Goal: Answer question/provide support: Share knowledge or assist other users

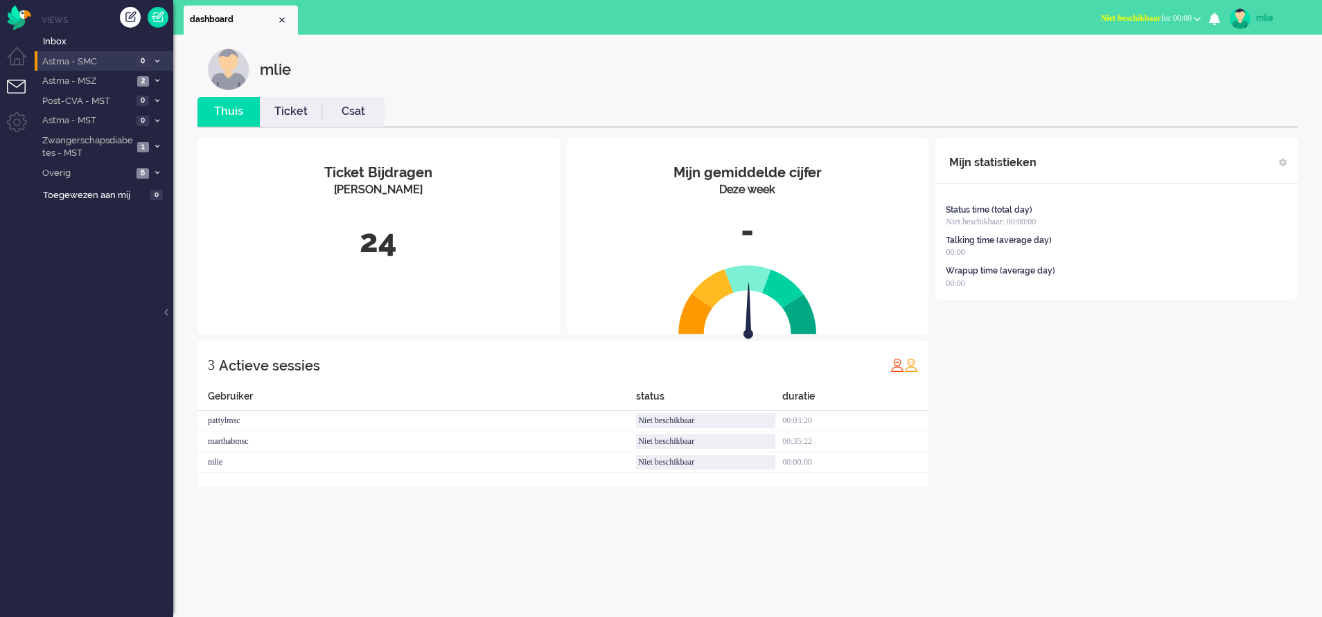
click at [156, 56] on li "Astma - SMC 0" at bounding box center [104, 61] width 139 height 20
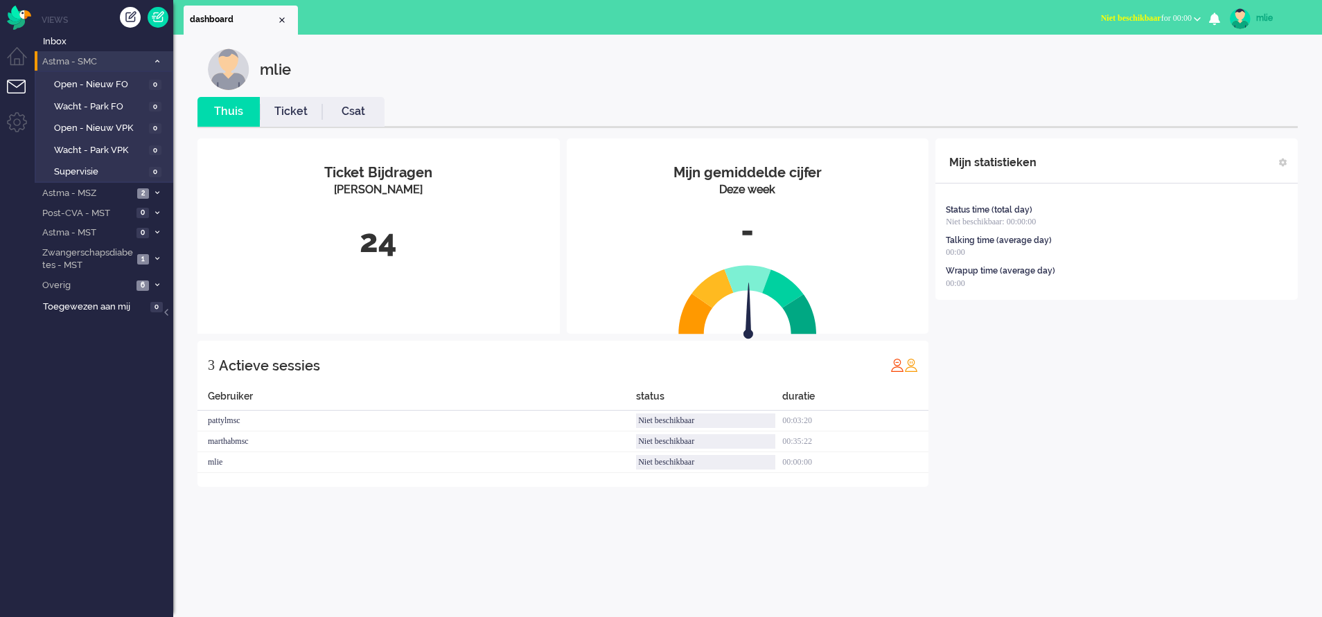
click at [158, 55] on li "Astma - SMC 0" at bounding box center [104, 61] width 139 height 20
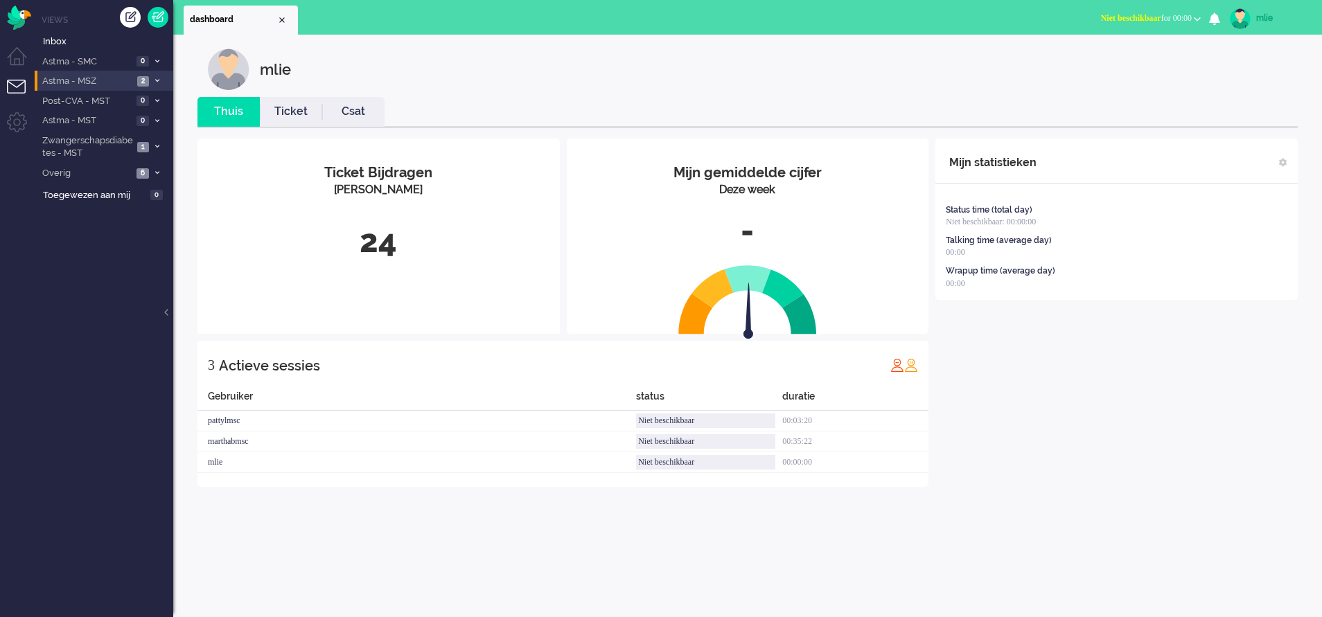
click at [151, 78] on li "Astma - MSZ 2" at bounding box center [104, 81] width 139 height 20
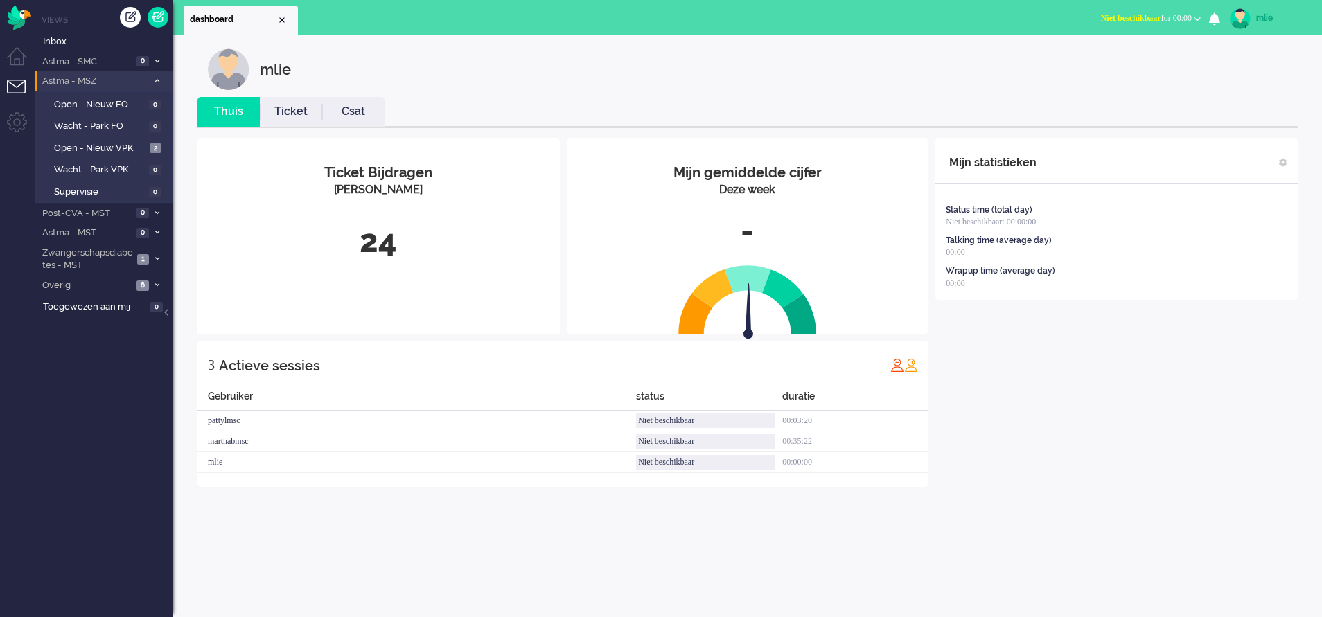
click at [152, 77] on li "Astma - MSZ 2" at bounding box center [104, 81] width 139 height 20
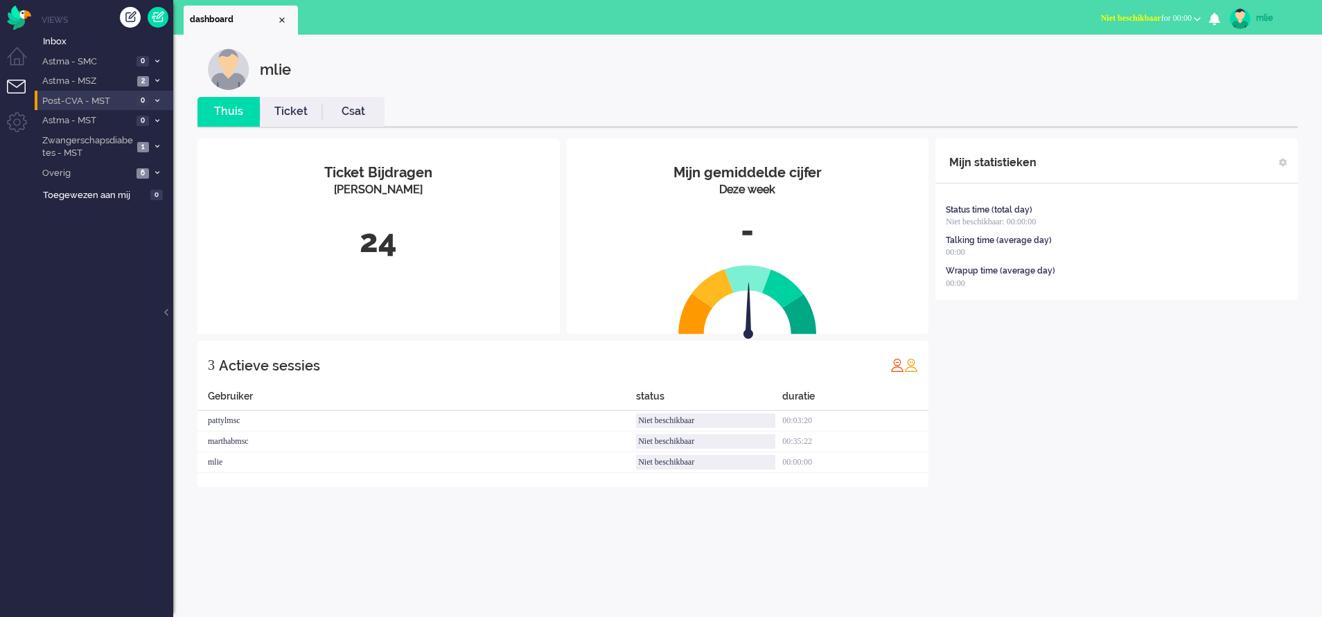
click at [159, 101] on span at bounding box center [157, 102] width 10 height 8
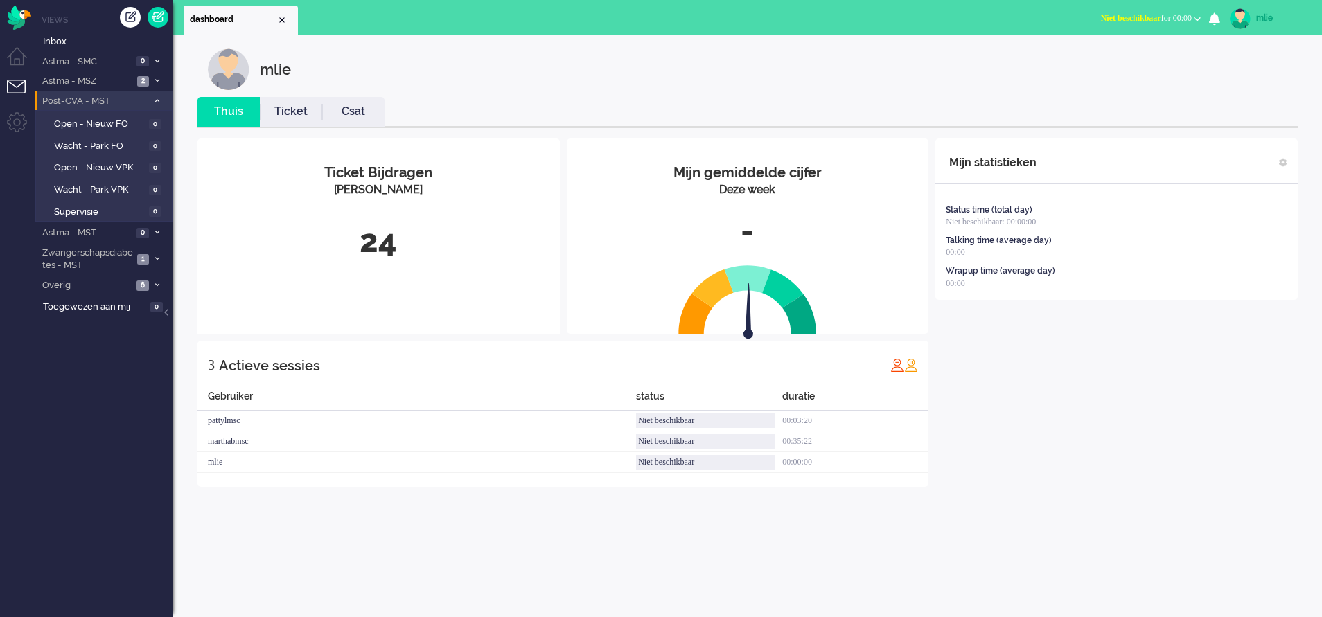
click at [152, 98] on span at bounding box center [157, 102] width 10 height 8
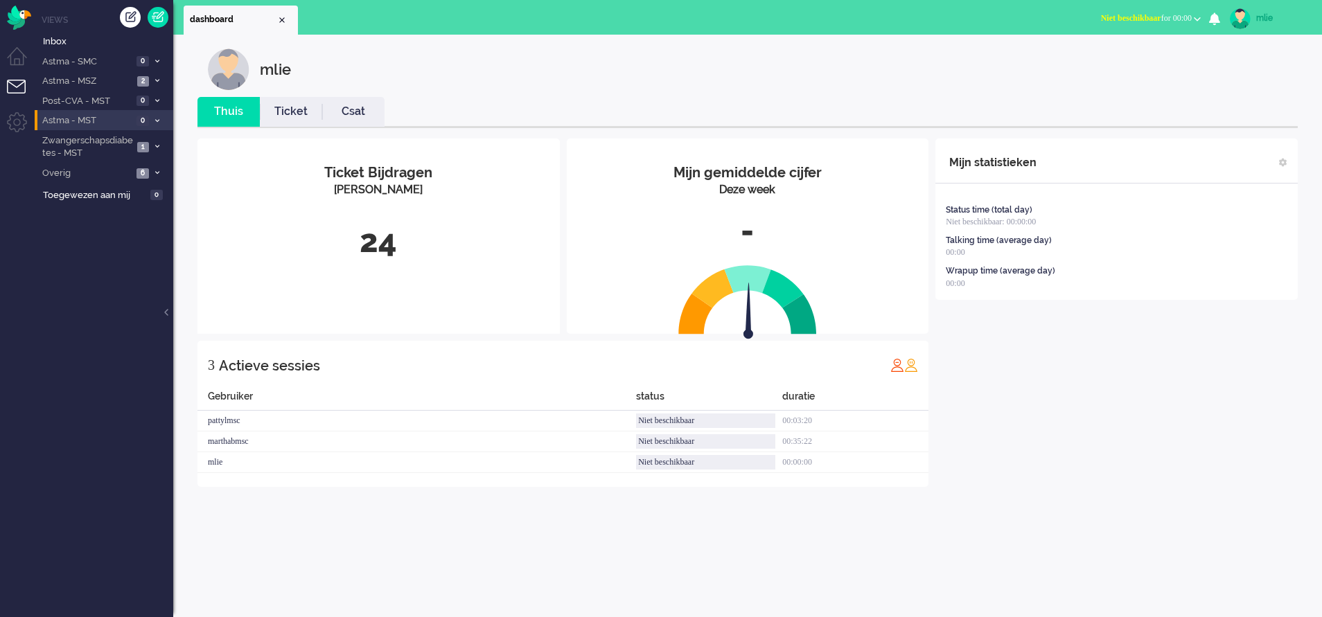
click at [152, 117] on span at bounding box center [157, 121] width 10 height 8
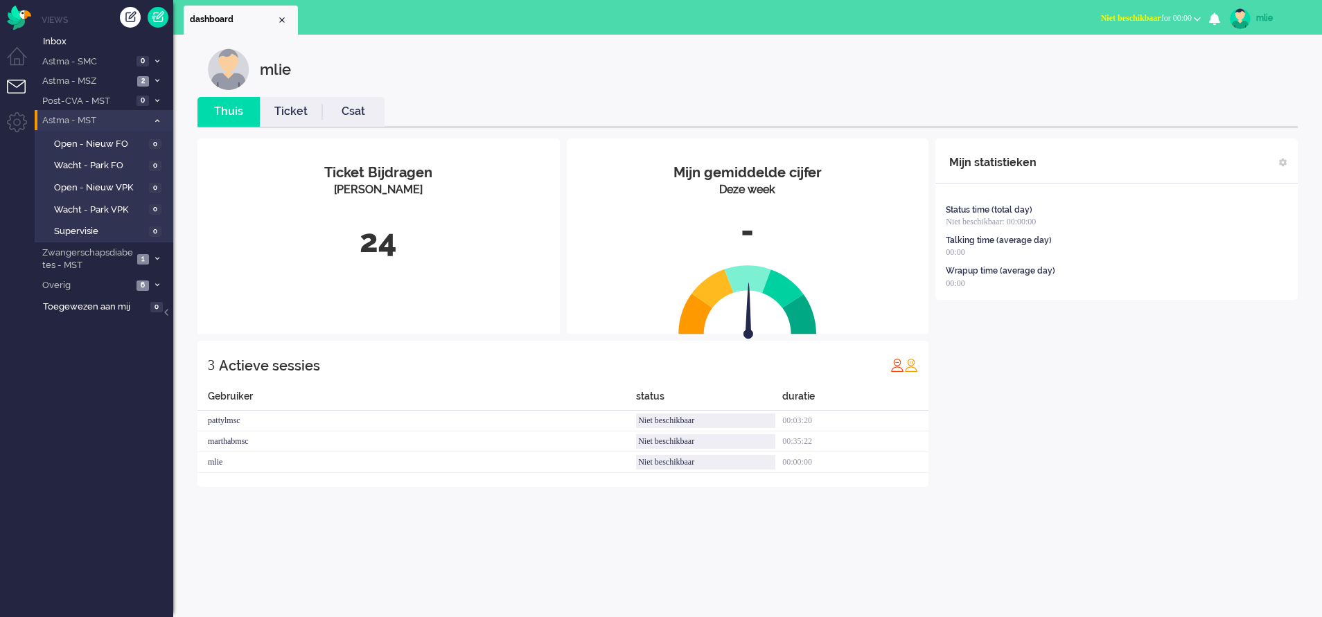
click at [157, 114] on li "Astma - MST 0" at bounding box center [104, 120] width 139 height 20
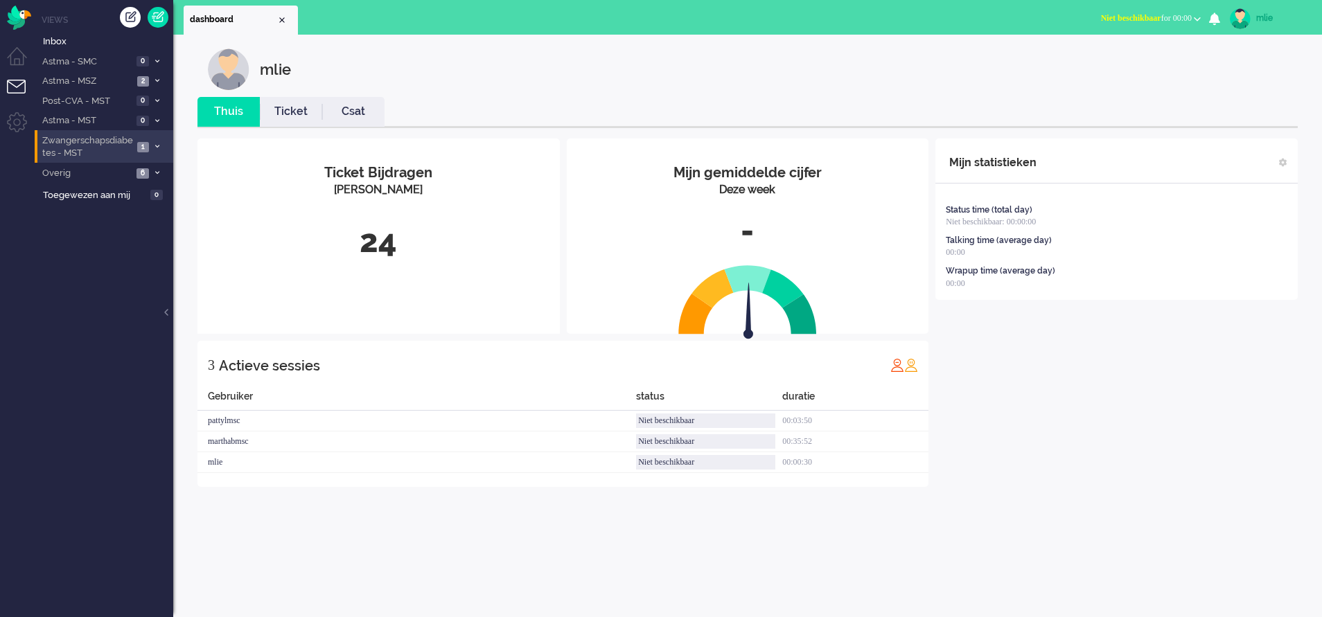
click at [152, 146] on span at bounding box center [157, 147] width 10 height 8
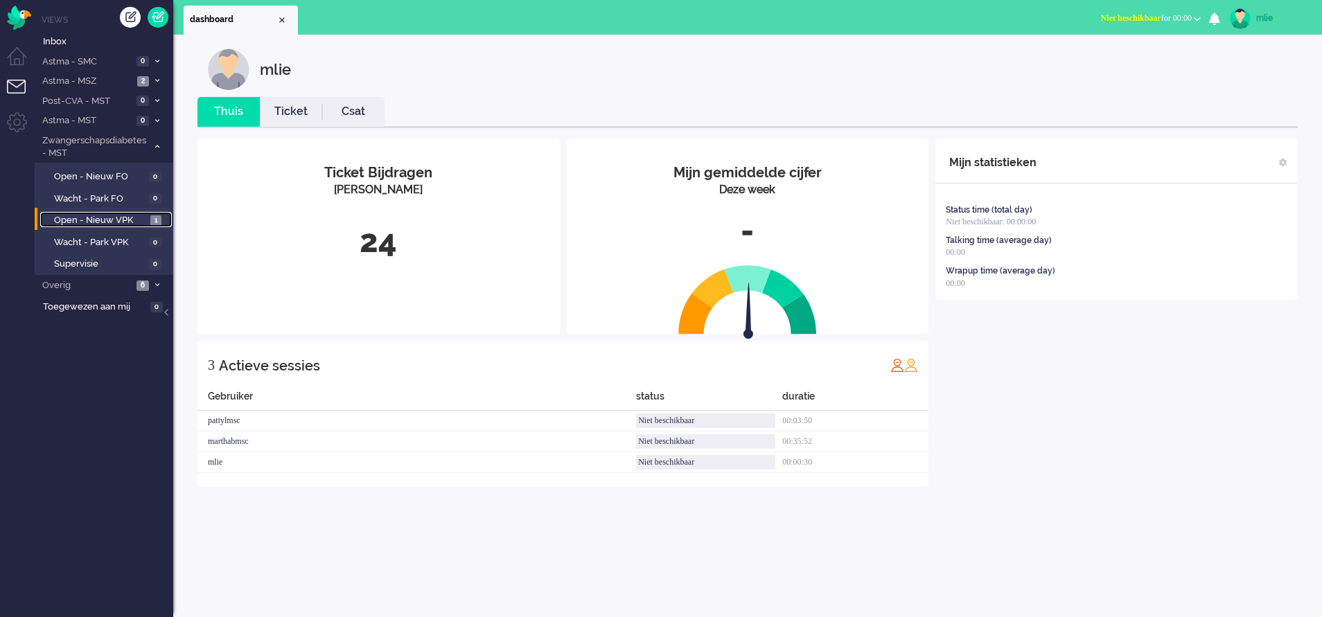
click at [134, 216] on span "Open - Nieuw VPK" at bounding box center [100, 220] width 93 height 13
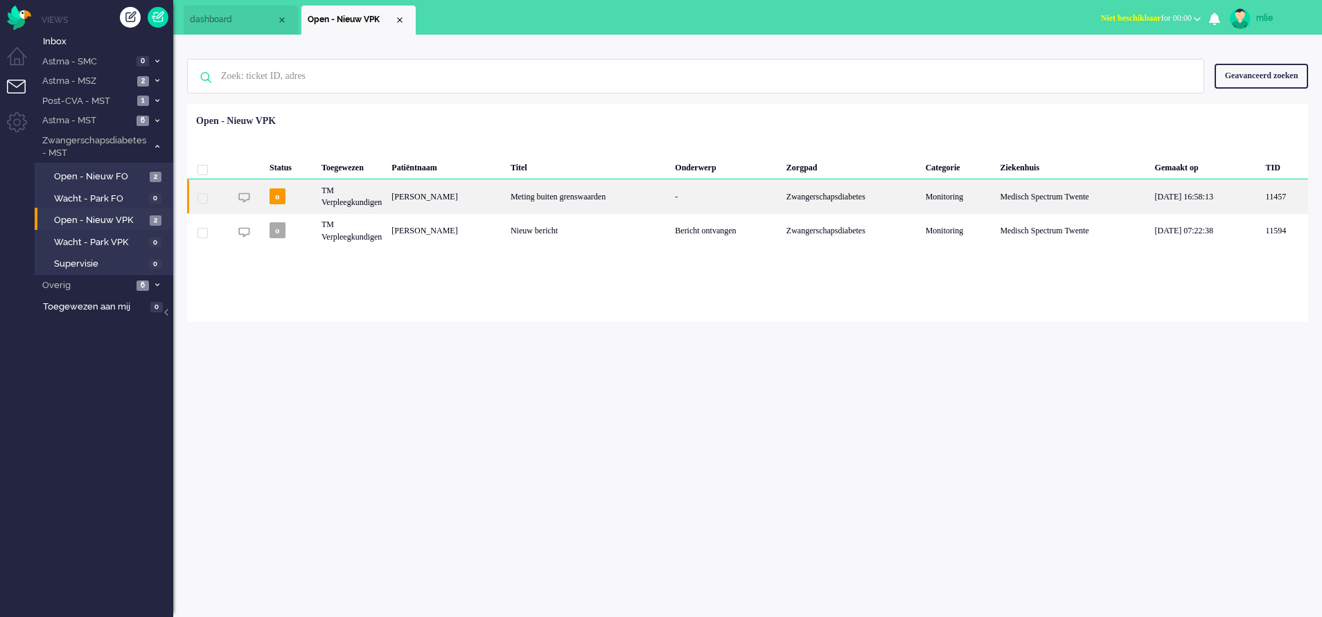
click at [722, 202] on div "-" at bounding box center [726, 196] width 112 height 34
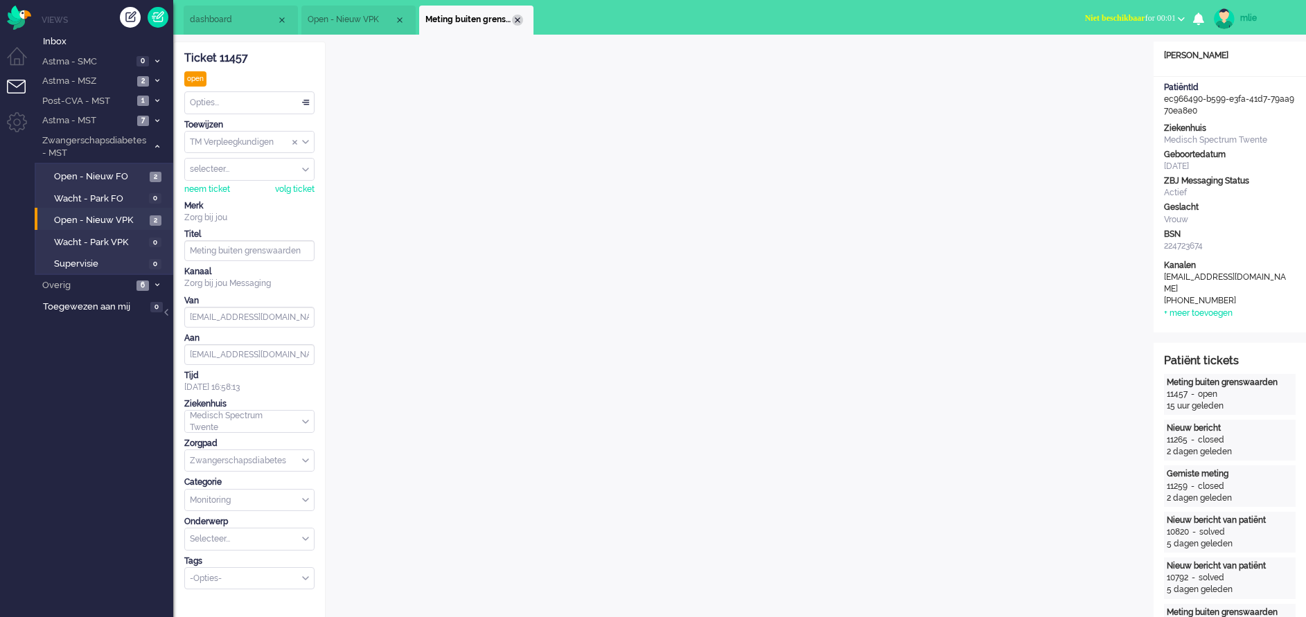
click at [520, 20] on div "Close tab" at bounding box center [517, 20] width 11 height 11
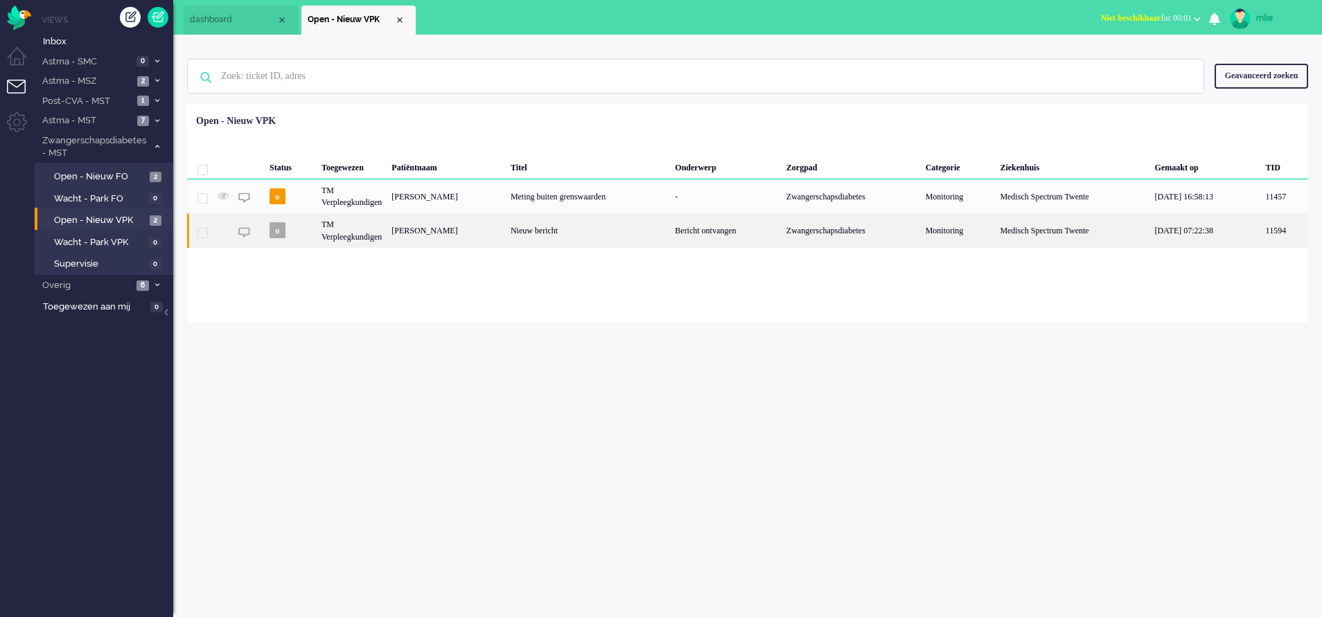
click at [770, 227] on div "Bericht ontvangen" at bounding box center [726, 230] width 112 height 34
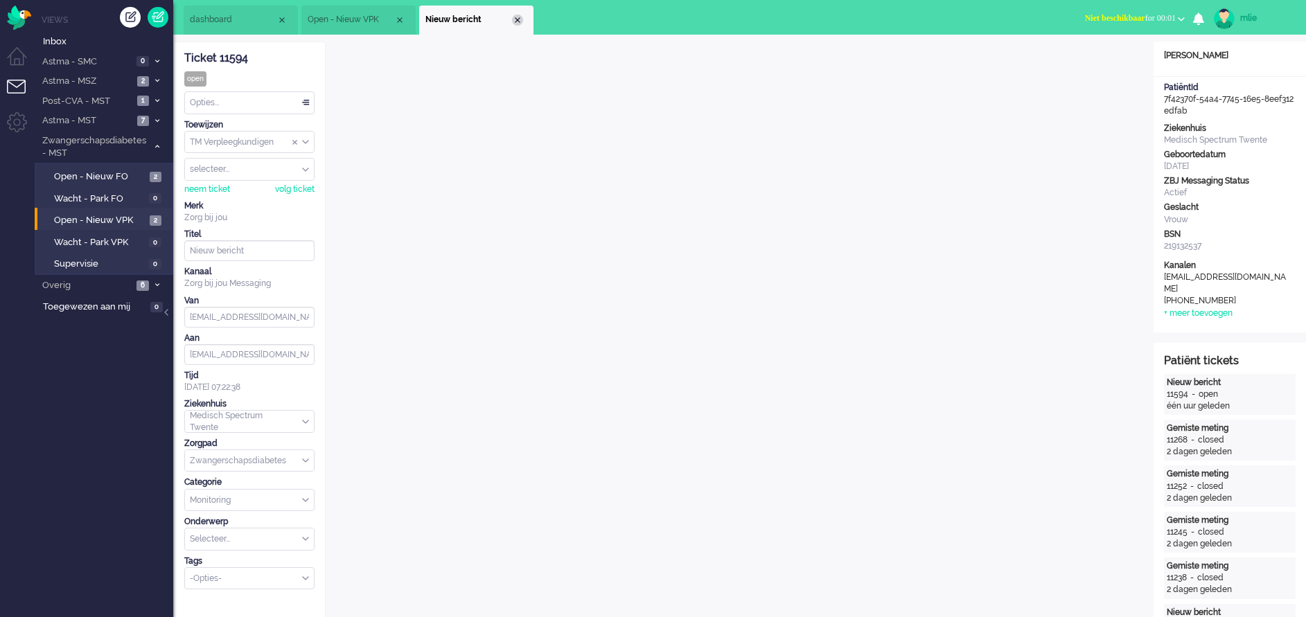
click at [522, 19] on div "Close tab" at bounding box center [517, 20] width 11 height 11
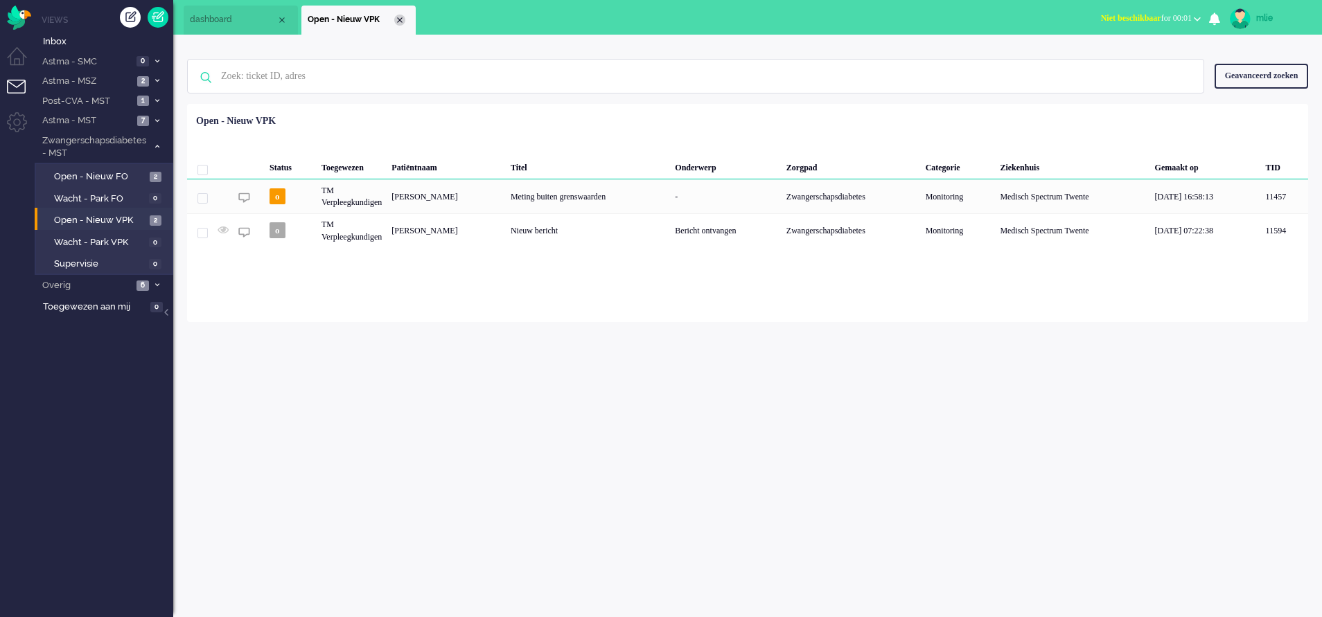
click at [403, 19] on div "Close tab" at bounding box center [399, 20] width 11 height 11
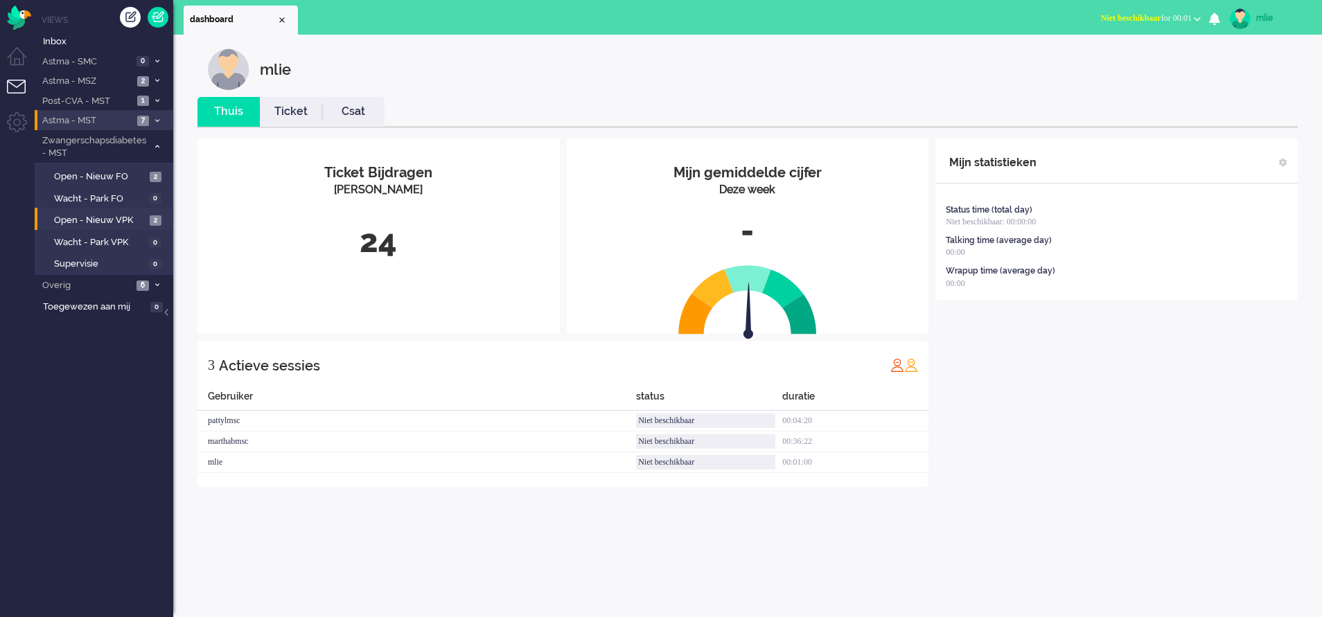
click at [155, 120] on icon at bounding box center [157, 120] width 4 height 5
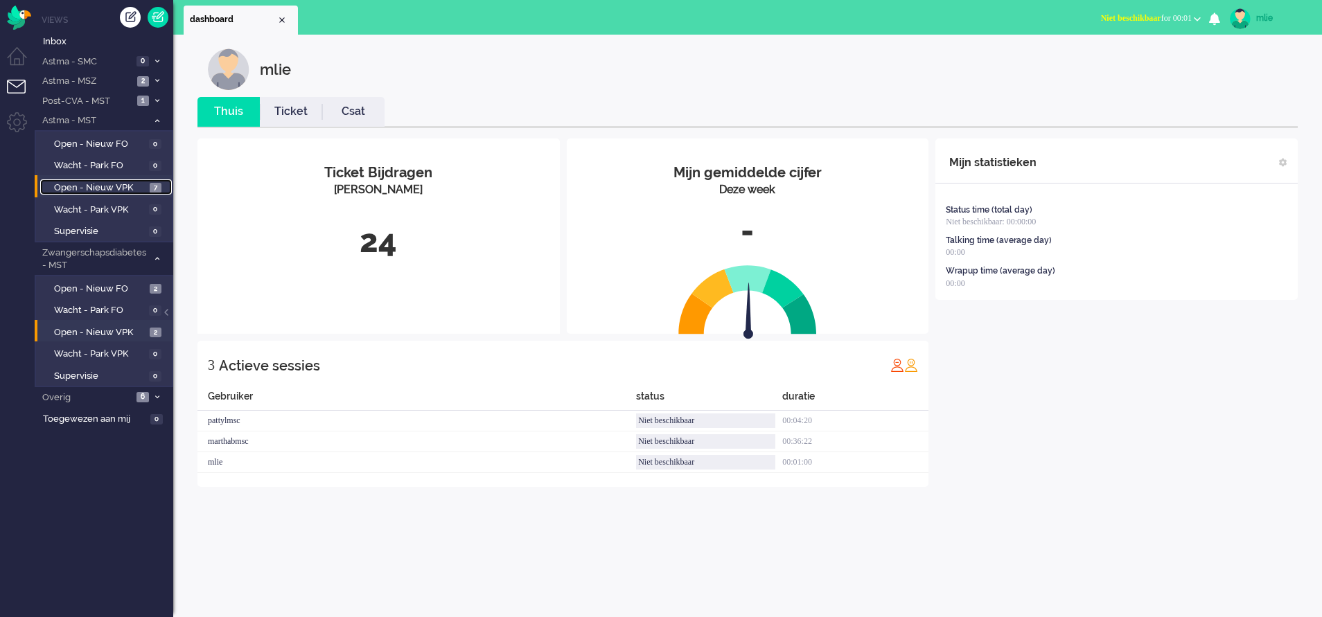
click at [71, 184] on span "Open - Nieuw VPK" at bounding box center [100, 187] width 92 height 13
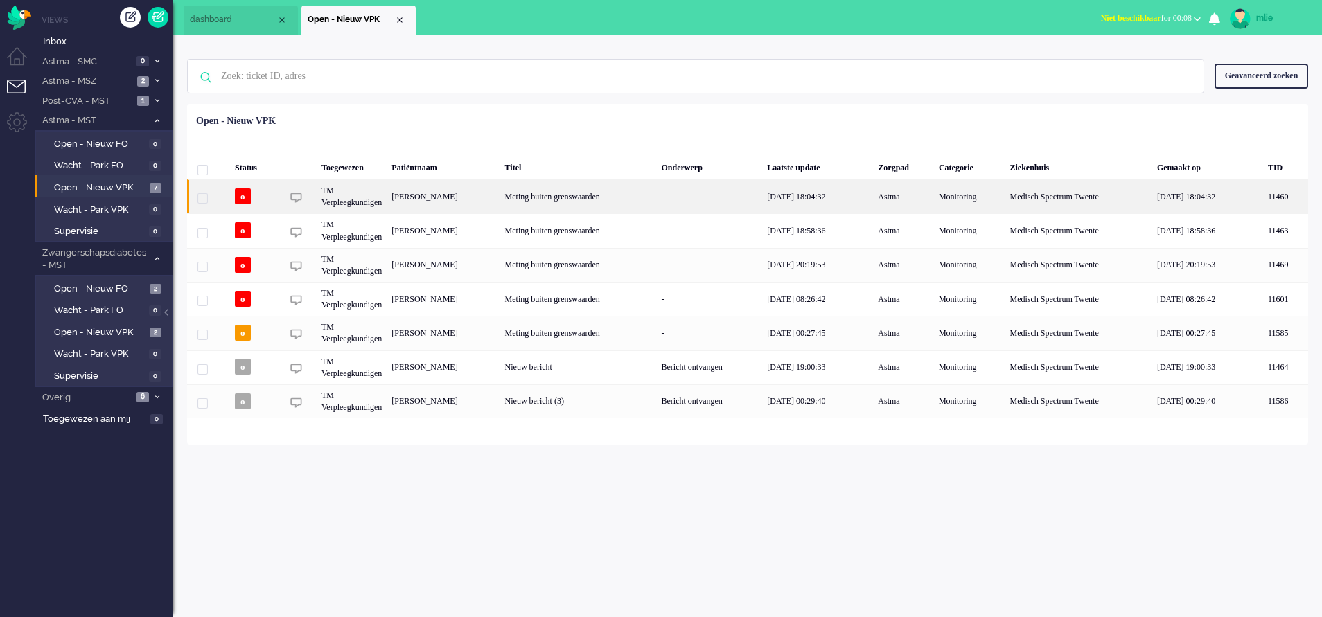
click at [712, 200] on div "-" at bounding box center [710, 196] width 106 height 34
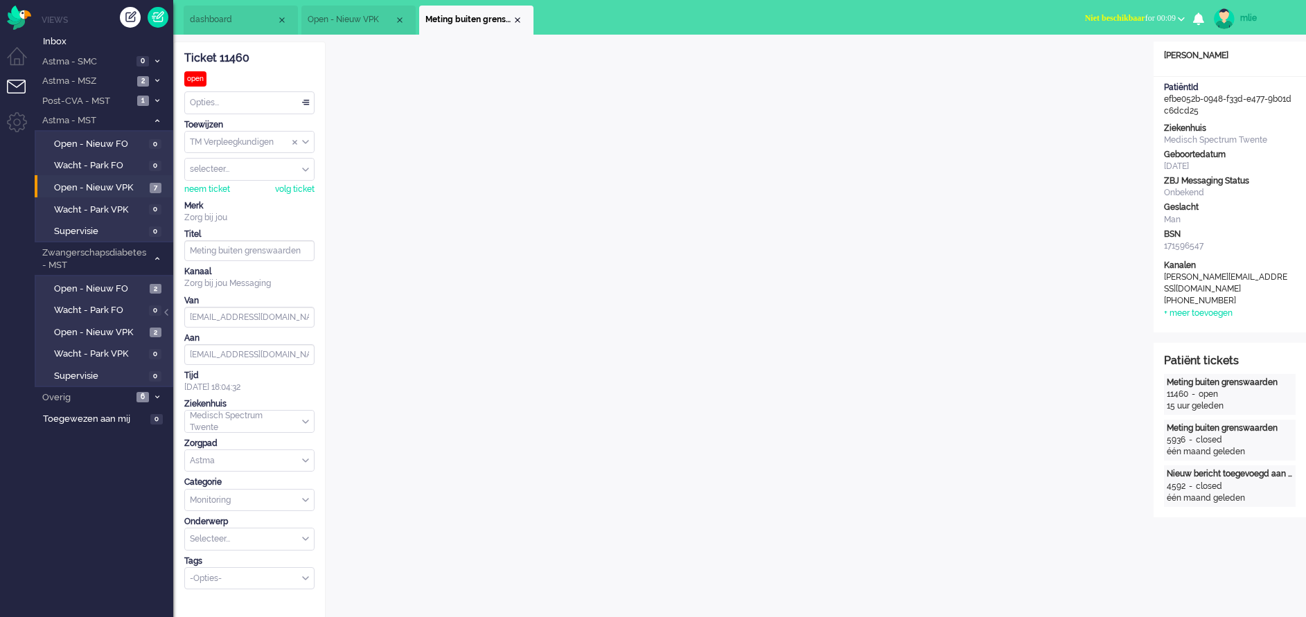
click at [305, 103] on div "Opties..." at bounding box center [249, 102] width 129 height 21
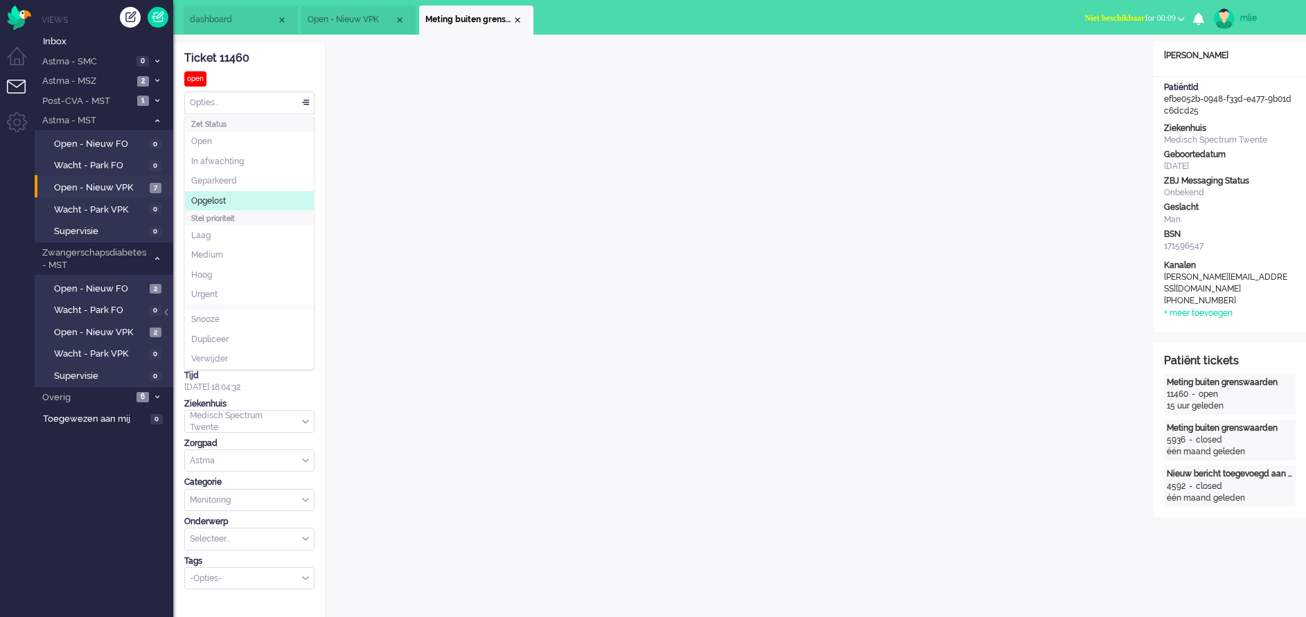
click at [256, 199] on li "Opgelost" at bounding box center [249, 201] width 129 height 20
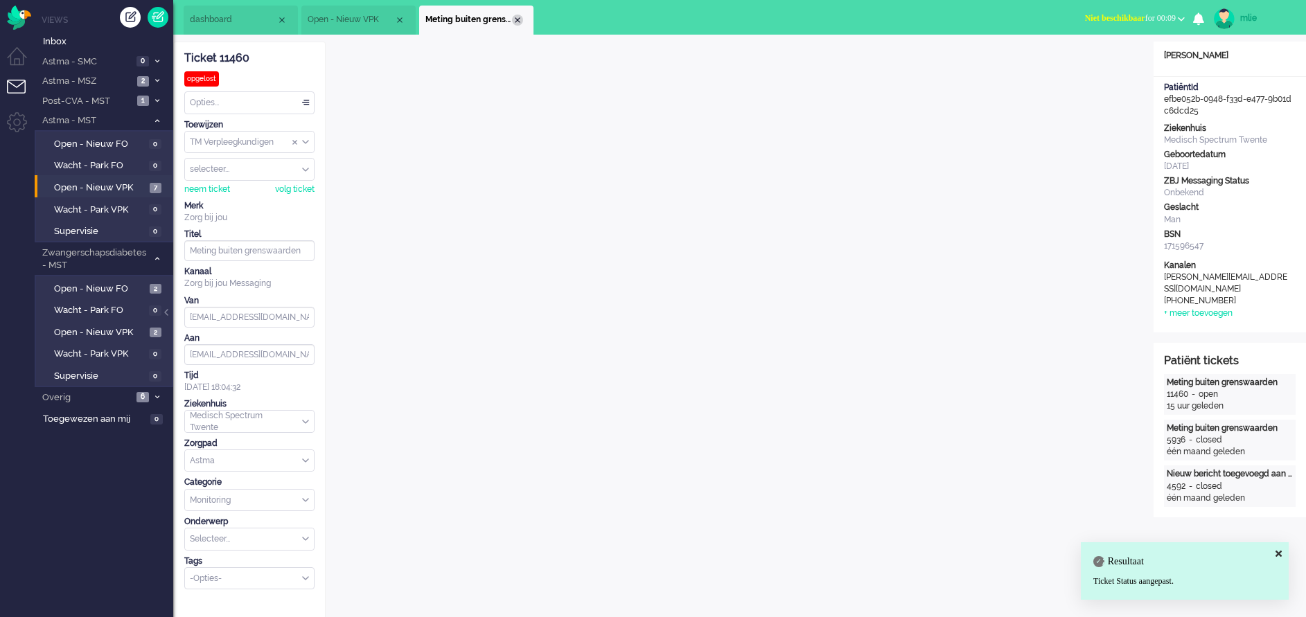
click at [519, 18] on div "Close tab" at bounding box center [517, 20] width 11 height 11
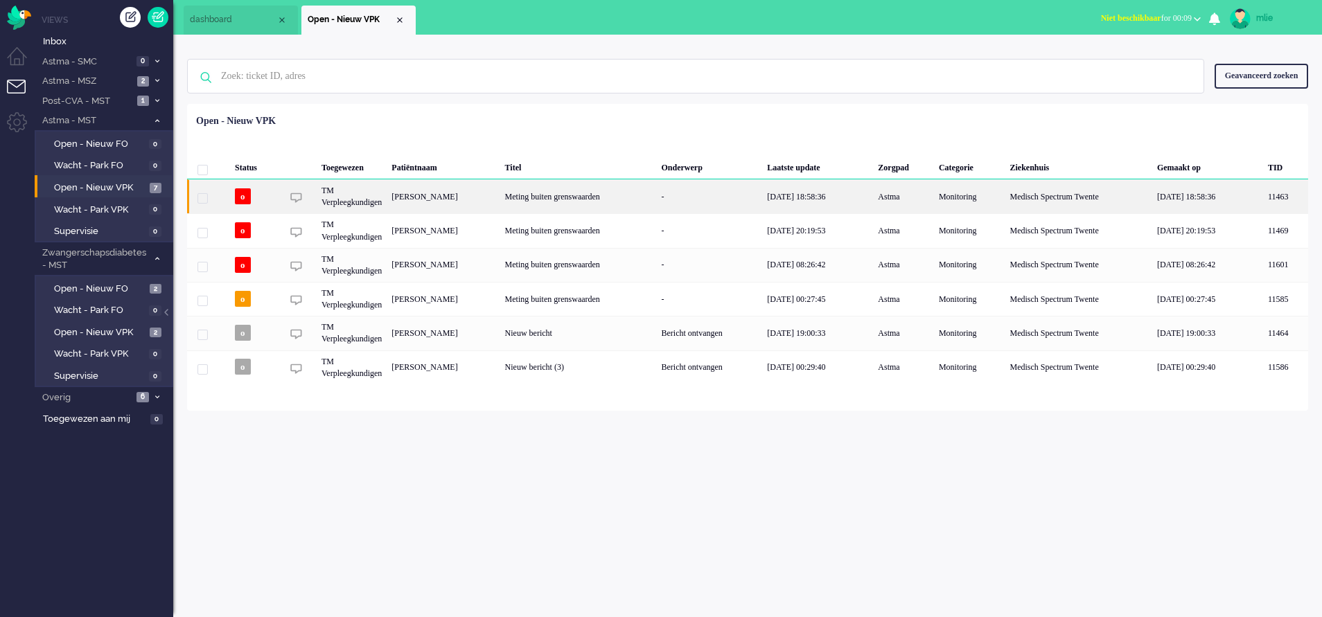
click at [657, 201] on div "Meting buiten grenswaarden" at bounding box center [578, 196] width 157 height 34
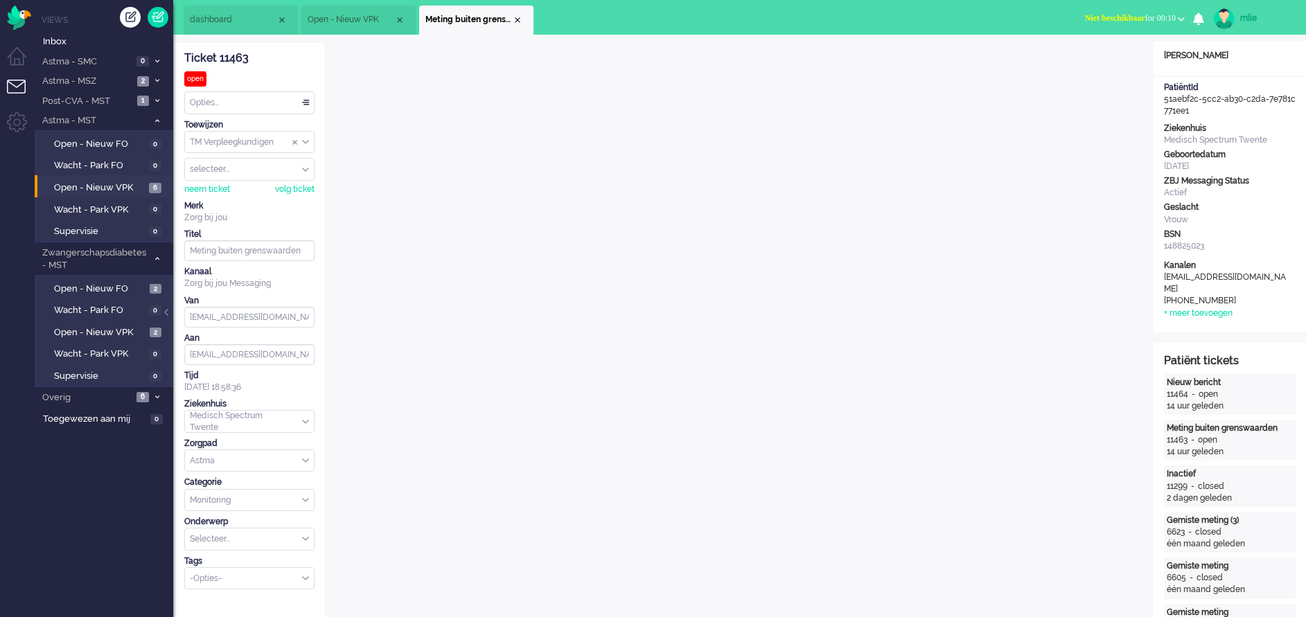
click at [1110, 21] on span "Niet beschikbaar" at bounding box center [1115, 18] width 60 height 10
click at [1083, 61] on label "Online" at bounding box center [1126, 62] width 109 height 12
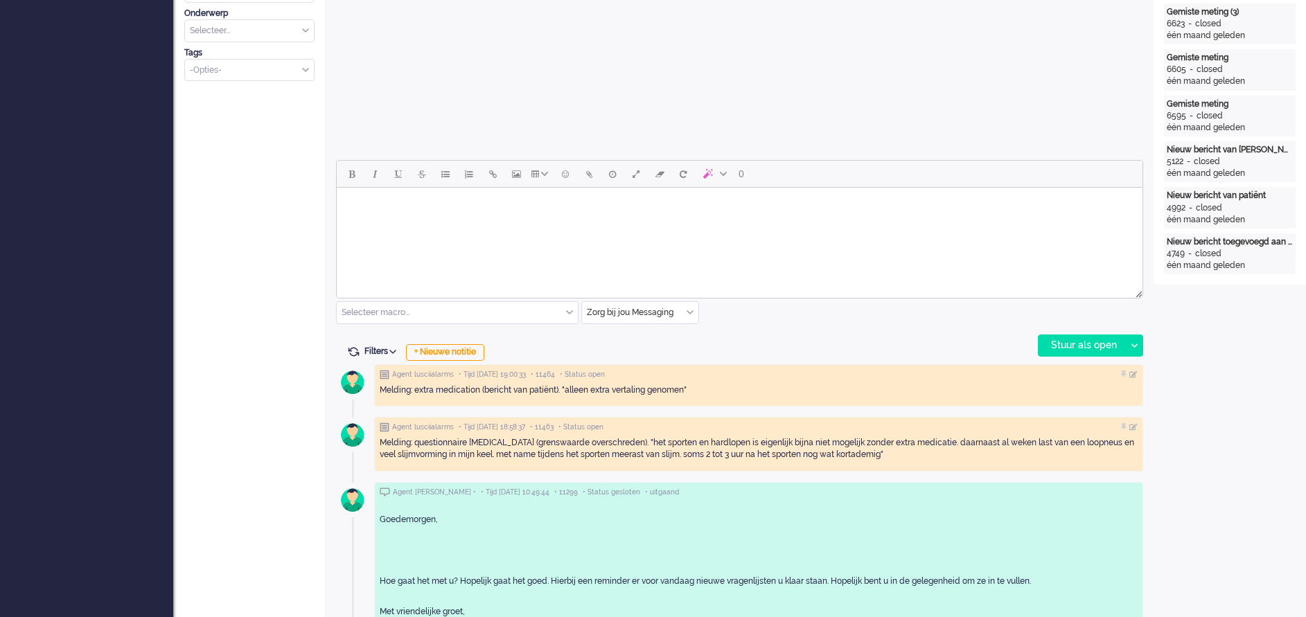
scroll to position [519, 0]
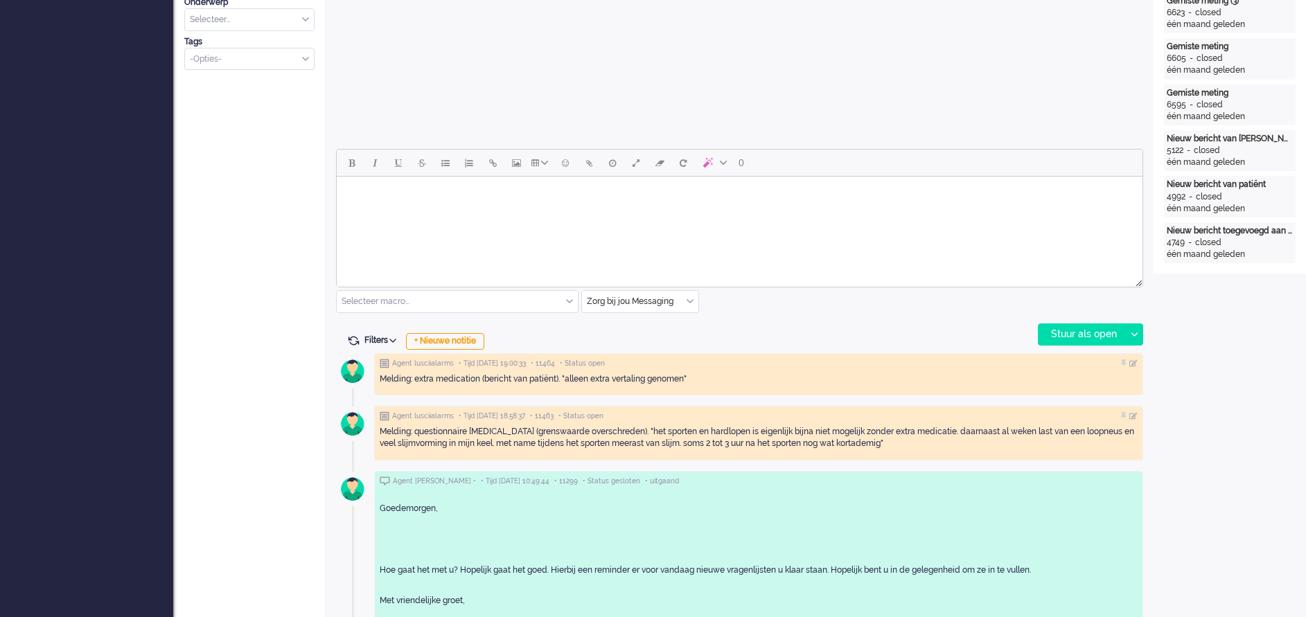
click at [423, 212] on html at bounding box center [740, 194] width 806 height 35
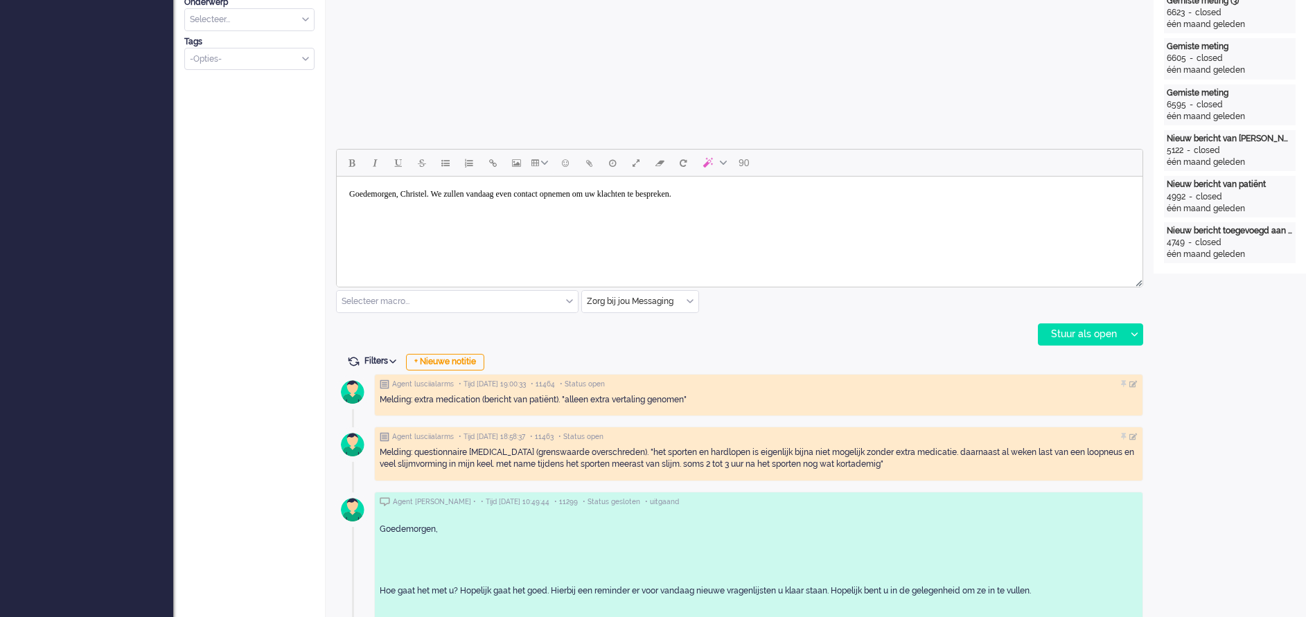
click at [756, 212] on html "Goedemorgen, Christel. We zullen vandaag even contact opnemen om uw klachten te…" at bounding box center [740, 194] width 806 height 35
click at [1081, 331] on div "Stuur als open" at bounding box center [1081, 334] width 87 height 21
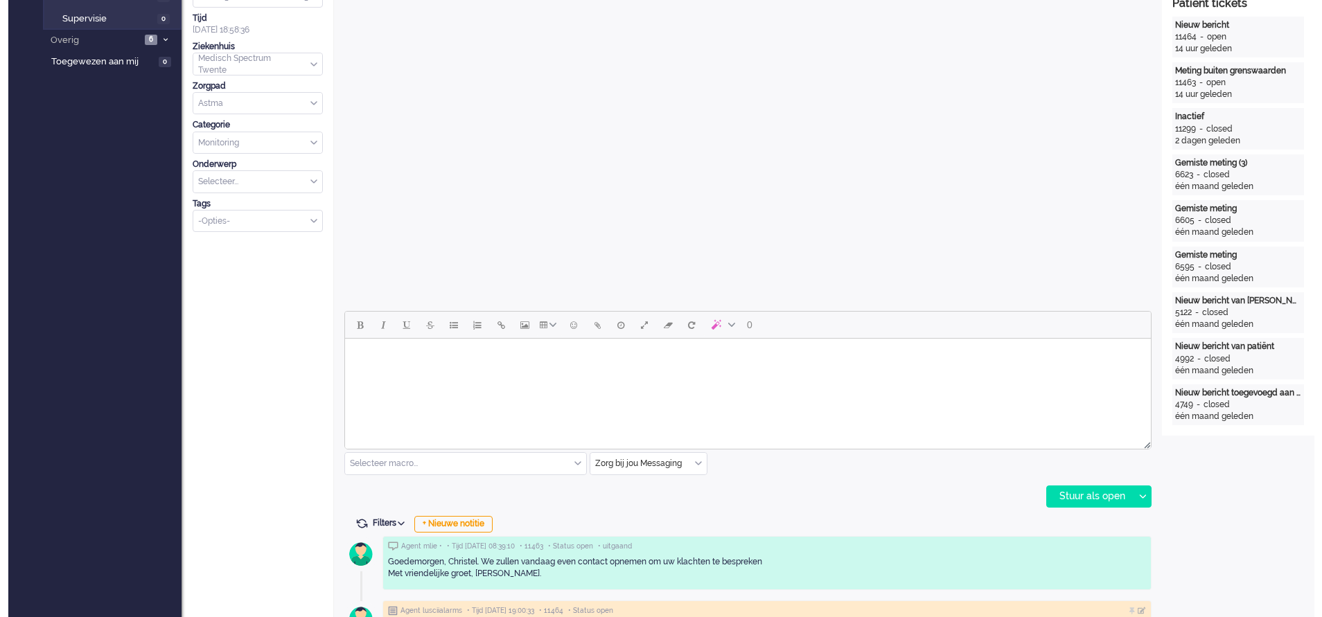
scroll to position [0, 0]
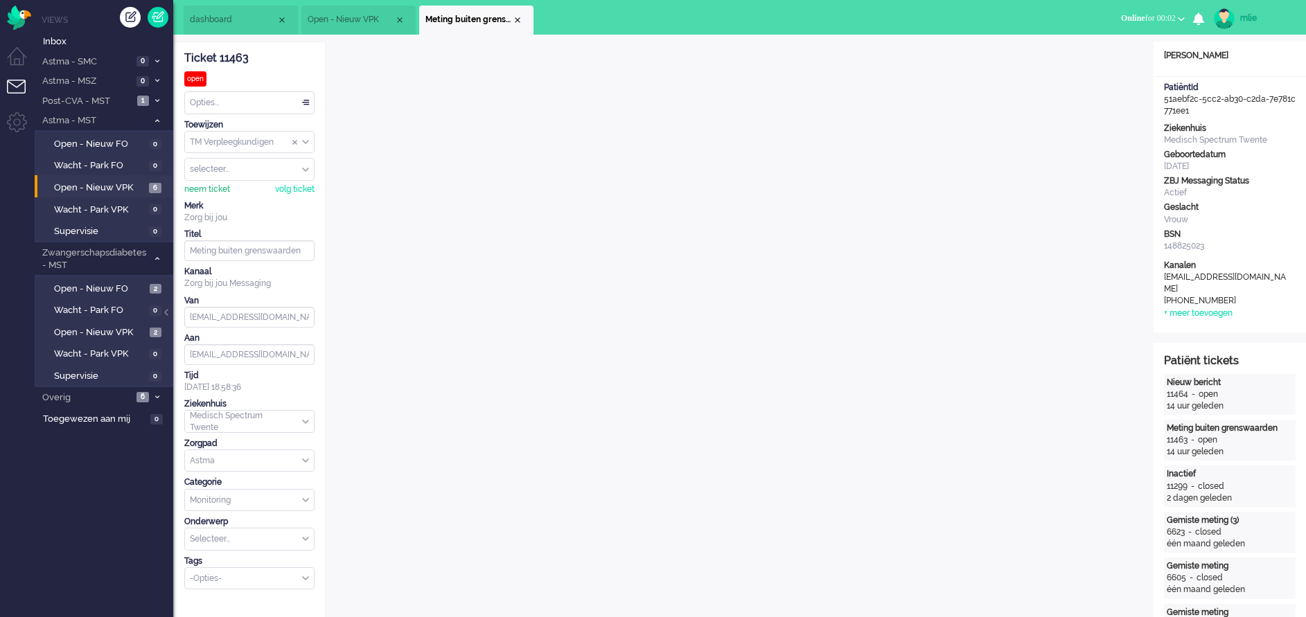
click at [211, 189] on div "neem ticket" at bounding box center [207, 190] width 46 height 12
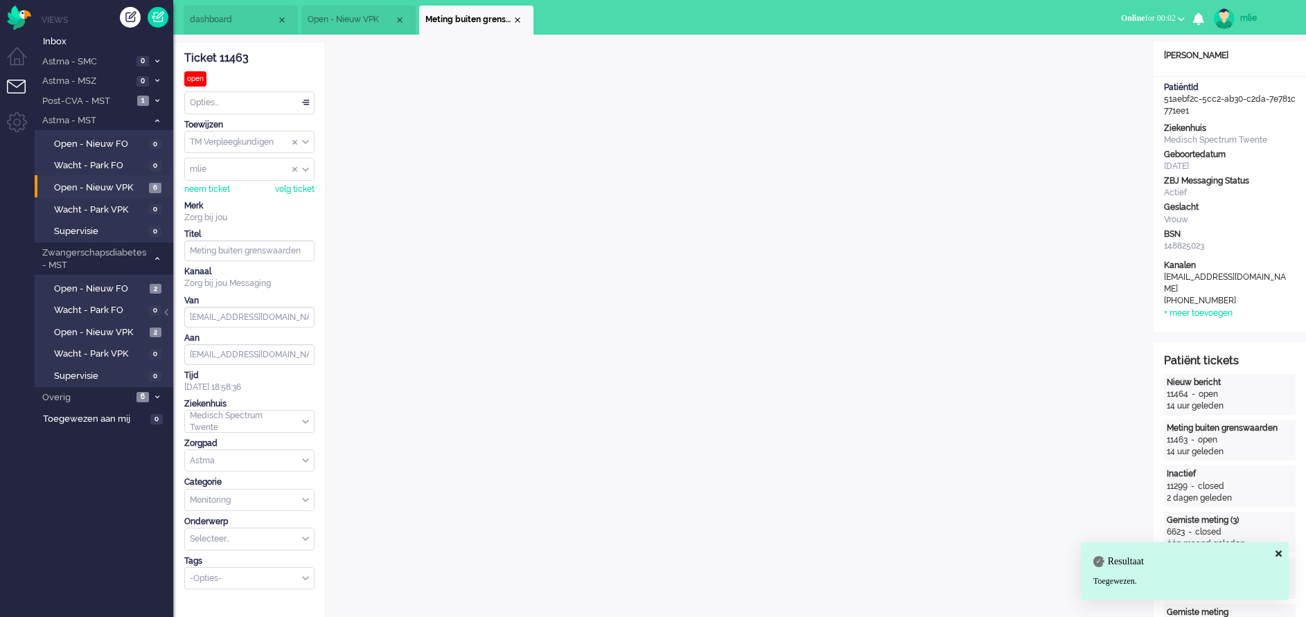
click at [303, 98] on div "Opties..." at bounding box center [249, 102] width 129 height 21
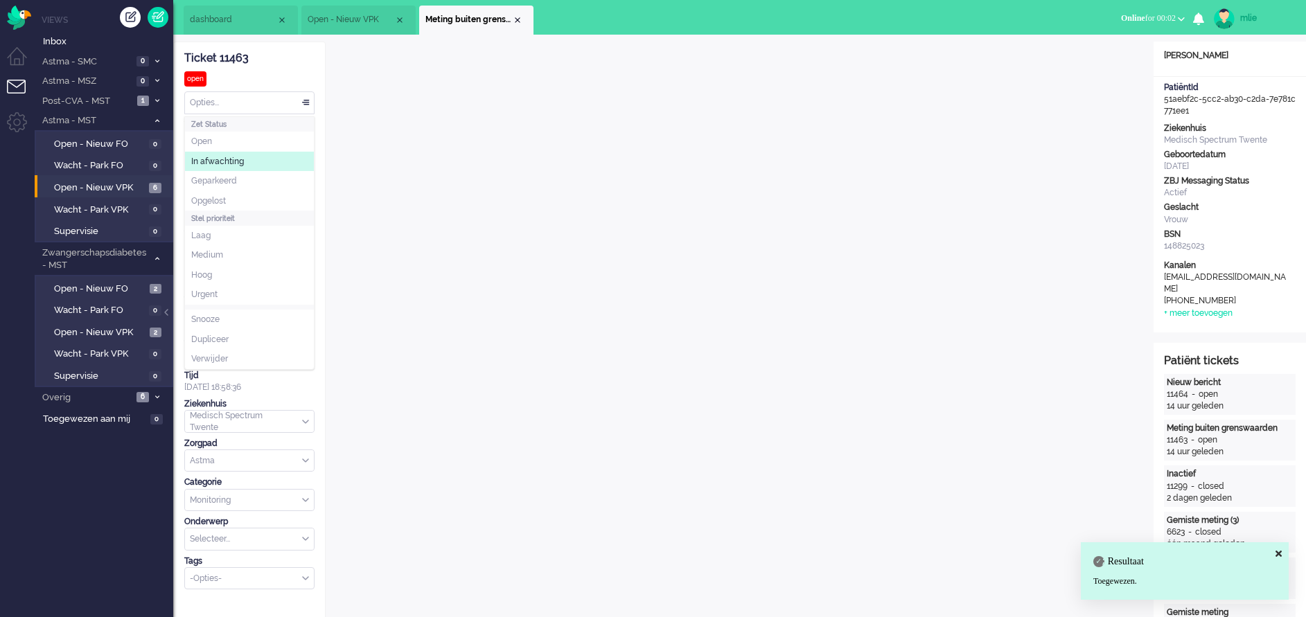
click at [238, 164] on span "In afwachting" at bounding box center [217, 162] width 53 height 12
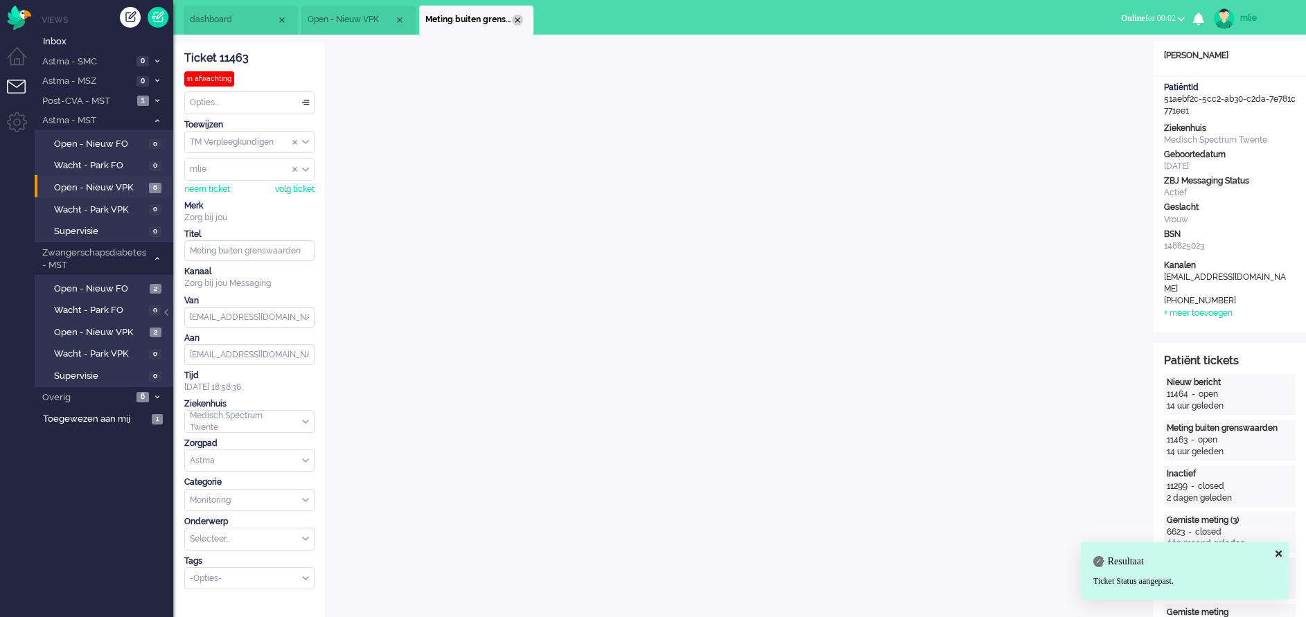
click at [520, 23] on div "Close tab" at bounding box center [517, 20] width 11 height 11
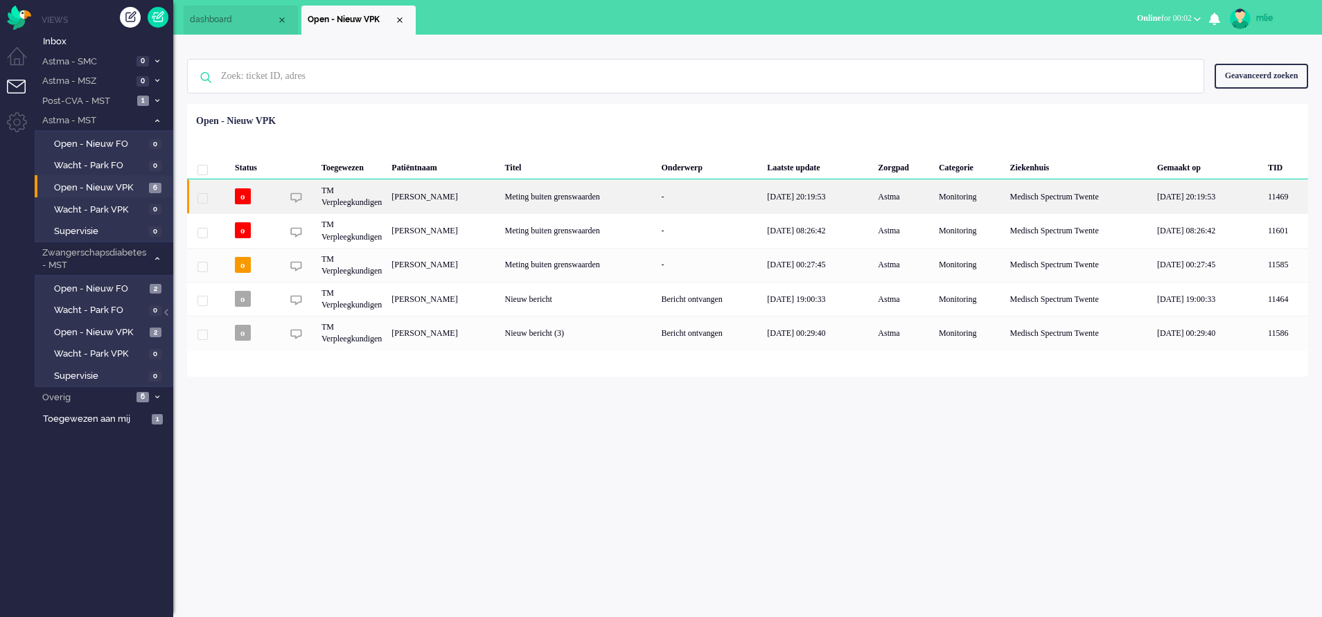
click at [838, 228] on div "[DATE] 08:26:42" at bounding box center [817, 230] width 111 height 34
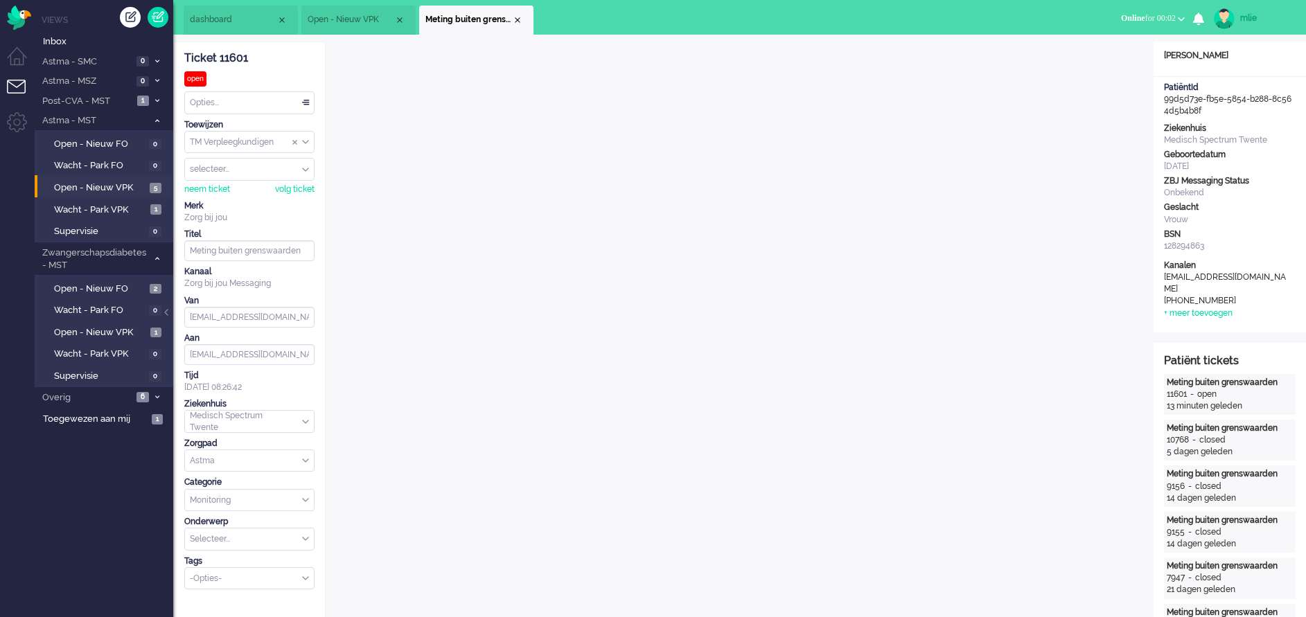
click at [233, 21] on span "dashboard" at bounding box center [233, 20] width 87 height 12
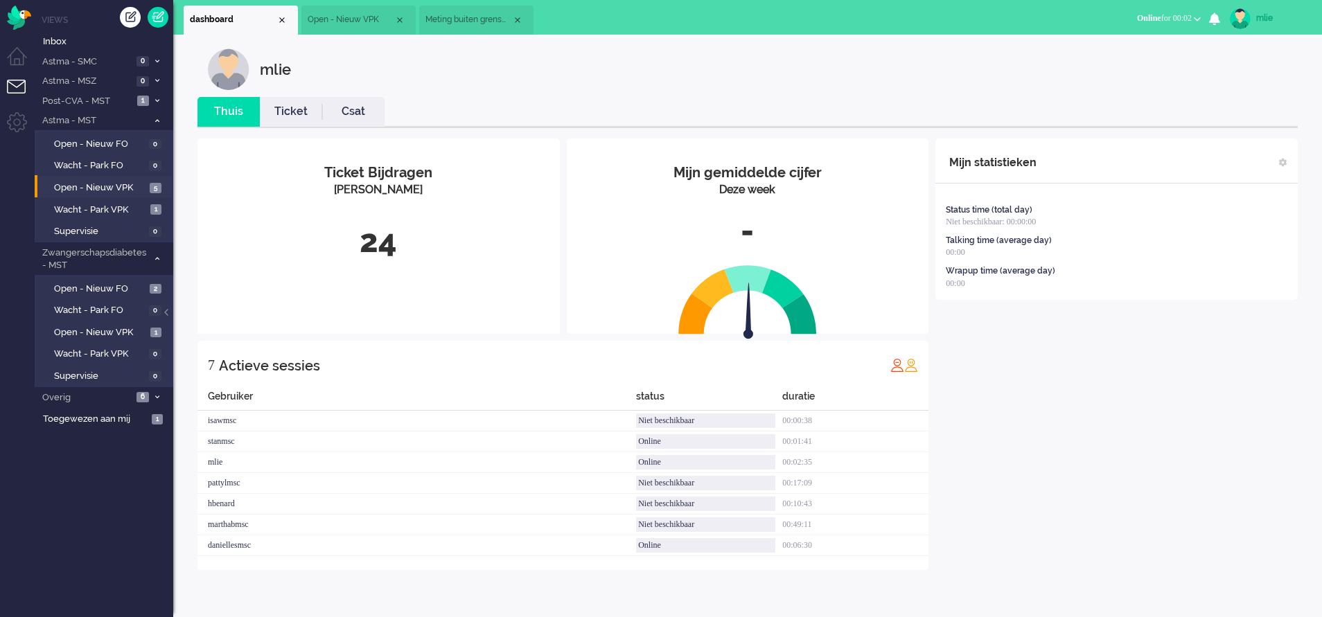
click at [295, 115] on link "Ticket" at bounding box center [291, 112] width 62 height 16
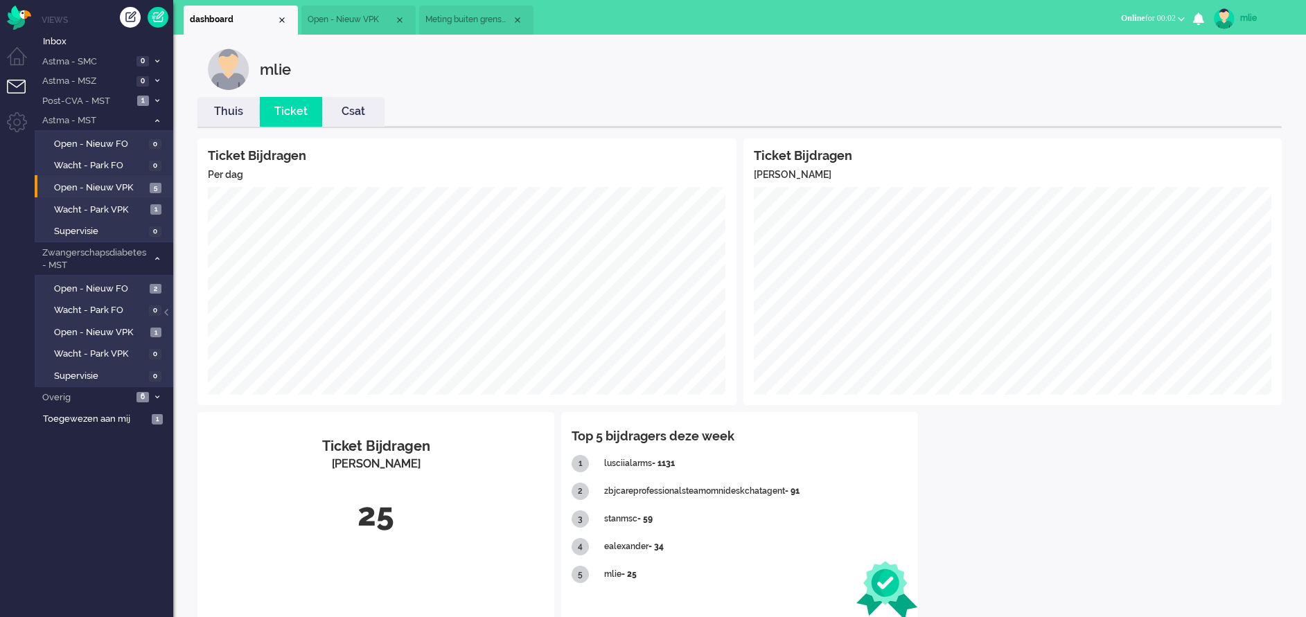
click at [474, 15] on span "Meting buiten grenswaarden" at bounding box center [468, 20] width 87 height 12
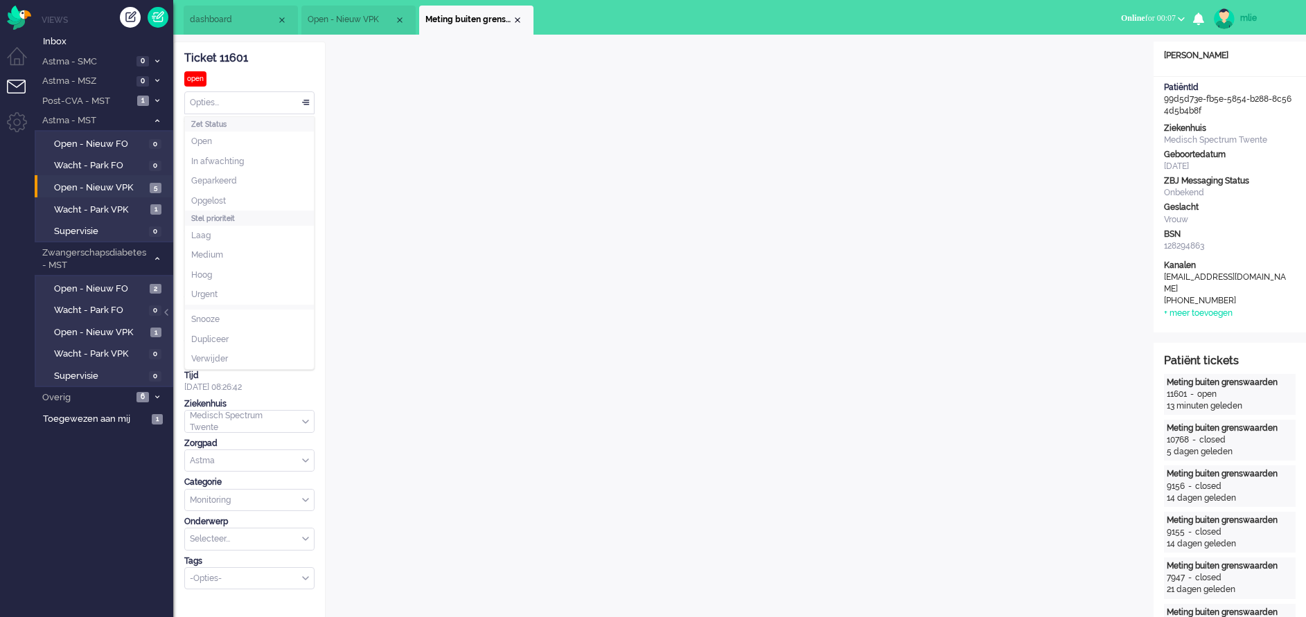
click at [304, 107] on div "Opties..." at bounding box center [249, 102] width 129 height 21
click at [216, 204] on span "Opgelost" at bounding box center [208, 201] width 35 height 12
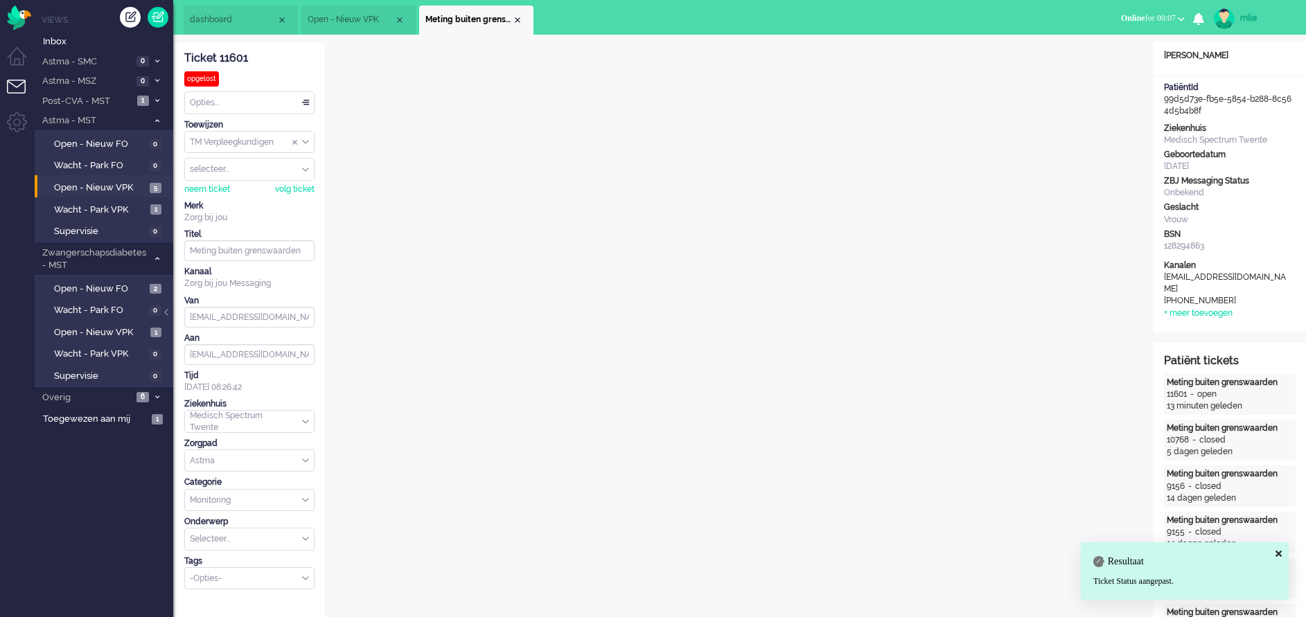
click at [515, 14] on li "Meting buiten grenswaarden" at bounding box center [476, 20] width 114 height 29
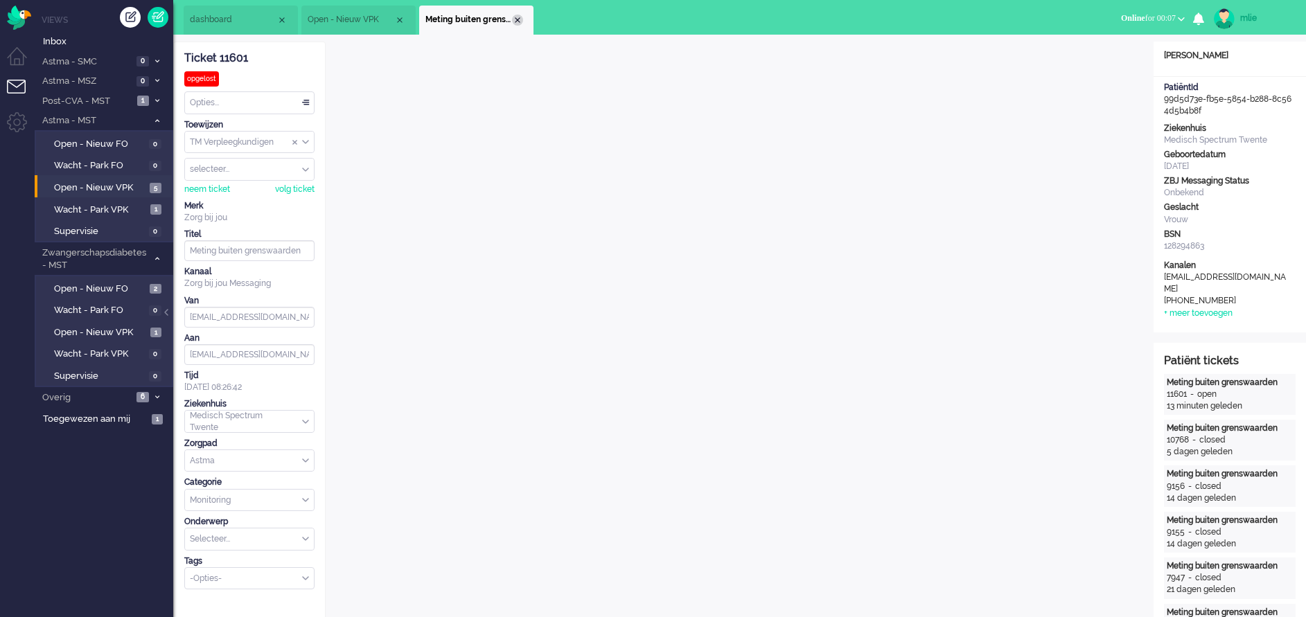
click at [517, 16] on div "Close tab" at bounding box center [517, 20] width 11 height 11
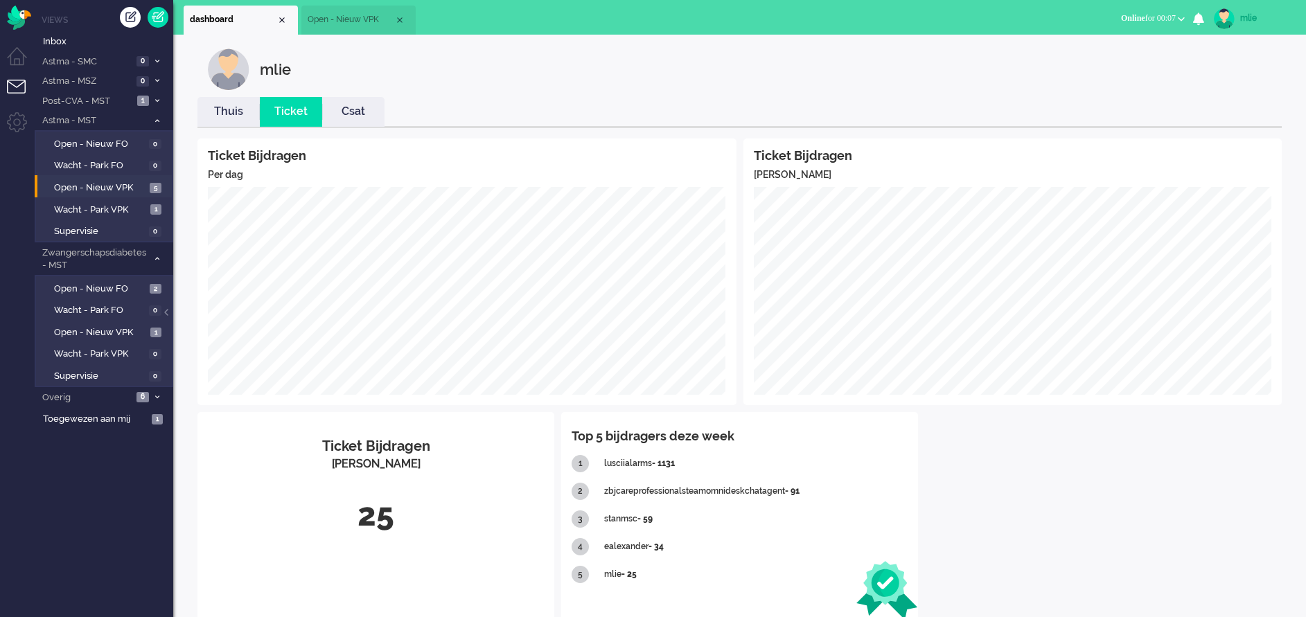
click at [220, 117] on link "Thuis" at bounding box center [228, 112] width 62 height 16
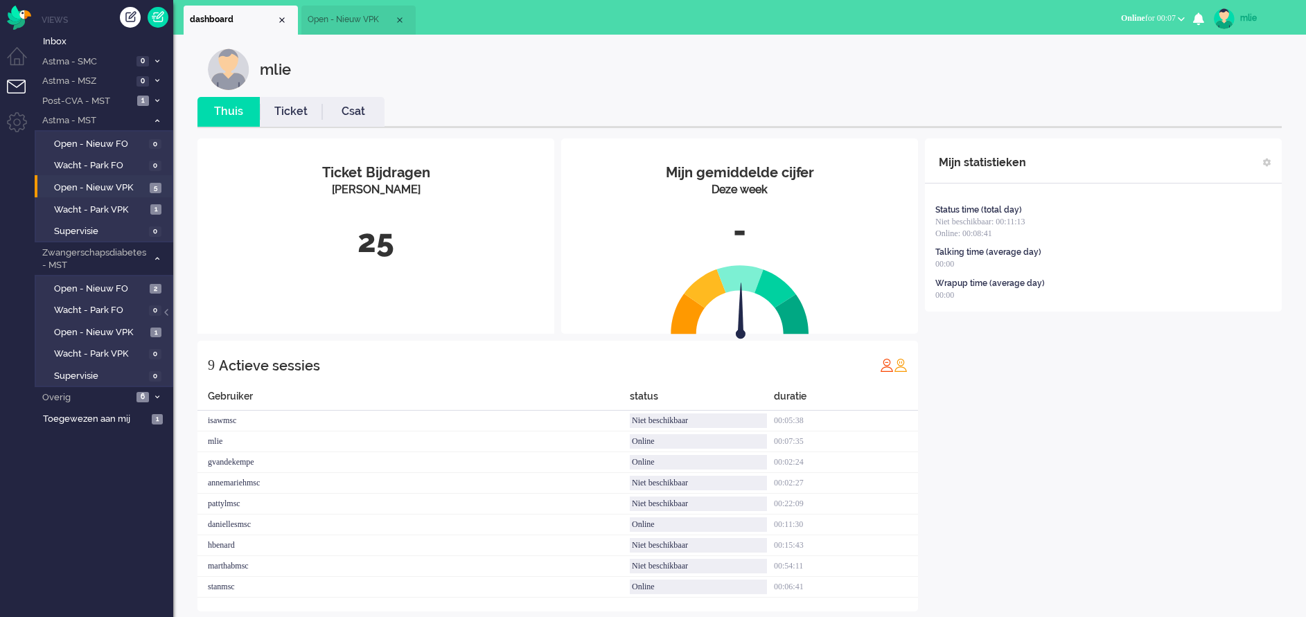
click at [341, 26] on li "Open - Nieuw VPK" at bounding box center [358, 20] width 114 height 29
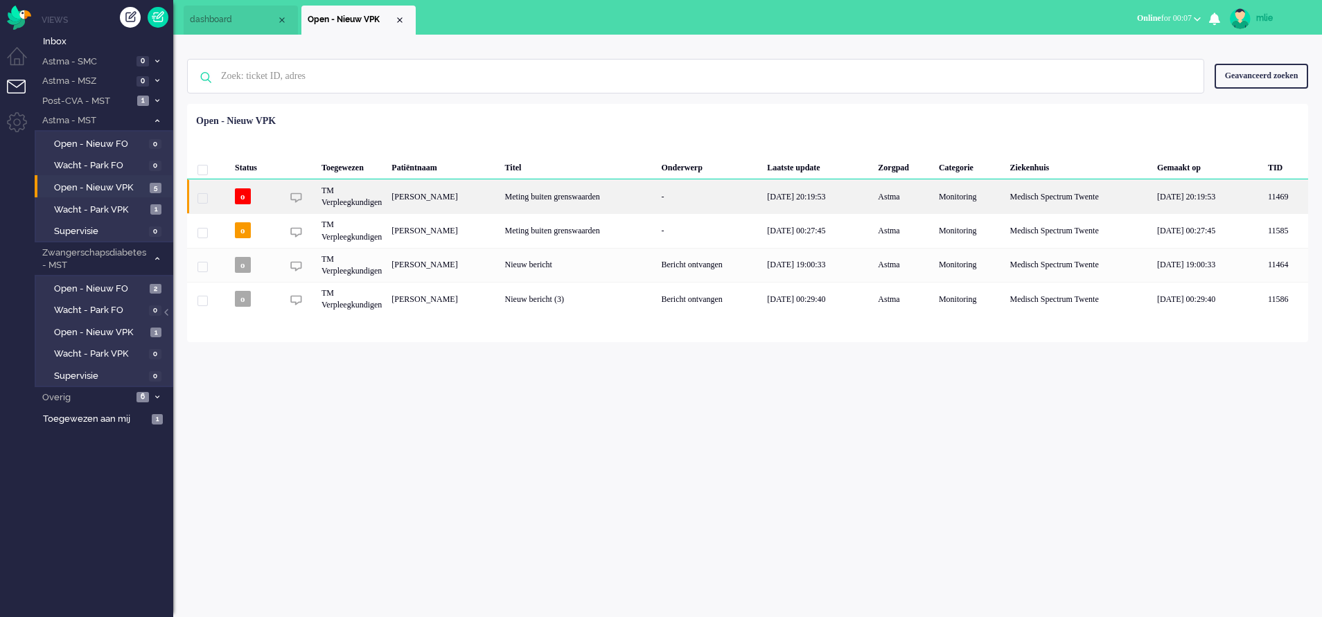
click at [747, 195] on div "-" at bounding box center [710, 196] width 106 height 34
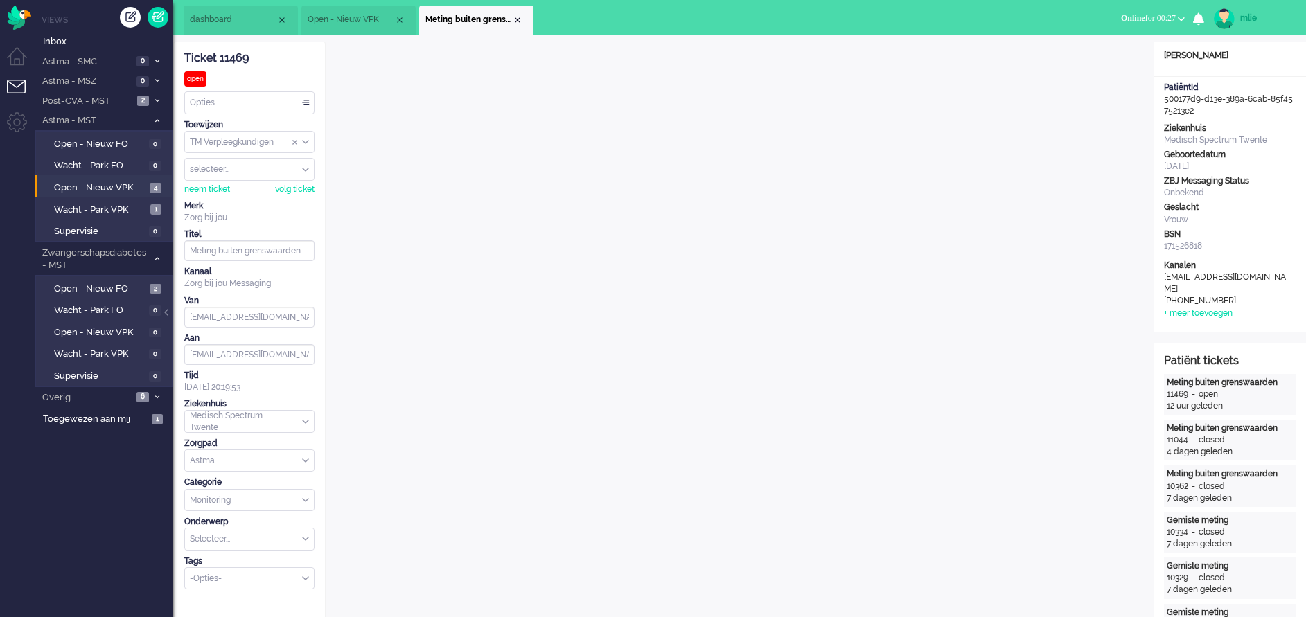
click at [303, 99] on div "Opties..." at bounding box center [249, 102] width 129 height 21
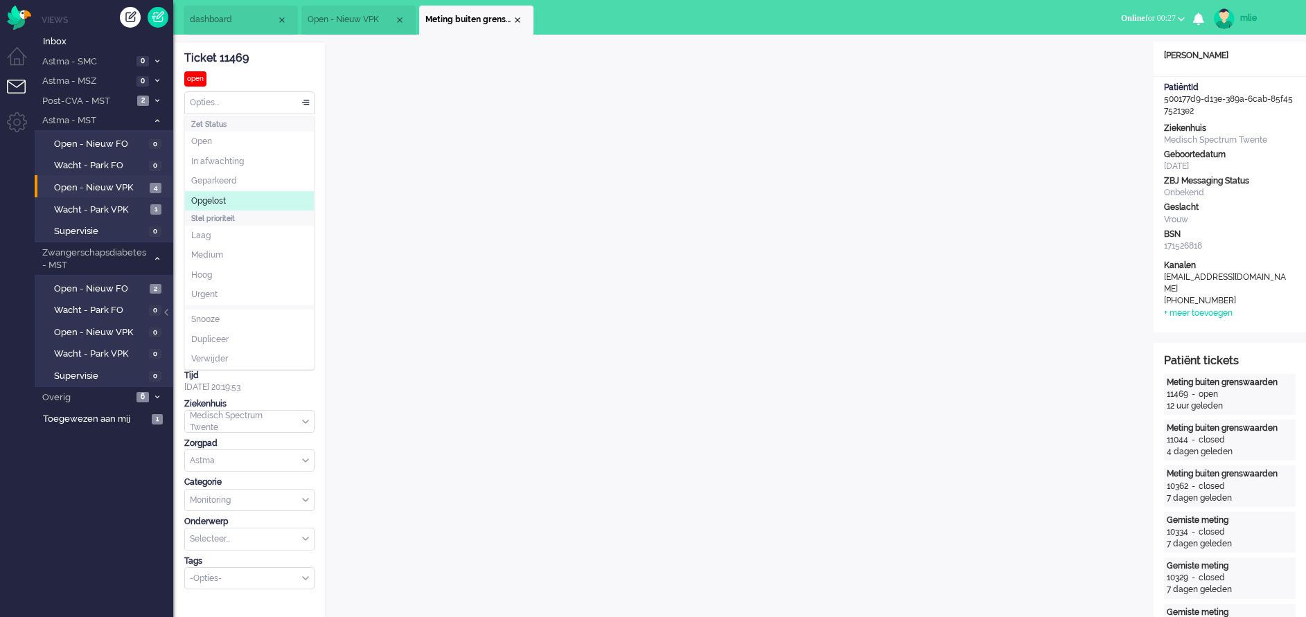
click at [219, 205] on span "Opgelost" at bounding box center [208, 201] width 35 height 12
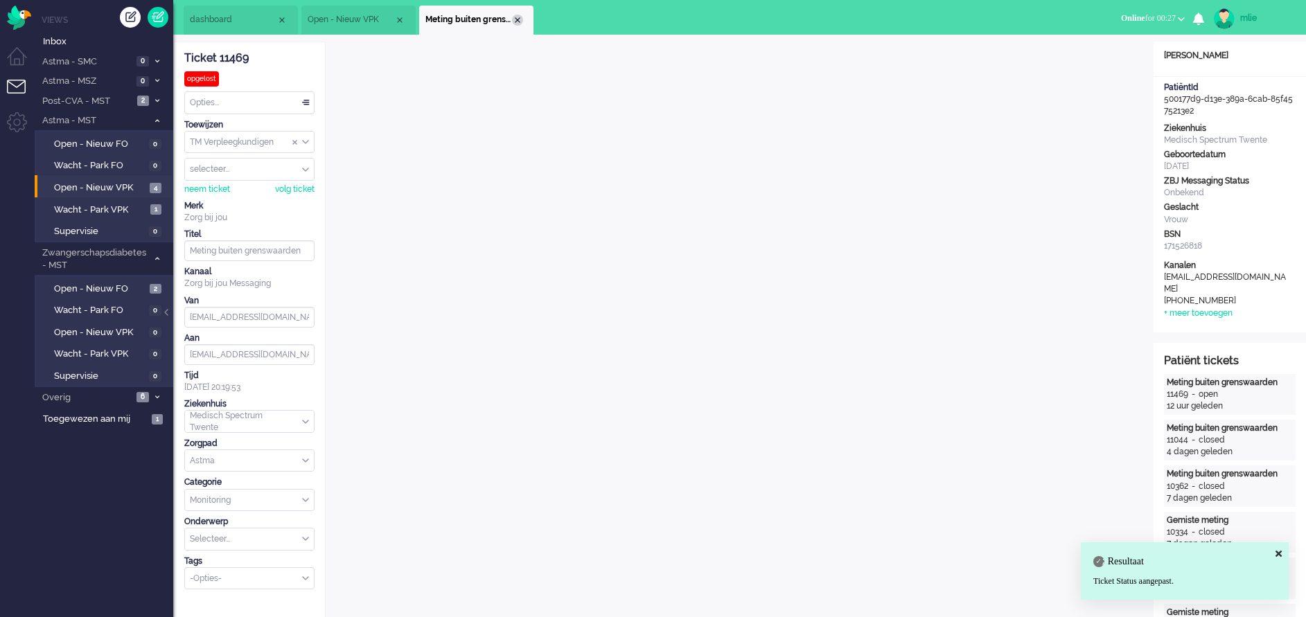
click at [520, 22] on div "Close tab" at bounding box center [517, 20] width 11 height 11
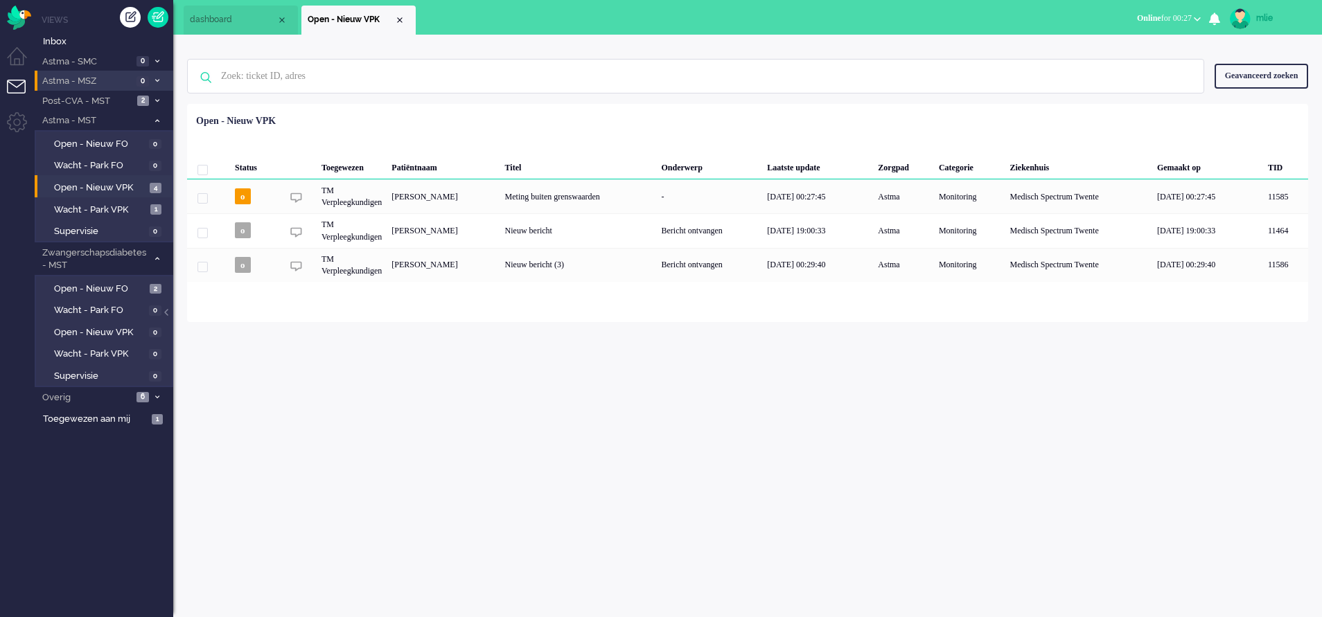
click at [158, 80] on icon at bounding box center [157, 80] width 4 height 5
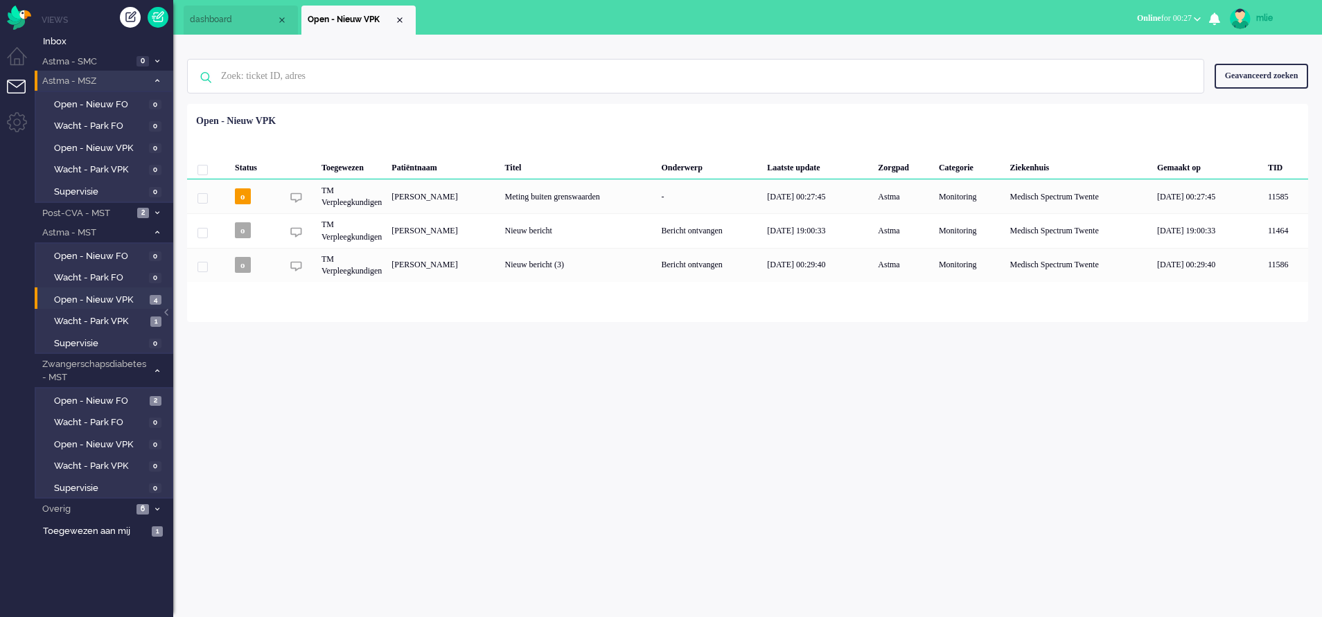
click at [155, 76] on li "Astma - MSZ 0" at bounding box center [104, 81] width 139 height 20
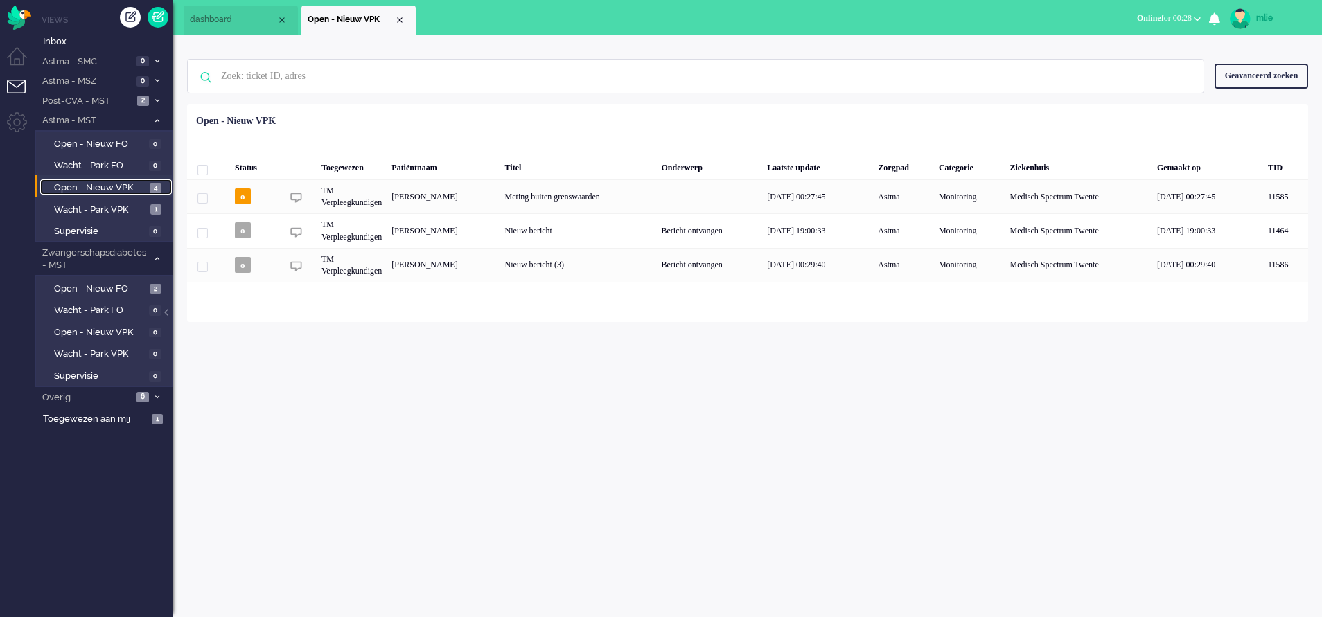
click at [98, 187] on span "Open - Nieuw VPK" at bounding box center [100, 187] width 92 height 13
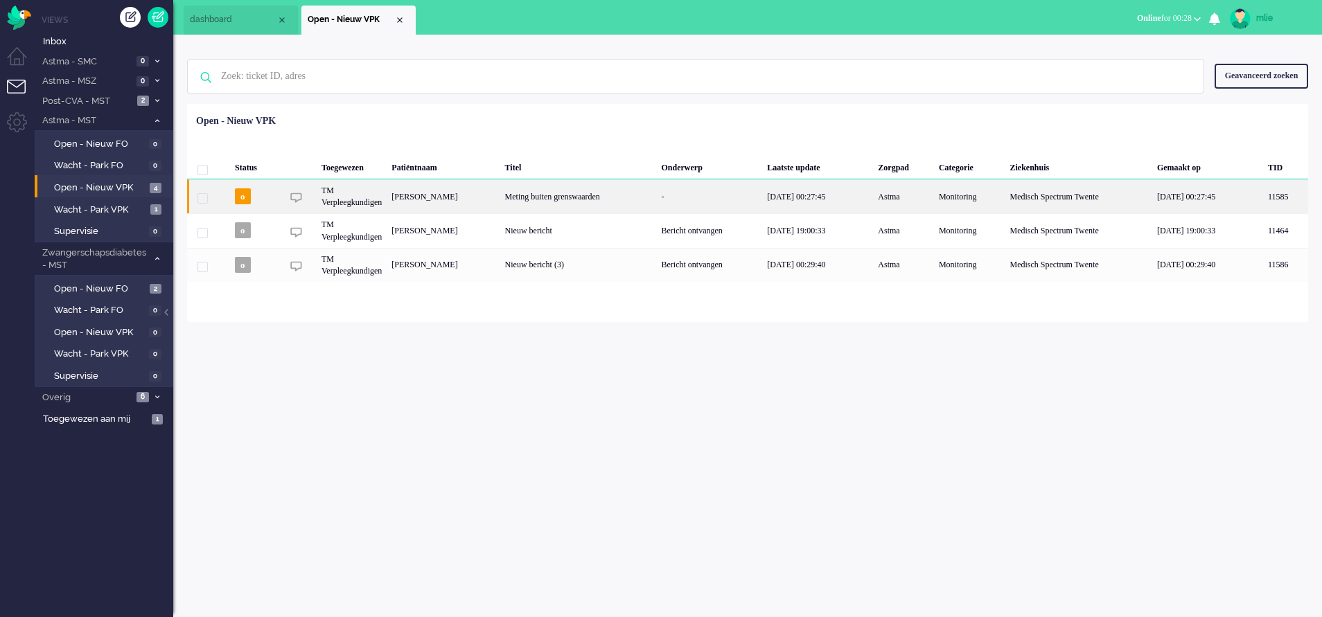
click at [702, 199] on div "-" at bounding box center [710, 196] width 106 height 34
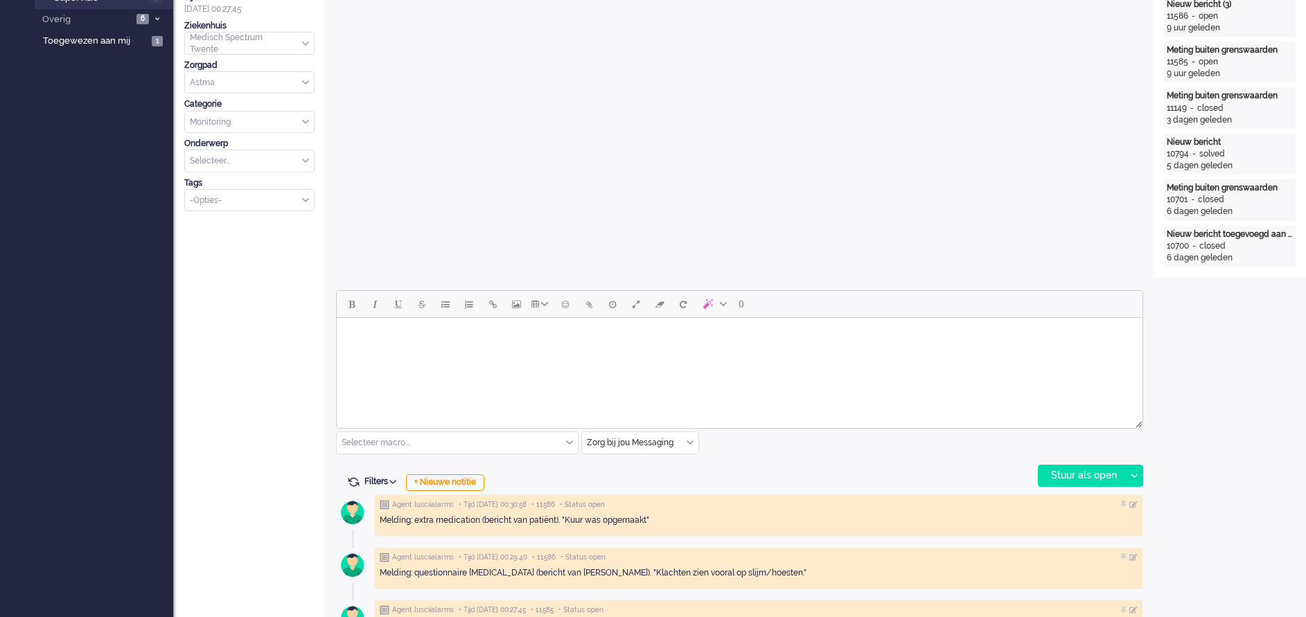
scroll to position [48, 0]
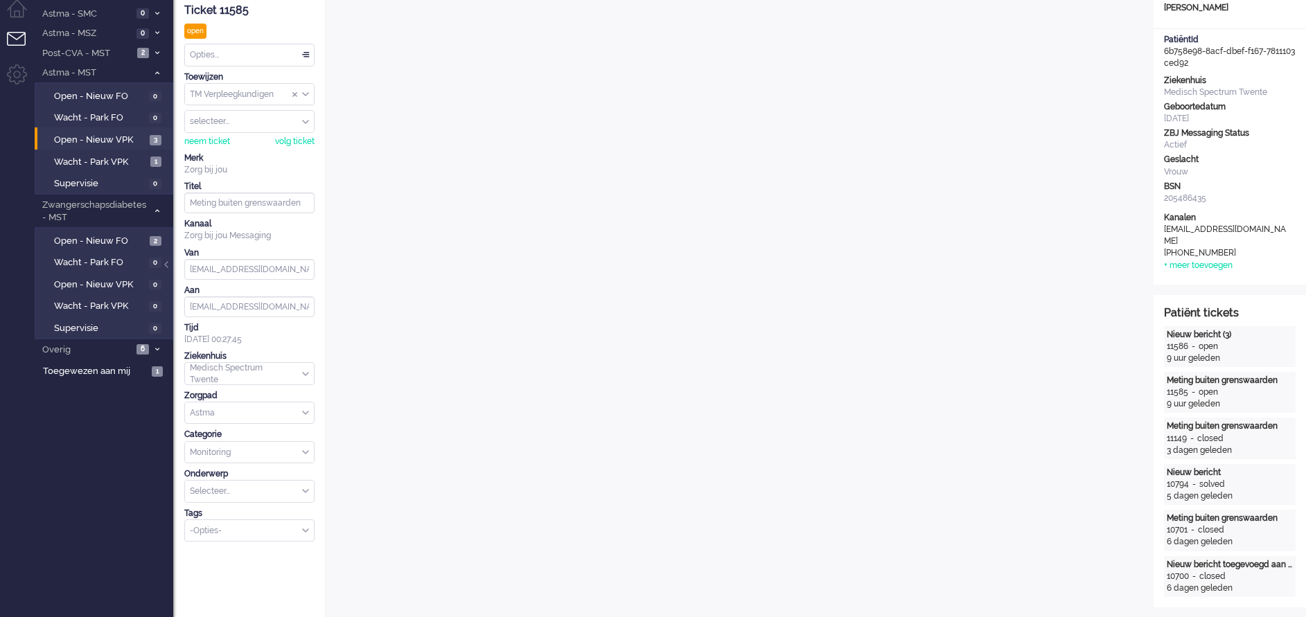
click at [305, 53] on div "Opties..." at bounding box center [249, 54] width 129 height 21
click at [215, 139] on div "neem ticket" at bounding box center [207, 142] width 46 height 12
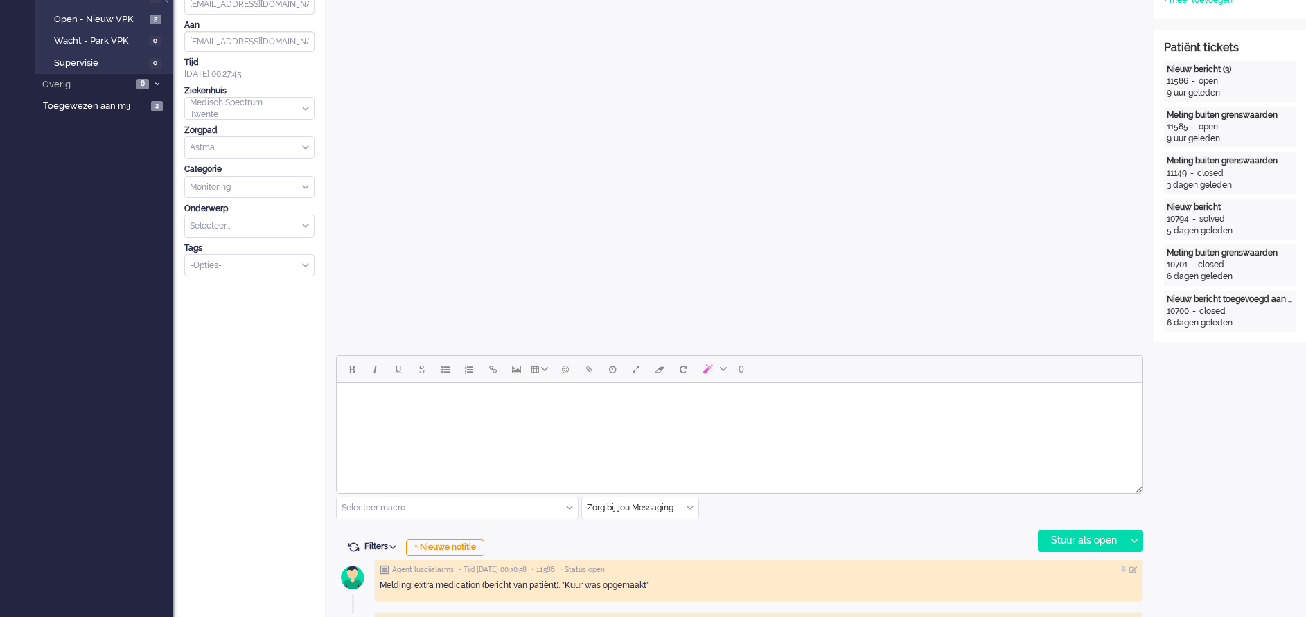
scroll to position [416, 0]
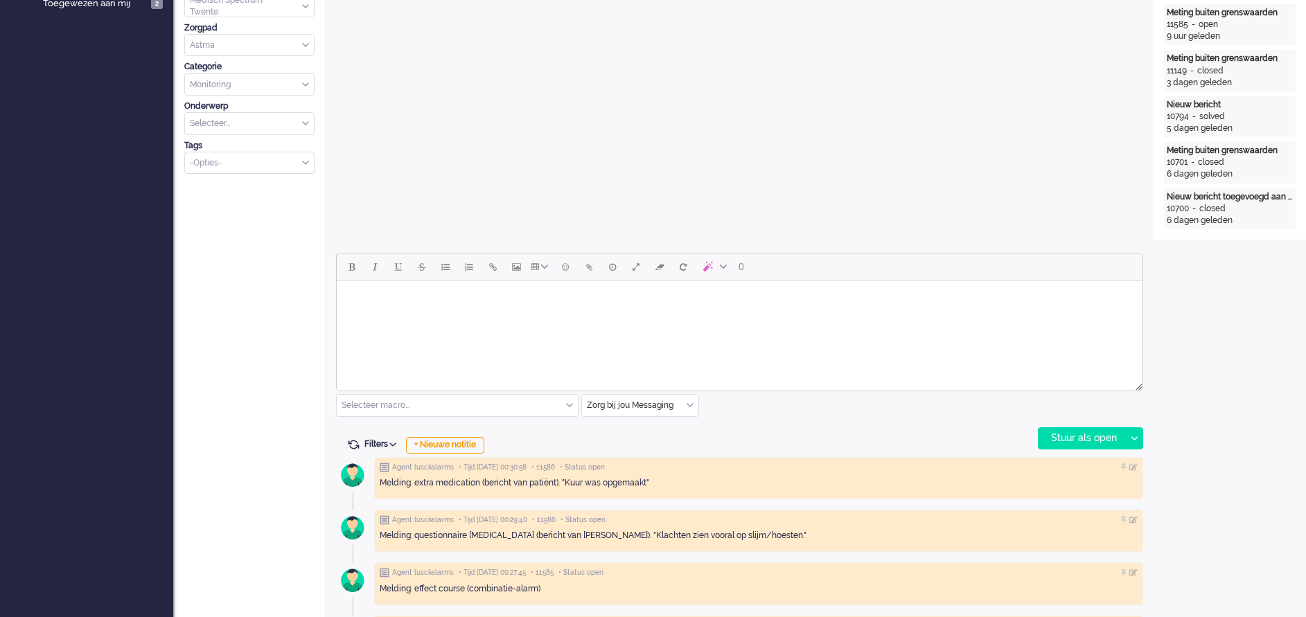
click at [386, 316] on html at bounding box center [740, 298] width 806 height 35
click at [1073, 440] on div "Stuur als open" at bounding box center [1081, 438] width 87 height 21
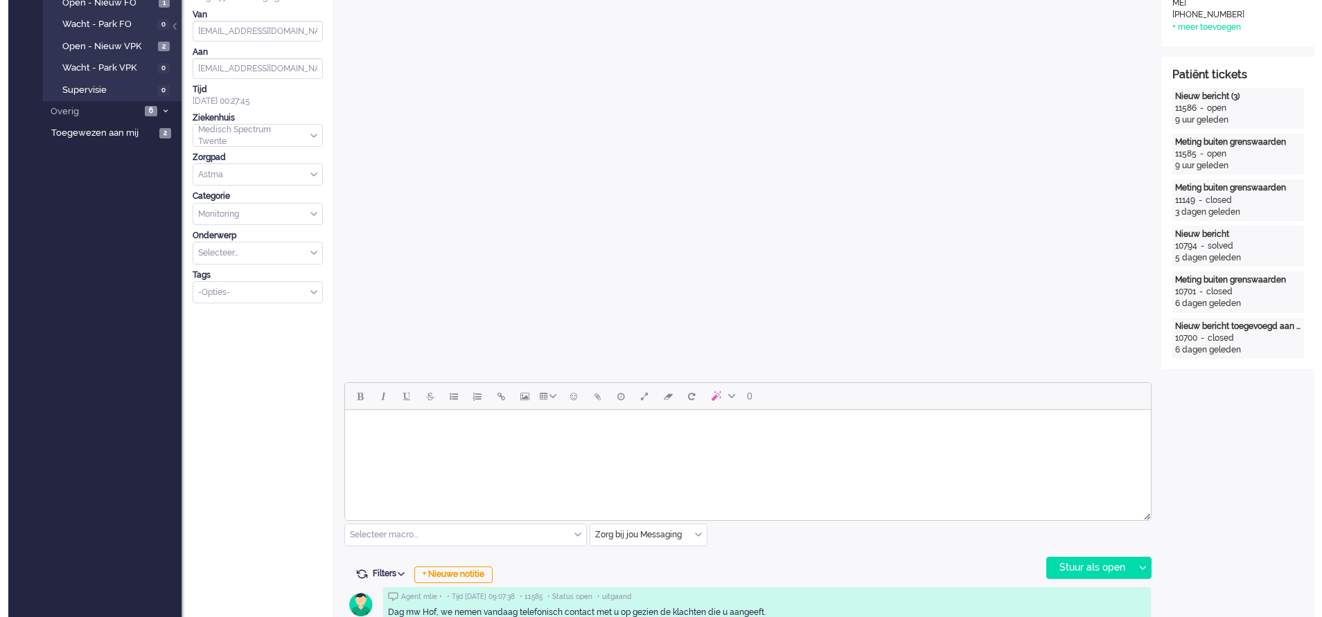
scroll to position [0, 0]
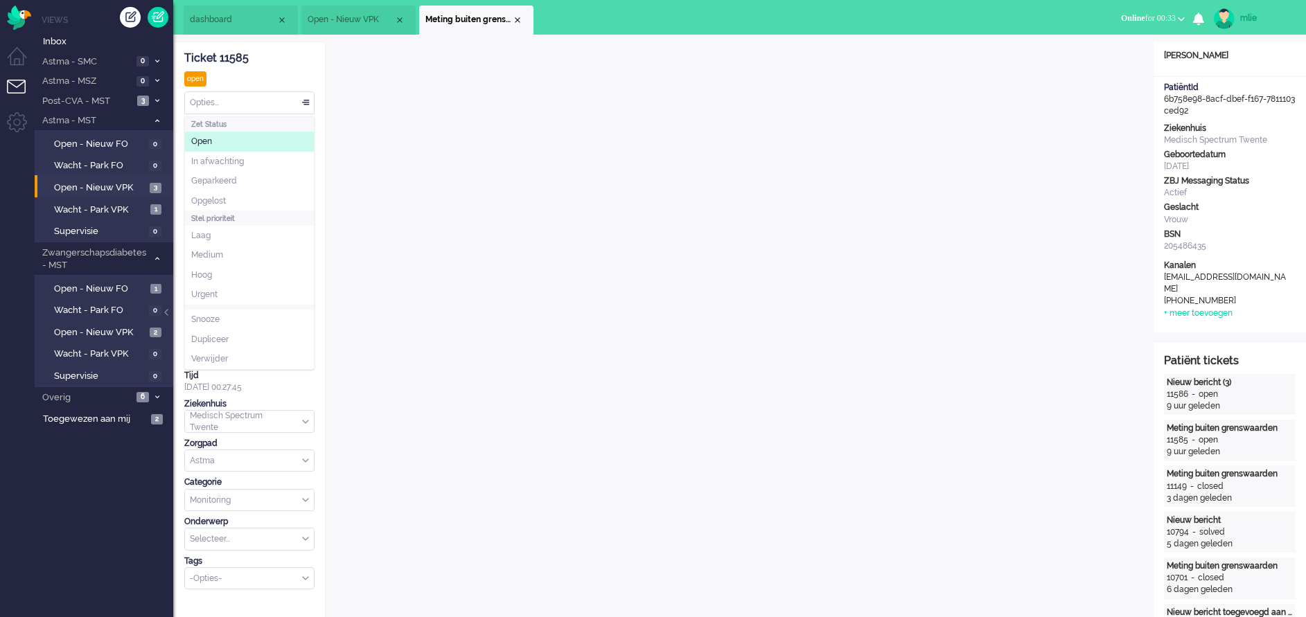
click at [306, 104] on div "Opties..." at bounding box center [249, 102] width 129 height 21
click at [233, 159] on span "In afwachting" at bounding box center [217, 162] width 53 height 12
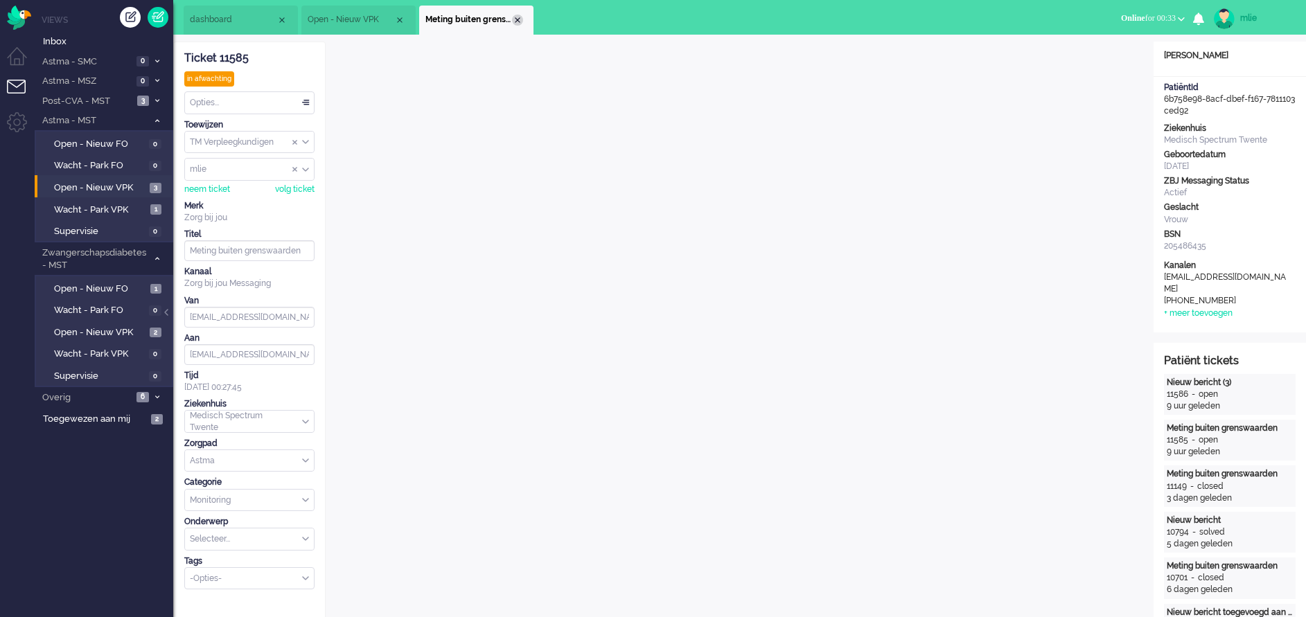
click at [515, 22] on div "Close tab" at bounding box center [517, 20] width 11 height 11
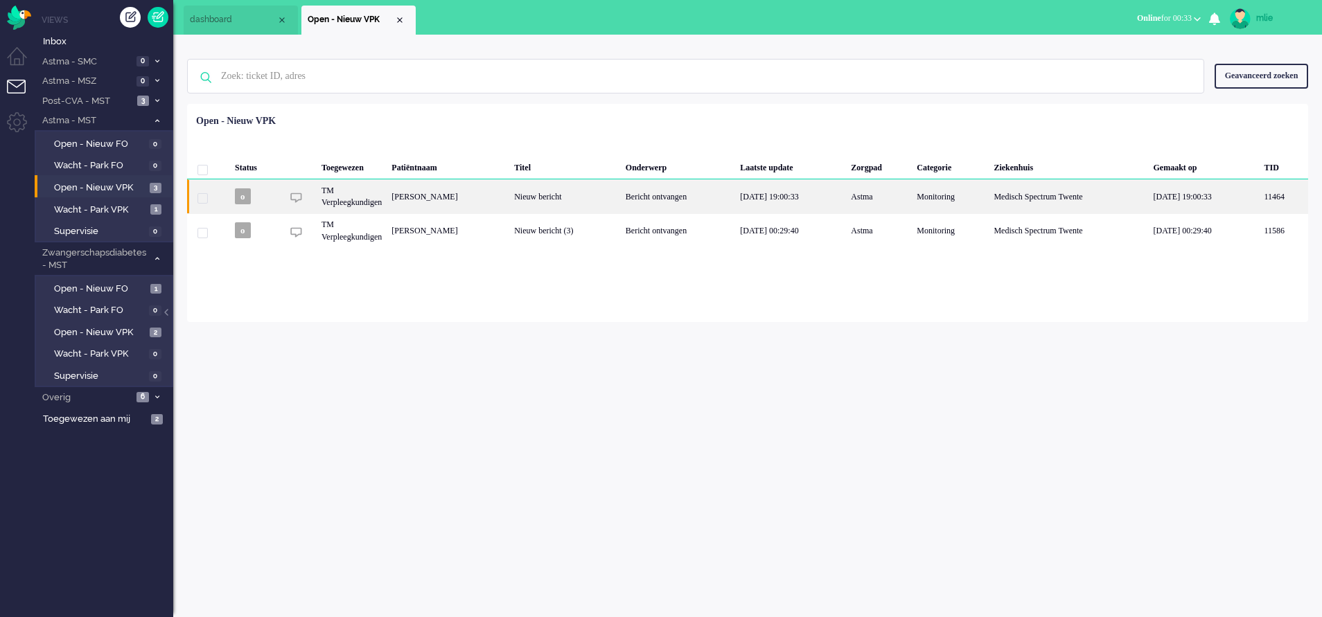
click at [725, 193] on div "Bericht ontvangen" at bounding box center [678, 196] width 115 height 34
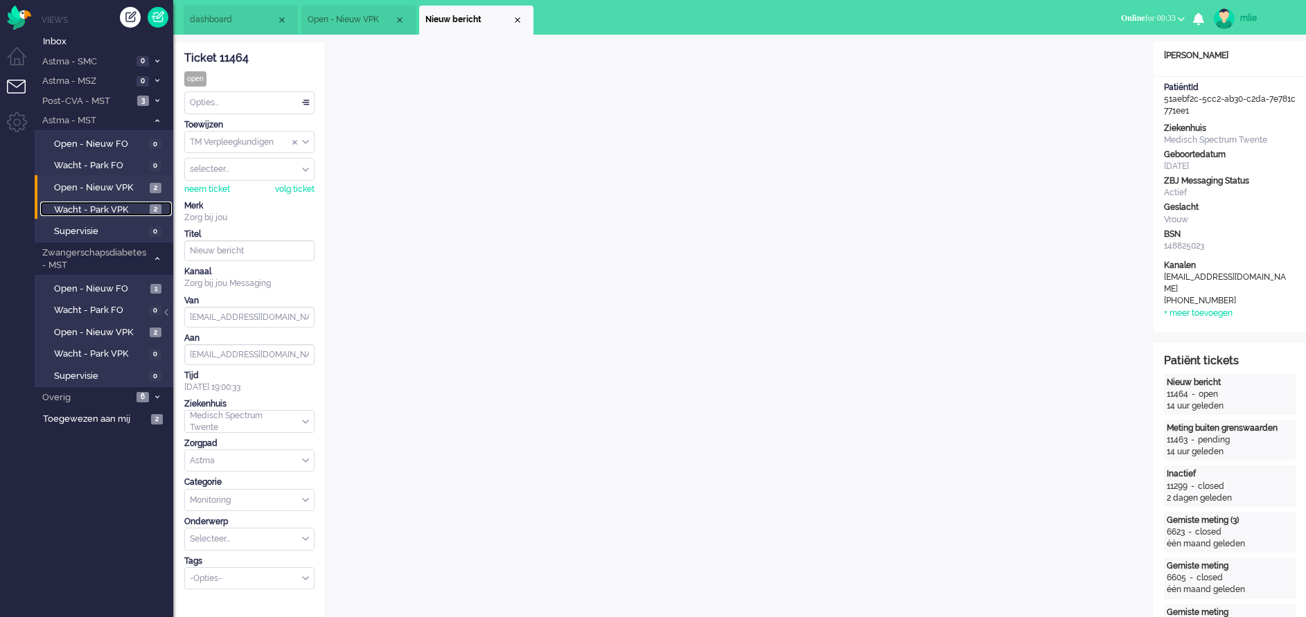
click at [75, 212] on span "Wacht - Park VPK" at bounding box center [100, 210] width 92 height 13
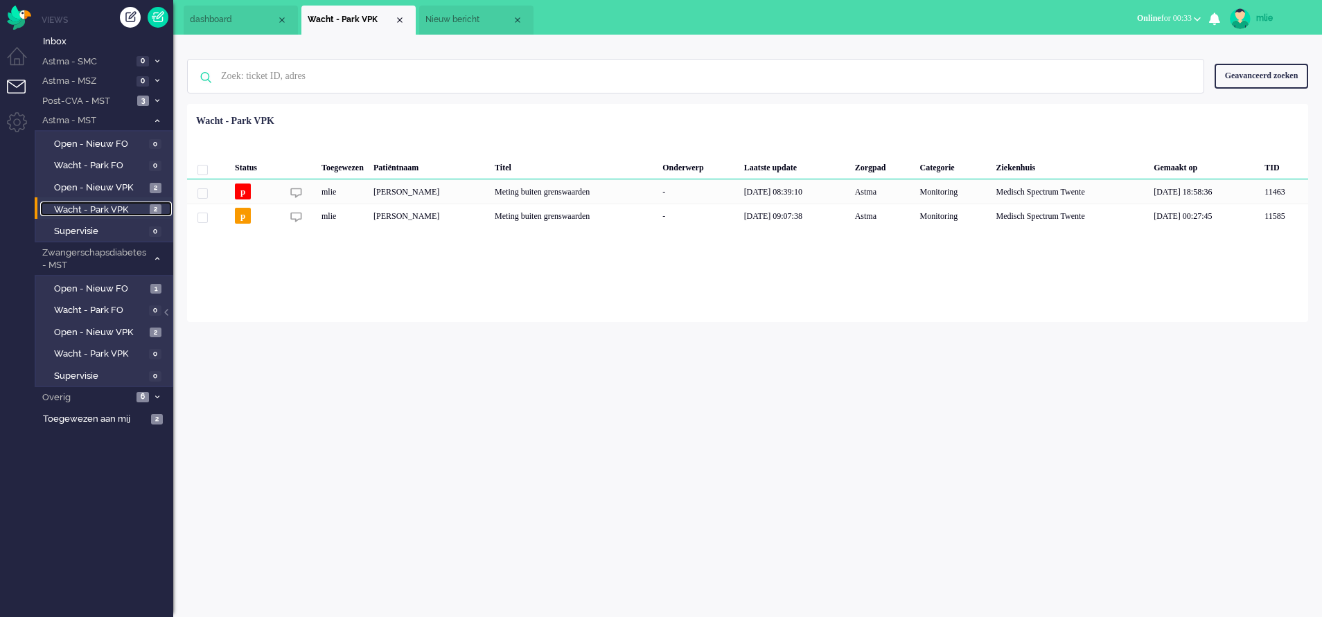
click at [75, 212] on span "Wacht - Park VPK" at bounding box center [100, 210] width 92 height 13
click at [488, 26] on li "Nieuw bericht" at bounding box center [476, 20] width 114 height 29
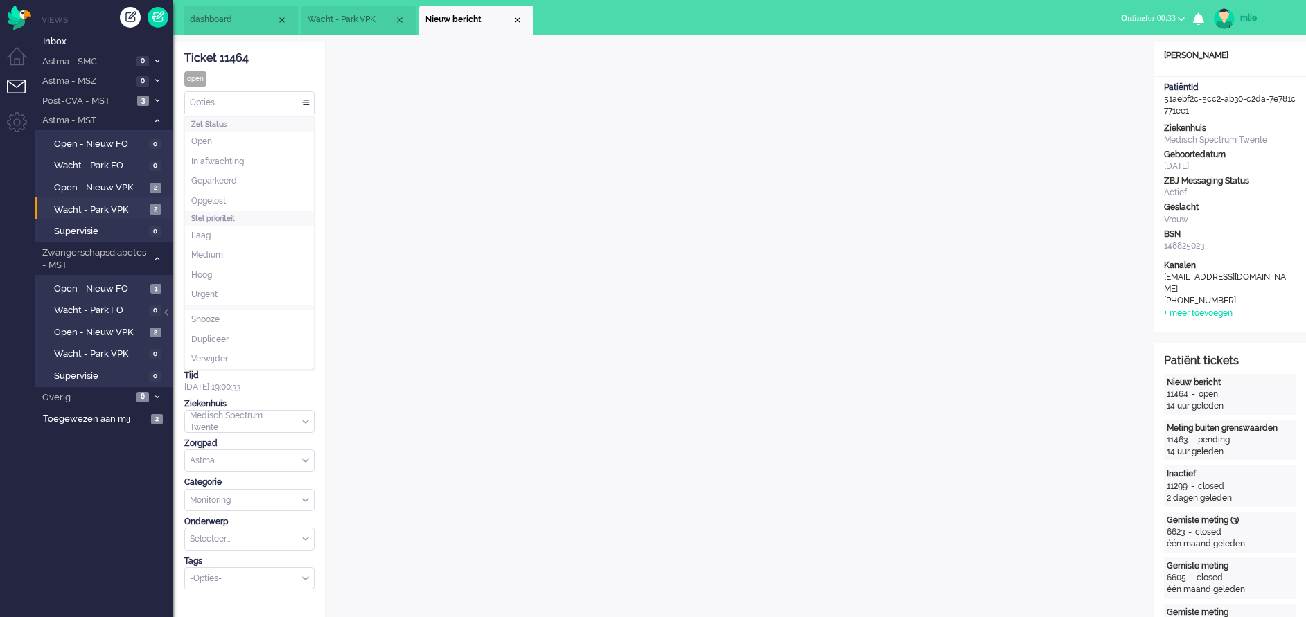
click at [308, 103] on div "Opties..." at bounding box center [249, 102] width 129 height 21
click at [229, 195] on li "Opgelost" at bounding box center [249, 201] width 129 height 20
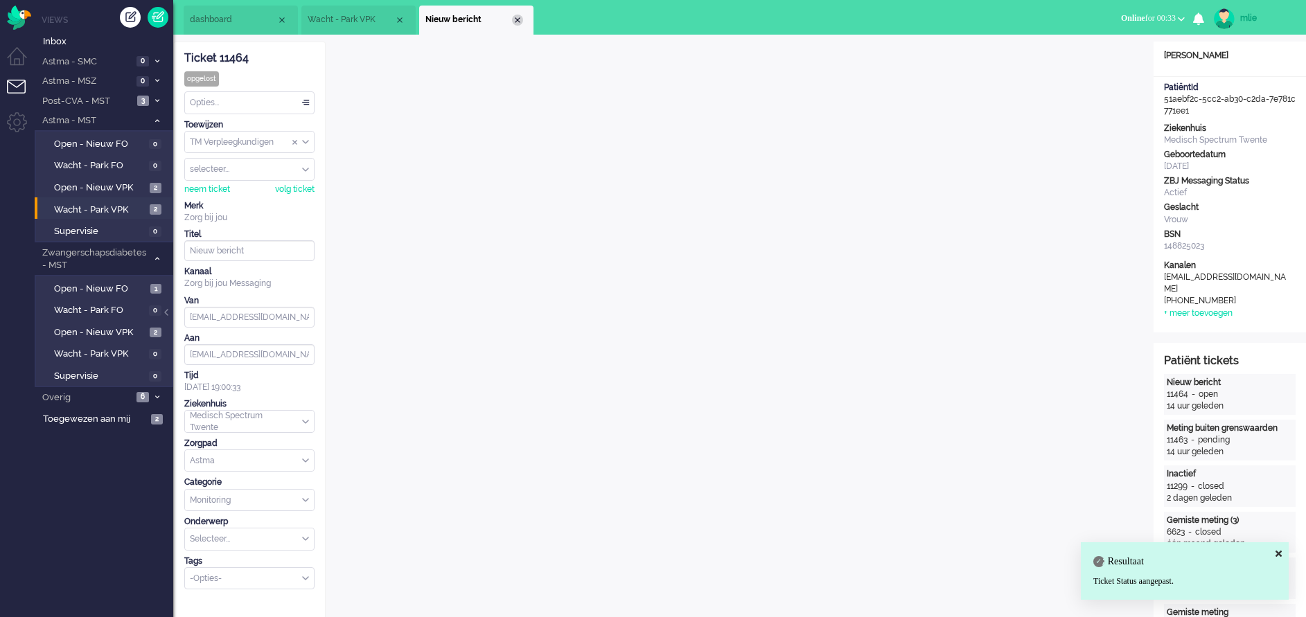
click at [519, 21] on div "Close tab" at bounding box center [517, 20] width 11 height 11
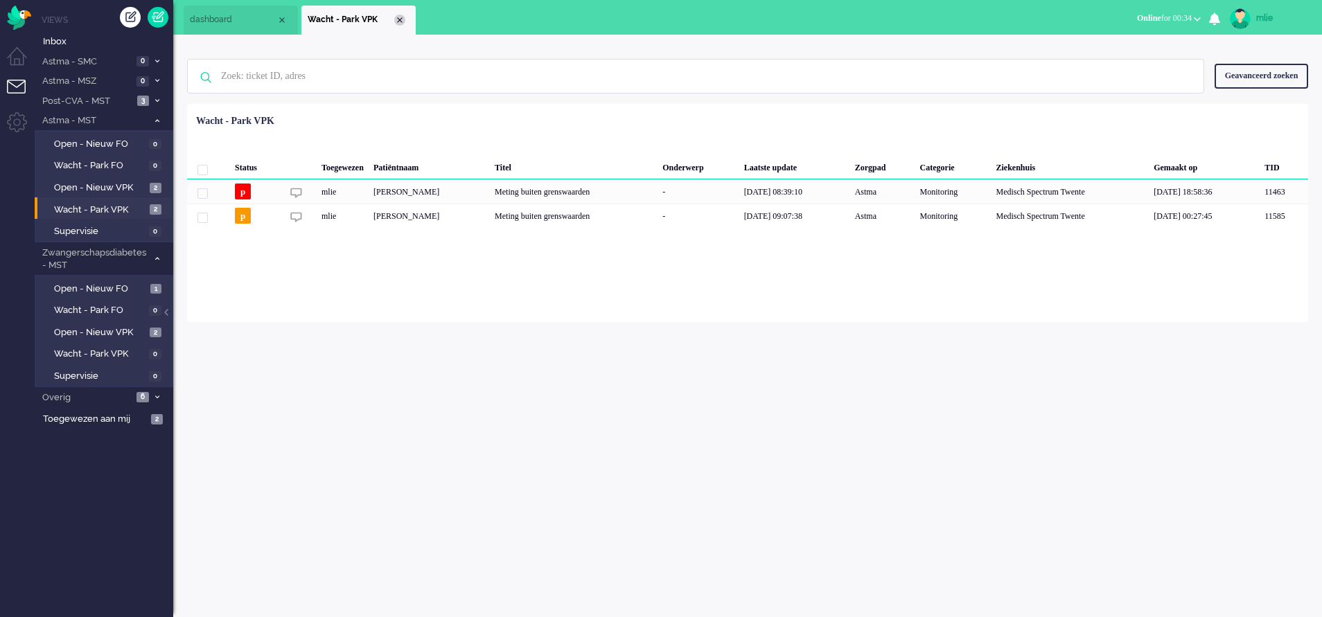
click at [402, 23] on div "Close tab" at bounding box center [399, 20] width 11 height 11
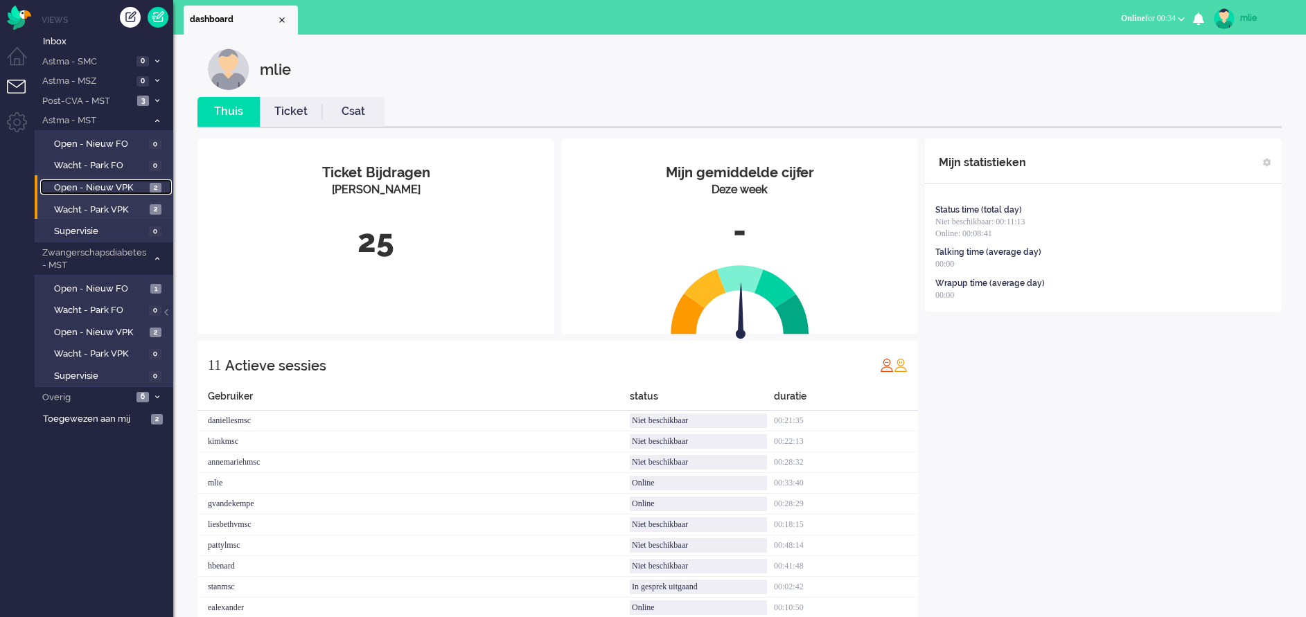
click at [107, 184] on span "Open - Nieuw VPK" at bounding box center [100, 187] width 92 height 13
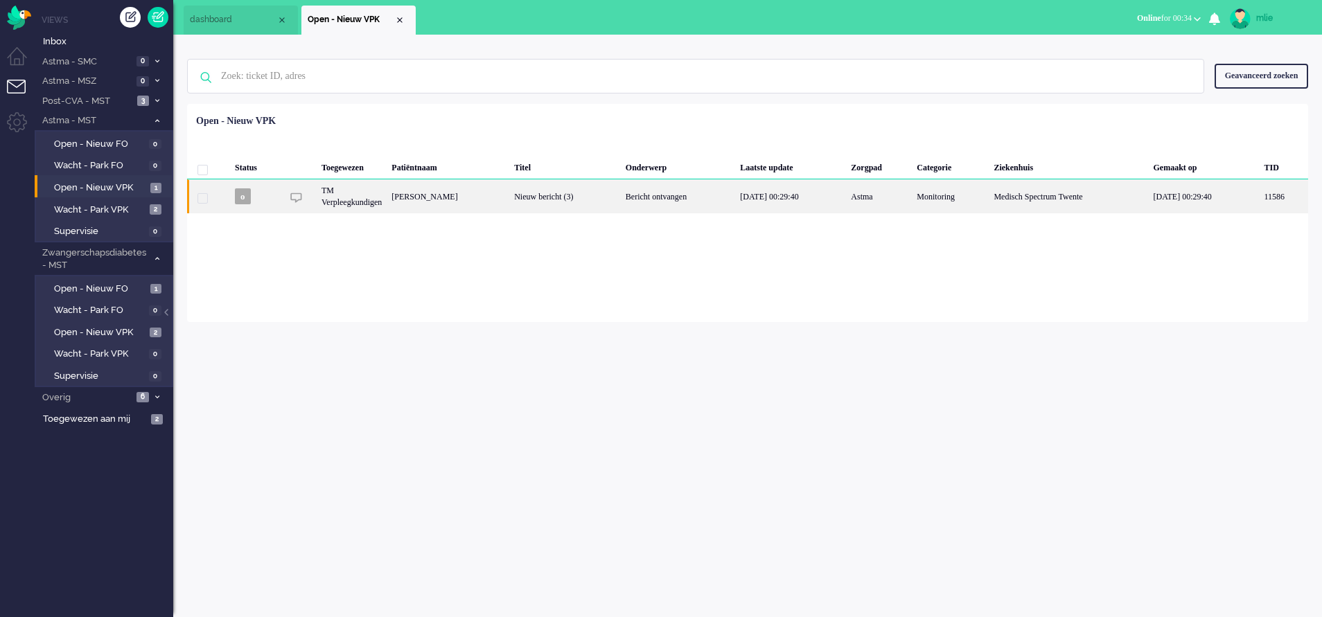
click at [668, 198] on div "Bericht ontvangen" at bounding box center [678, 196] width 115 height 34
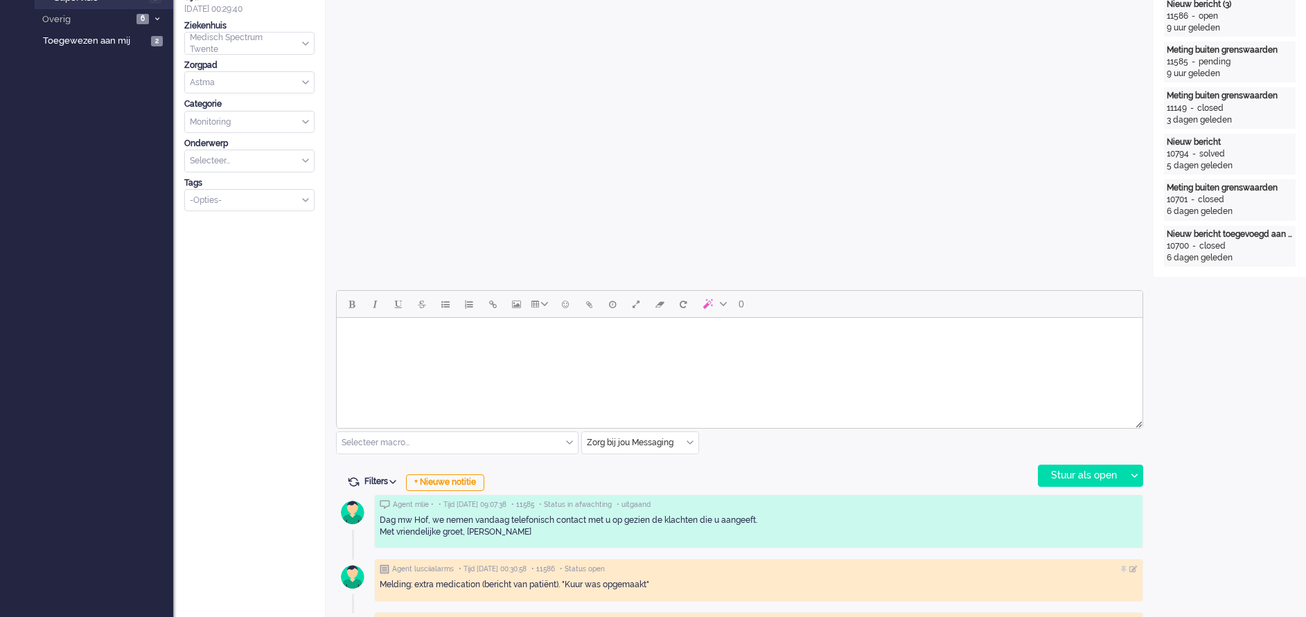
scroll to position [48, 0]
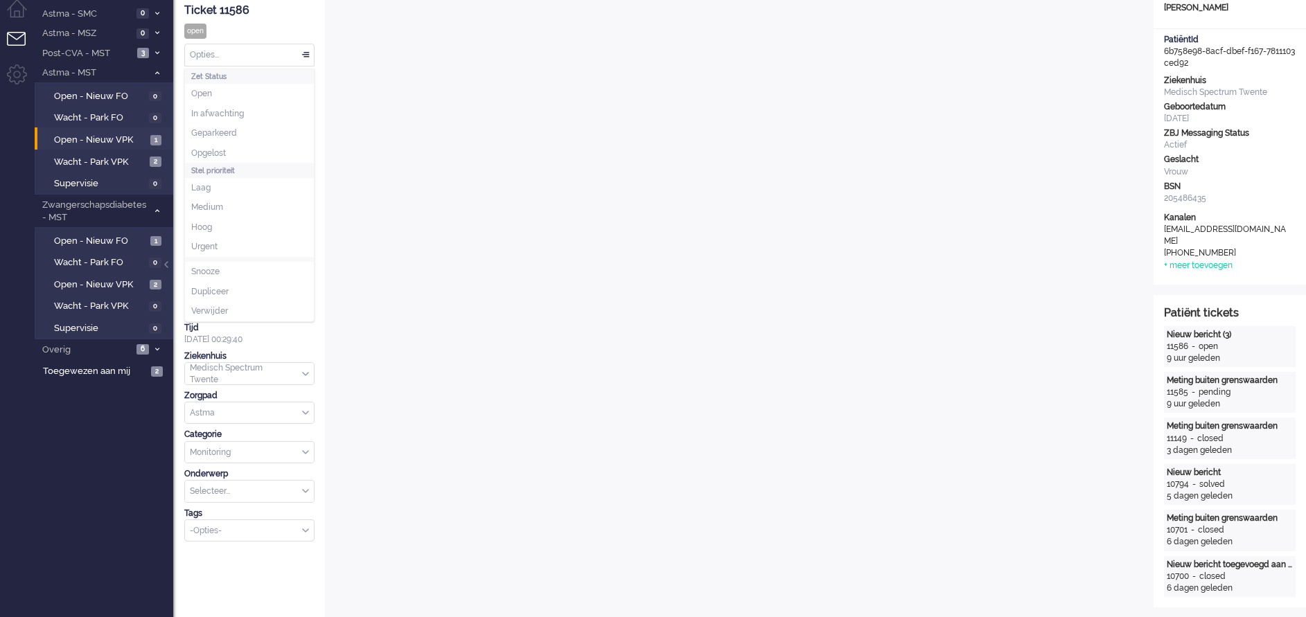
click at [310, 55] on div "Opties..." at bounding box center [249, 54] width 129 height 21
click at [230, 154] on li "Opgelost" at bounding box center [249, 153] width 129 height 20
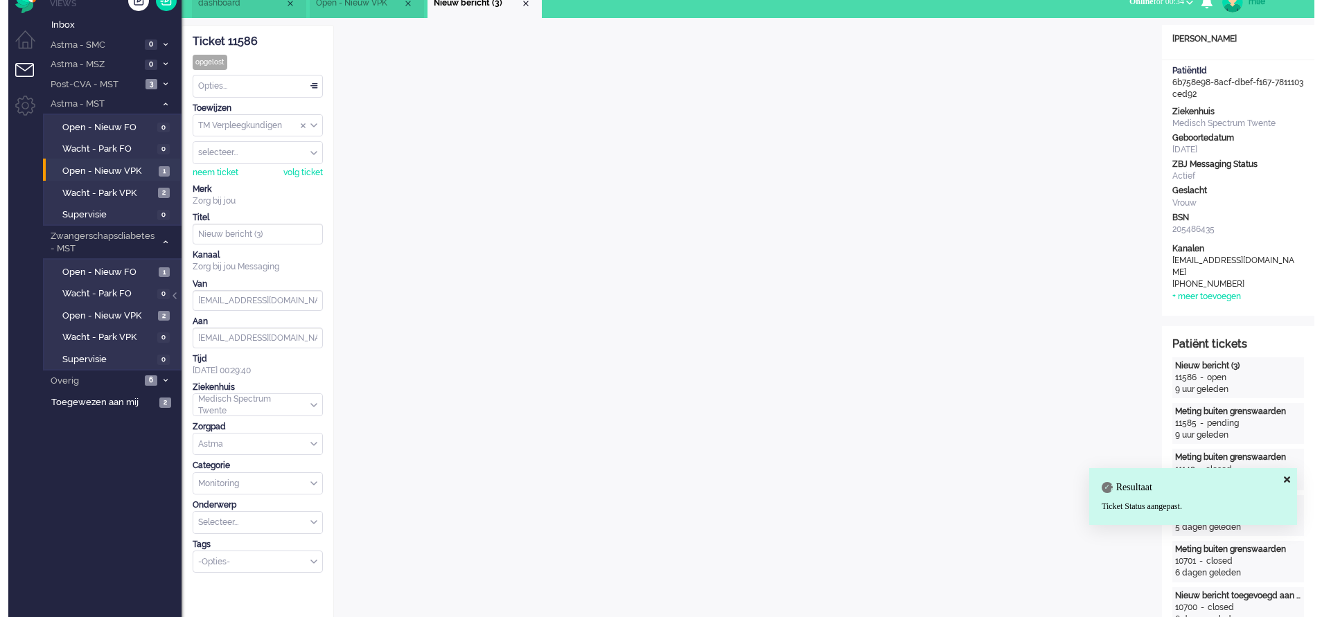
scroll to position [0, 0]
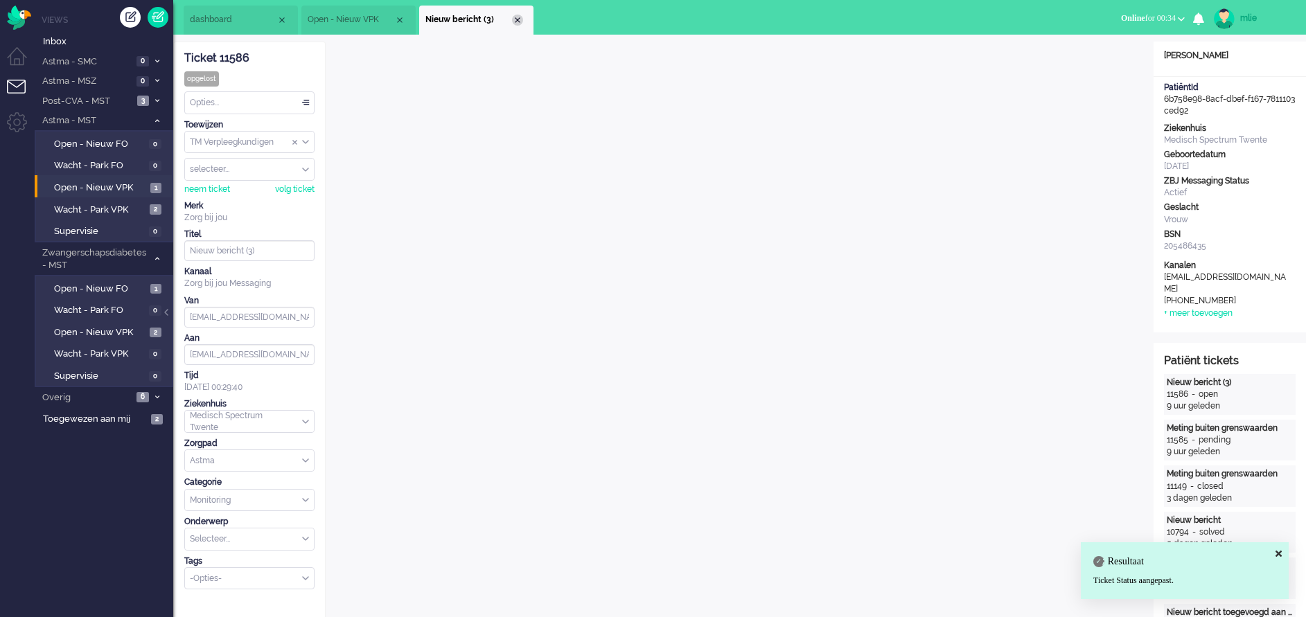
click at [520, 21] on div "Close tab" at bounding box center [517, 20] width 11 height 11
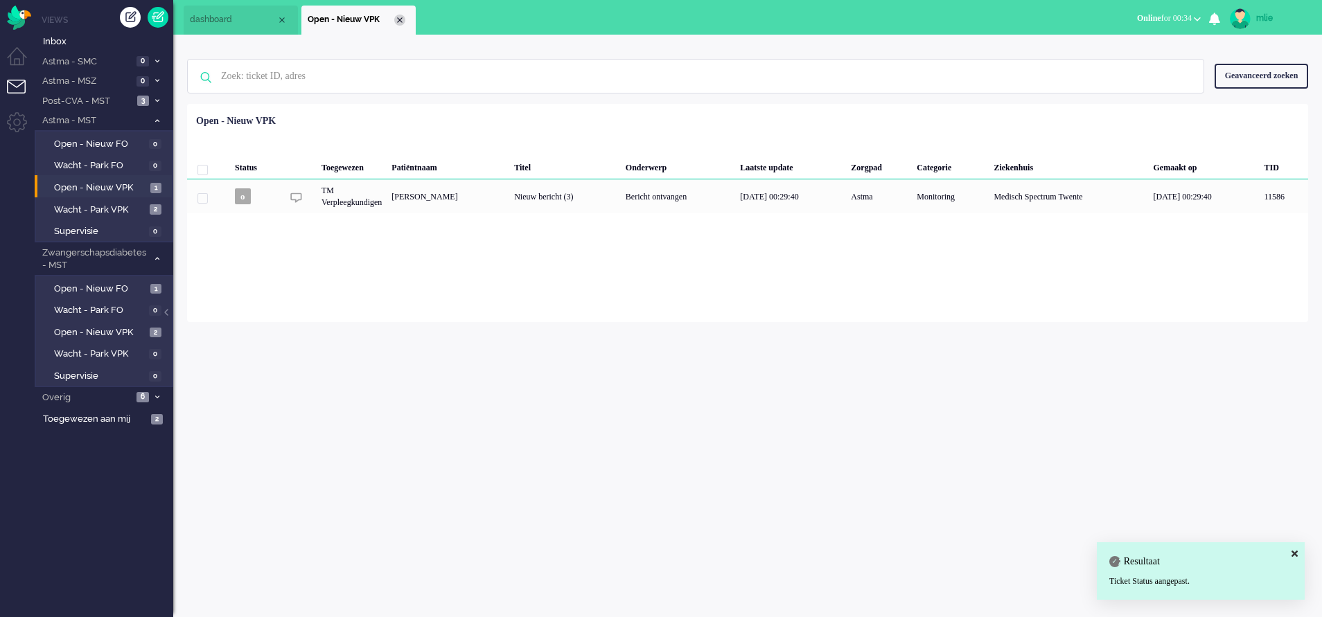
click at [396, 17] on div "Close tab" at bounding box center [399, 20] width 11 height 11
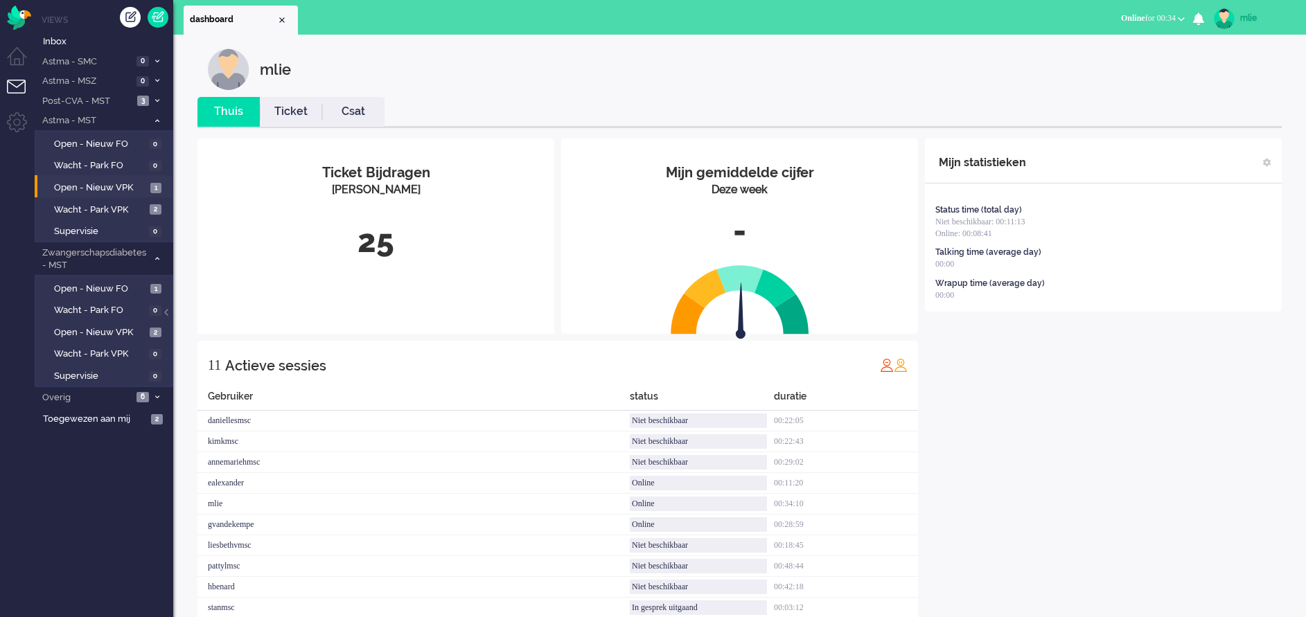
click at [293, 117] on link "Ticket" at bounding box center [291, 112] width 62 height 16
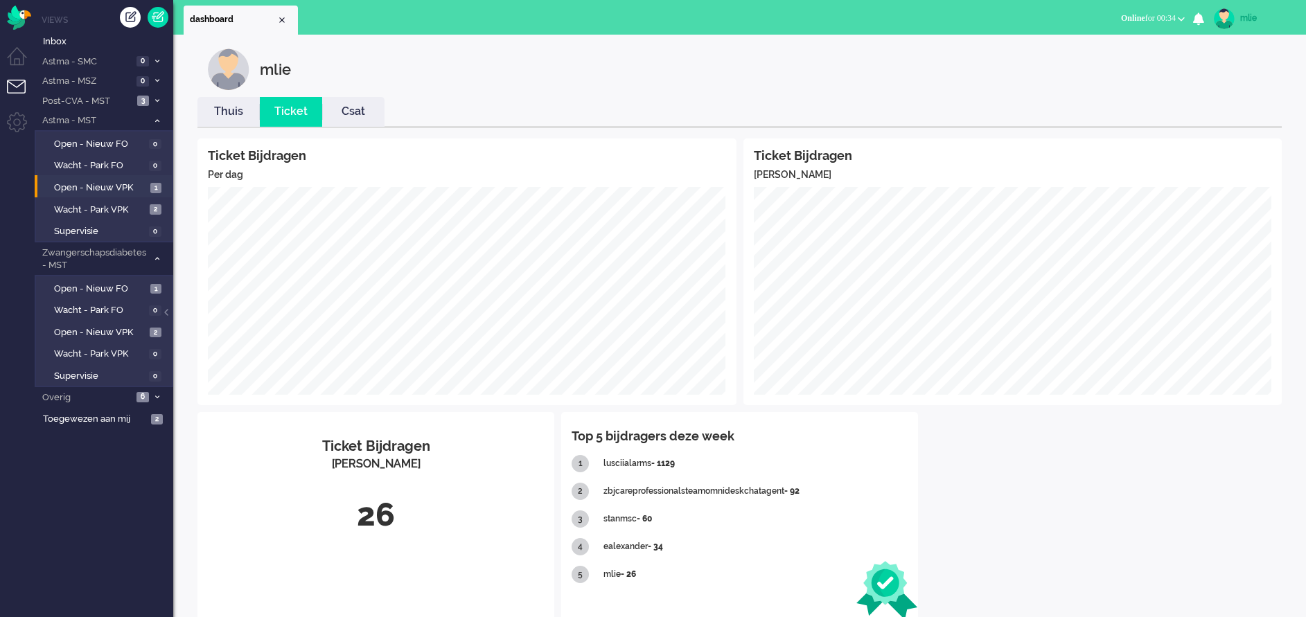
click at [236, 118] on link "Thuis" at bounding box center [228, 112] width 62 height 16
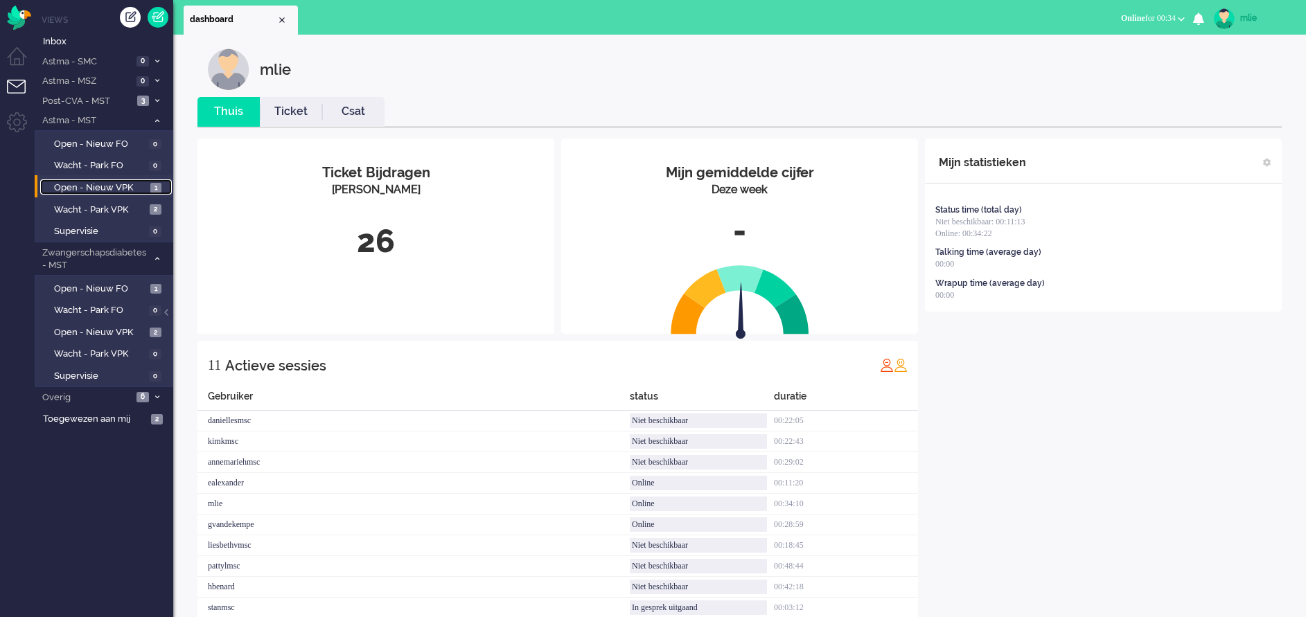
click at [80, 186] on span "Open - Nieuw VPK" at bounding box center [100, 187] width 93 height 13
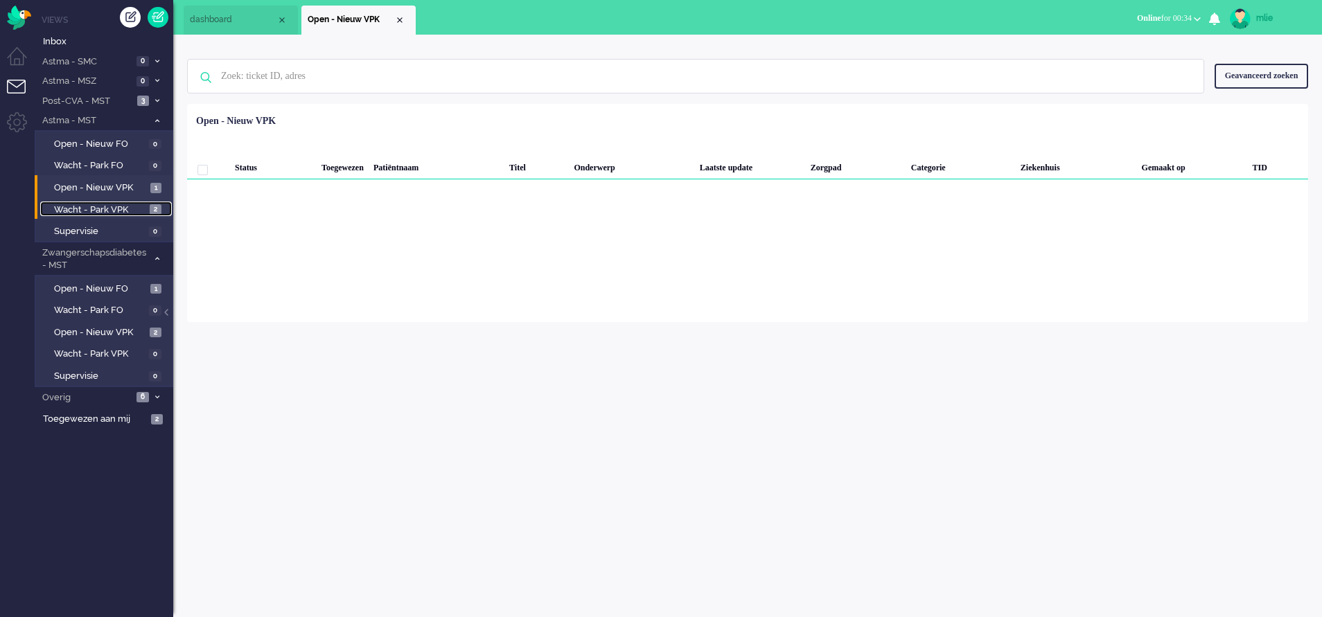
click at [86, 207] on span "Wacht - Park VPK" at bounding box center [100, 210] width 92 height 13
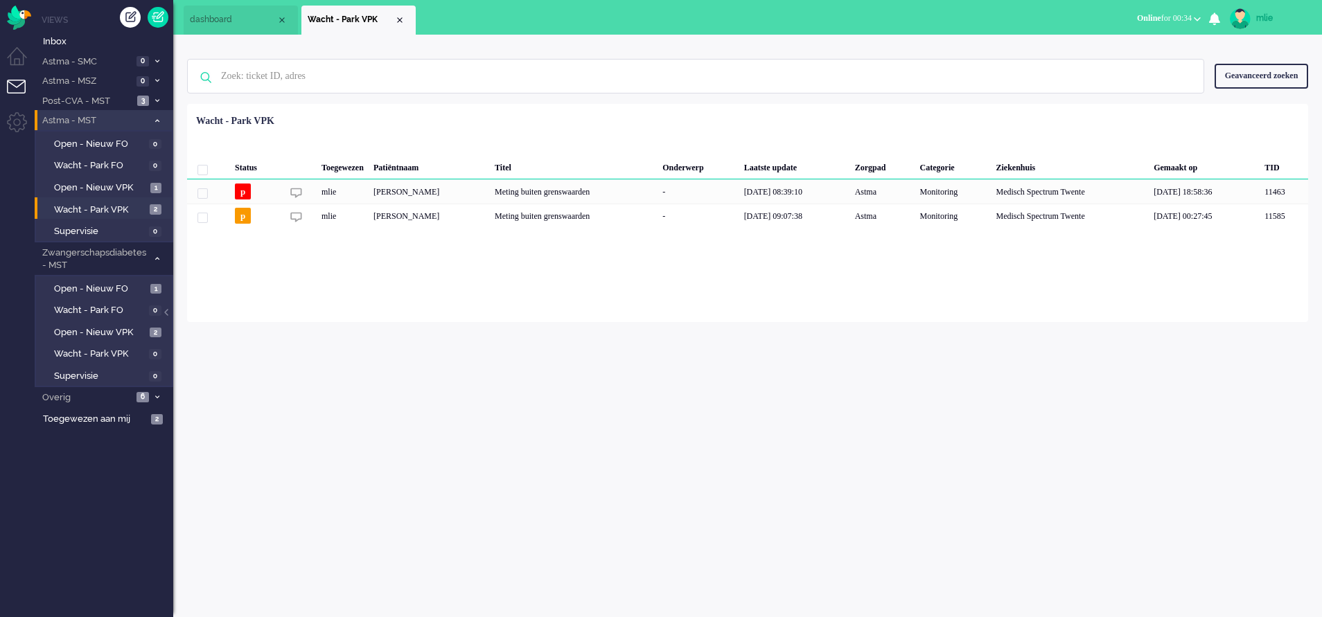
click at [157, 118] on icon at bounding box center [157, 120] width 4 height 5
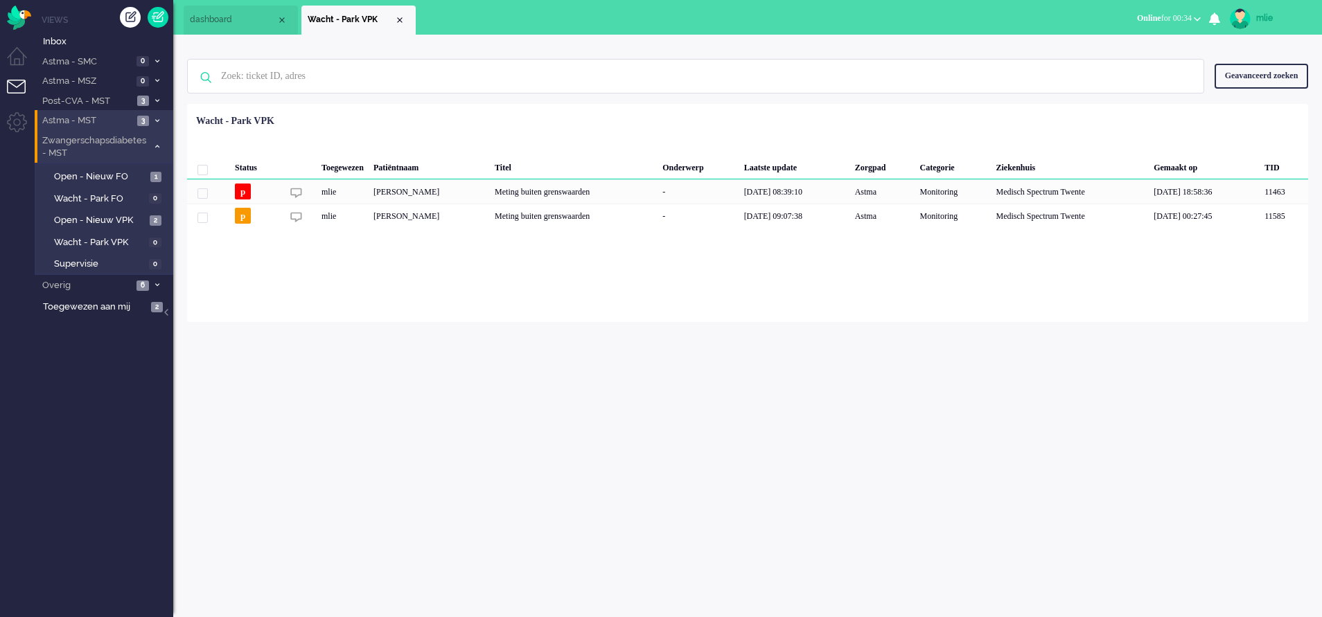
click at [158, 141] on li "Zwangerschapsdiabetes - MST 3" at bounding box center [104, 146] width 139 height 33
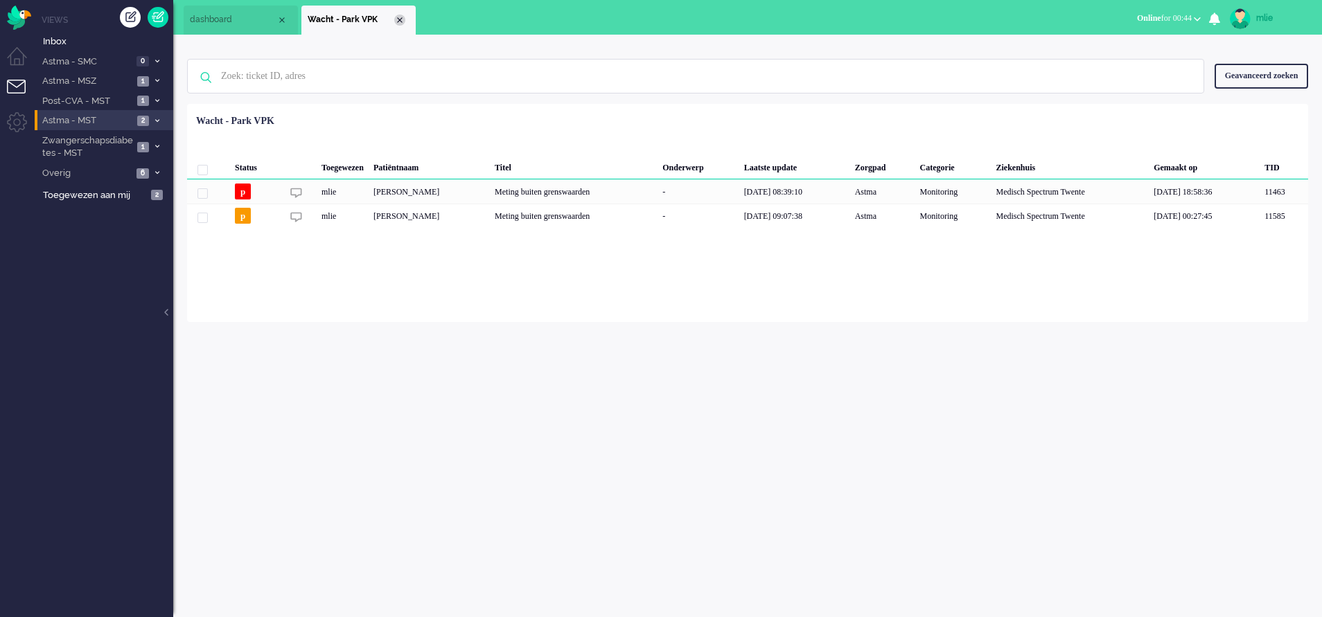
click at [400, 21] on div "Close tab" at bounding box center [399, 20] width 11 height 11
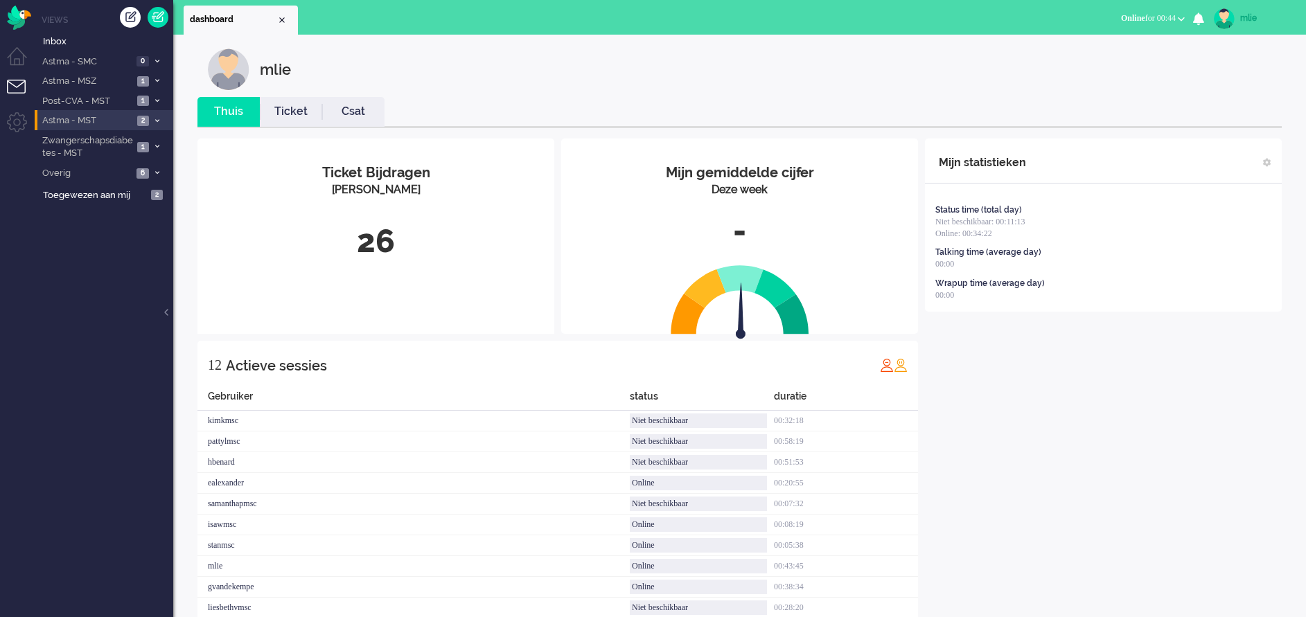
click at [157, 80] on icon at bounding box center [157, 80] width 4 height 5
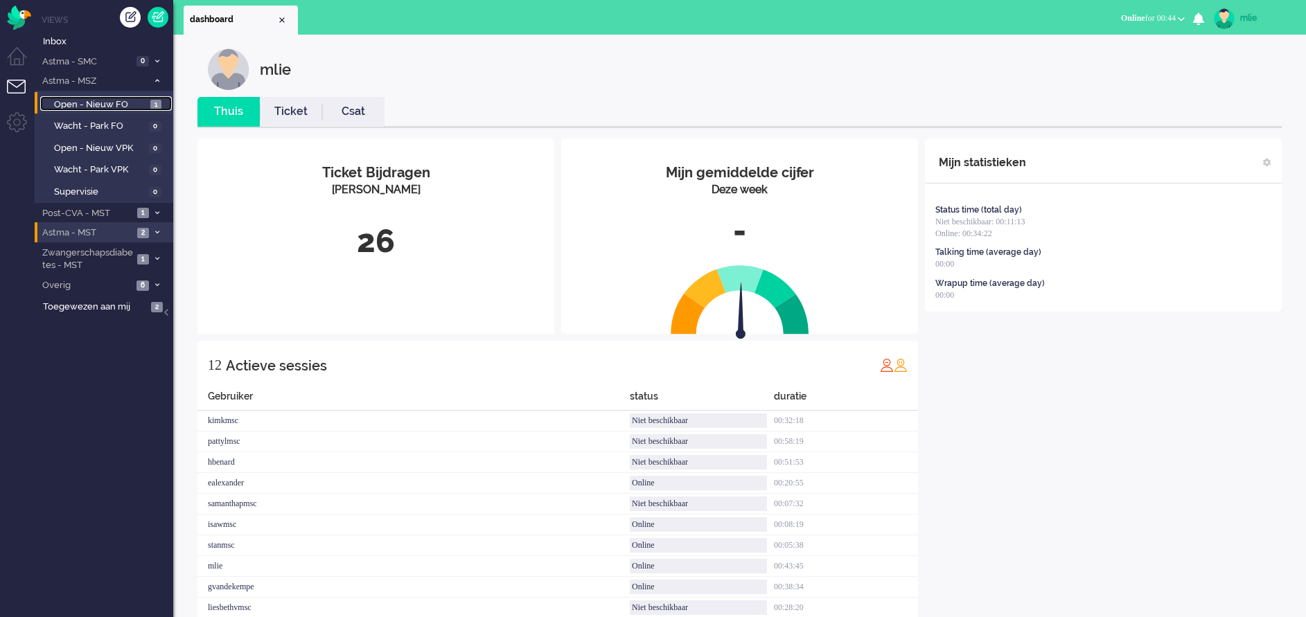
click at [82, 100] on span "Open - Nieuw FO" at bounding box center [100, 104] width 93 height 13
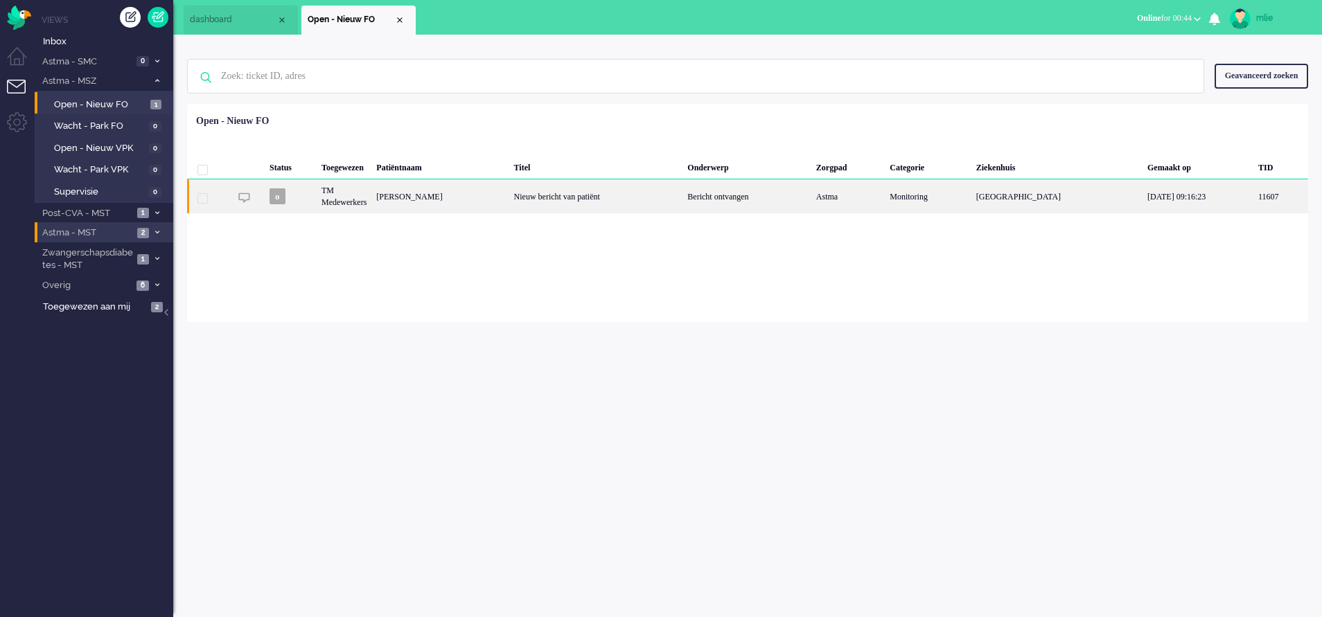
click at [625, 191] on div "Nieuw bericht van patiënt" at bounding box center [596, 196] width 174 height 34
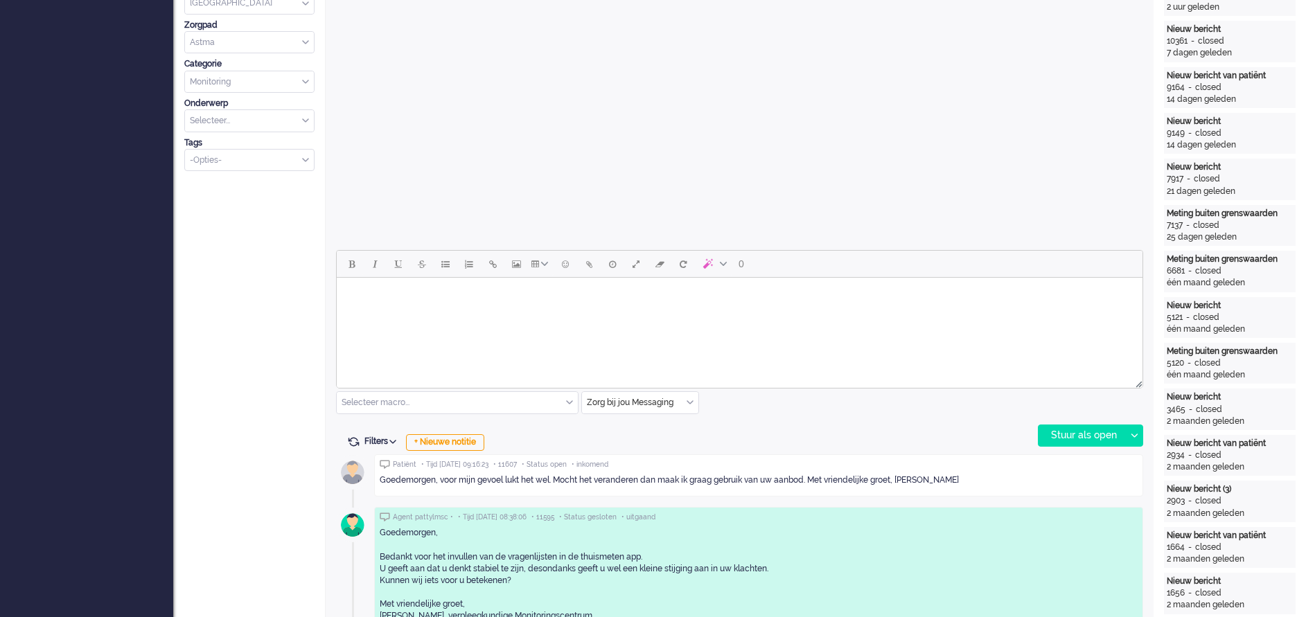
scroll to position [463, 0]
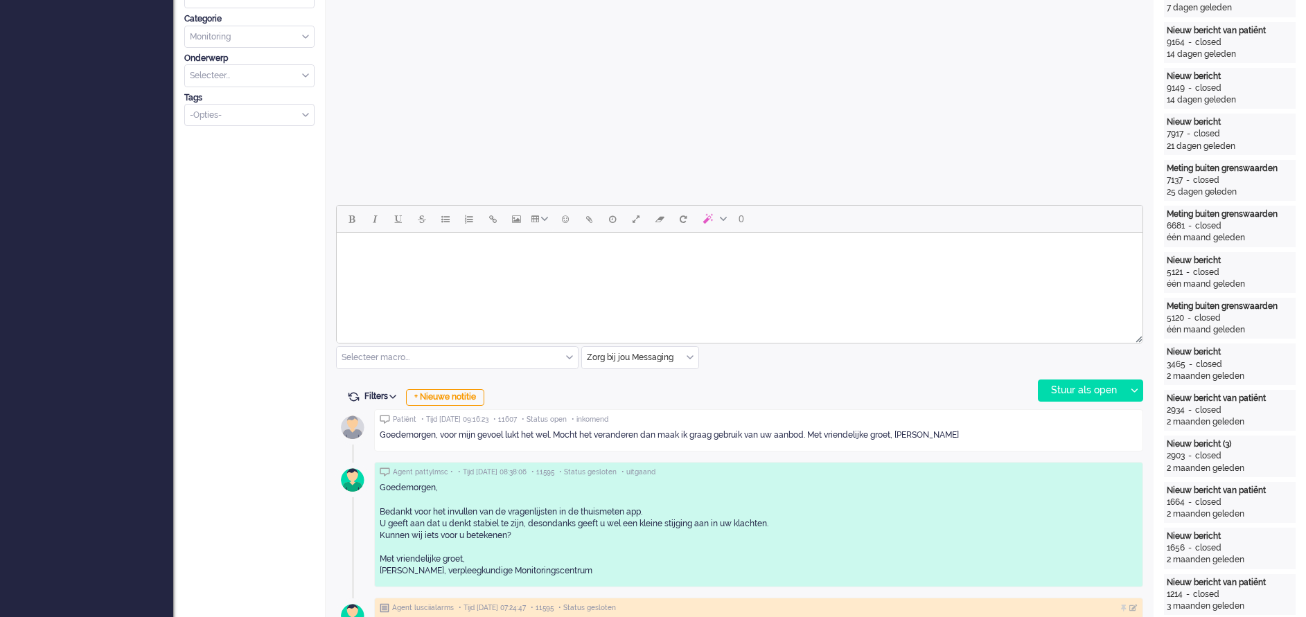
click at [457, 263] on html at bounding box center [740, 250] width 806 height 35
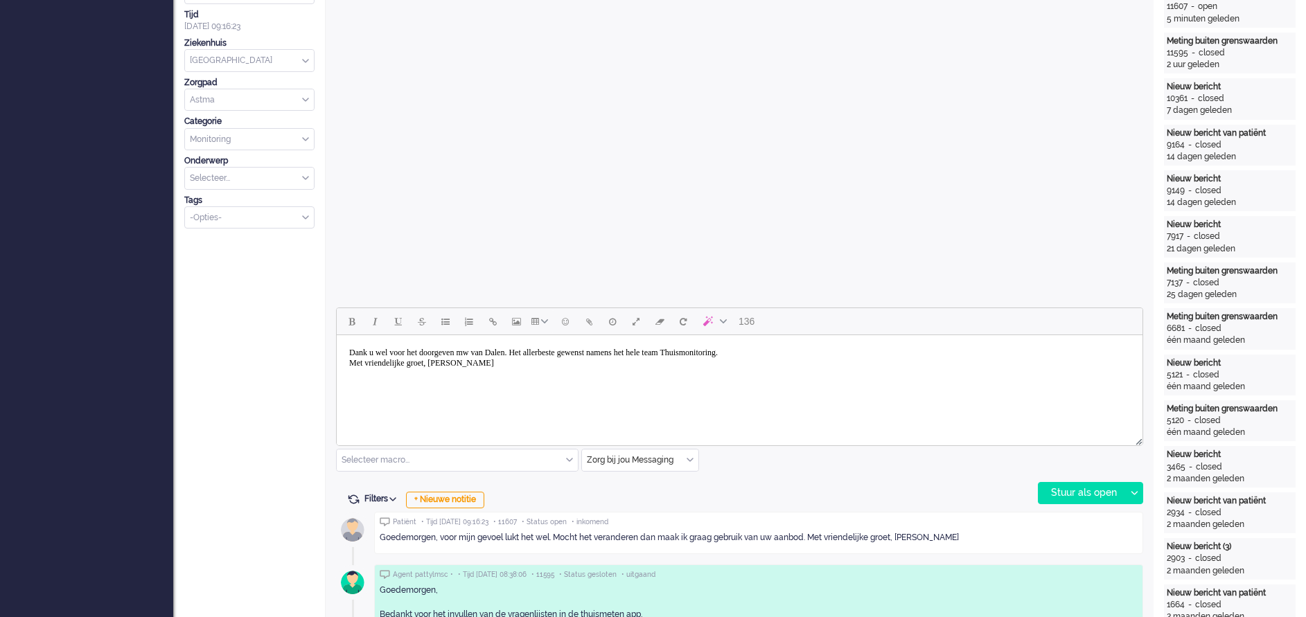
scroll to position [416, 0]
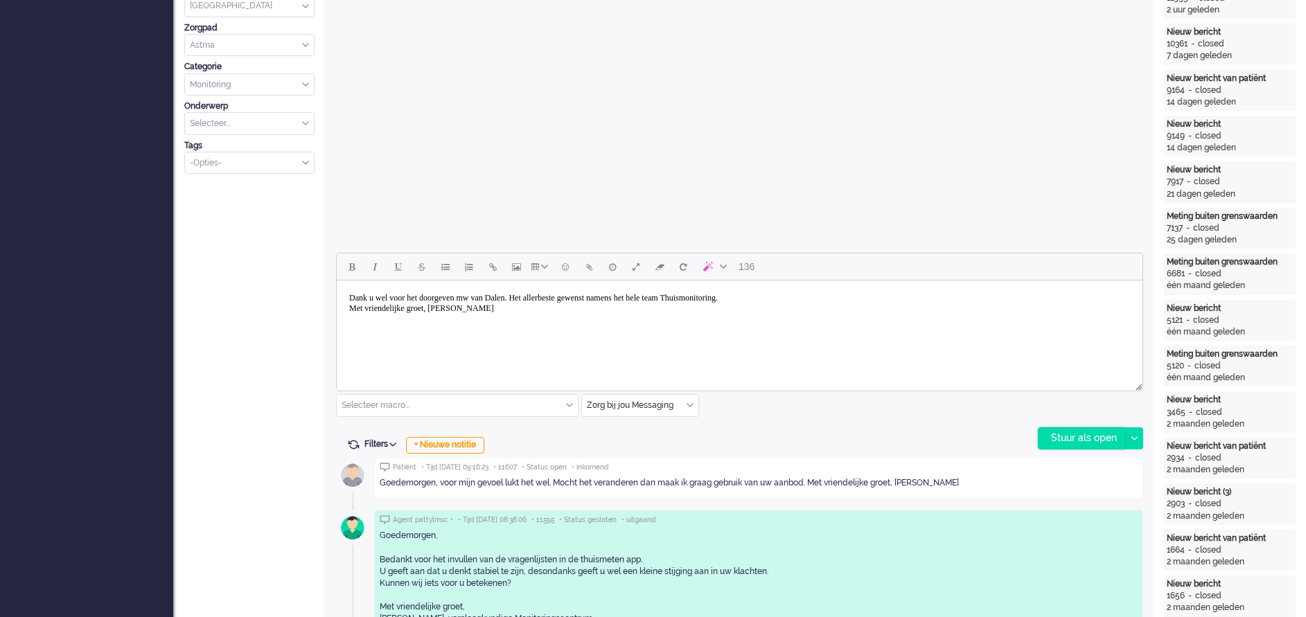
click at [1067, 438] on div "Stuur als open" at bounding box center [1081, 438] width 87 height 21
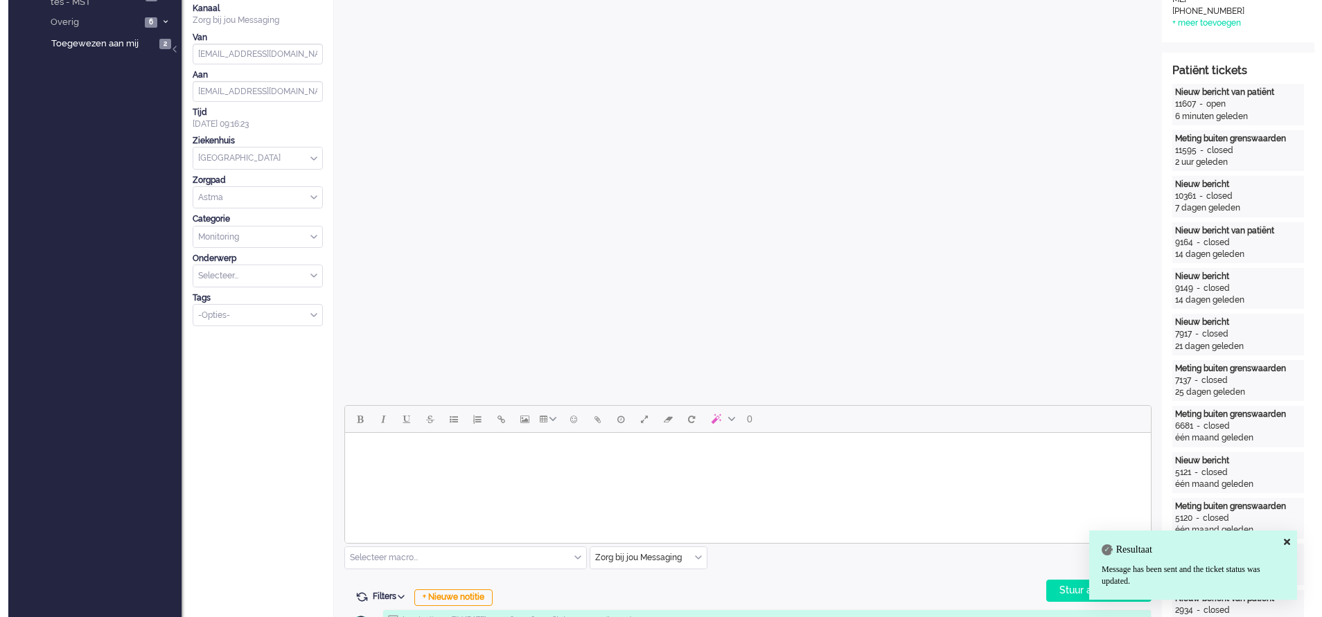
scroll to position [0, 0]
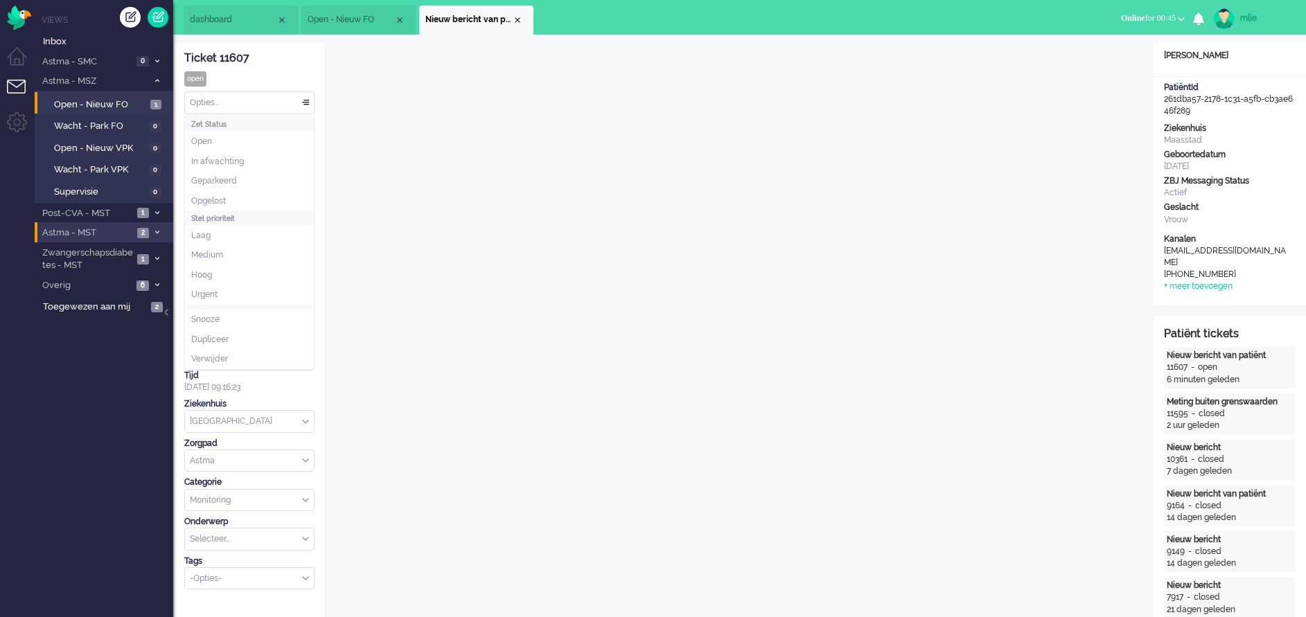
click at [307, 100] on div "Opties..." at bounding box center [249, 102] width 129 height 21
click at [222, 195] on span "Opgelost" at bounding box center [208, 201] width 35 height 12
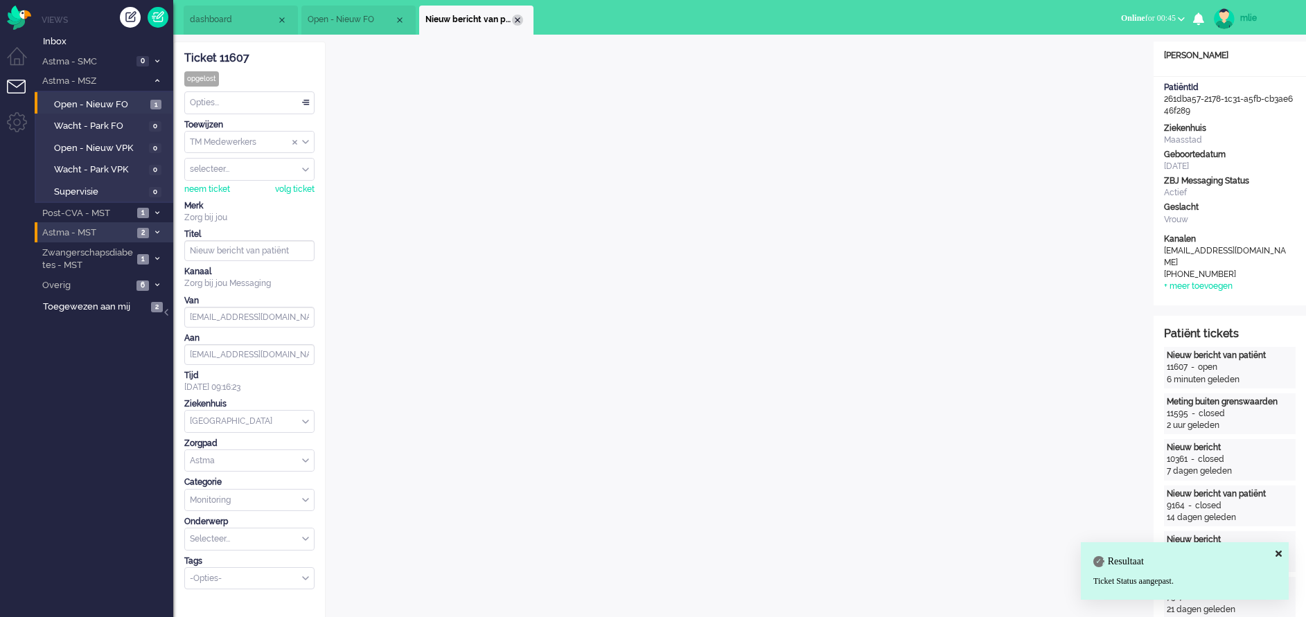
click at [520, 21] on div "Close tab" at bounding box center [517, 20] width 11 height 11
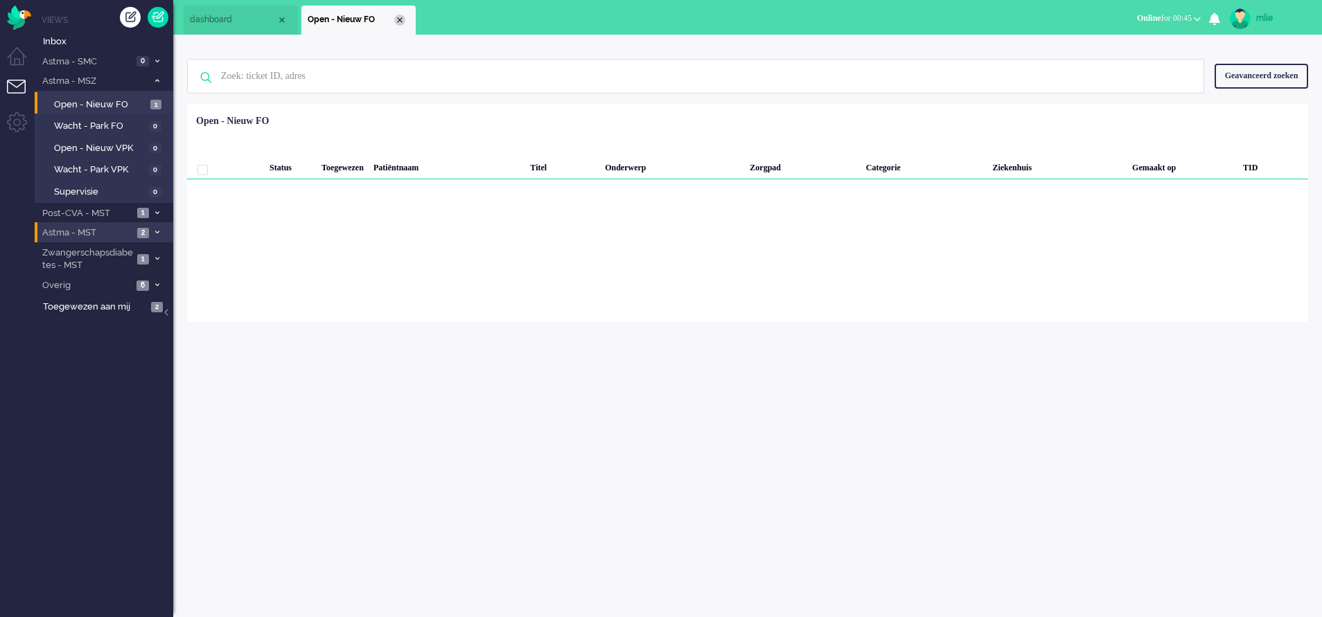
click at [402, 17] on div "Close tab" at bounding box center [399, 20] width 11 height 11
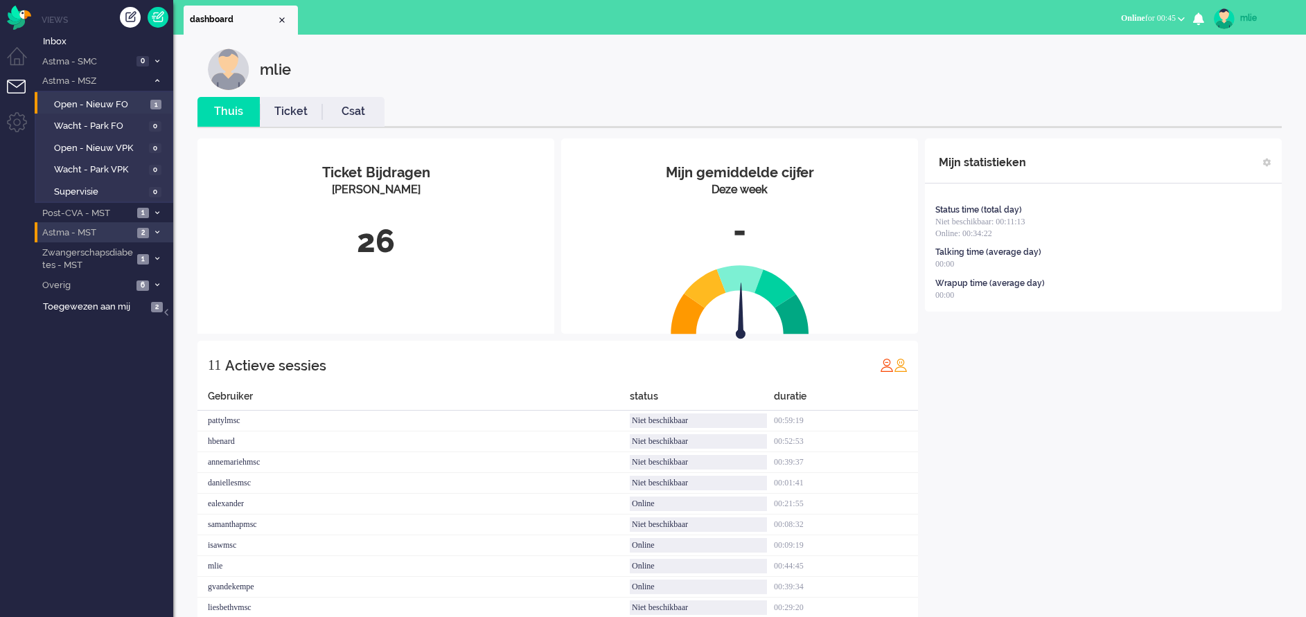
click at [155, 82] on icon at bounding box center [157, 80] width 4 height 5
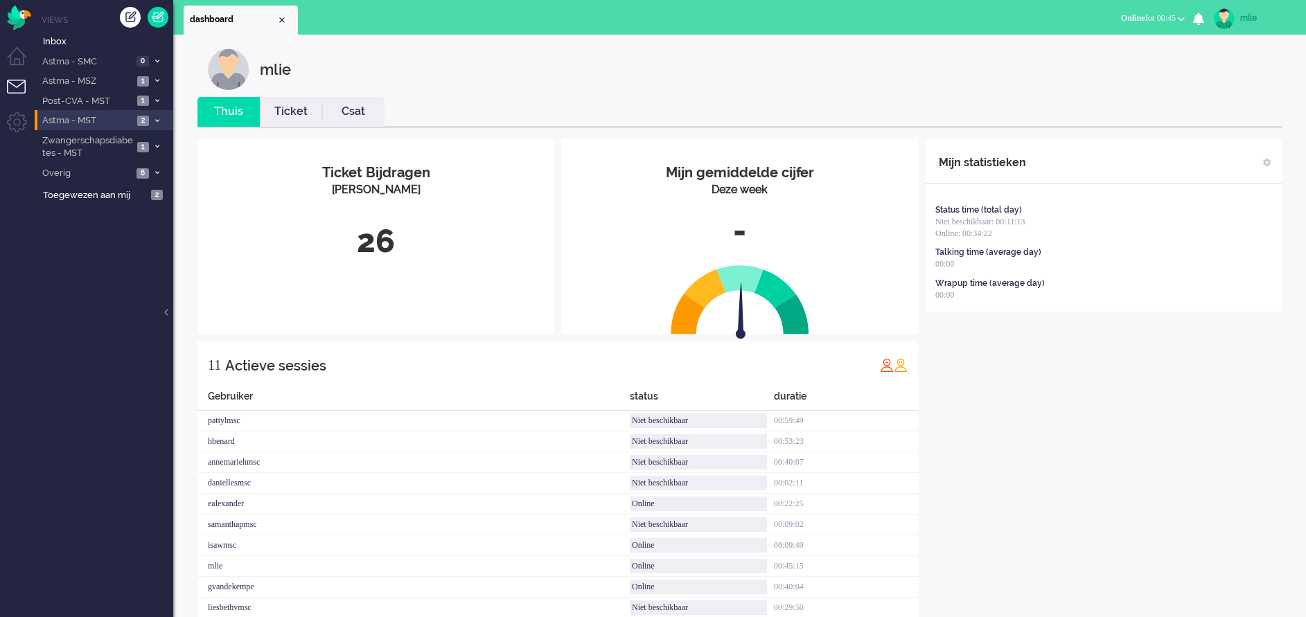
click at [153, 121] on span at bounding box center [157, 121] width 10 height 8
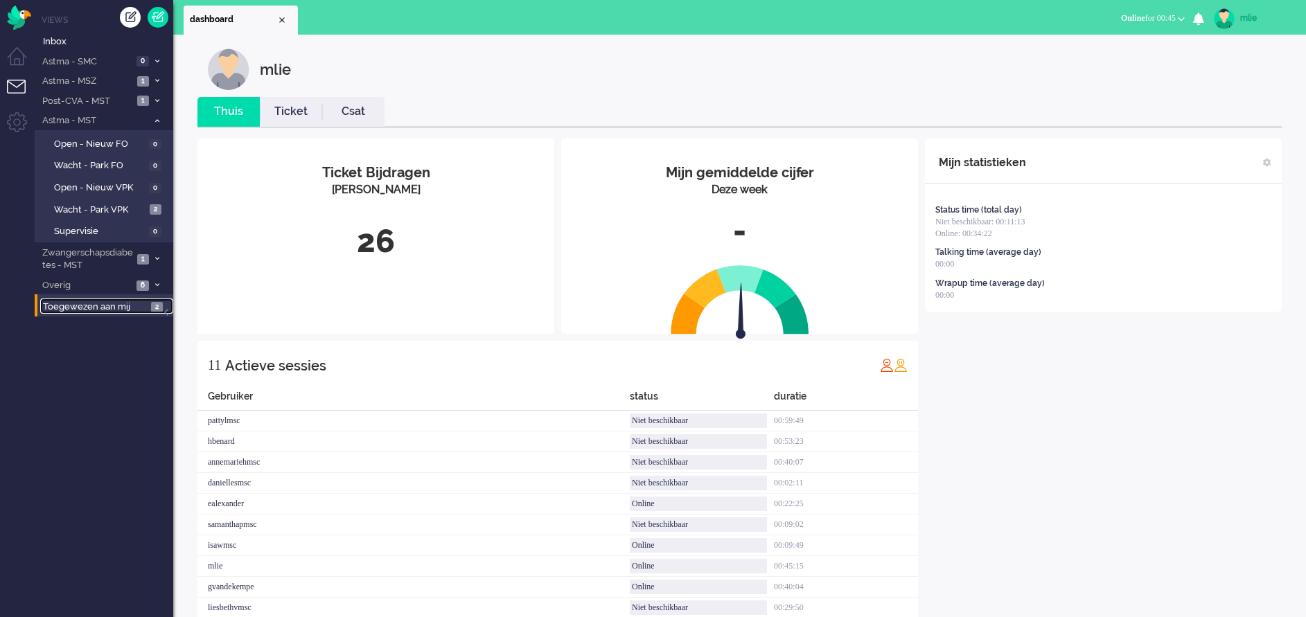
click at [120, 301] on span "Toegewezen aan mij" at bounding box center [95, 307] width 104 height 13
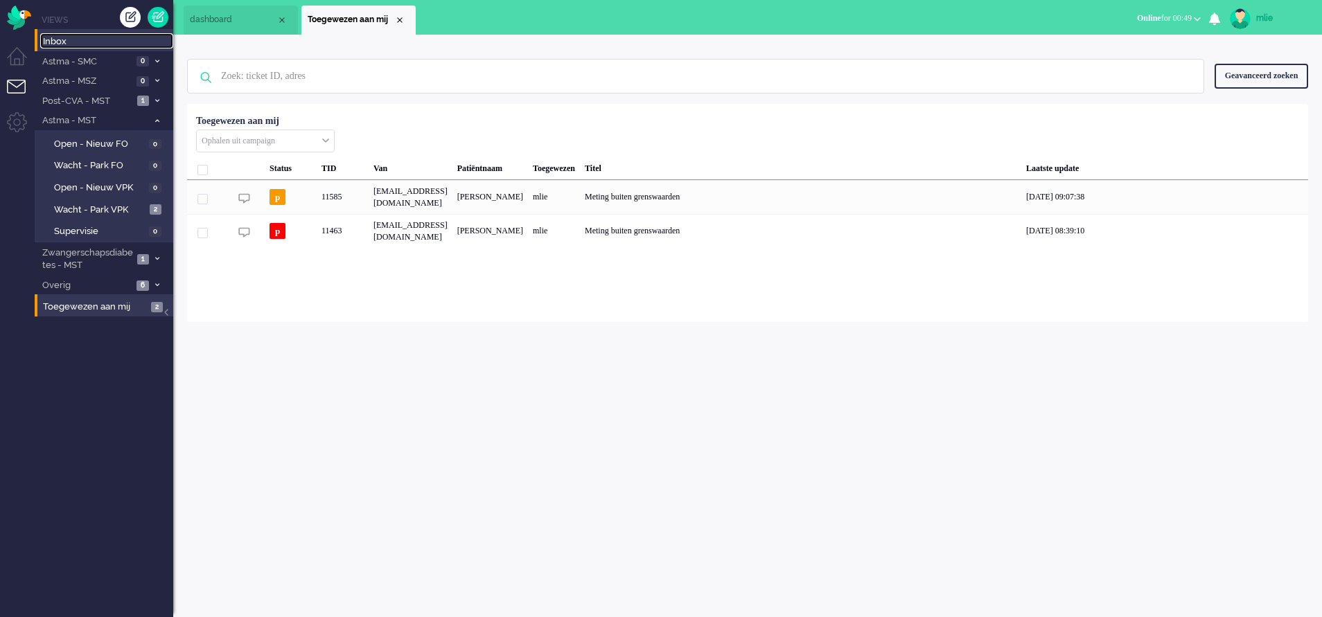
click at [69, 40] on span "Inbox" at bounding box center [108, 41] width 130 height 13
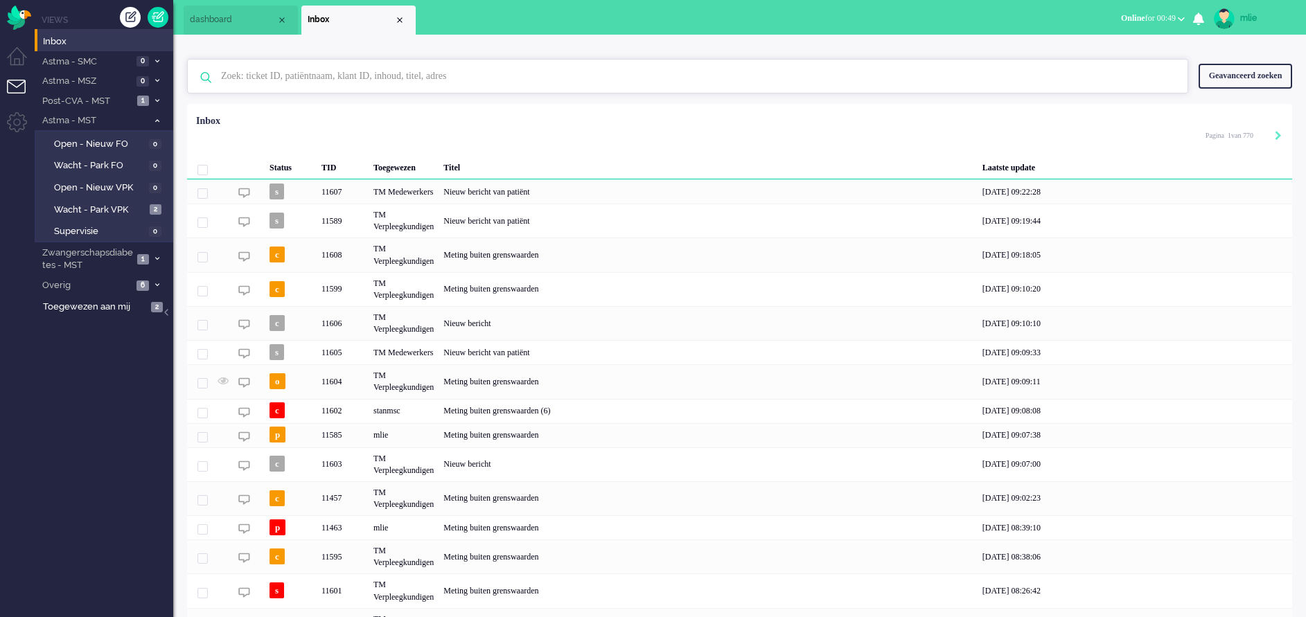
click at [318, 78] on input "text" at bounding box center [690, 76] width 958 height 33
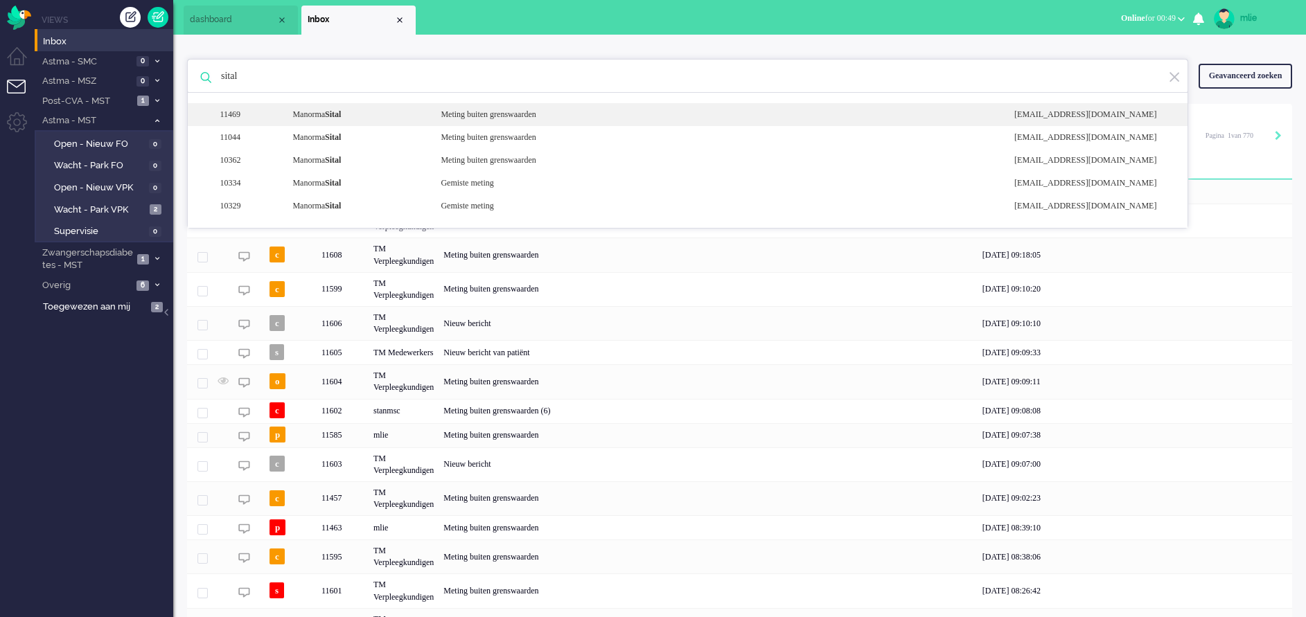
type input "sital"
click at [530, 109] on div "[GEOGRAPHIC_DATA][PERSON_NAME] Meting buiten grenswaarden [EMAIL_ADDRESS][DOMAI…" at bounding box center [687, 114] width 999 height 23
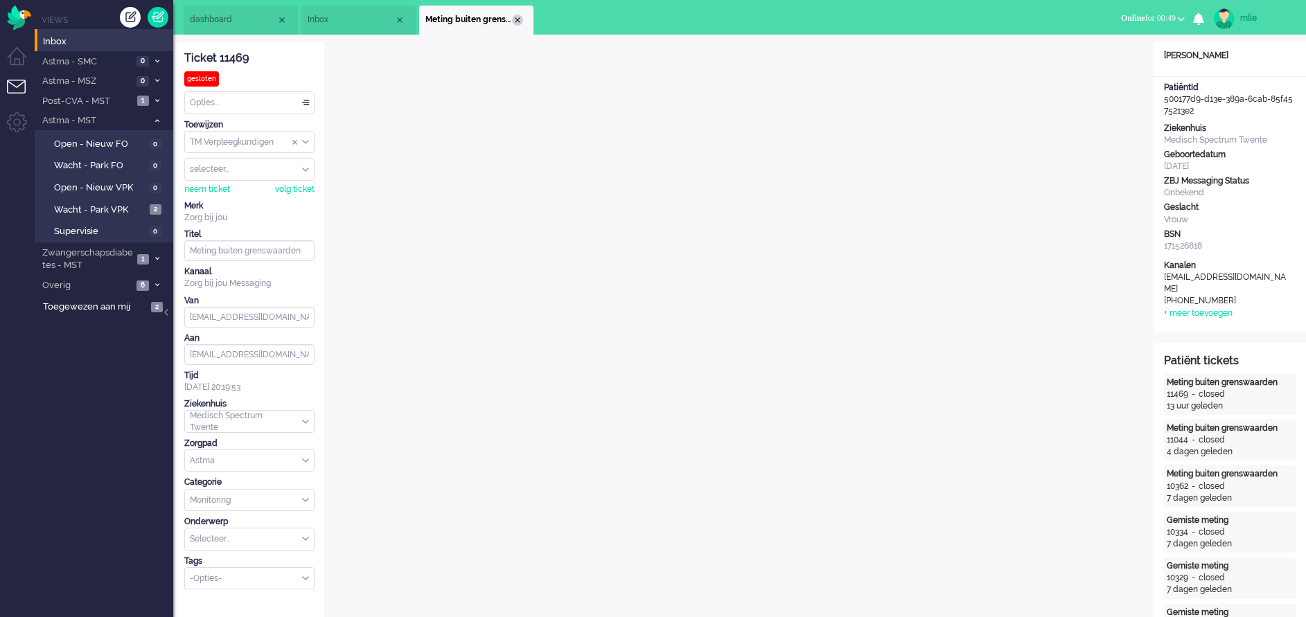
click at [518, 19] on div "Close tab" at bounding box center [517, 20] width 11 height 11
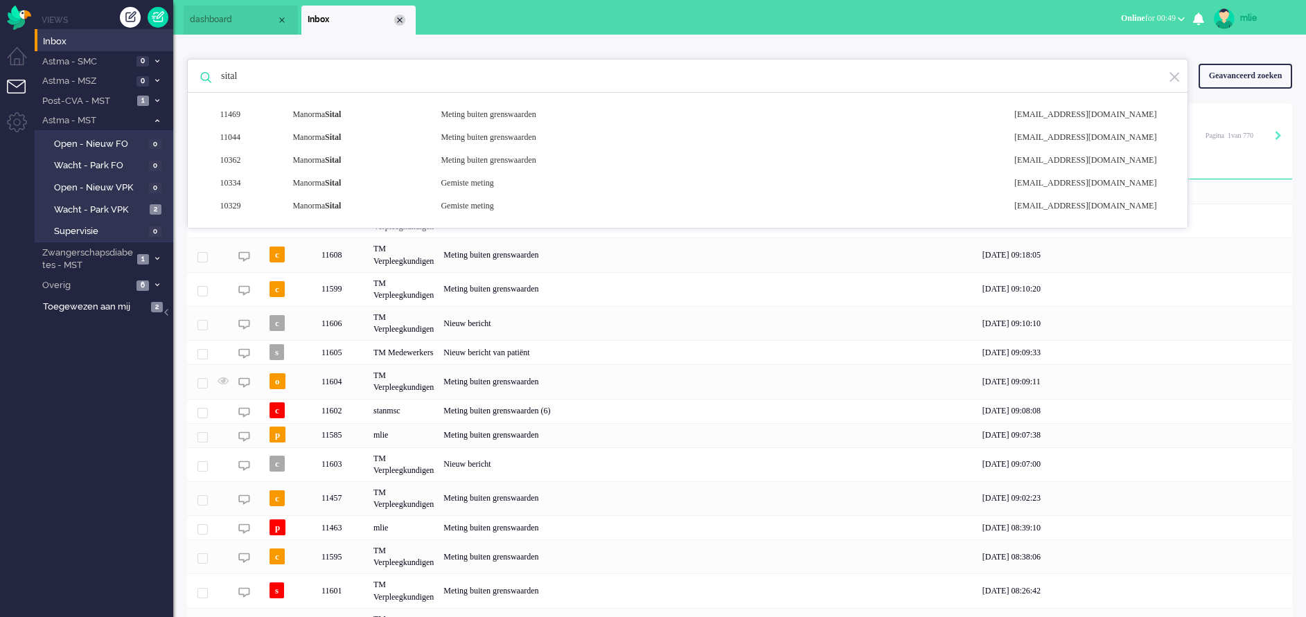
click at [401, 21] on div "Close tab" at bounding box center [399, 20] width 11 height 11
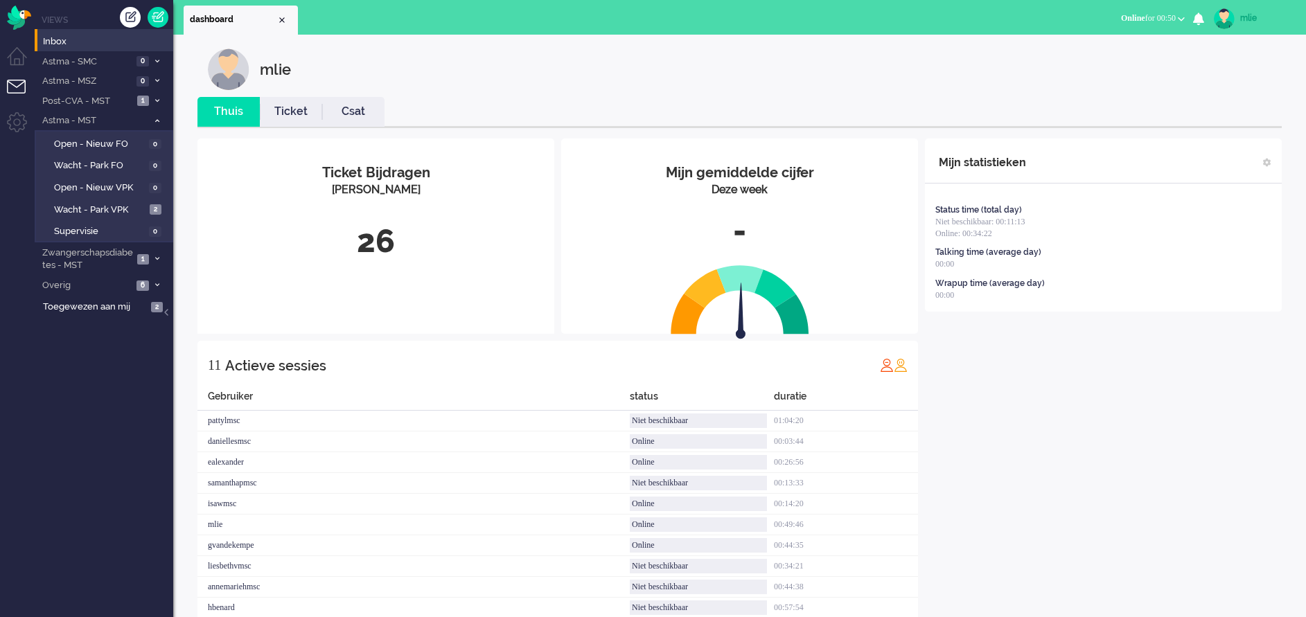
click at [1157, 20] on span "Online for 00:50" at bounding box center [1148, 18] width 55 height 10
click at [1129, 48] on label "Niet beschikbaar" at bounding box center [1126, 47] width 109 height 12
click at [285, 113] on link "Ticket" at bounding box center [291, 112] width 62 height 16
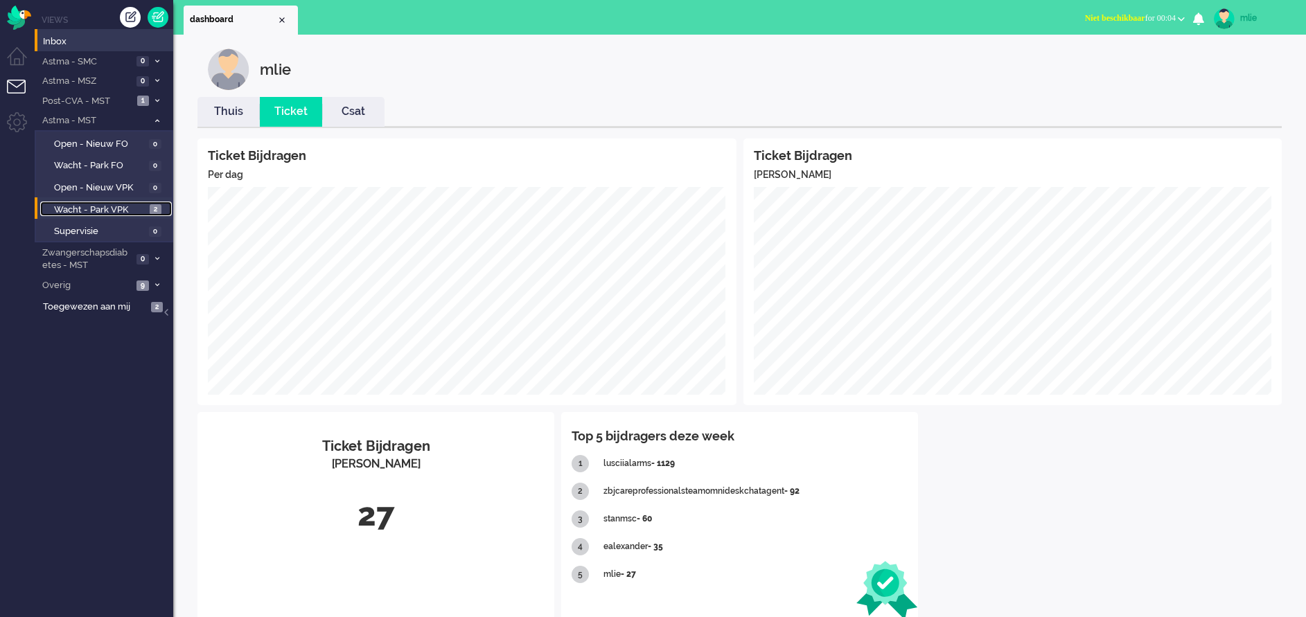
click at [91, 211] on span "Wacht - Park VPK" at bounding box center [100, 210] width 92 height 13
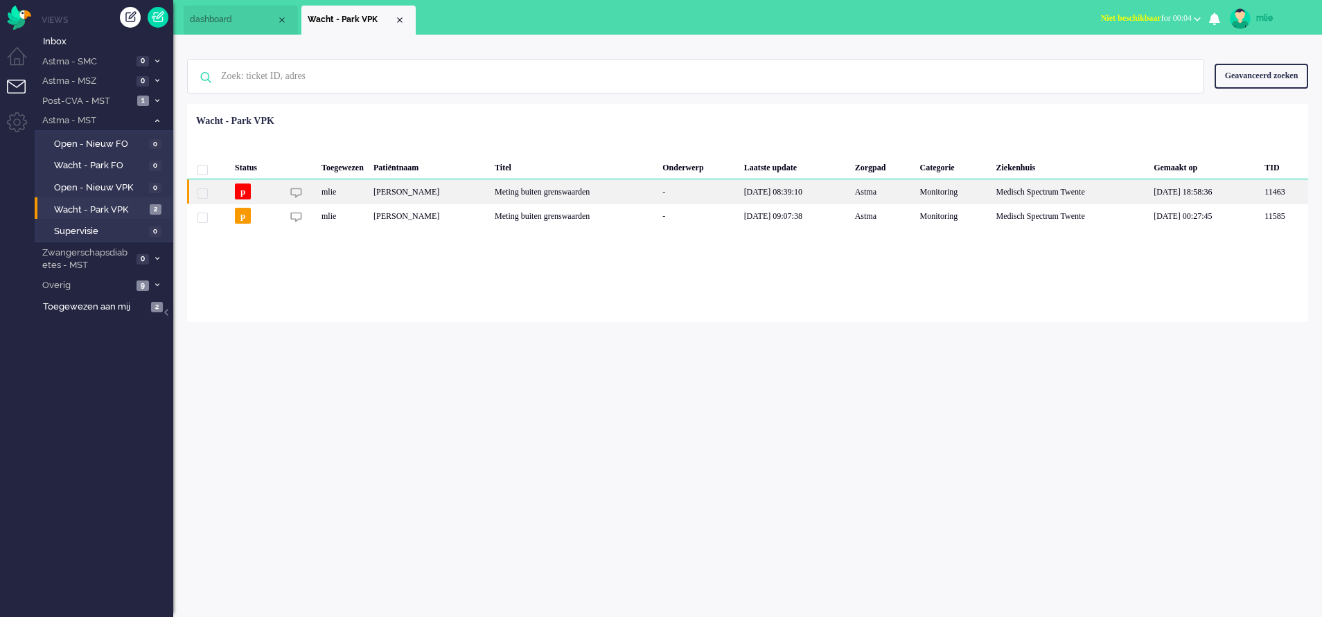
click at [609, 190] on div "Meting buiten grenswaarden" at bounding box center [574, 191] width 168 height 24
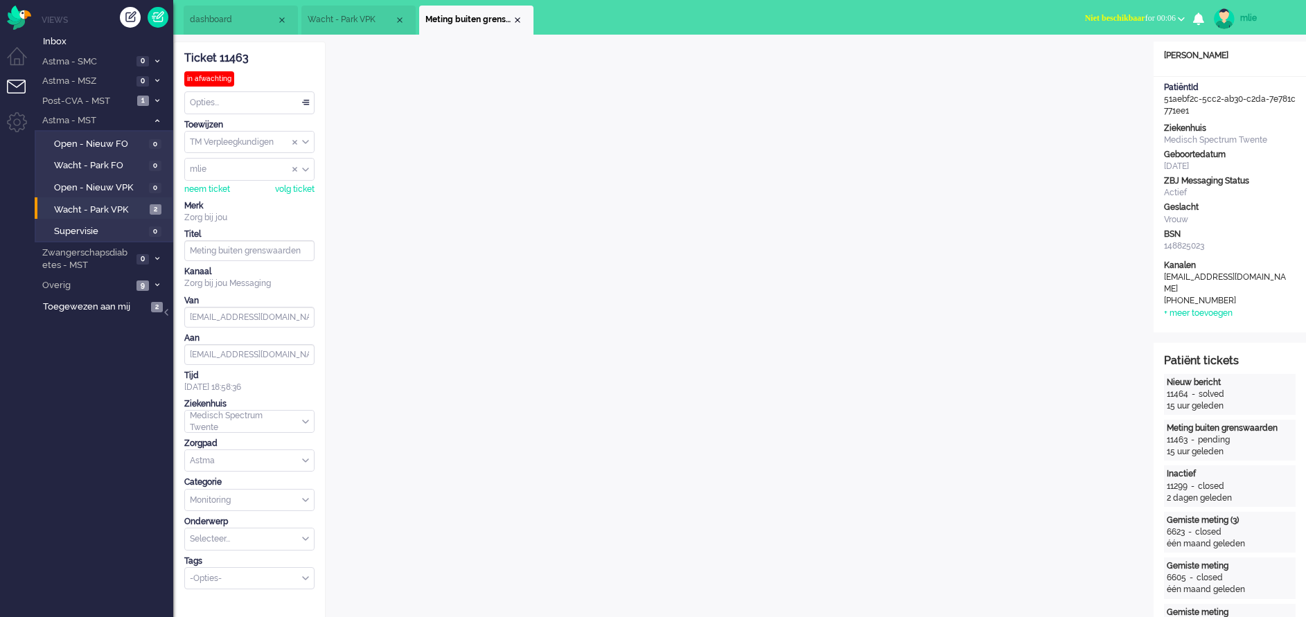
click at [1103, 11] on button "Niet beschikbaar for 00:06" at bounding box center [1134, 18] width 116 height 20
click at [1086, 64] on label "Online" at bounding box center [1126, 62] width 109 height 12
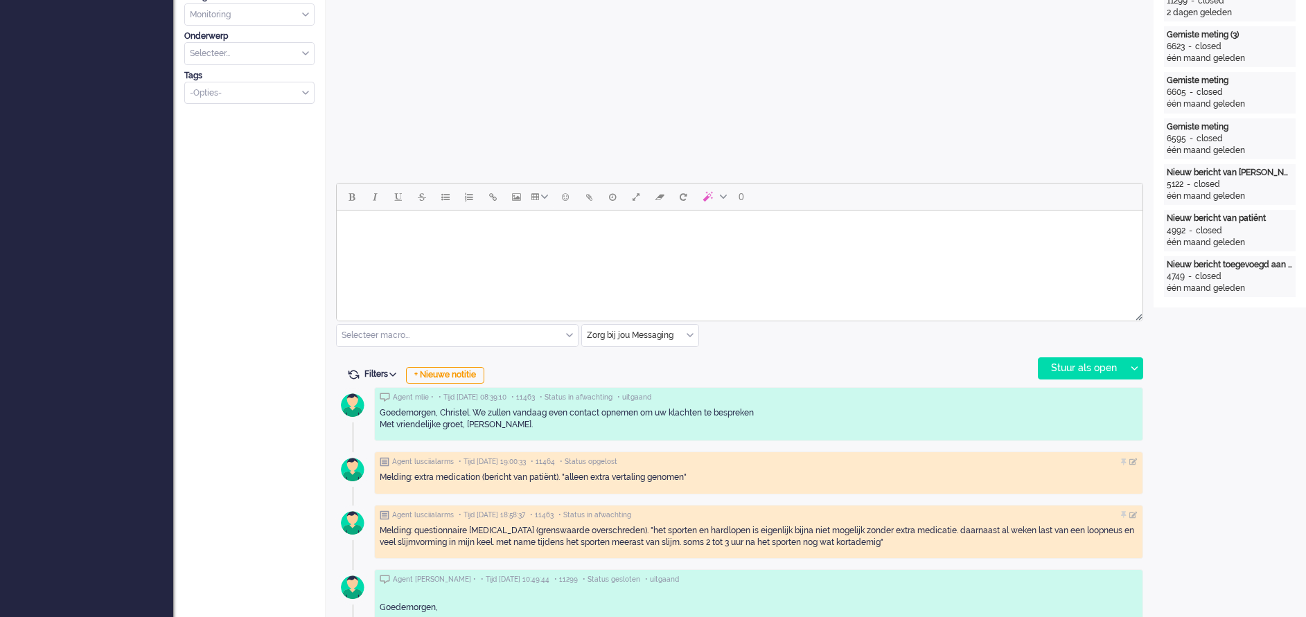
scroll to position [519, 0]
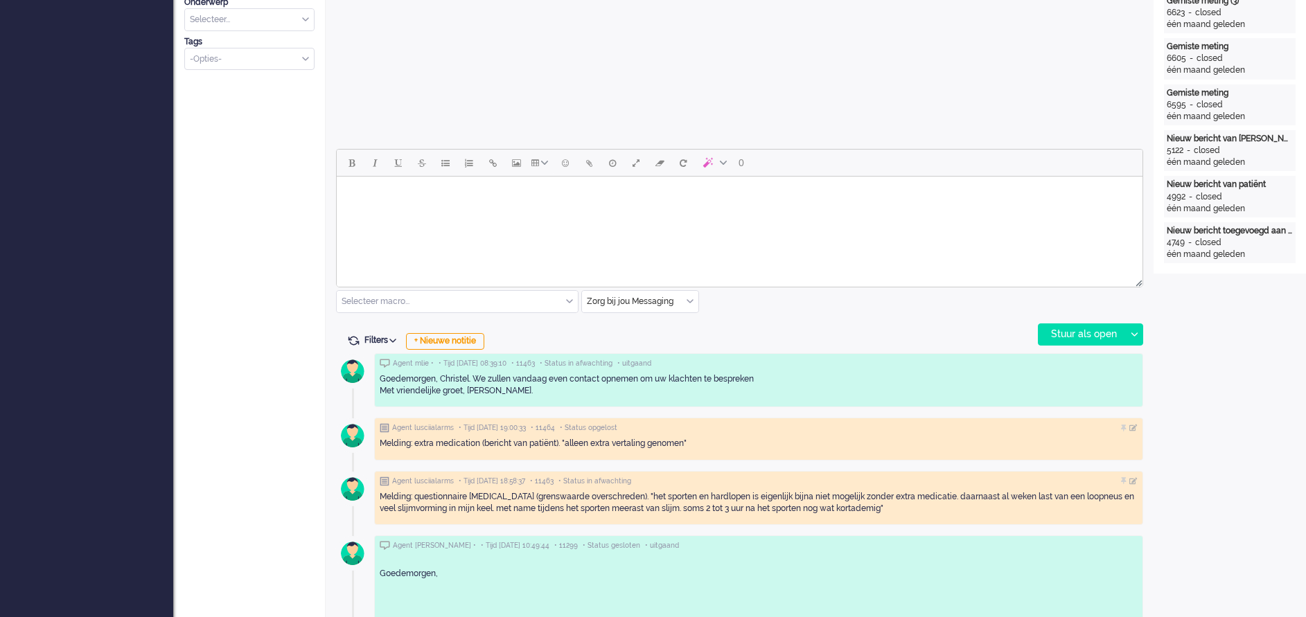
click at [688, 303] on div "Zorg bij jou Messaging" at bounding box center [640, 301] width 116 height 21
click at [641, 339] on span "uitgaand telefoon" at bounding box center [622, 343] width 69 height 12
click at [1074, 332] on div "Stuur als open" at bounding box center [1081, 334] width 87 height 21
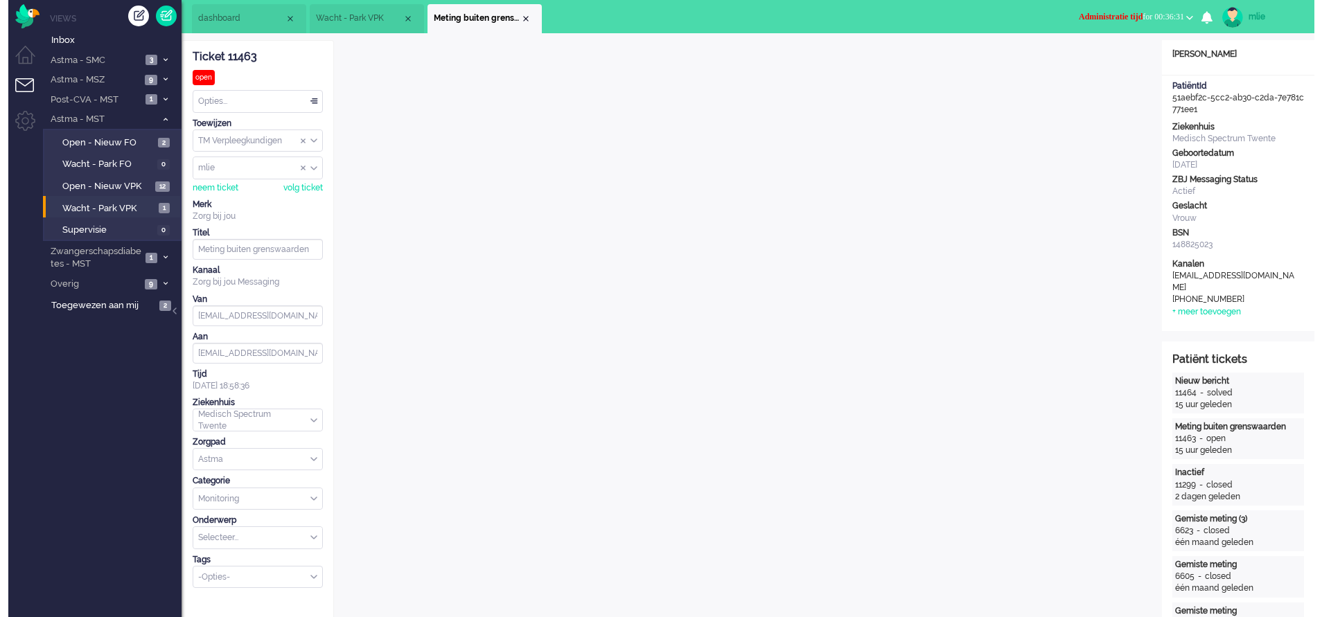
scroll to position [0, 0]
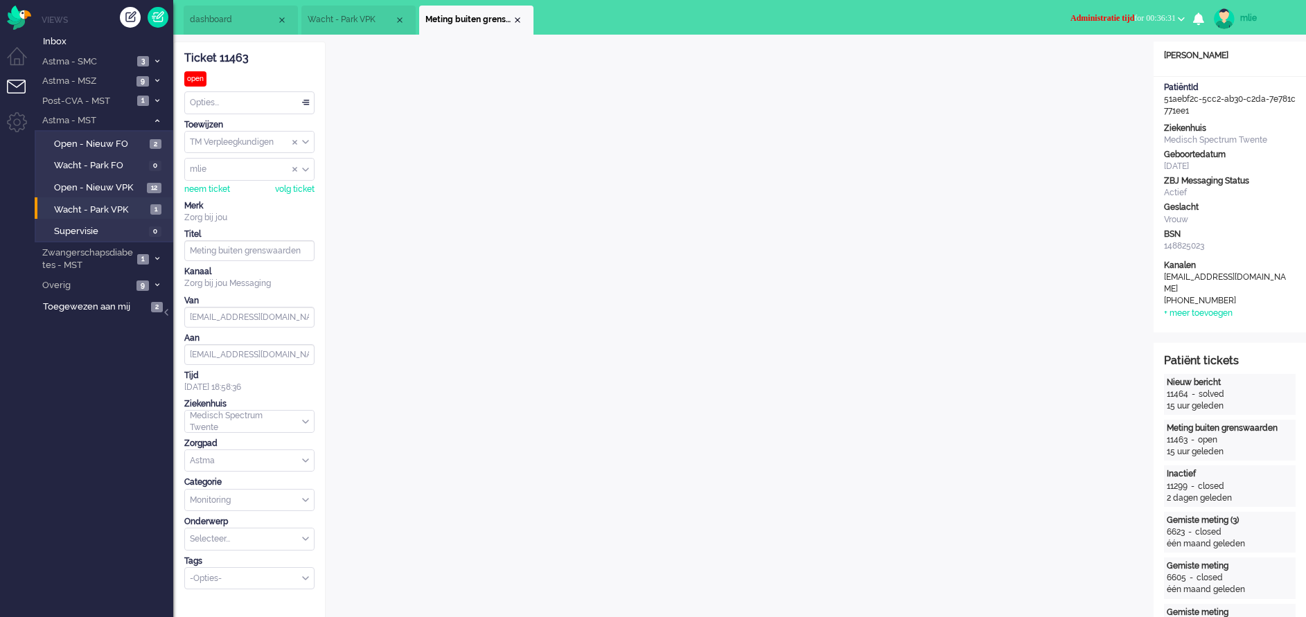
click at [305, 101] on div "Opties..." at bounding box center [249, 102] width 129 height 21
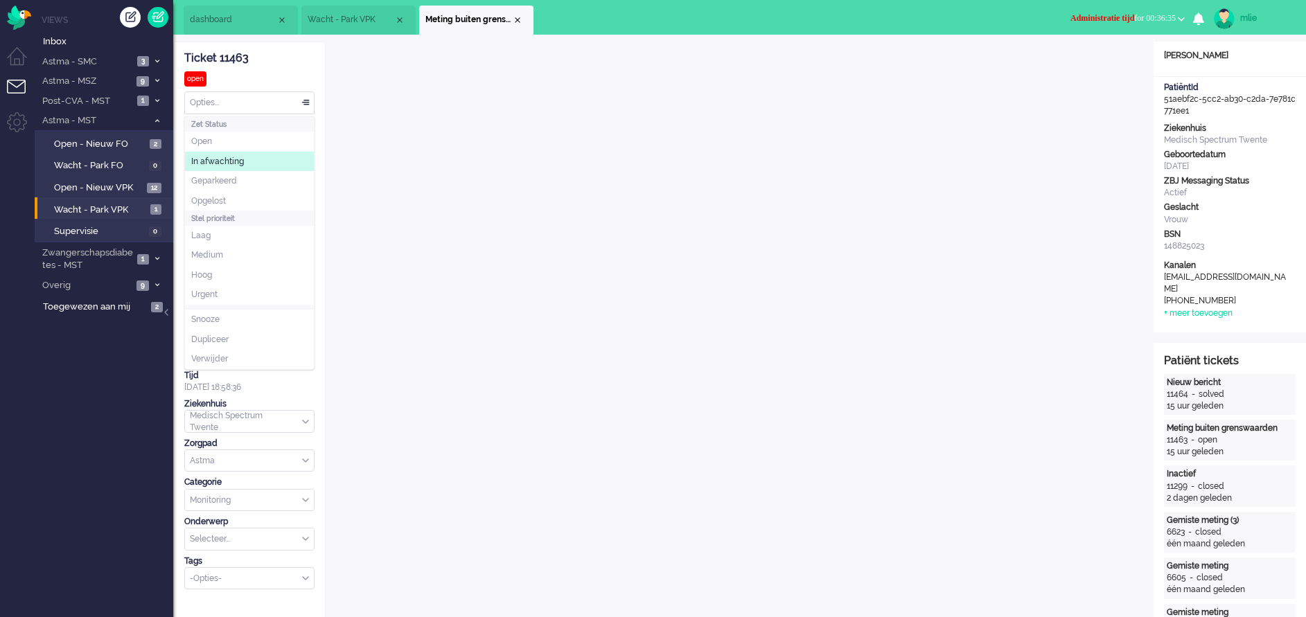
click at [226, 167] on span "In afwachting" at bounding box center [217, 162] width 53 height 12
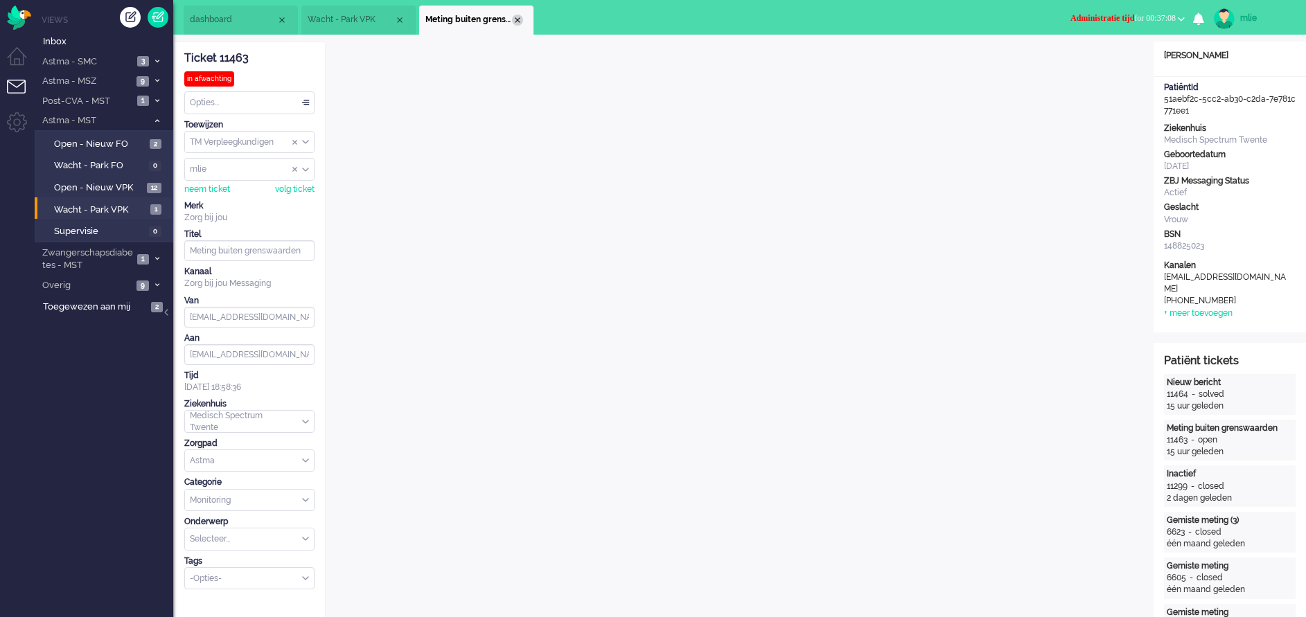
click at [515, 16] on div "Close tab" at bounding box center [517, 20] width 11 height 11
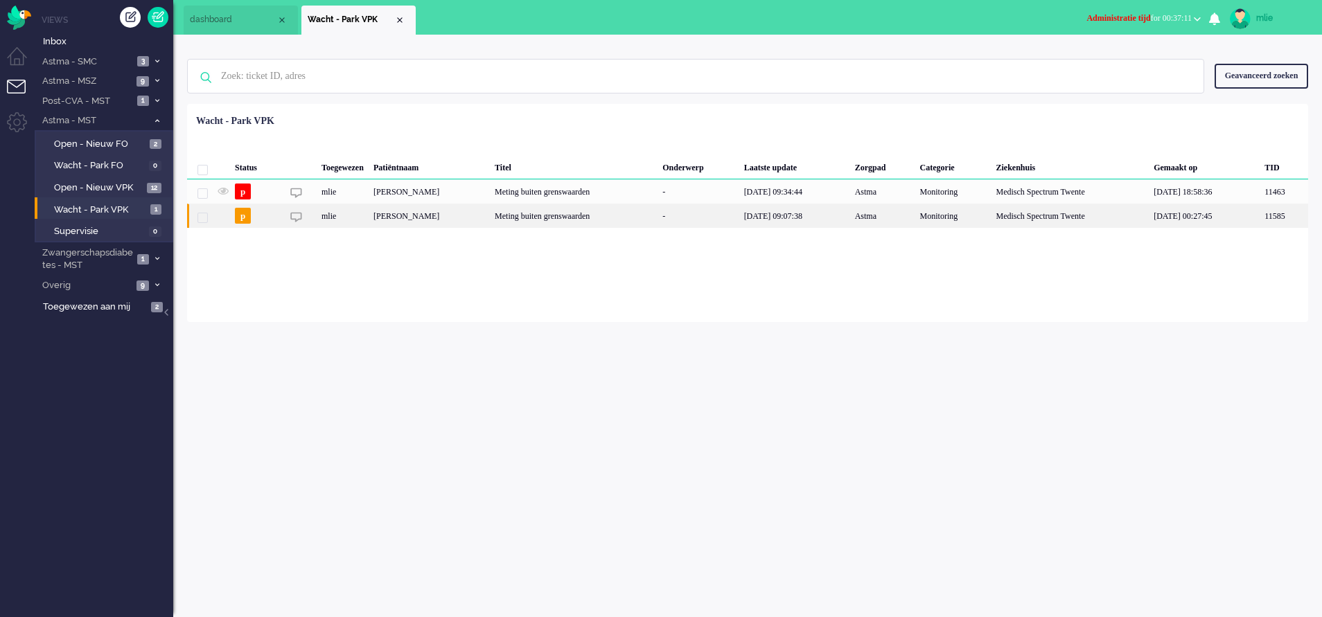
click at [573, 217] on div "Meting buiten grenswaarden" at bounding box center [574, 216] width 168 height 24
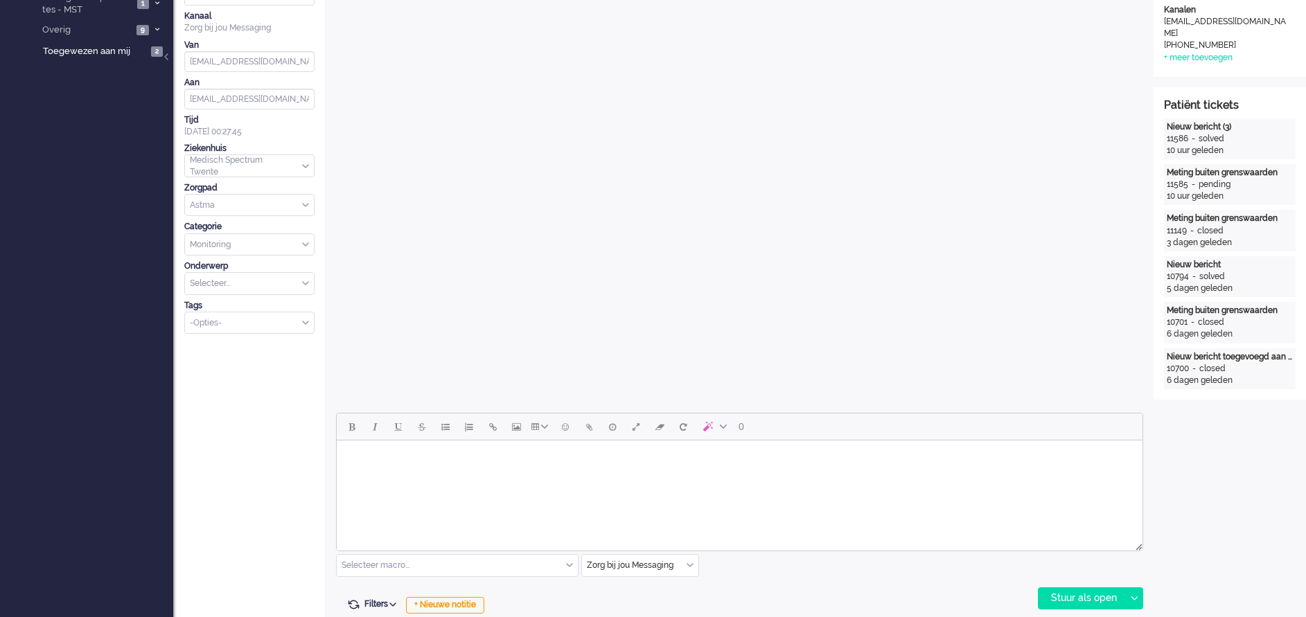
scroll to position [359, 0]
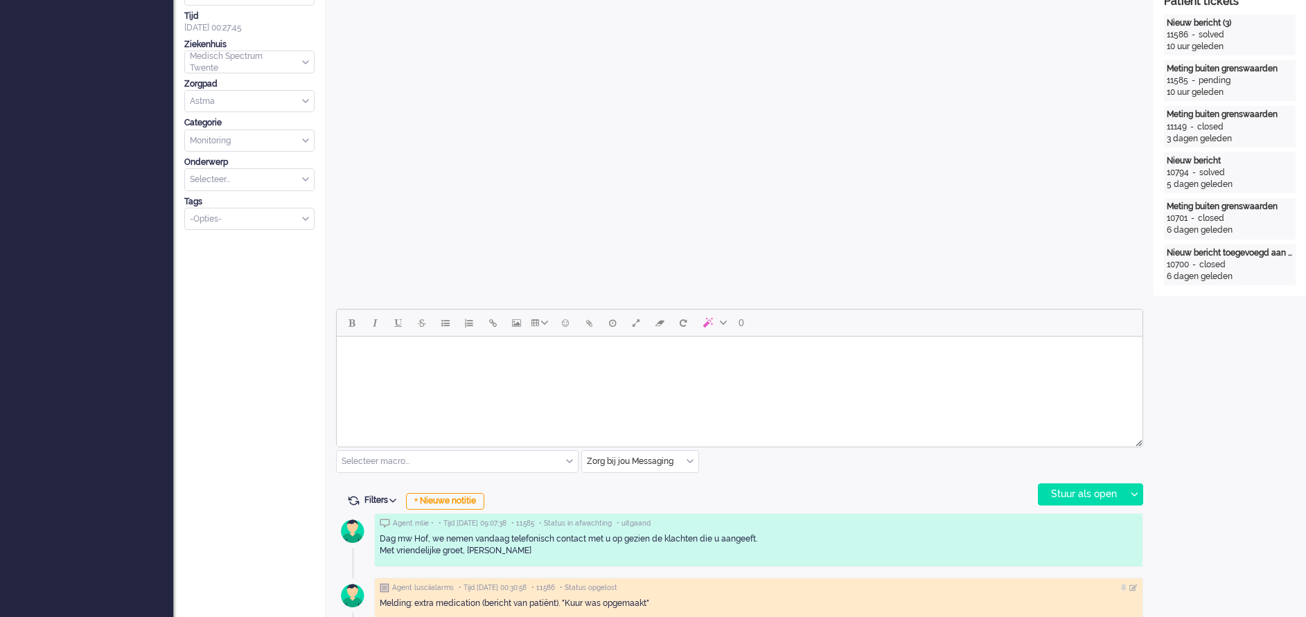
click at [689, 454] on input "text" at bounding box center [640, 461] width 116 height 21
click at [656, 501] on span "uitgaand telefoon" at bounding box center [622, 503] width 69 height 12
click at [1087, 491] on div "Stuur als open" at bounding box center [1081, 494] width 87 height 21
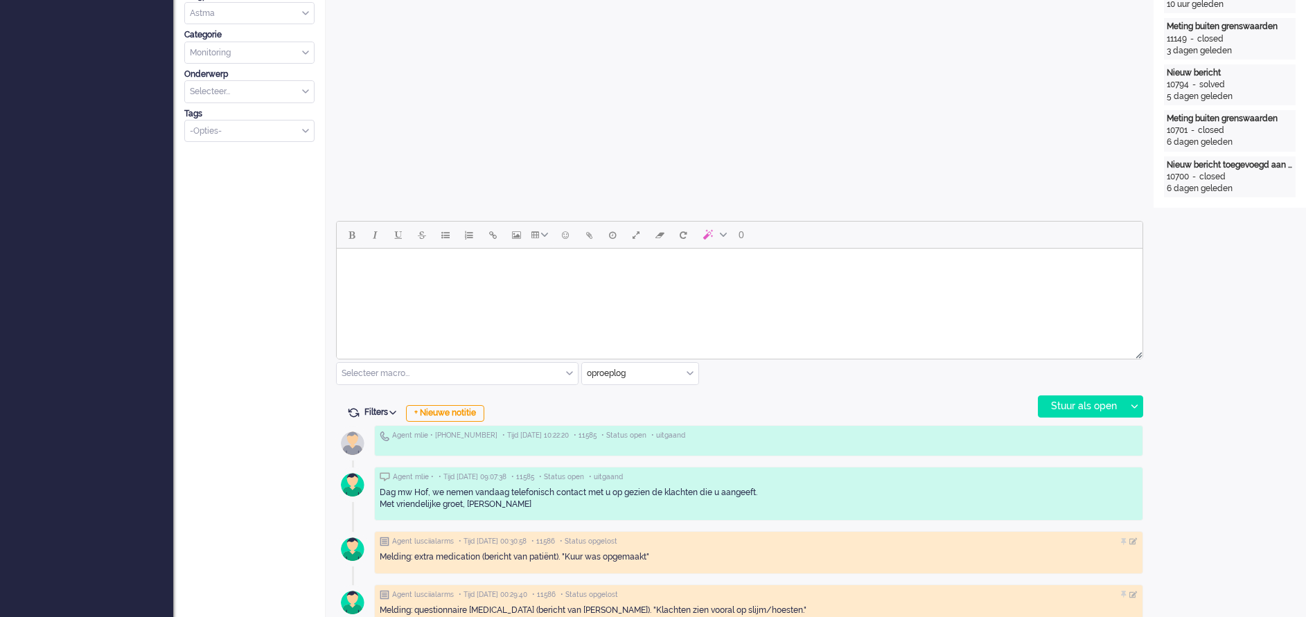
scroll to position [416, 0]
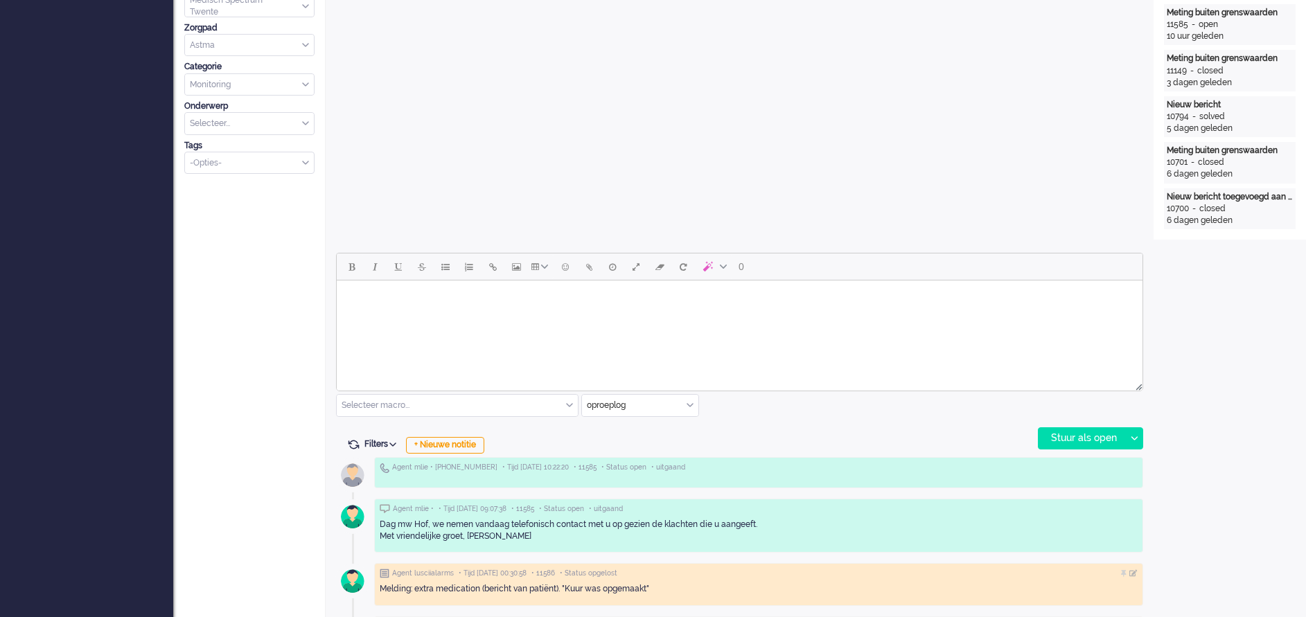
click at [373, 305] on body "Rich Text Area. Press ALT-0 for help." at bounding box center [739, 298] width 794 height 24
click at [1065, 441] on div "Stuur als open" at bounding box center [1081, 438] width 87 height 21
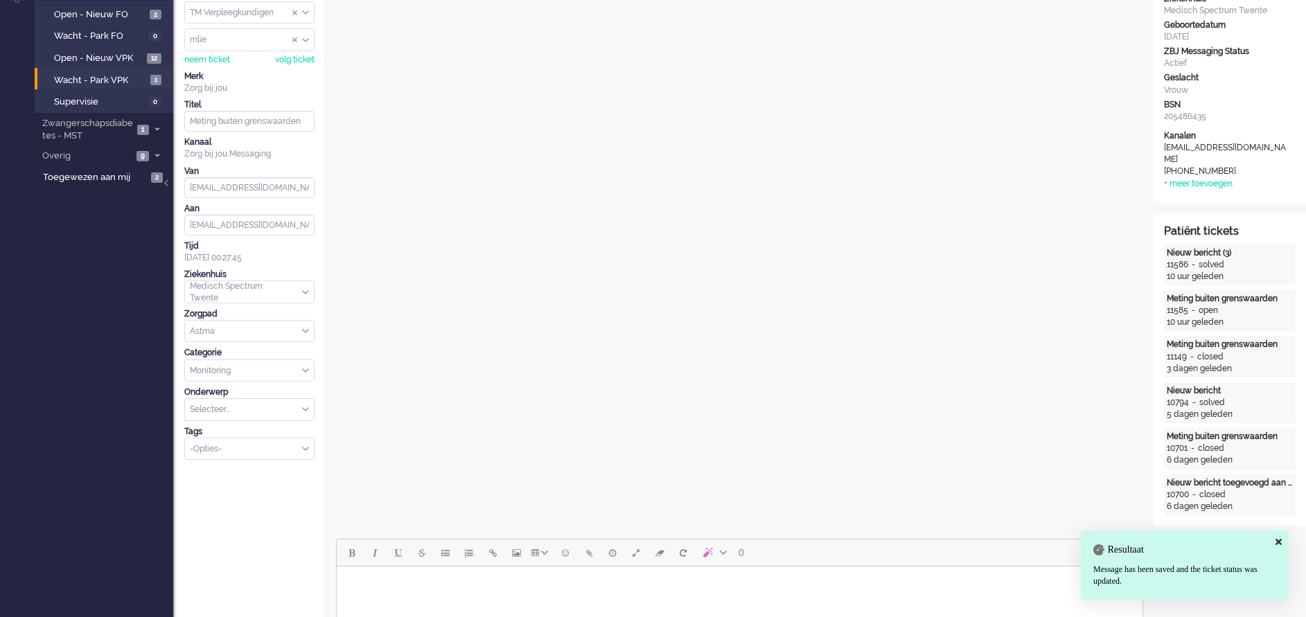
scroll to position [0, 0]
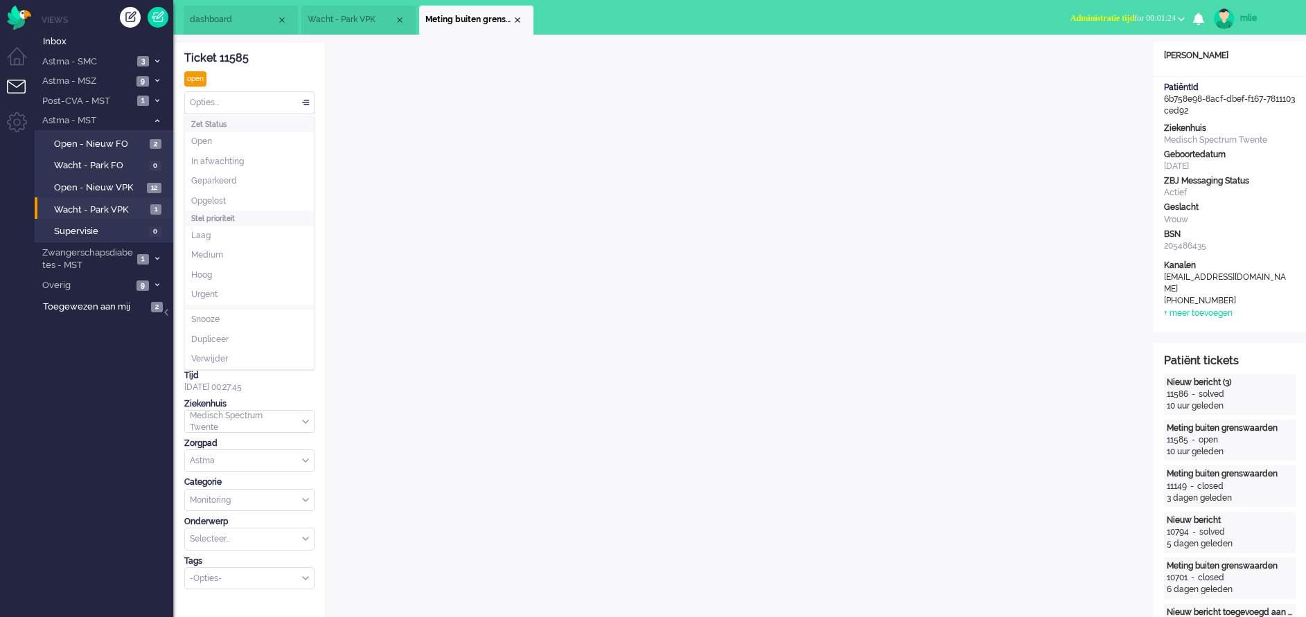
click at [305, 101] on div "Opties..." at bounding box center [249, 102] width 129 height 21
click at [249, 159] on li "In afwachting" at bounding box center [249, 162] width 129 height 20
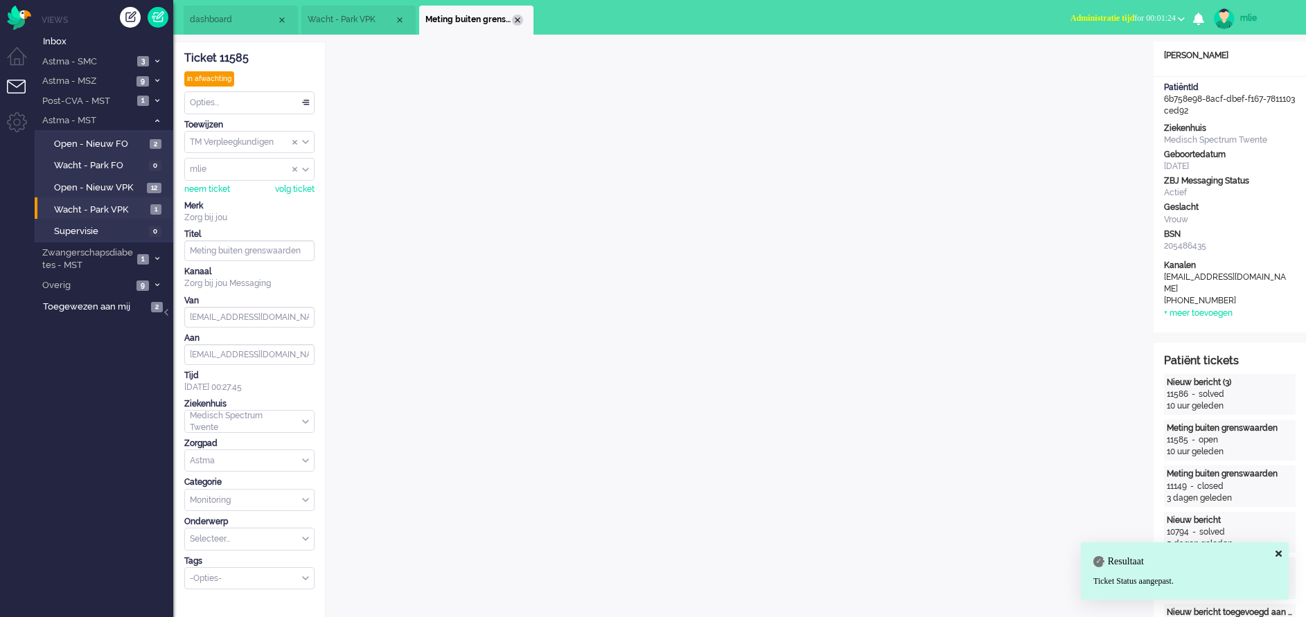
click at [514, 24] on div "Close tab" at bounding box center [517, 20] width 11 height 11
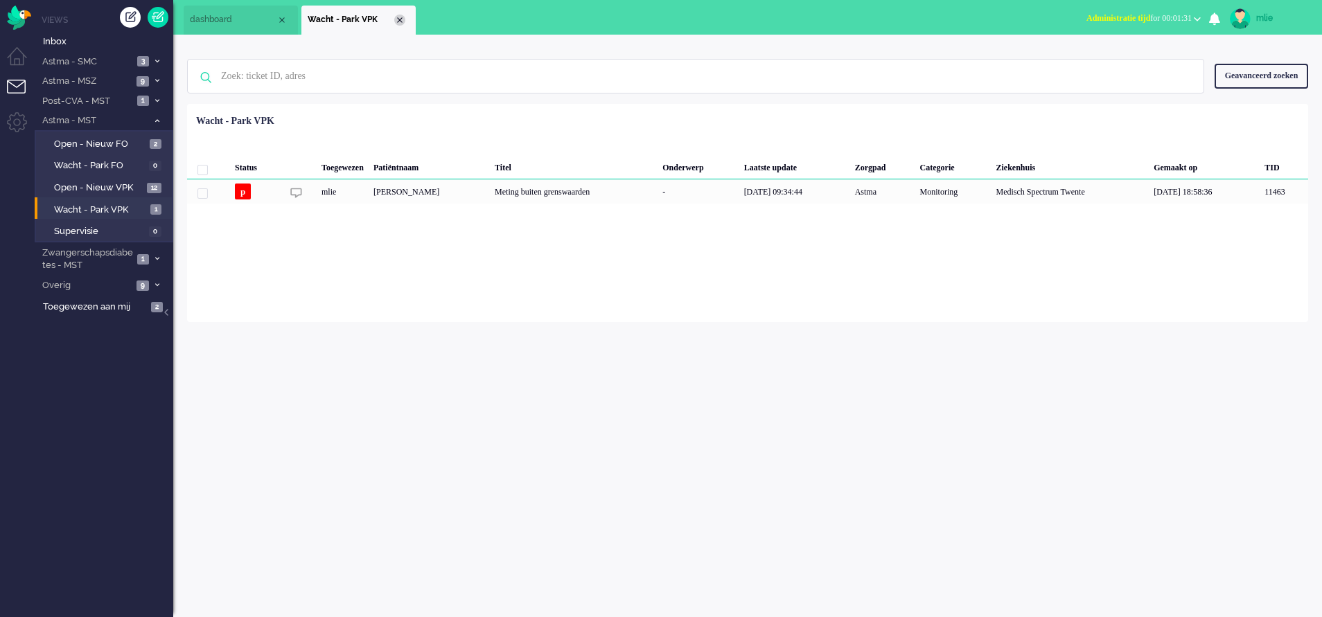
click at [402, 16] on div "Close tab" at bounding box center [399, 20] width 11 height 11
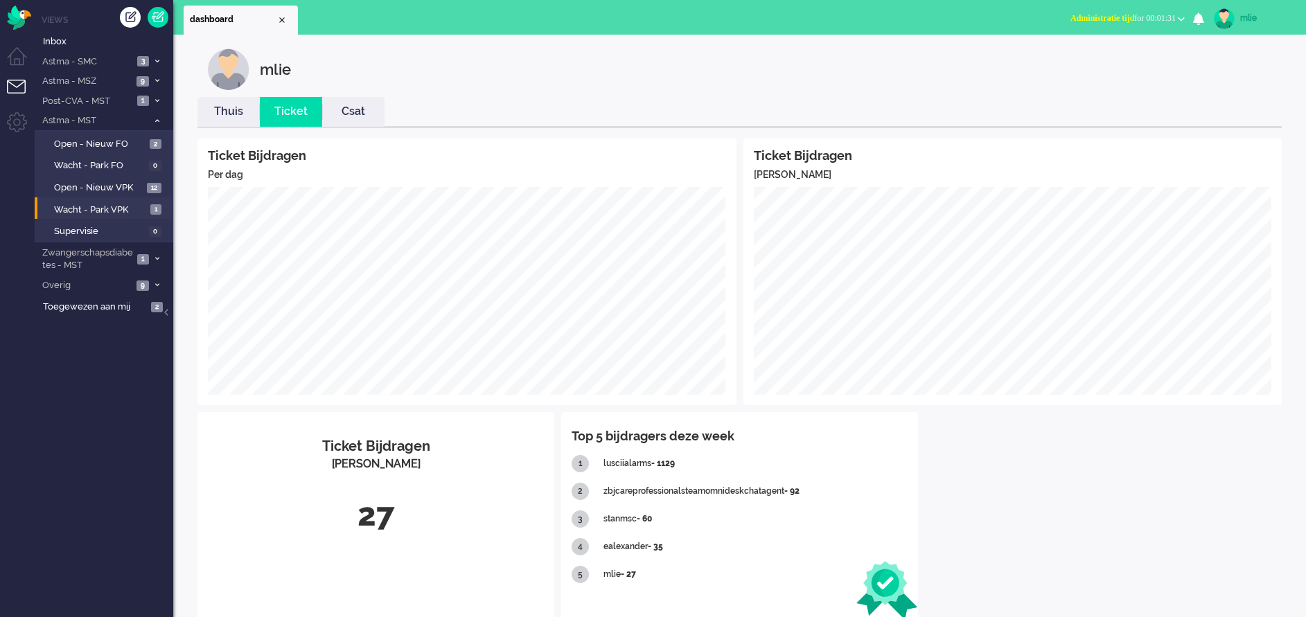
click at [1085, 18] on span "Administratie tijd" at bounding box center [1102, 18] width 64 height 10
click at [1090, 62] on label "Online" at bounding box center [1126, 62] width 109 height 12
click at [225, 114] on link "Thuis" at bounding box center [228, 112] width 62 height 16
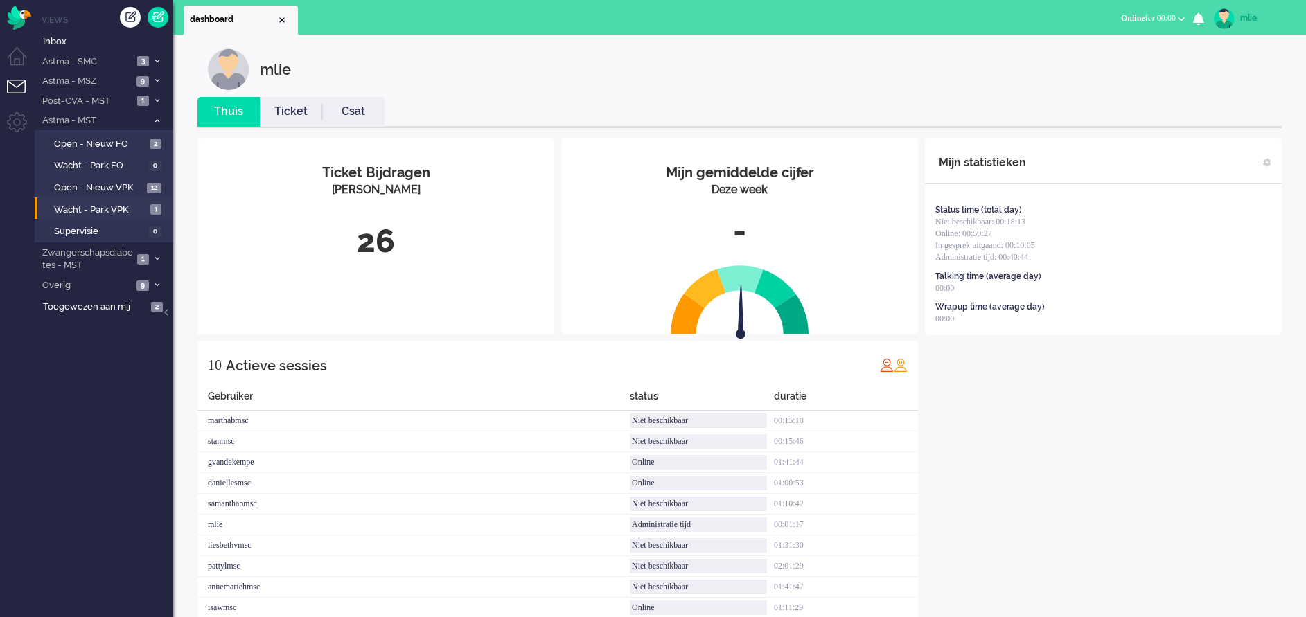
click at [283, 116] on link "Ticket" at bounding box center [291, 112] width 62 height 16
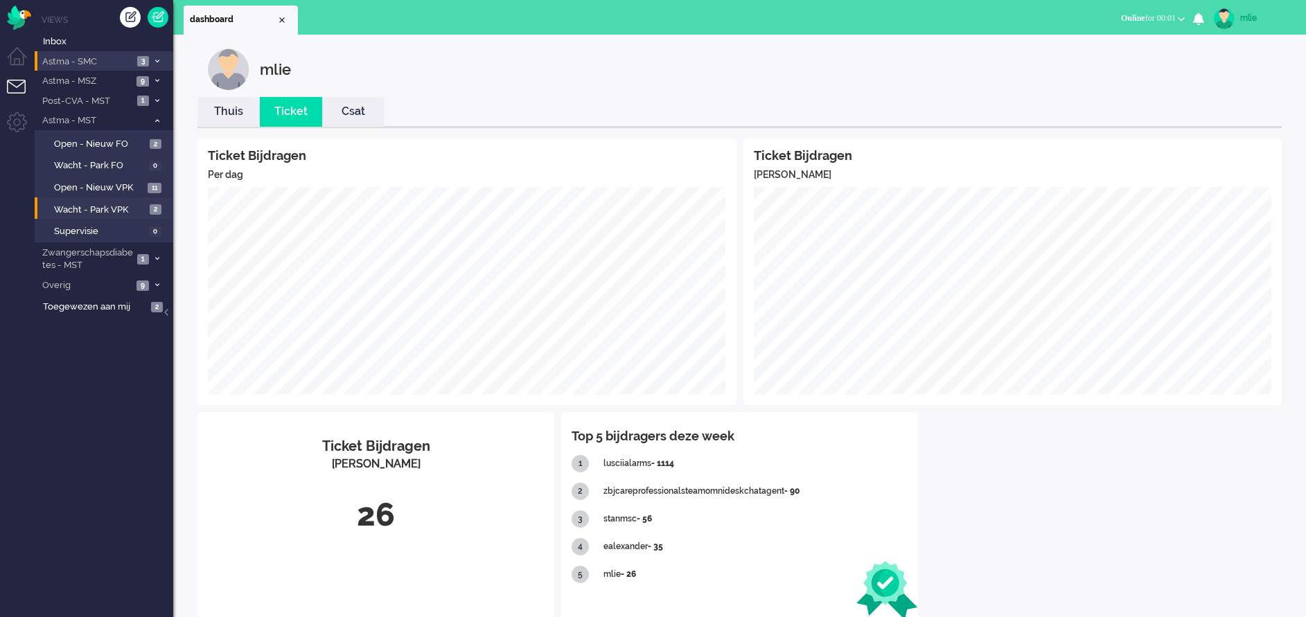
click at [159, 57] on li "Astma - SMC 3" at bounding box center [104, 61] width 139 height 20
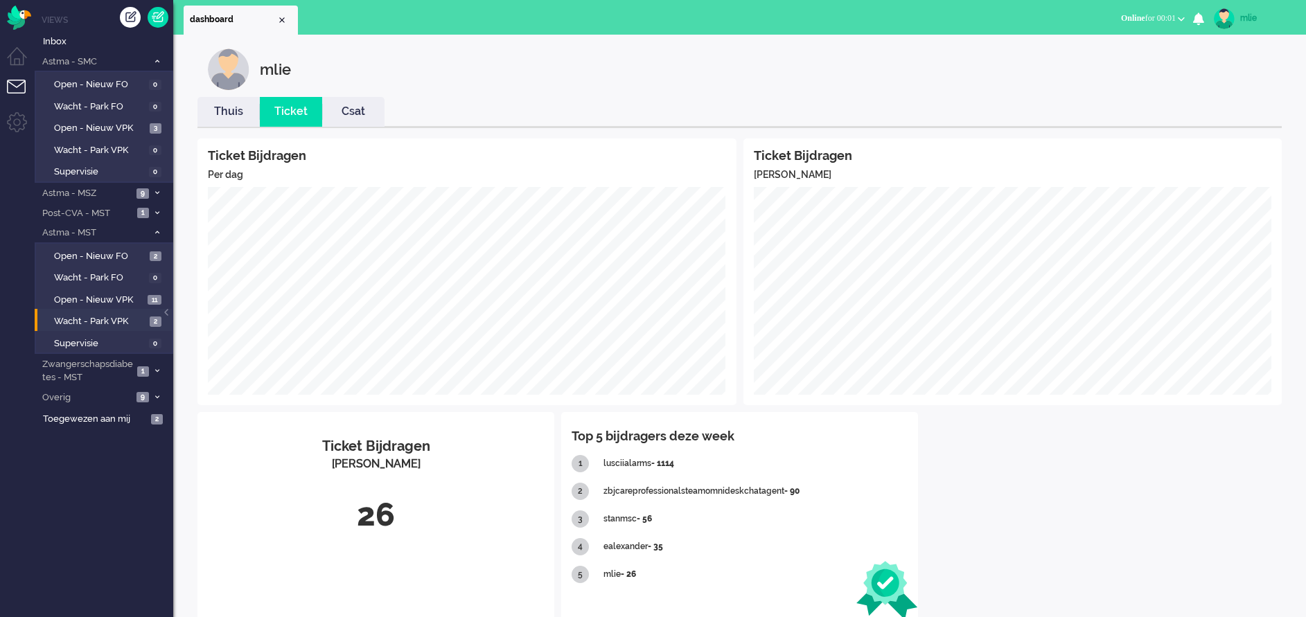
click at [1132, 19] on span "Online for 00:01" at bounding box center [1148, 18] width 55 height 10
click at [1087, 47] on label "Niet beschikbaar" at bounding box center [1126, 47] width 109 height 12
click at [1121, 18] on span "Niet beschikbaar" at bounding box center [1115, 18] width 60 height 10
click at [1089, 62] on label "Online" at bounding box center [1126, 62] width 109 height 12
click at [118, 127] on span "Open - Nieuw VPK" at bounding box center [100, 128] width 92 height 13
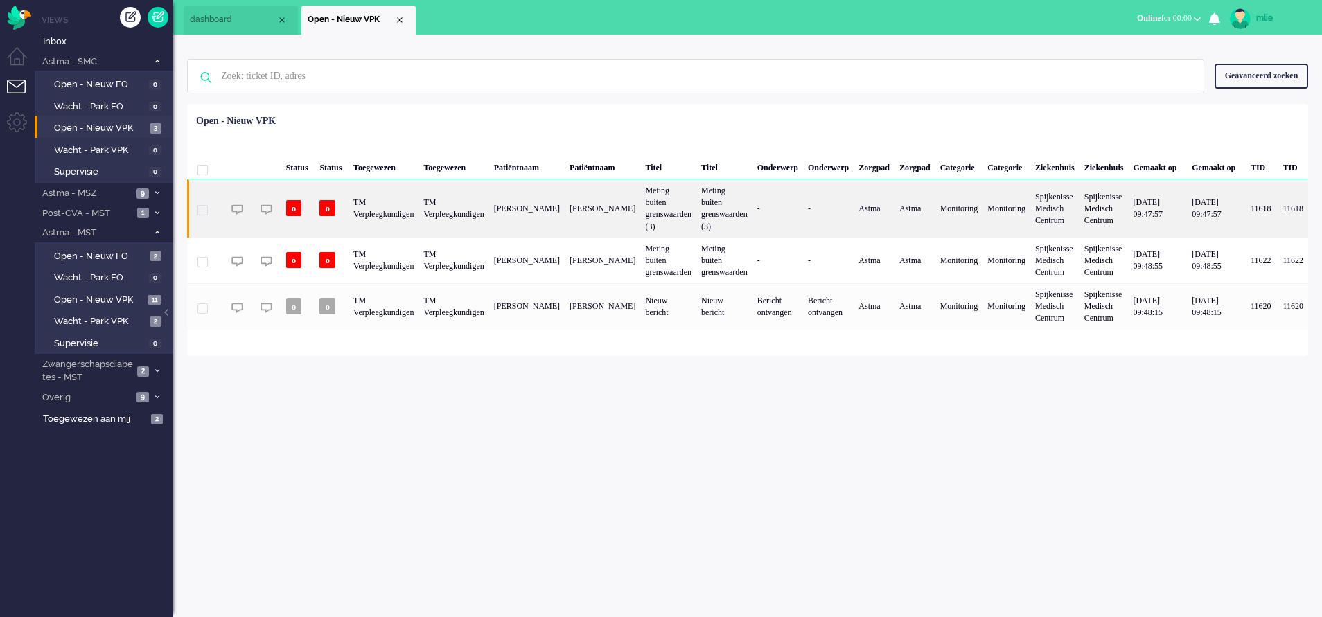
click at [640, 199] on div "[PERSON_NAME]" at bounding box center [601, 208] width 75 height 58
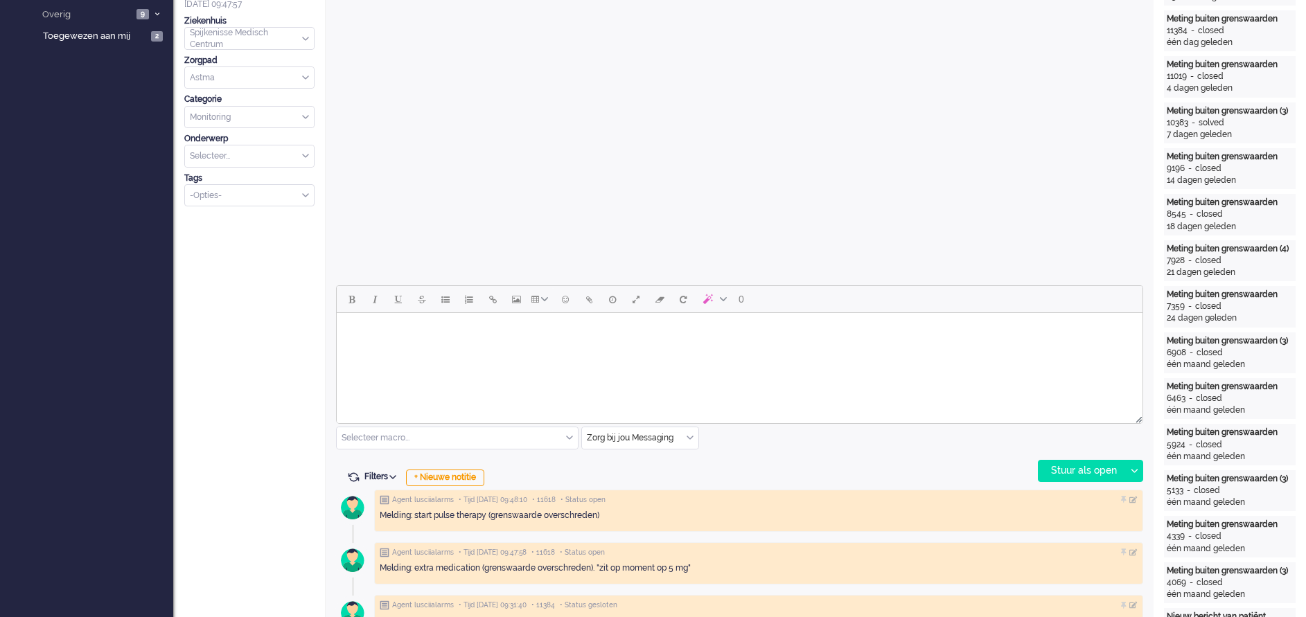
scroll to position [416, 0]
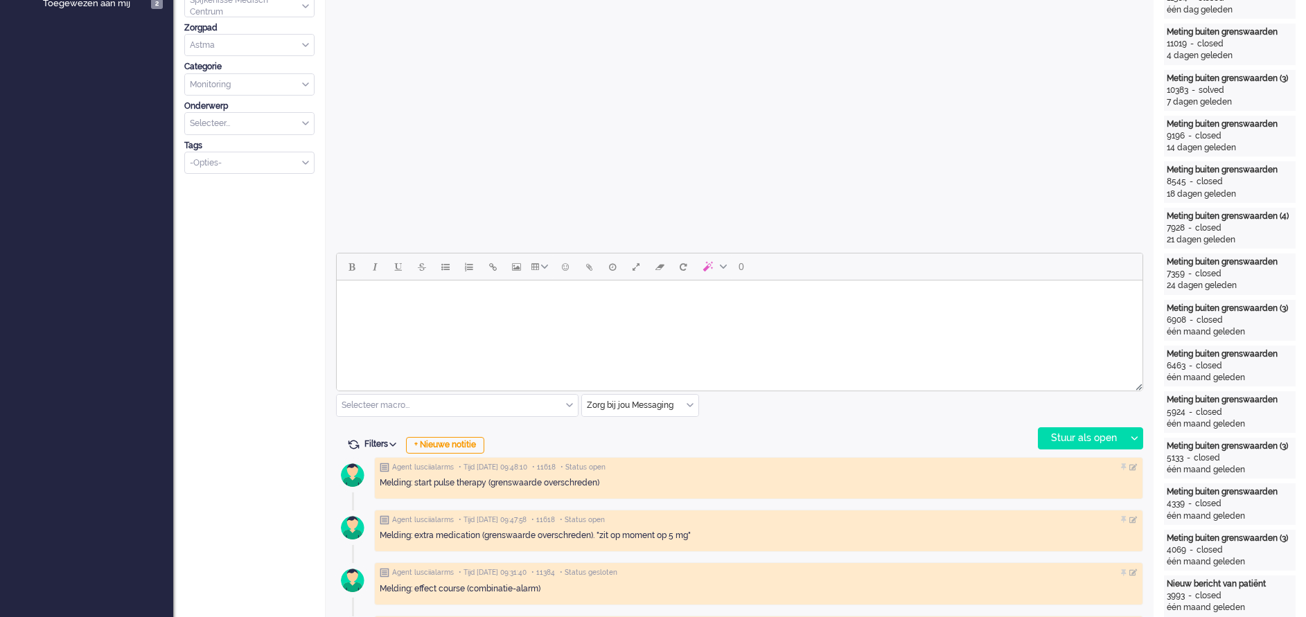
click at [445, 302] on body "Rich Text Area. Press ALT-0 for help." at bounding box center [739, 298] width 794 height 24
click at [1089, 438] on div "Stuur als open" at bounding box center [1081, 438] width 87 height 21
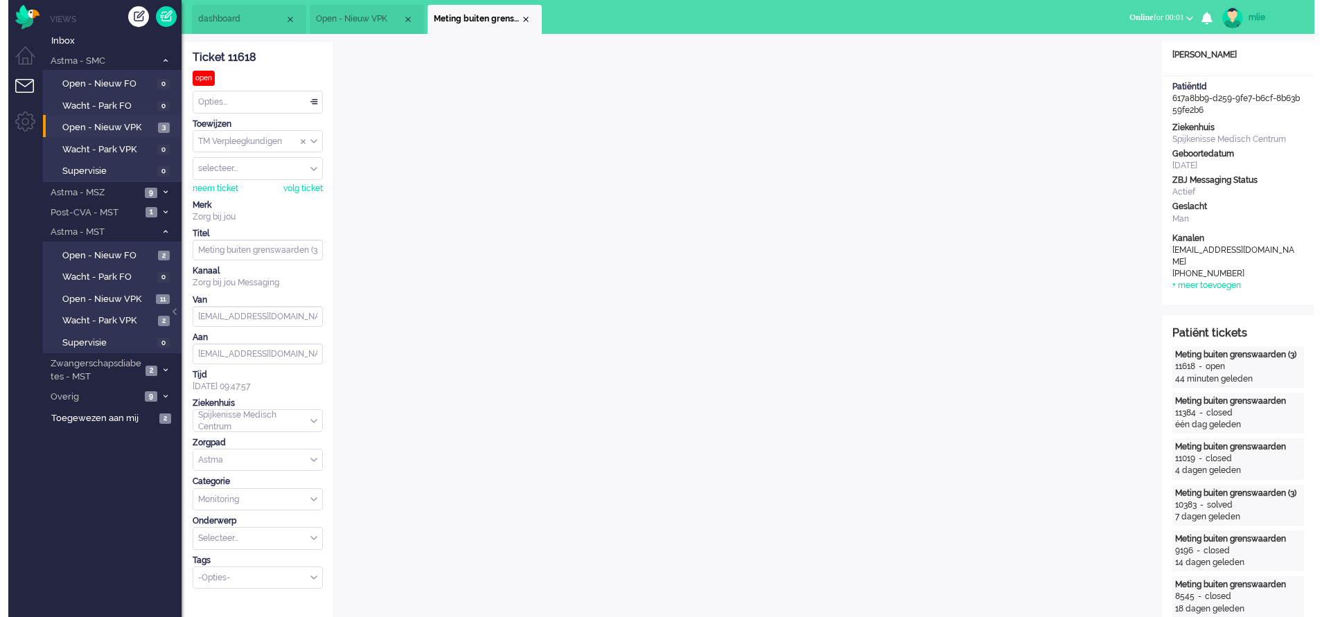
scroll to position [0, 0]
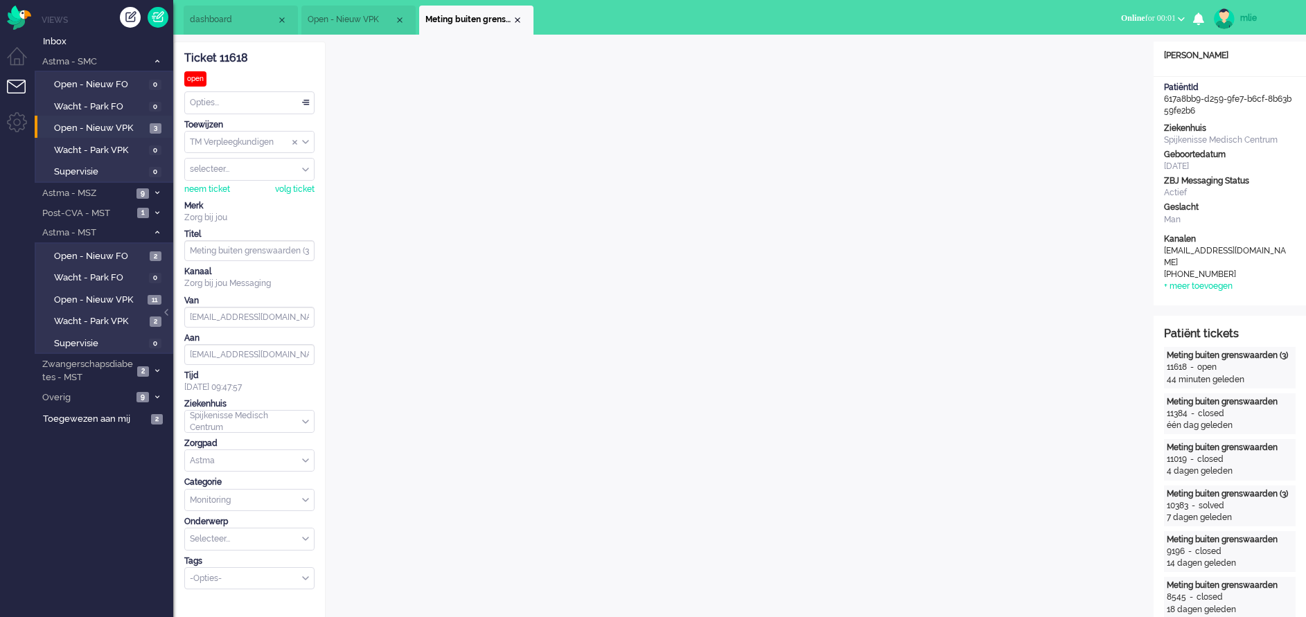
click at [302, 104] on div "Opties..." at bounding box center [249, 102] width 129 height 21
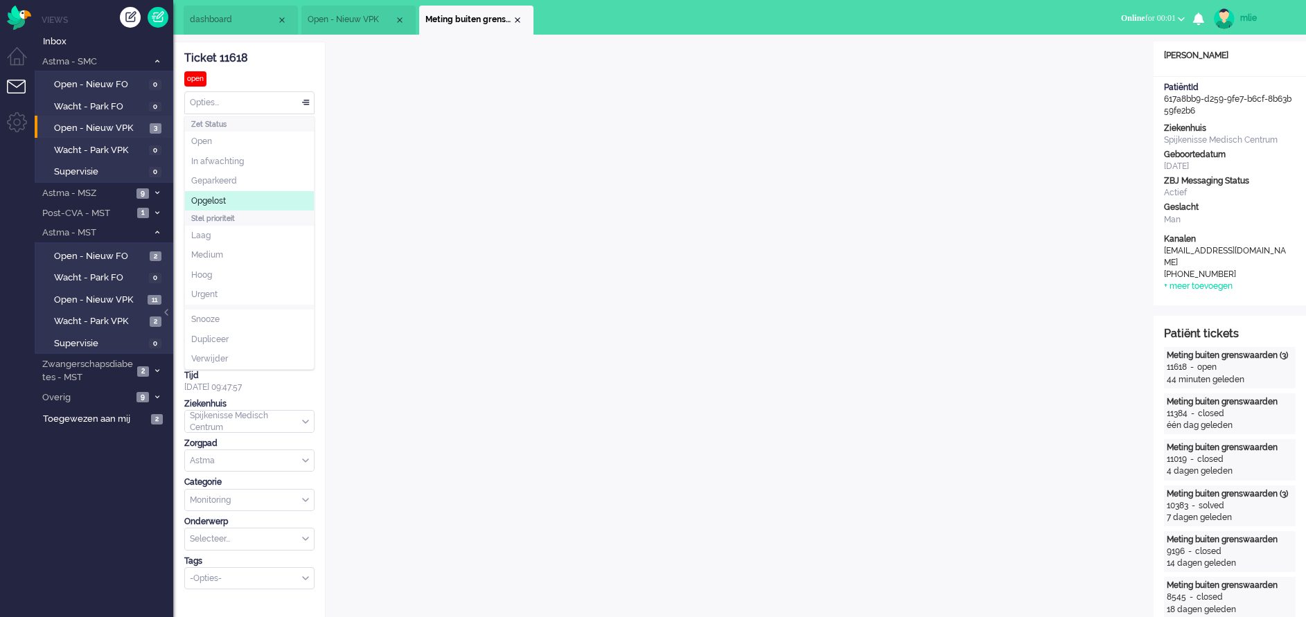
click at [240, 197] on li "Opgelost" at bounding box center [249, 201] width 129 height 20
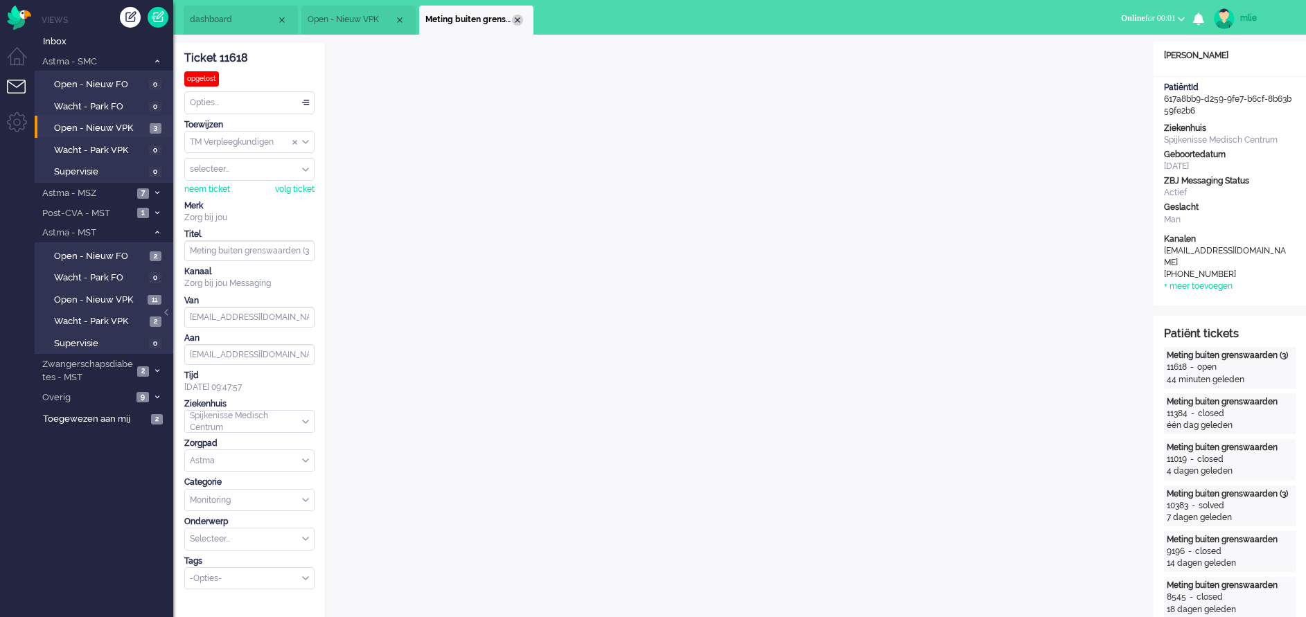
click at [518, 21] on div "Close tab" at bounding box center [517, 20] width 11 height 11
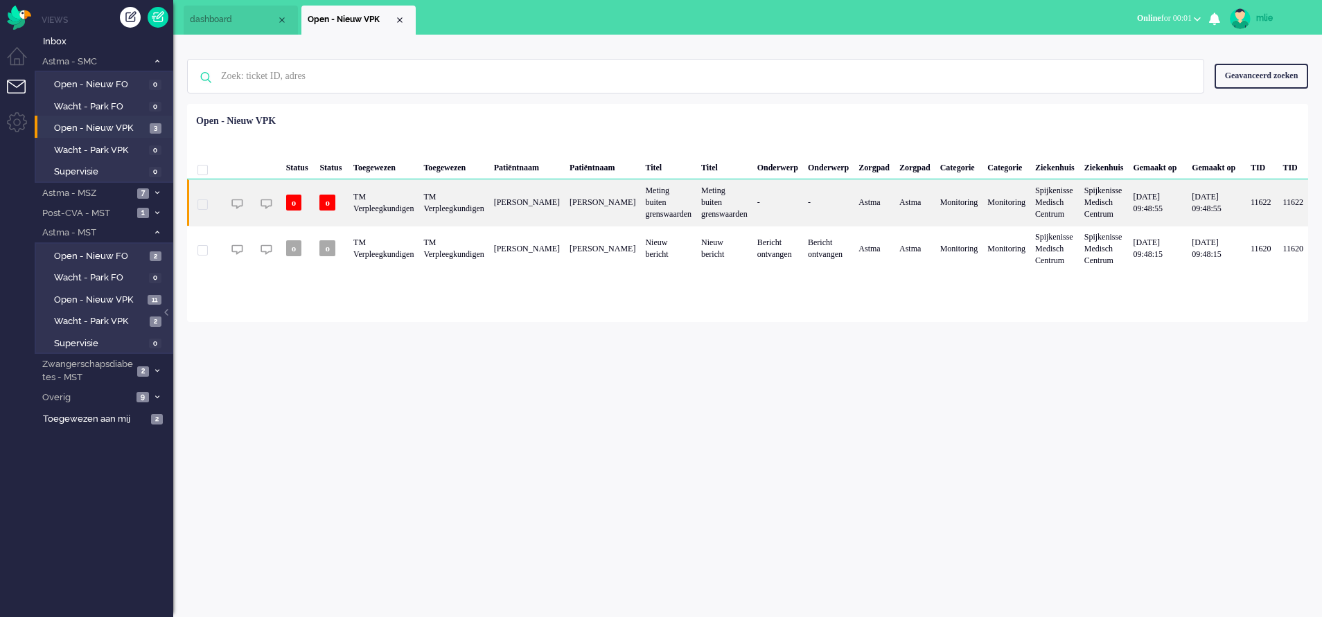
click at [636, 191] on div "[PERSON_NAME]" at bounding box center [601, 202] width 75 height 46
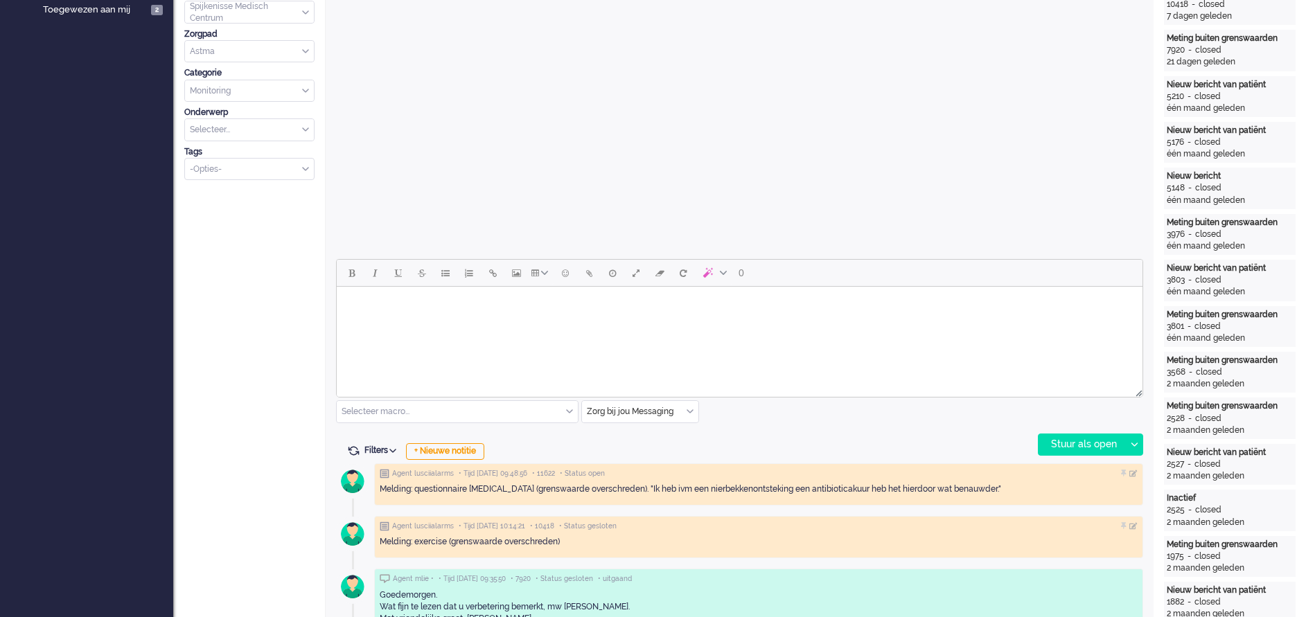
scroll to position [416, 0]
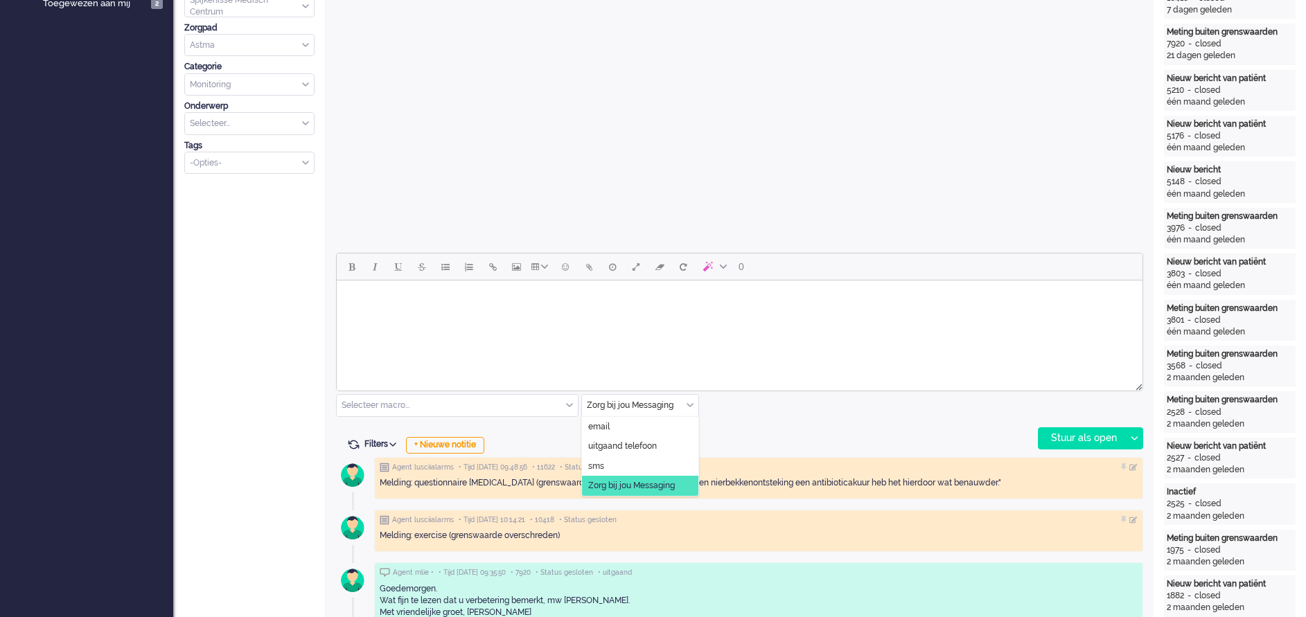
click at [688, 400] on div "Zorg bij jou Messaging" at bounding box center [640, 405] width 116 height 21
click at [643, 443] on span "uitgaand telefoon" at bounding box center [622, 447] width 69 height 12
click at [1066, 436] on div "Stuur als open" at bounding box center [1081, 438] width 87 height 21
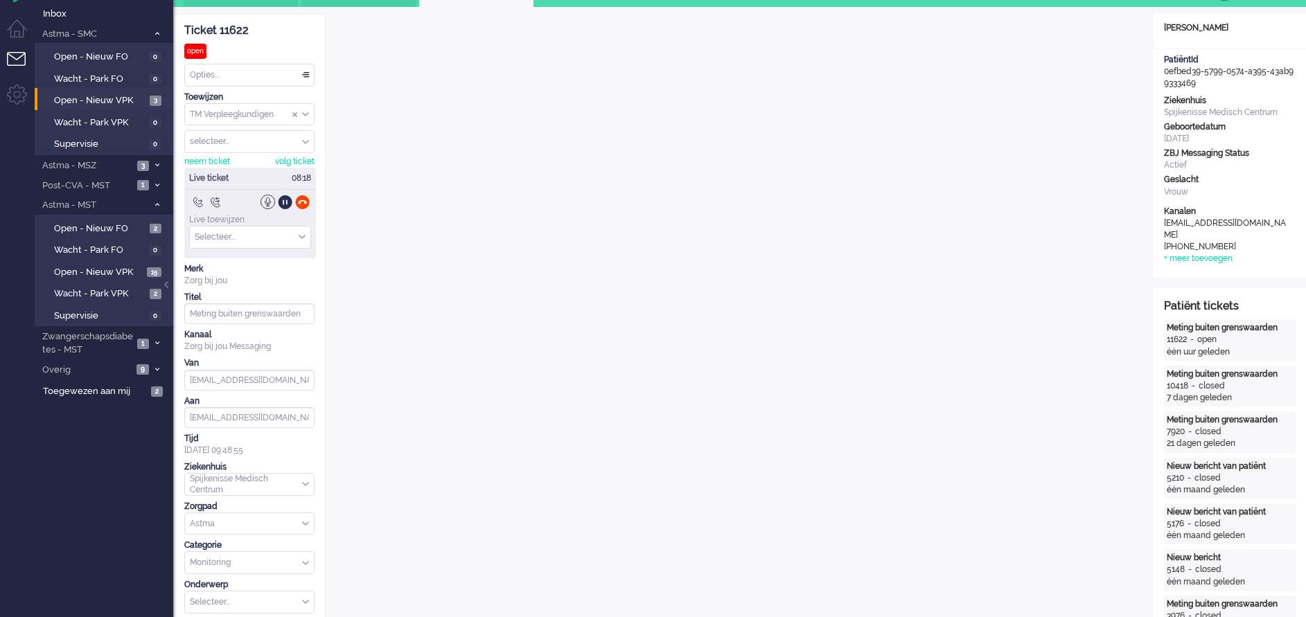
scroll to position [0, 0]
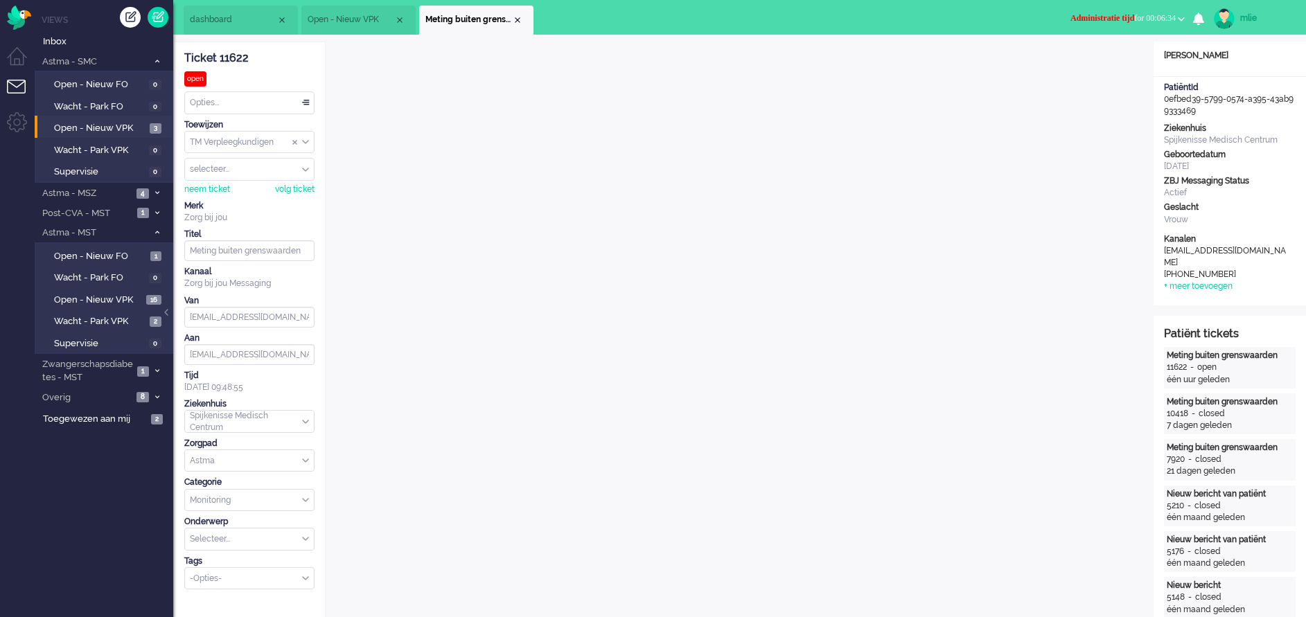
click at [1098, 14] on span "Administratie tijd" at bounding box center [1102, 18] width 64 height 10
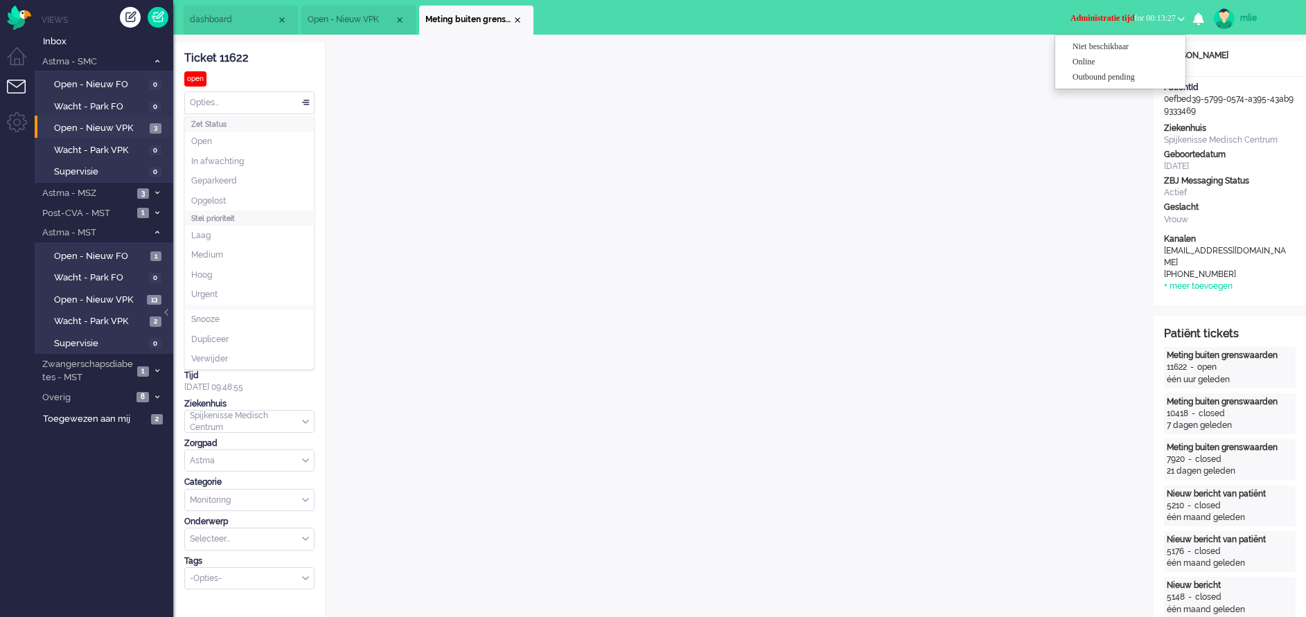
click at [308, 98] on div "Opties..." at bounding box center [249, 102] width 129 height 21
click at [229, 197] on li "Opgelost" at bounding box center [249, 201] width 129 height 20
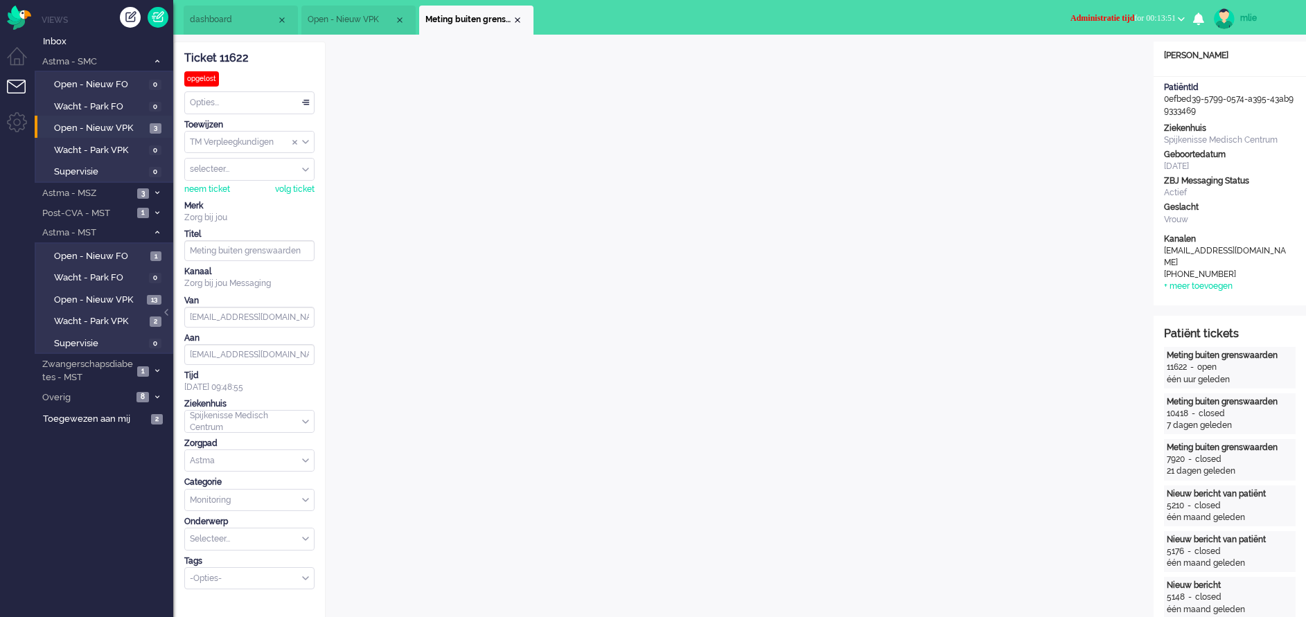
click at [1098, 15] on span "Administratie tijd" at bounding box center [1102, 18] width 64 height 10
click at [1087, 63] on label "Online" at bounding box center [1126, 62] width 109 height 12
click at [515, 23] on div "Close tab" at bounding box center [517, 20] width 11 height 11
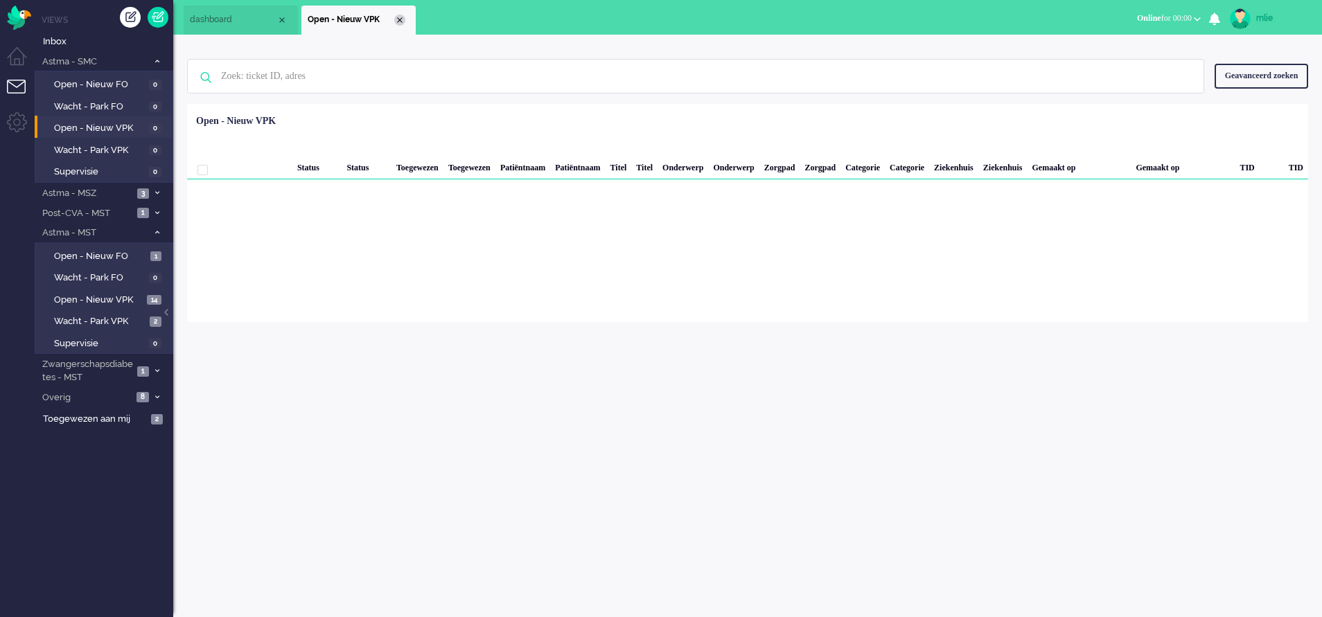
click at [402, 21] on div "Close tab" at bounding box center [399, 20] width 11 height 11
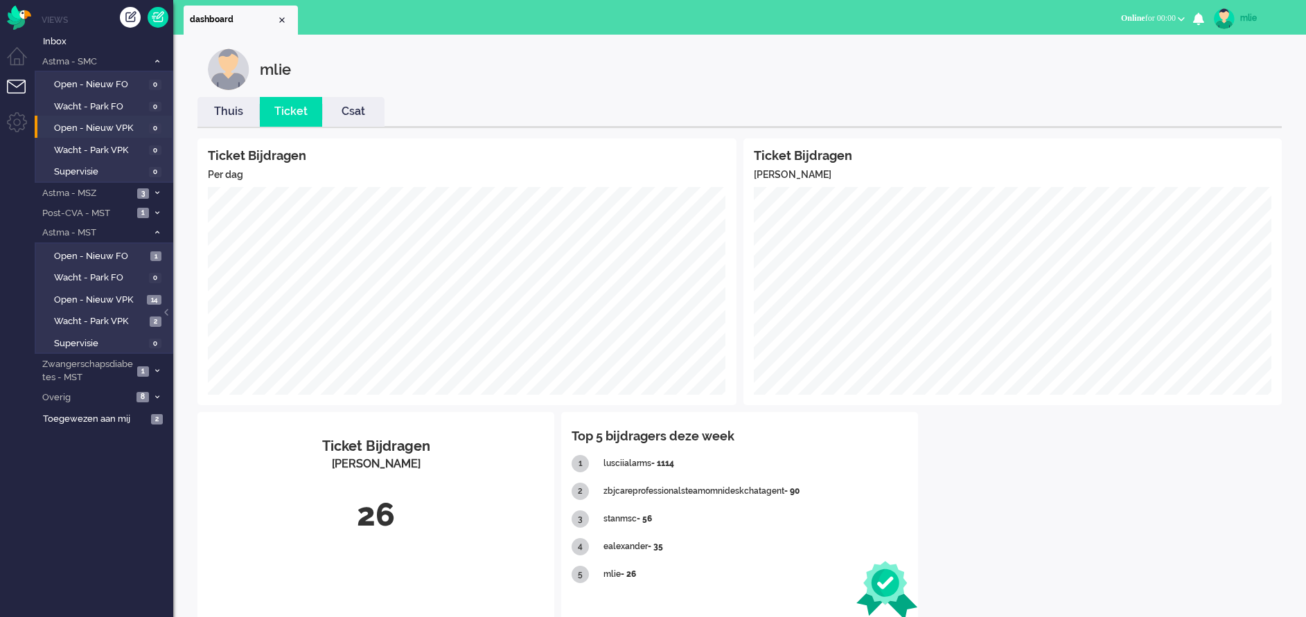
click at [224, 116] on link "Thuis" at bounding box center [228, 112] width 62 height 16
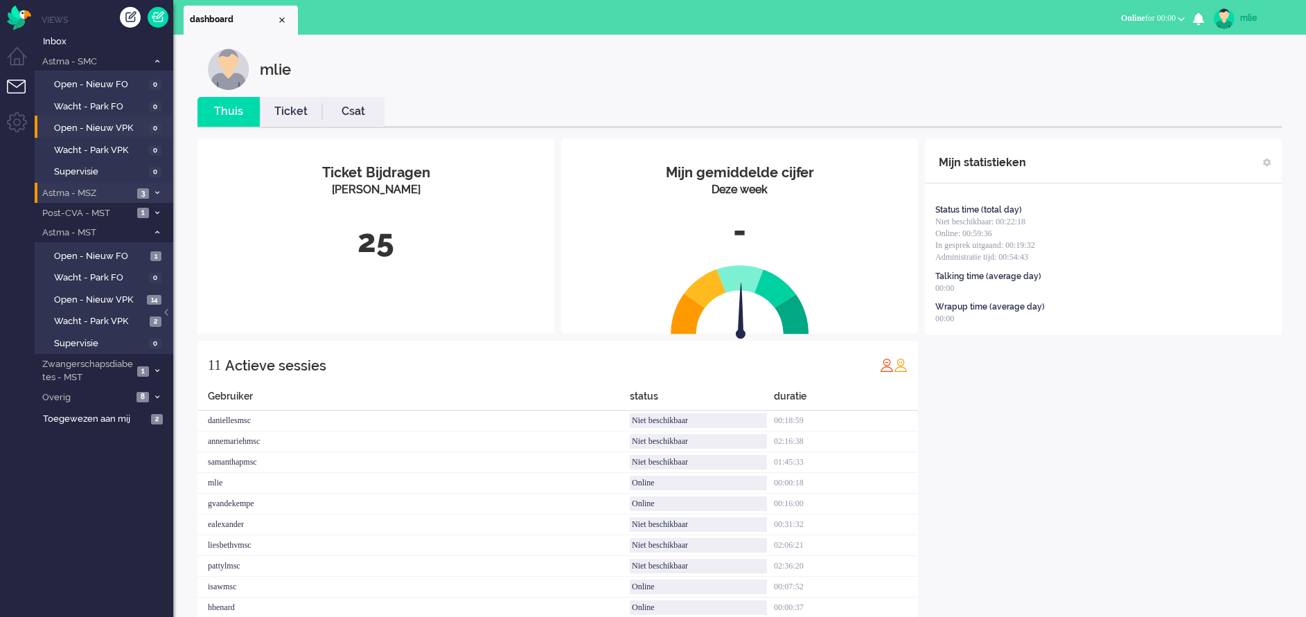
click at [153, 188] on li "Astma - MSZ 3" at bounding box center [104, 193] width 139 height 20
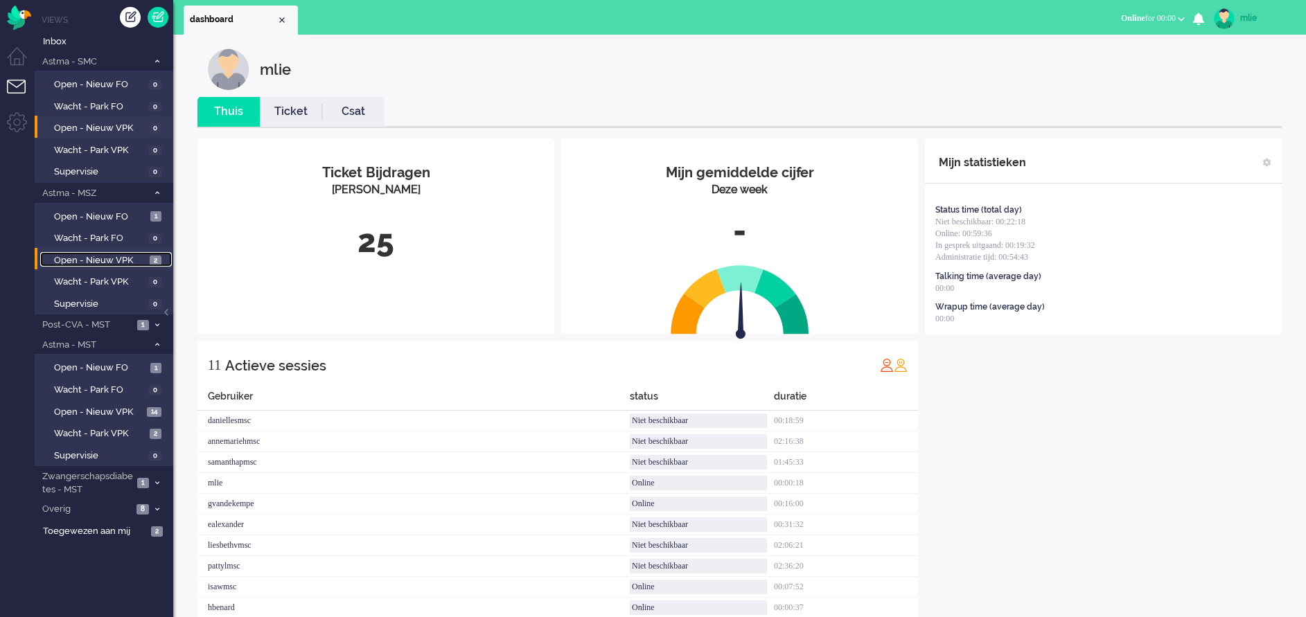
click at [87, 255] on span "Open - Nieuw VPK" at bounding box center [100, 260] width 92 height 13
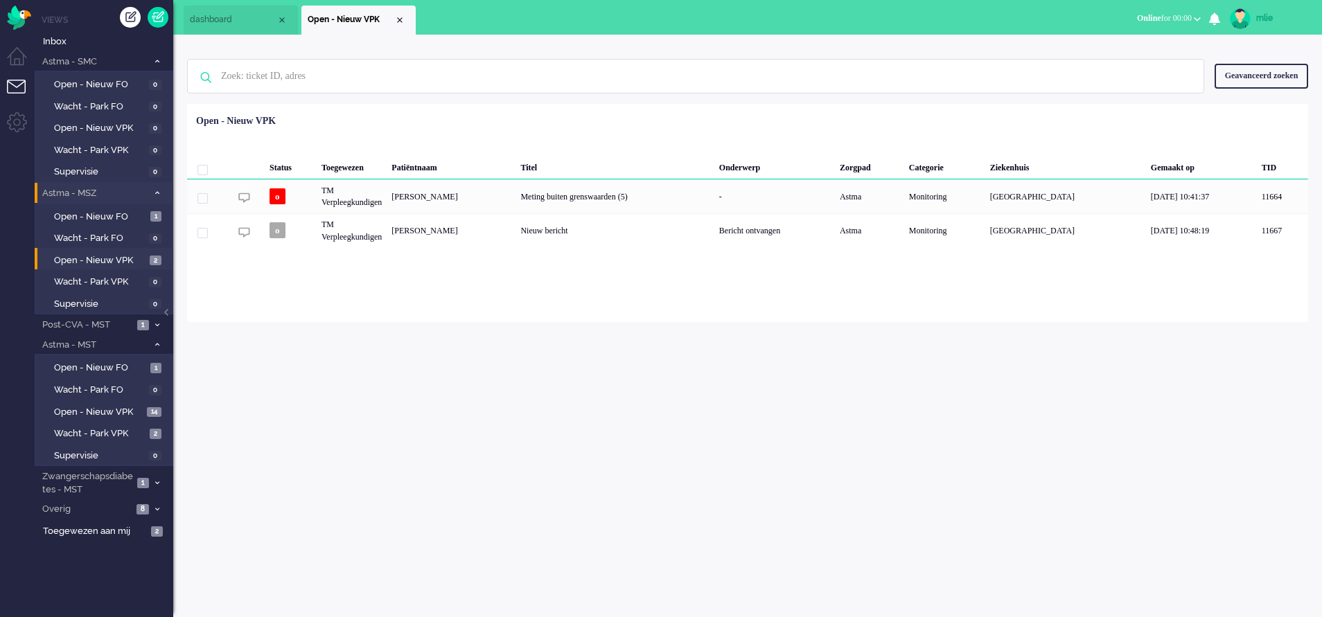
click at [159, 188] on li "Astma - MSZ 3" at bounding box center [104, 193] width 139 height 20
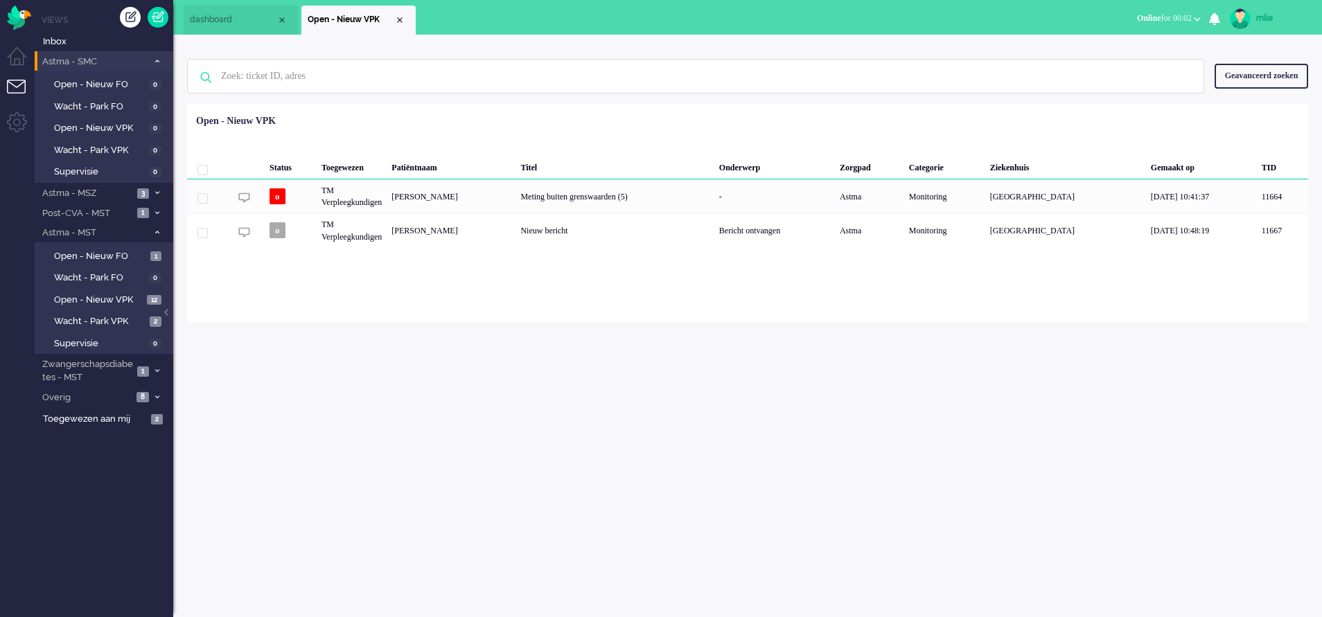
click at [158, 56] on li "Astma - SMC 0" at bounding box center [104, 61] width 139 height 20
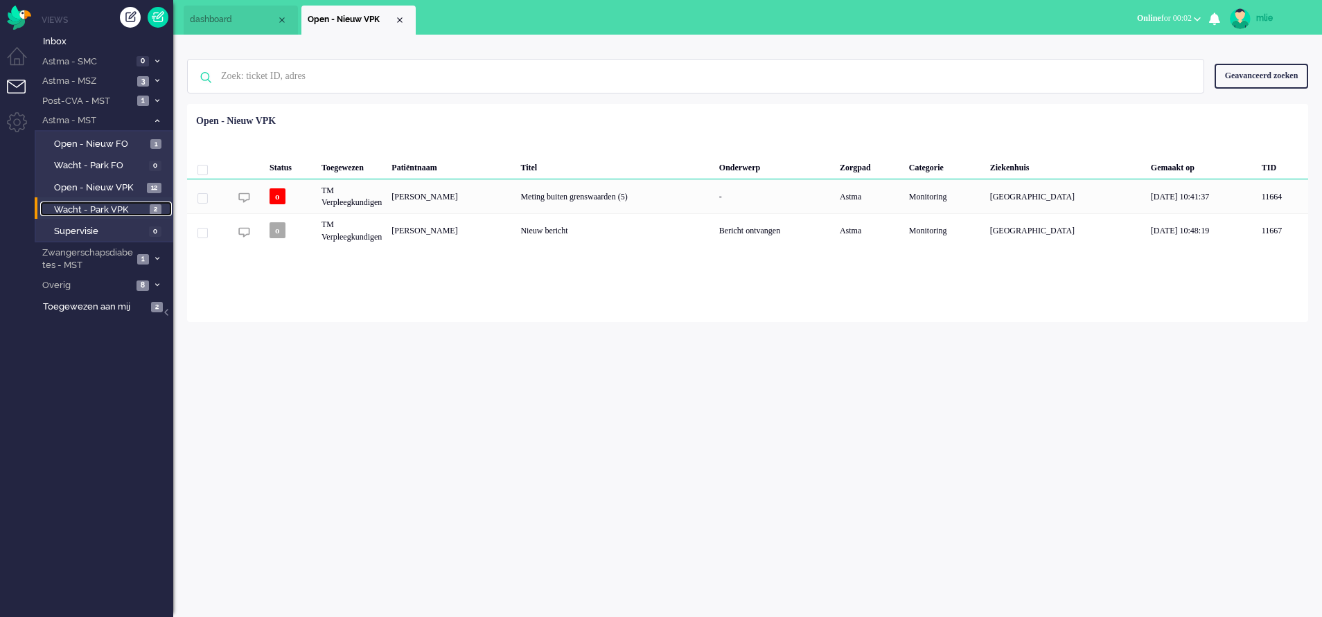
click at [93, 210] on span "Wacht - Park VPK" at bounding box center [100, 210] width 92 height 13
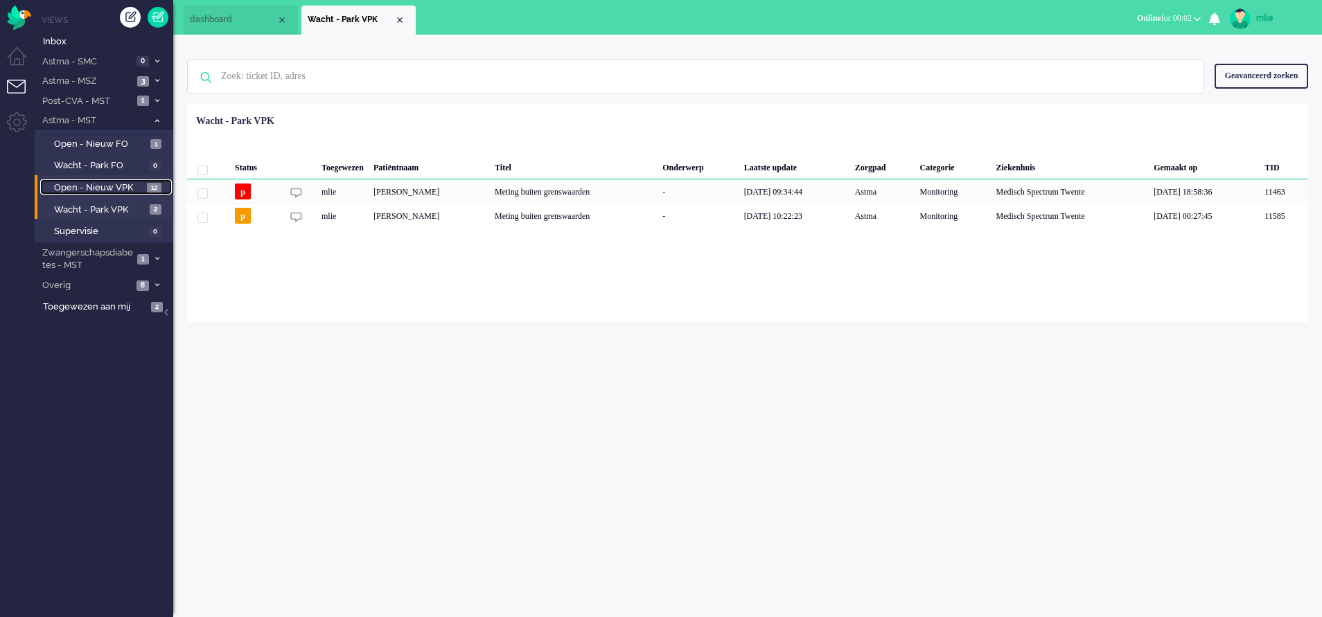
click at [113, 184] on span "Open - Nieuw VPK" at bounding box center [98, 187] width 89 height 13
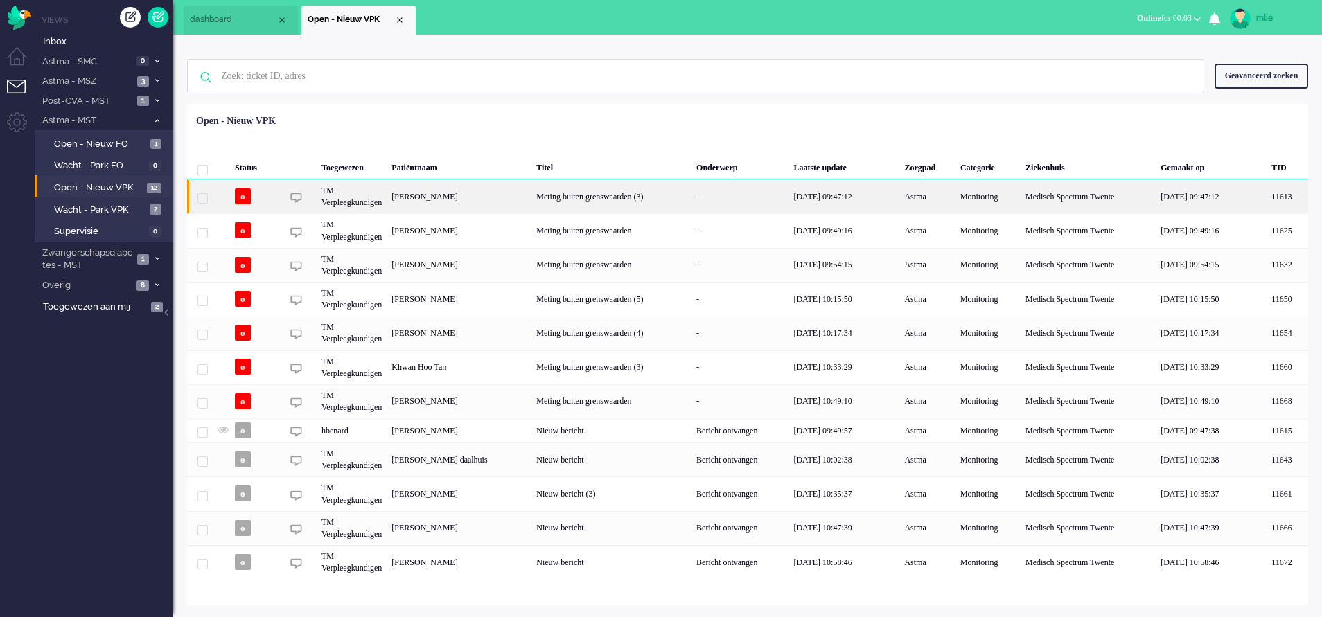
click at [691, 197] on div "Meting buiten grenswaarden (3)" at bounding box center [611, 196] width 160 height 34
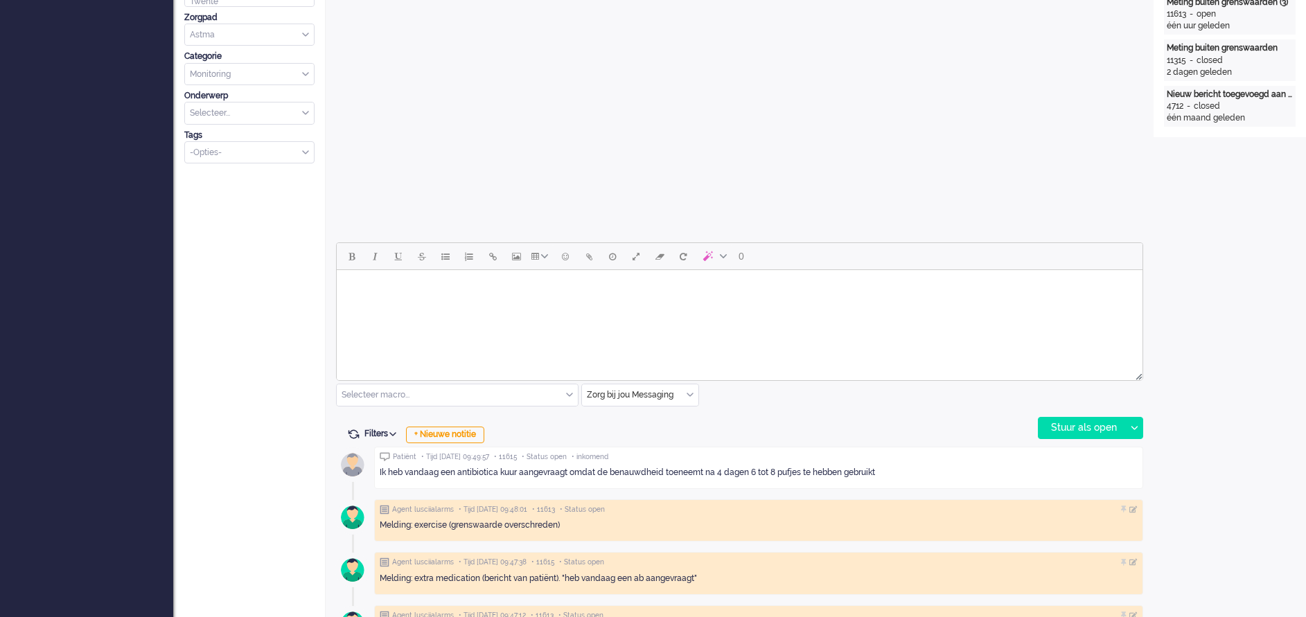
scroll to position [519, 0]
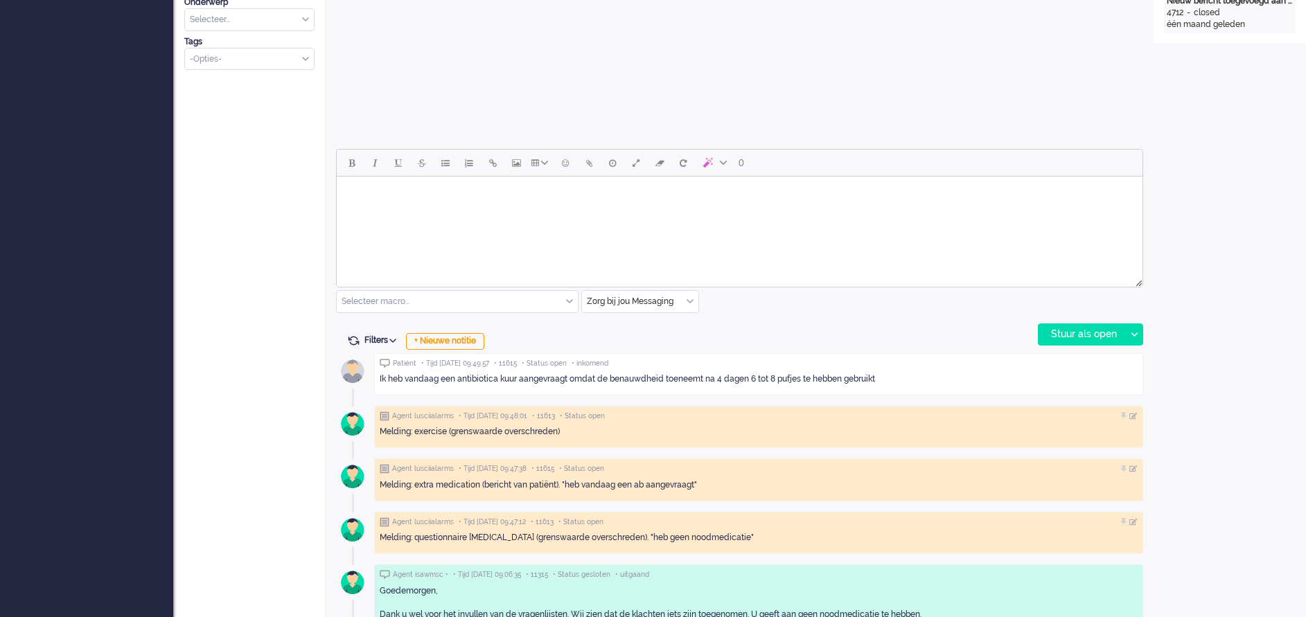
click at [389, 212] on html at bounding box center [740, 194] width 806 height 35
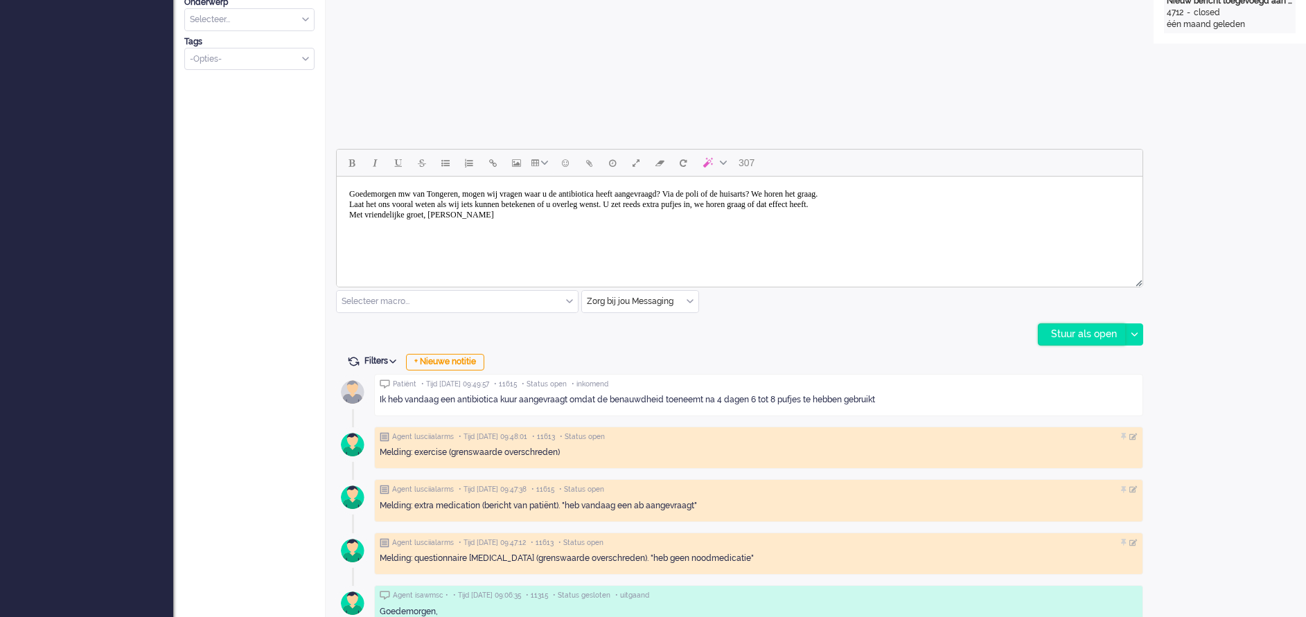
click at [1068, 335] on div "Stuur als open" at bounding box center [1081, 334] width 87 height 21
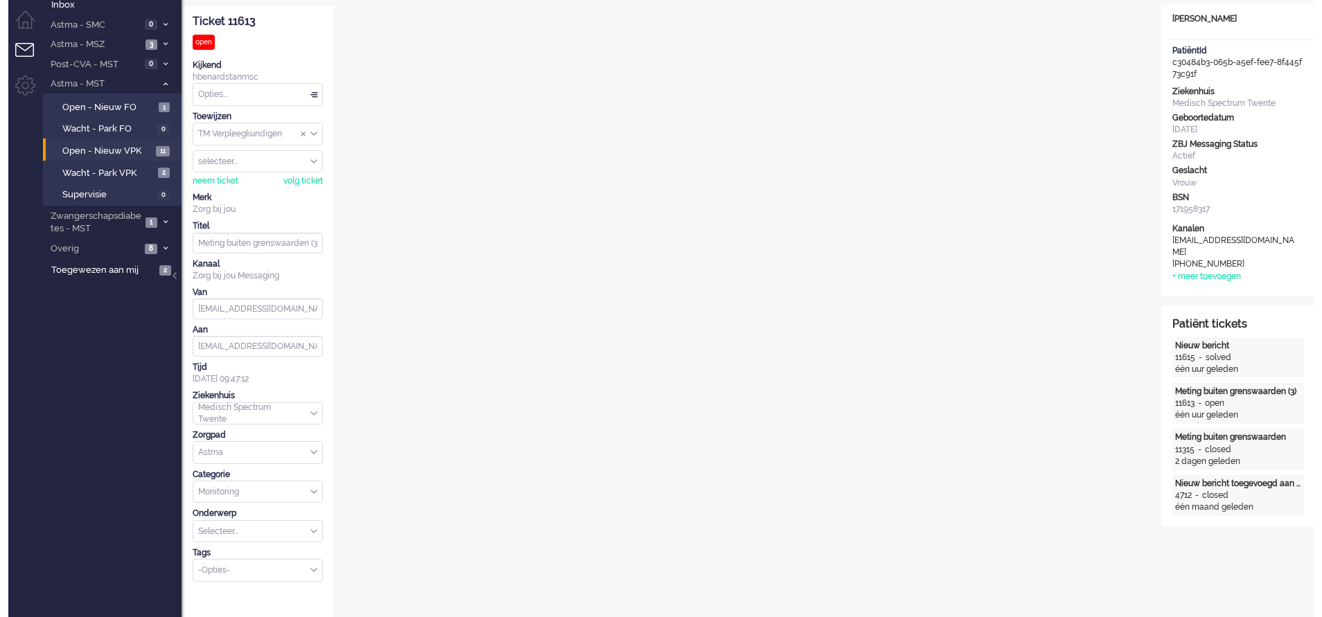
scroll to position [0, 0]
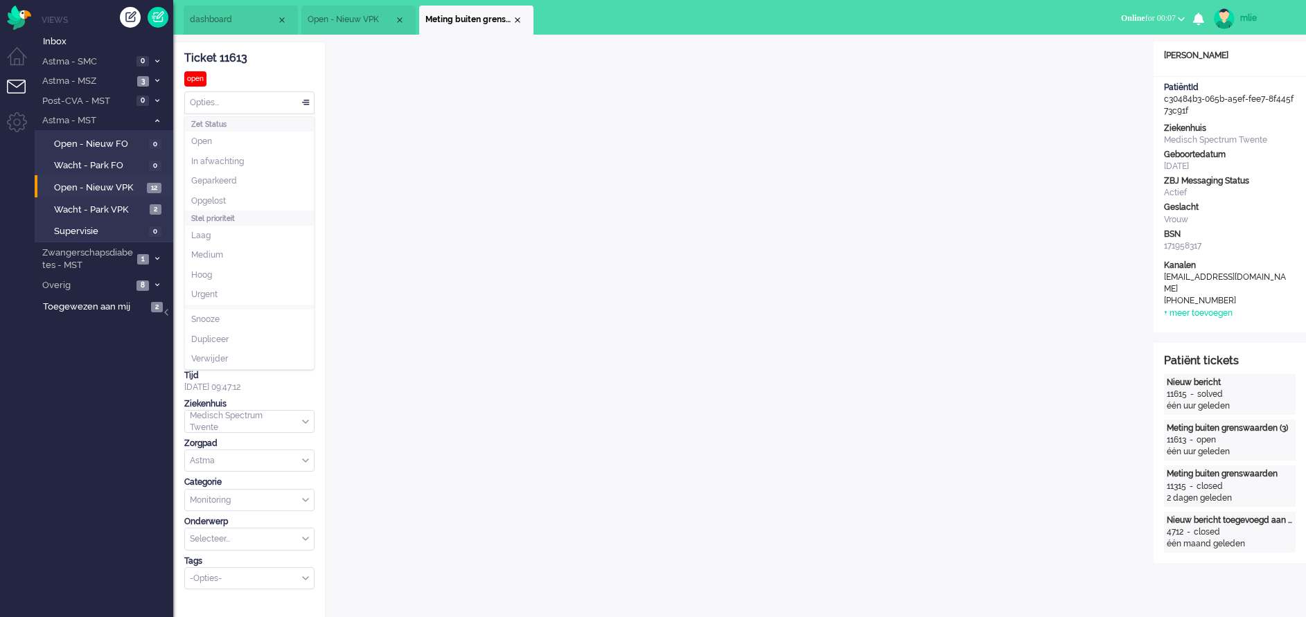
click at [302, 100] on div "Opties..." at bounding box center [249, 102] width 129 height 21
click at [230, 196] on li "Opgelost" at bounding box center [249, 201] width 129 height 20
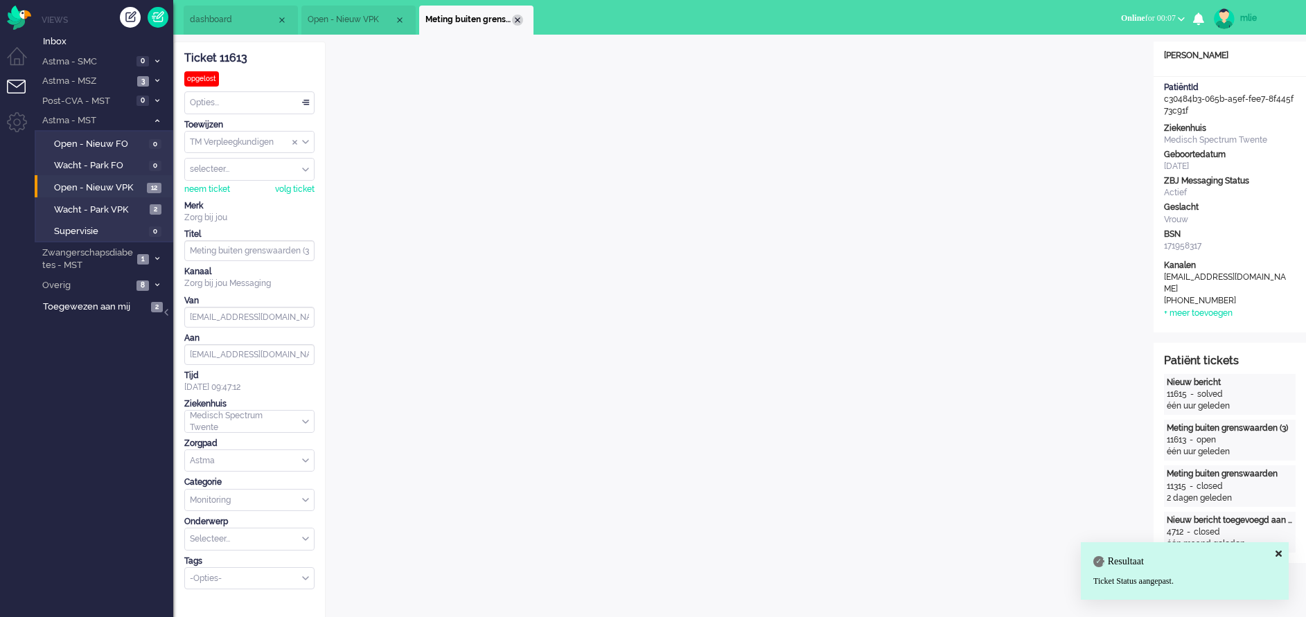
click at [517, 22] on div "Close tab" at bounding box center [517, 20] width 11 height 11
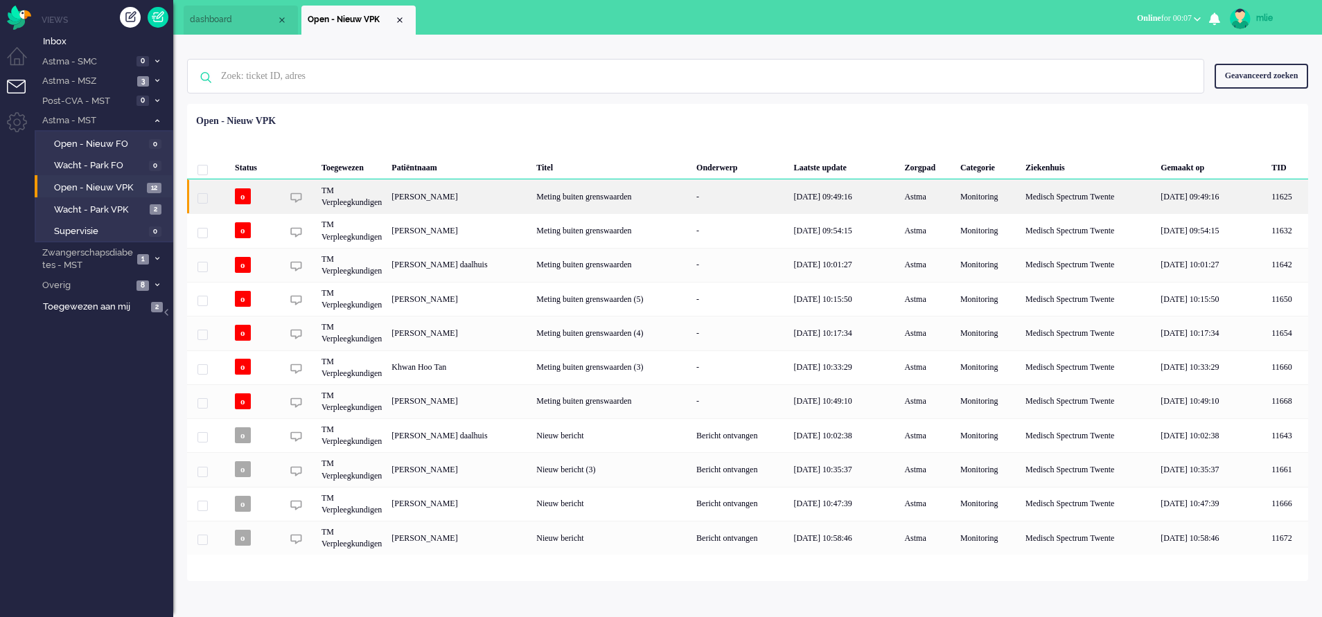
click at [786, 200] on div "-" at bounding box center [739, 196] width 97 height 34
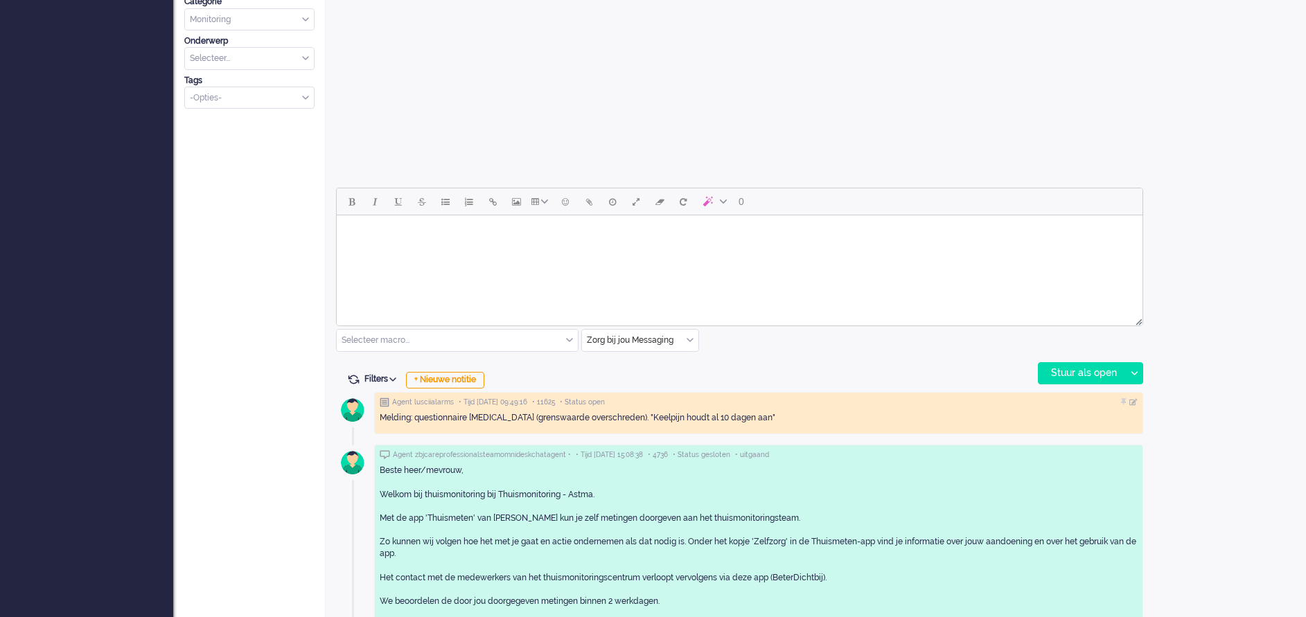
scroll to position [519, 0]
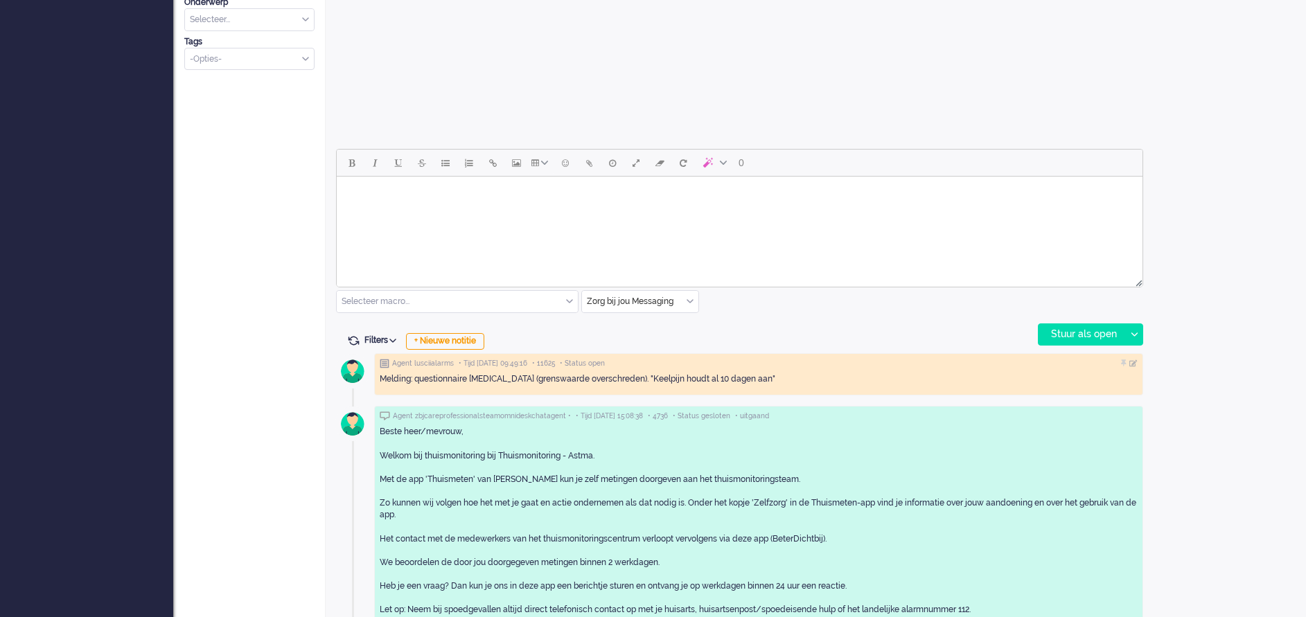
click at [448, 212] on html at bounding box center [740, 194] width 806 height 35
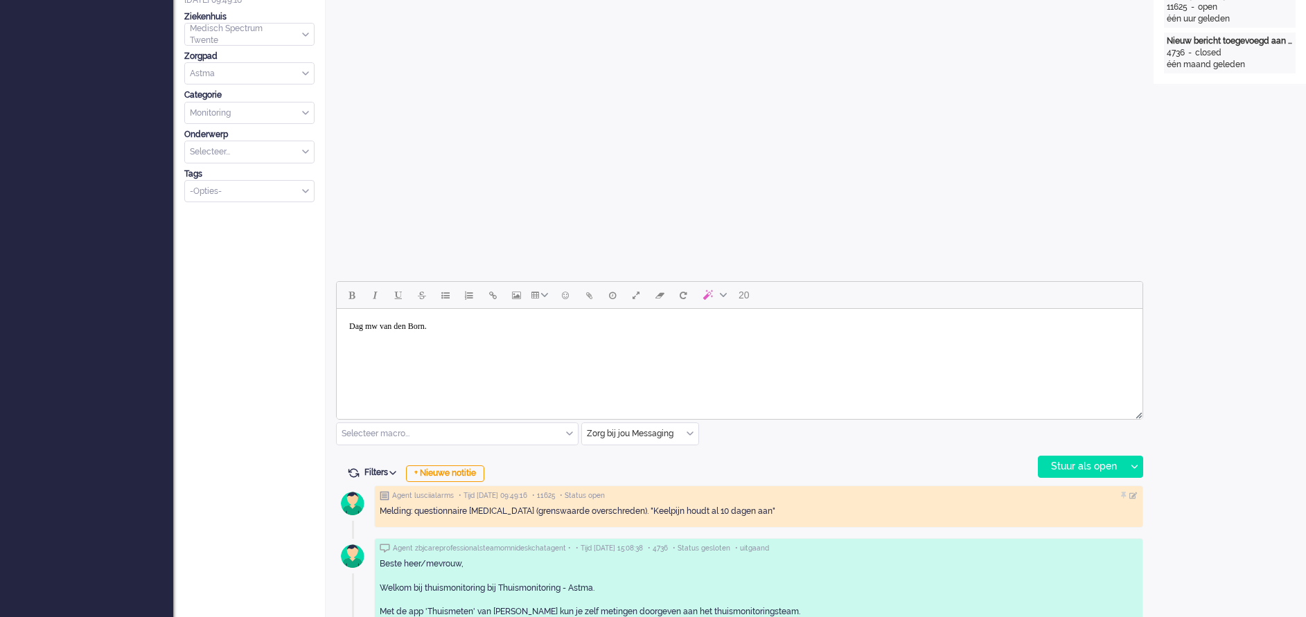
scroll to position [0, 0]
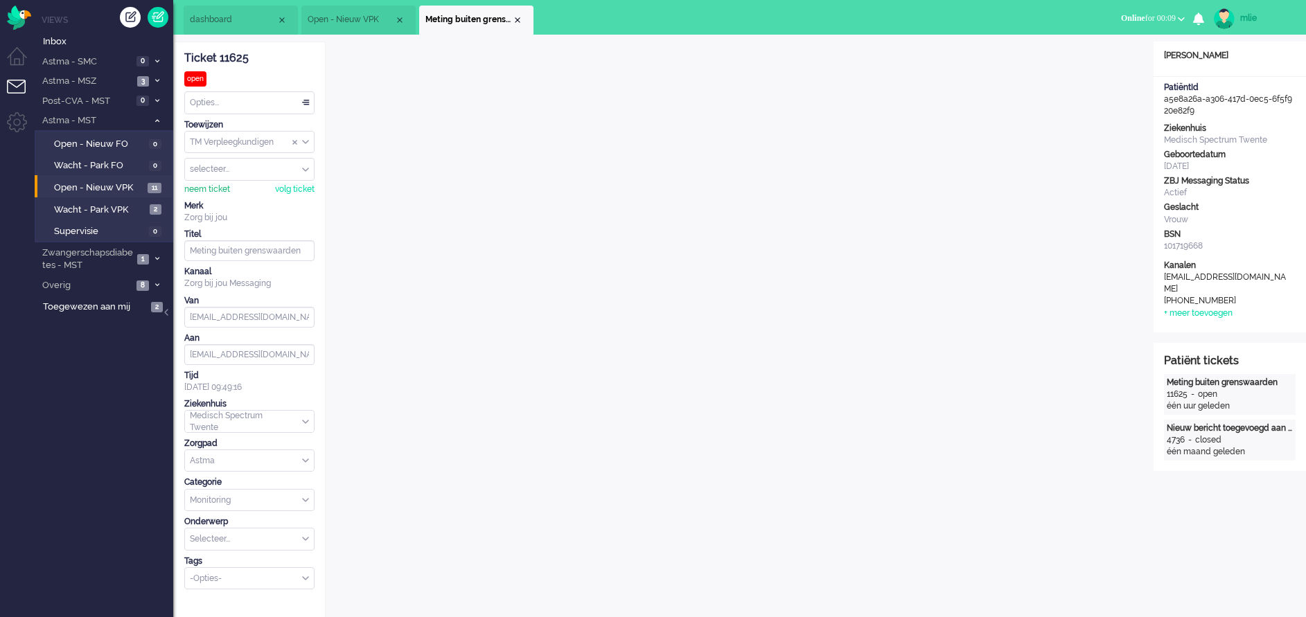
click at [213, 188] on div "neem ticket" at bounding box center [207, 190] width 46 height 12
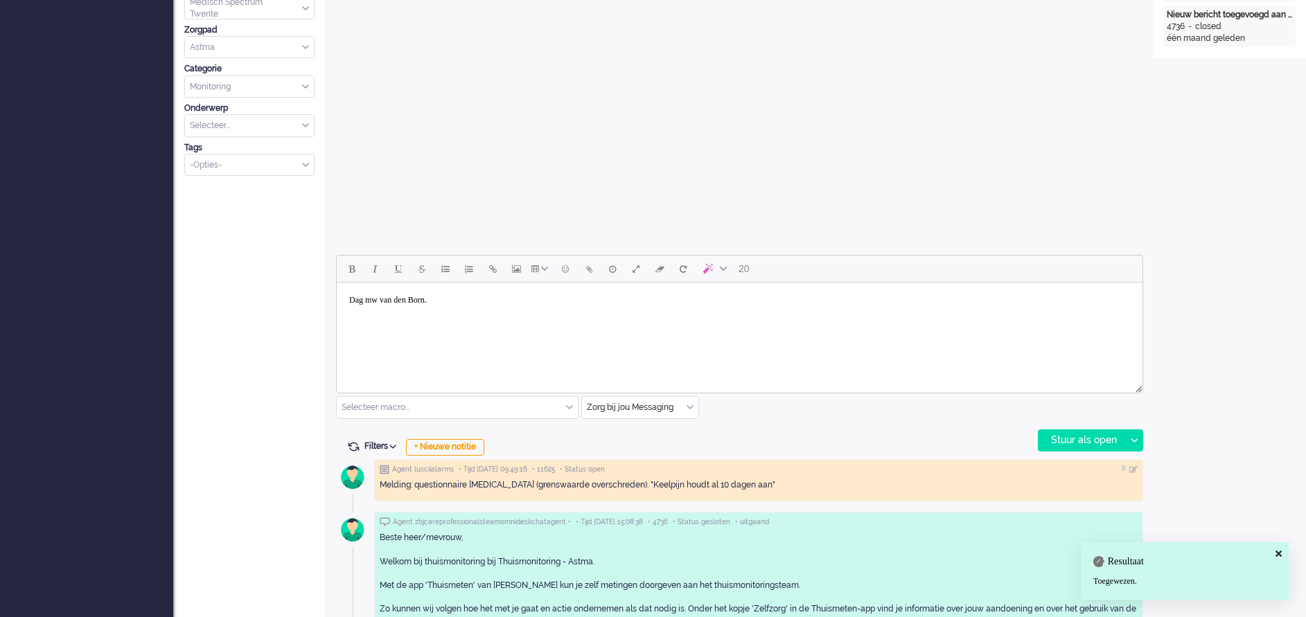
scroll to position [416, 0]
click at [458, 305] on body "Dag mw van den Born." at bounding box center [739, 303] width 794 height 35
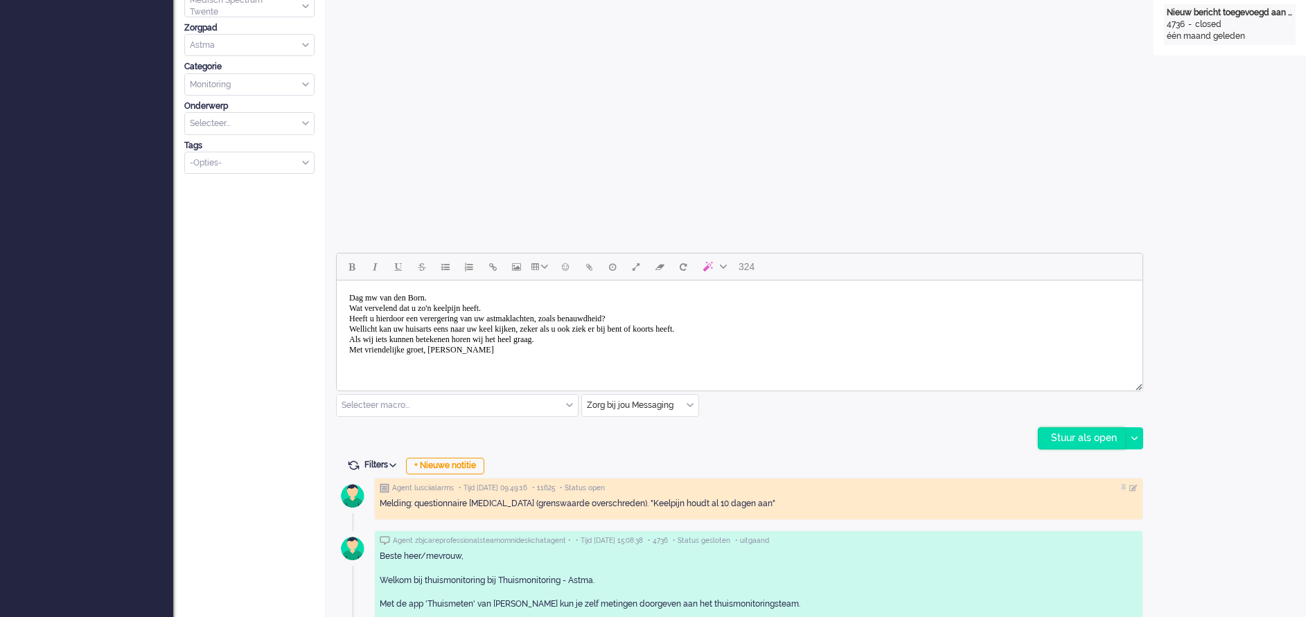
click at [1082, 434] on div "Stuur als open" at bounding box center [1081, 438] width 87 height 21
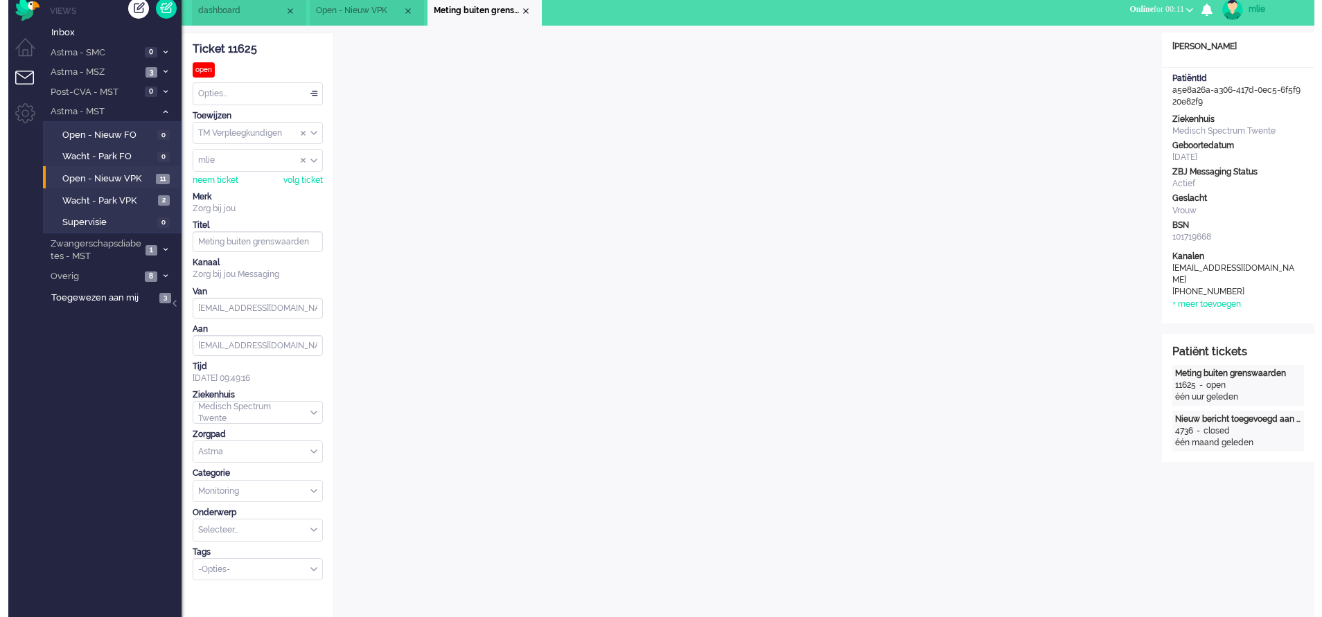
scroll to position [0, 0]
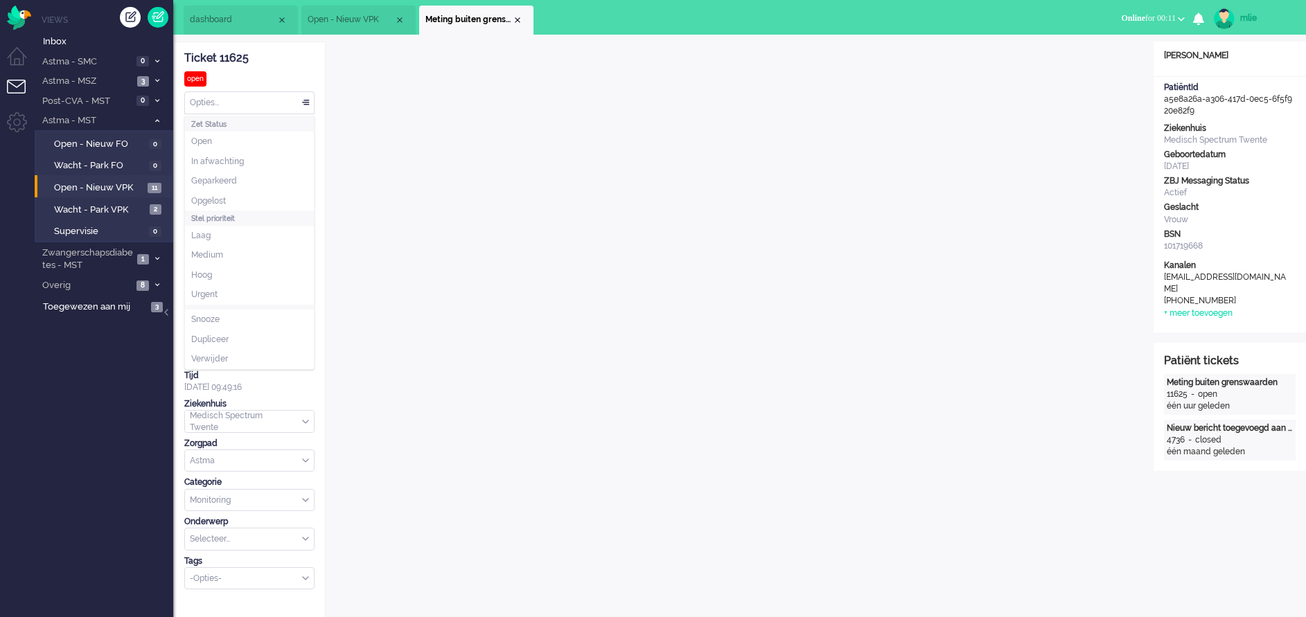
click at [303, 100] on div "Opties..." at bounding box center [249, 102] width 129 height 21
click at [241, 199] on li "Opgelost" at bounding box center [249, 201] width 129 height 20
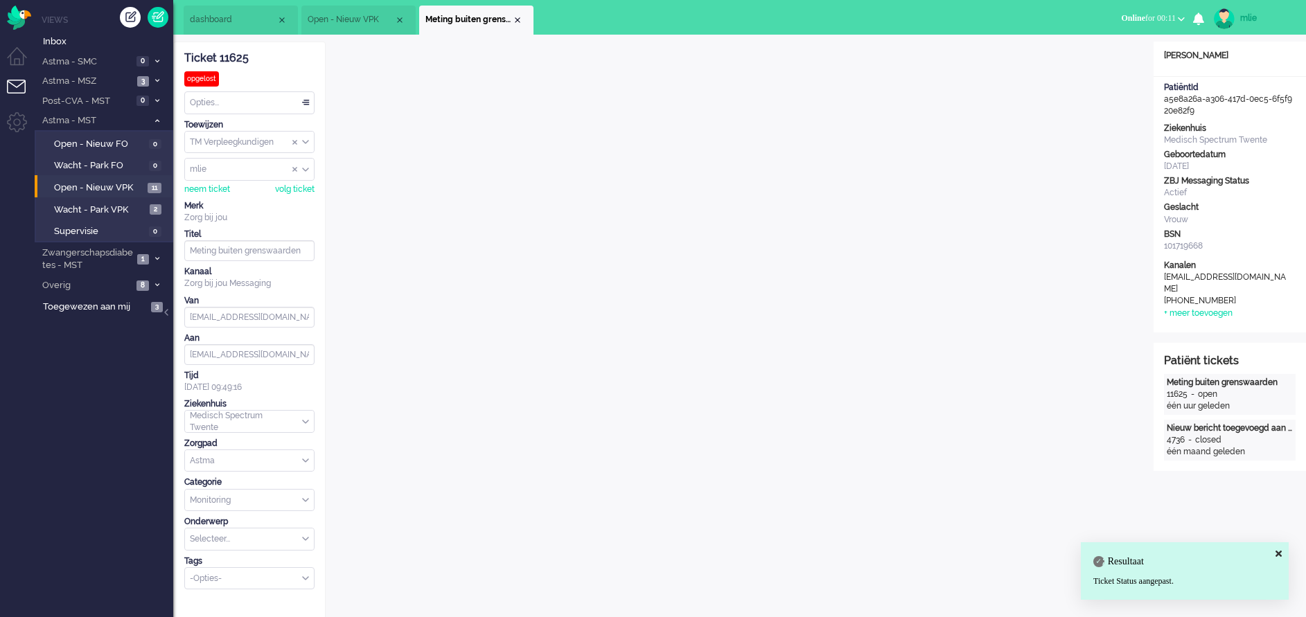
click at [522, 14] on li "Meting buiten grenswaarden" at bounding box center [476, 20] width 114 height 29
click at [519, 17] on div "Close tab" at bounding box center [517, 20] width 11 height 11
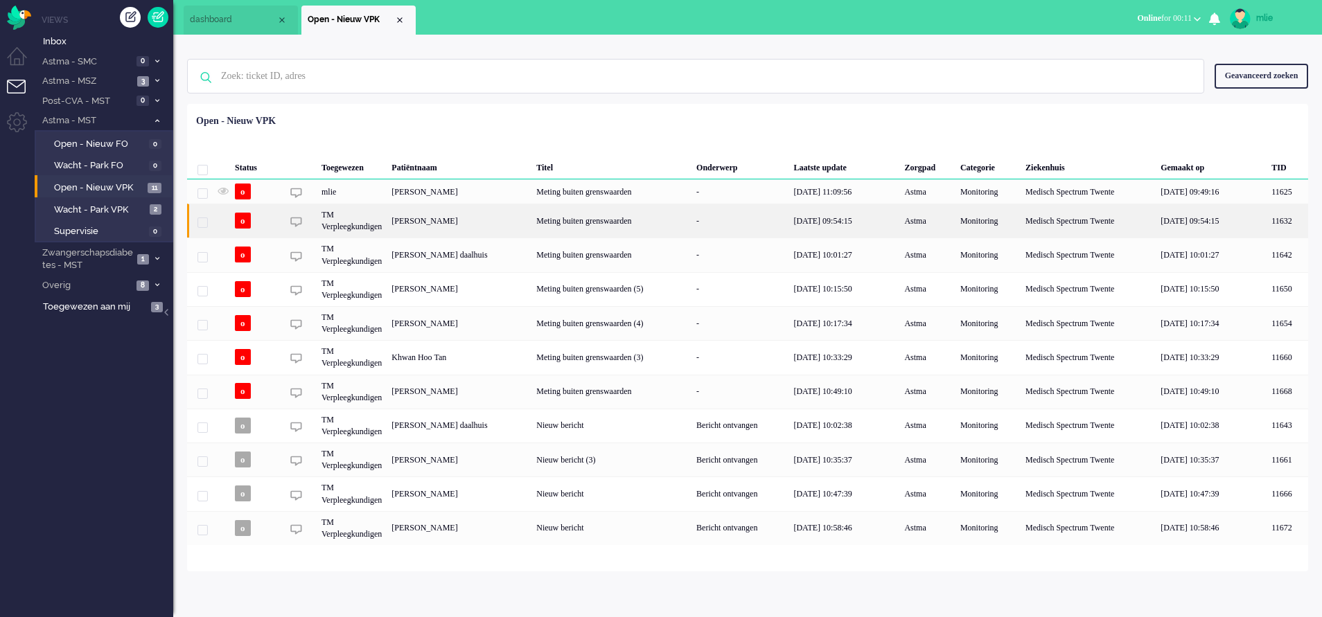
click at [691, 222] on div "Meting buiten grenswaarden" at bounding box center [611, 221] width 160 height 34
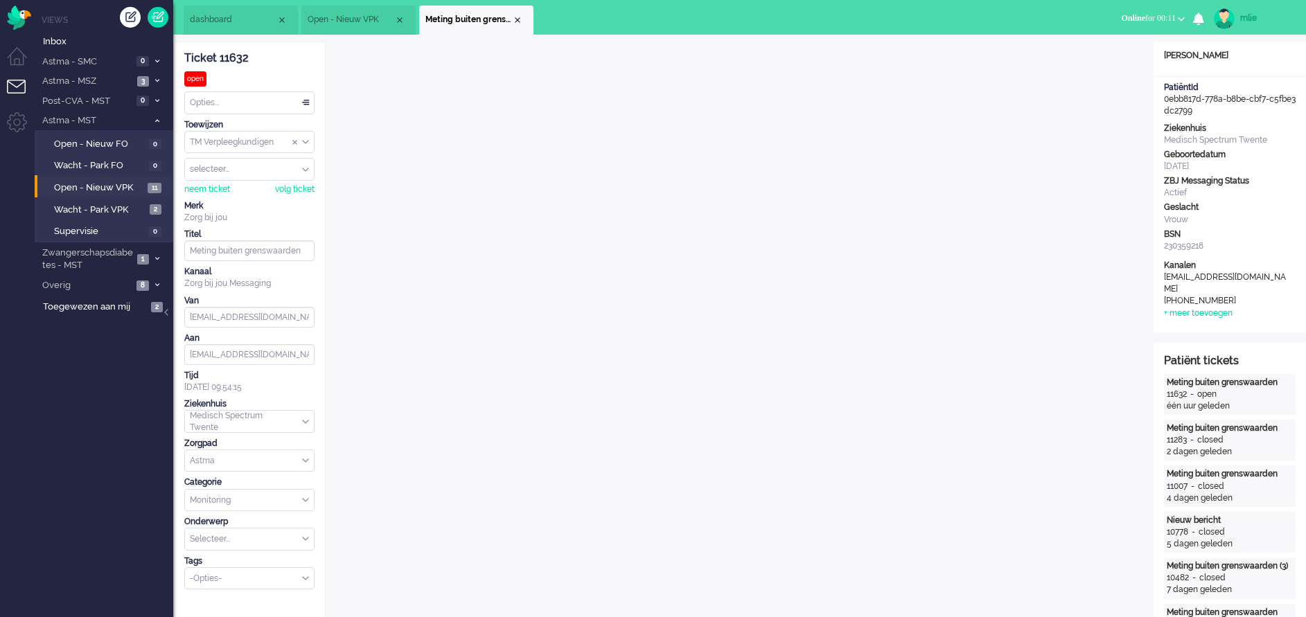
click at [242, 19] on span "dashboard" at bounding box center [233, 20] width 87 height 12
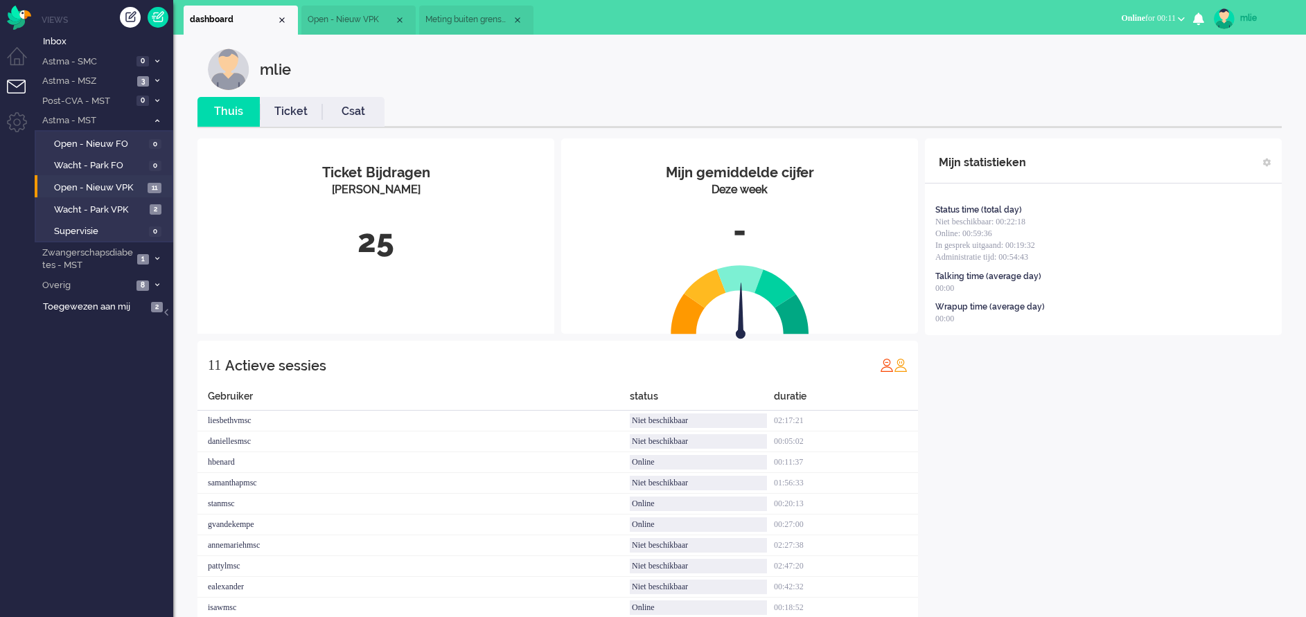
click at [301, 114] on link "Ticket" at bounding box center [291, 112] width 62 height 16
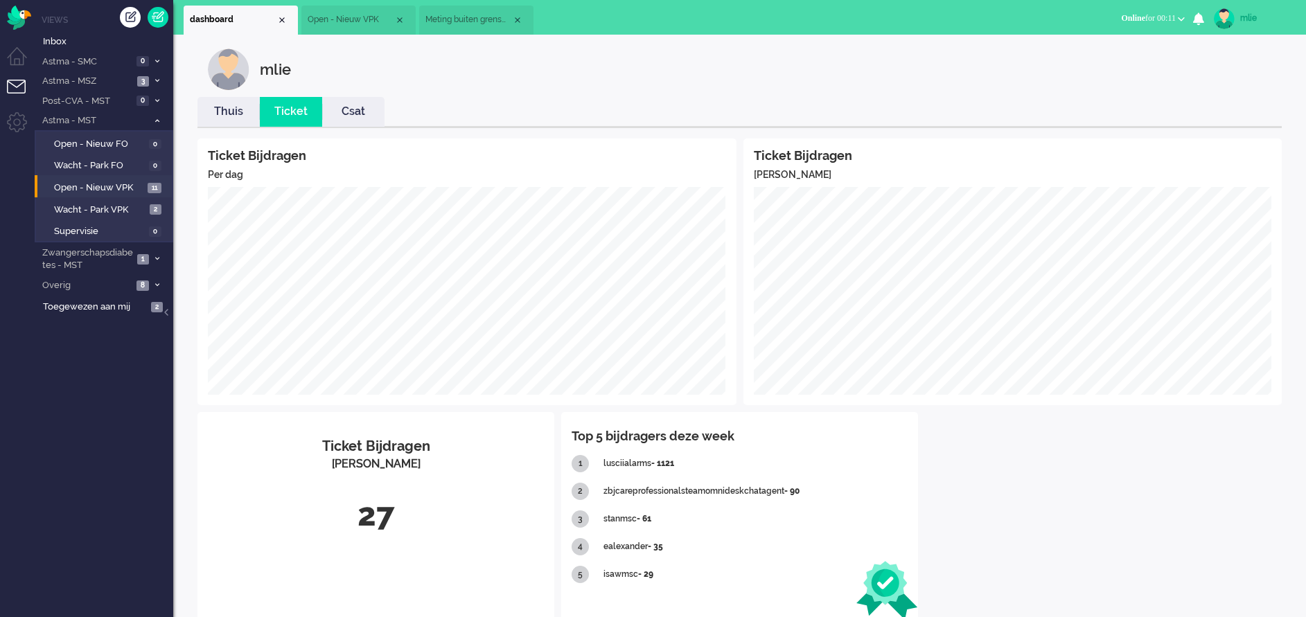
click at [228, 118] on link "Thuis" at bounding box center [228, 112] width 62 height 16
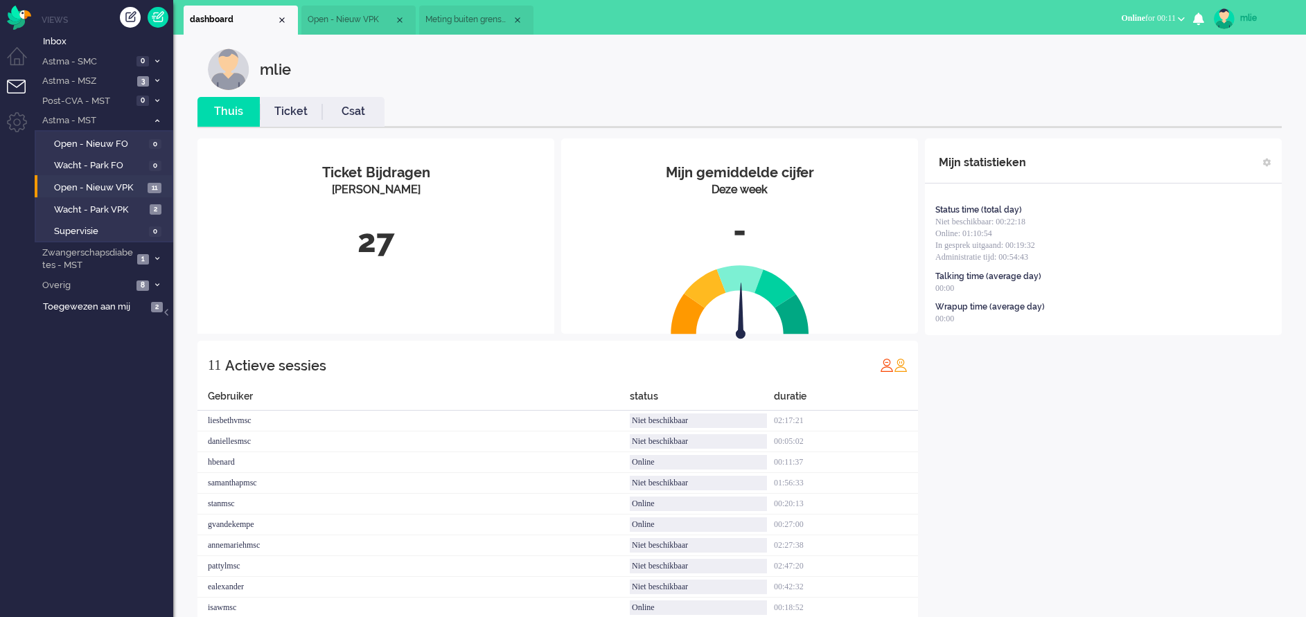
click at [458, 23] on span "Meting buiten grenswaarden" at bounding box center [468, 20] width 87 height 12
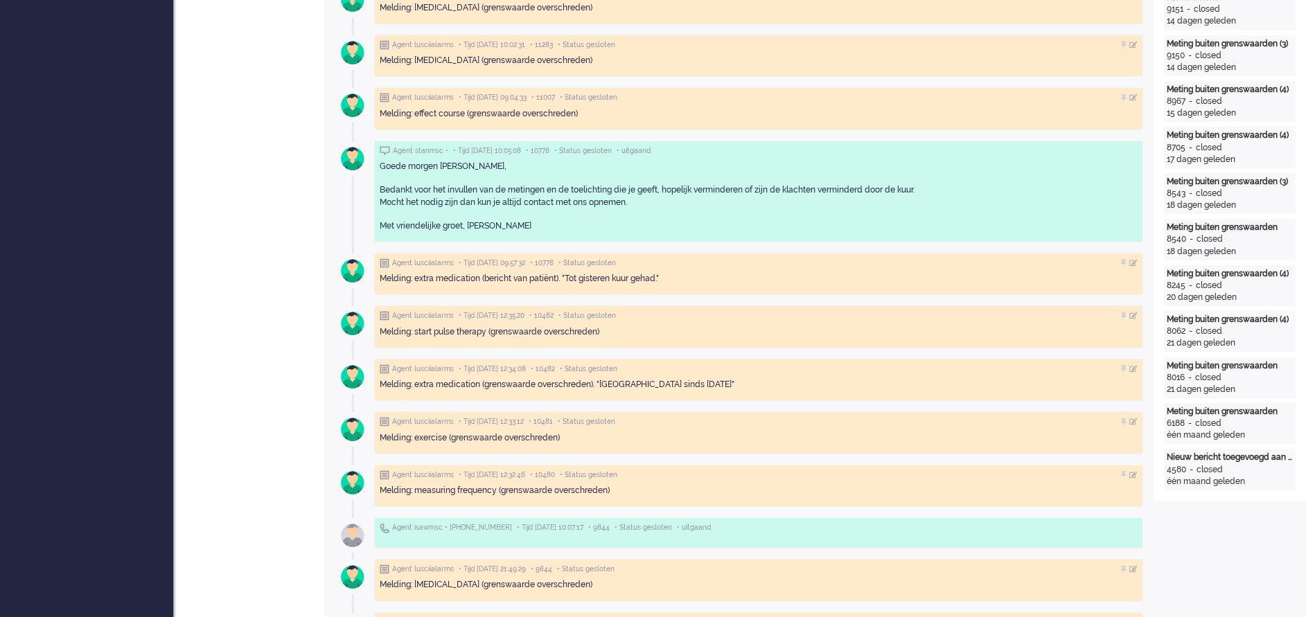
scroll to position [831, 0]
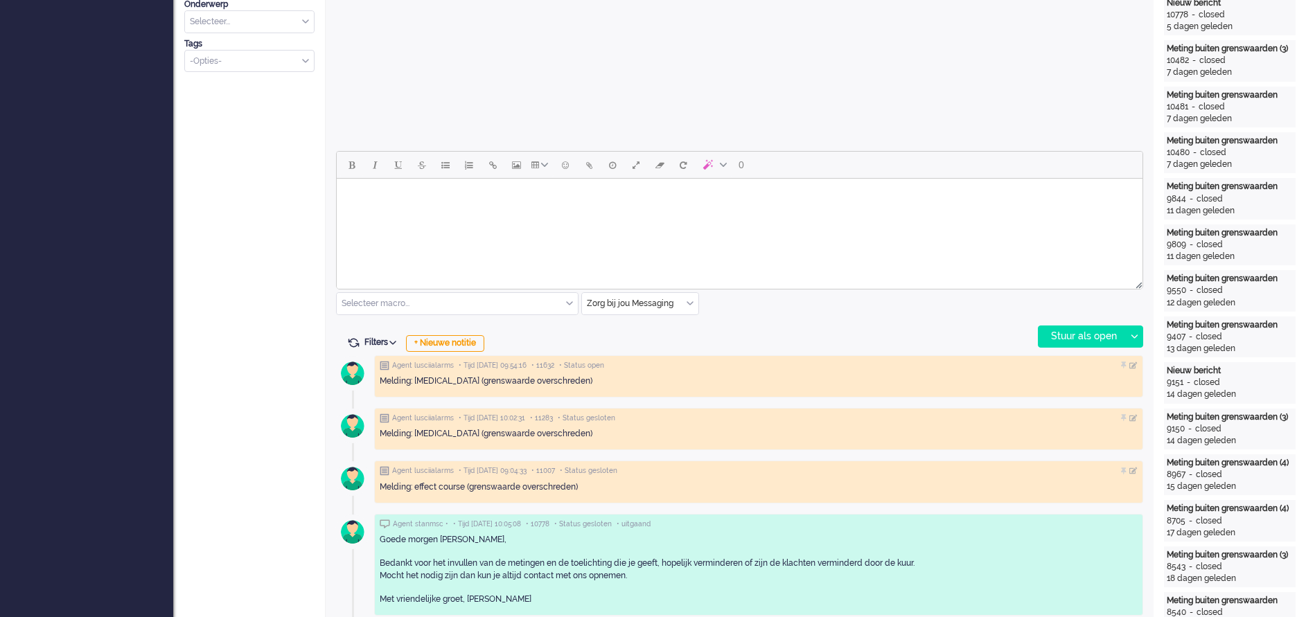
scroll to position [519, 0]
click at [368, 211] on html at bounding box center [740, 194] width 806 height 35
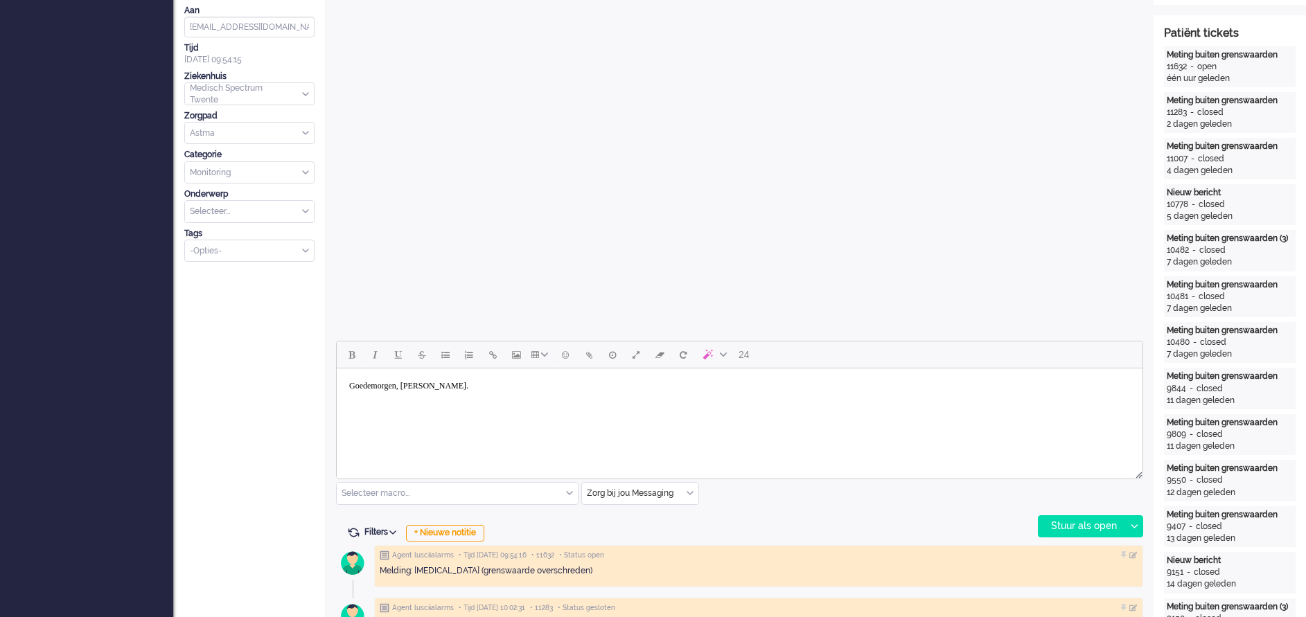
scroll to position [416, 0]
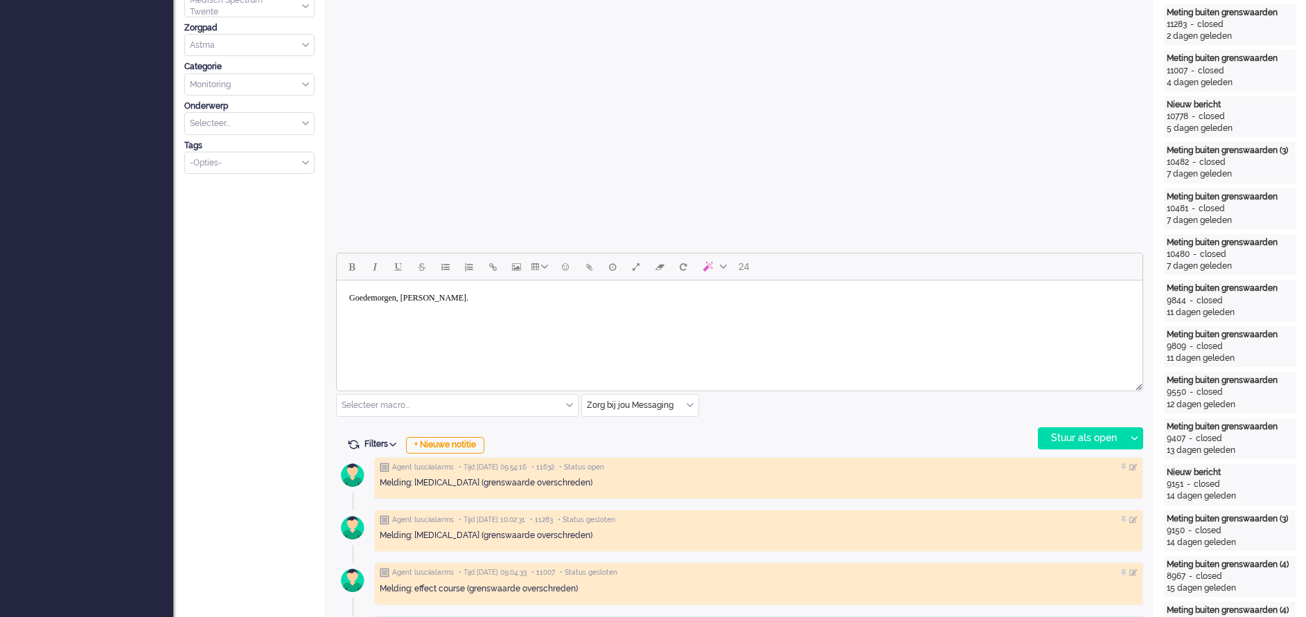
click at [440, 295] on body "Goedemorgen, Bernardine." at bounding box center [739, 298] width 794 height 24
click at [481, 297] on body "Goedemorgen, Bernadine." at bounding box center [739, 298] width 794 height 24
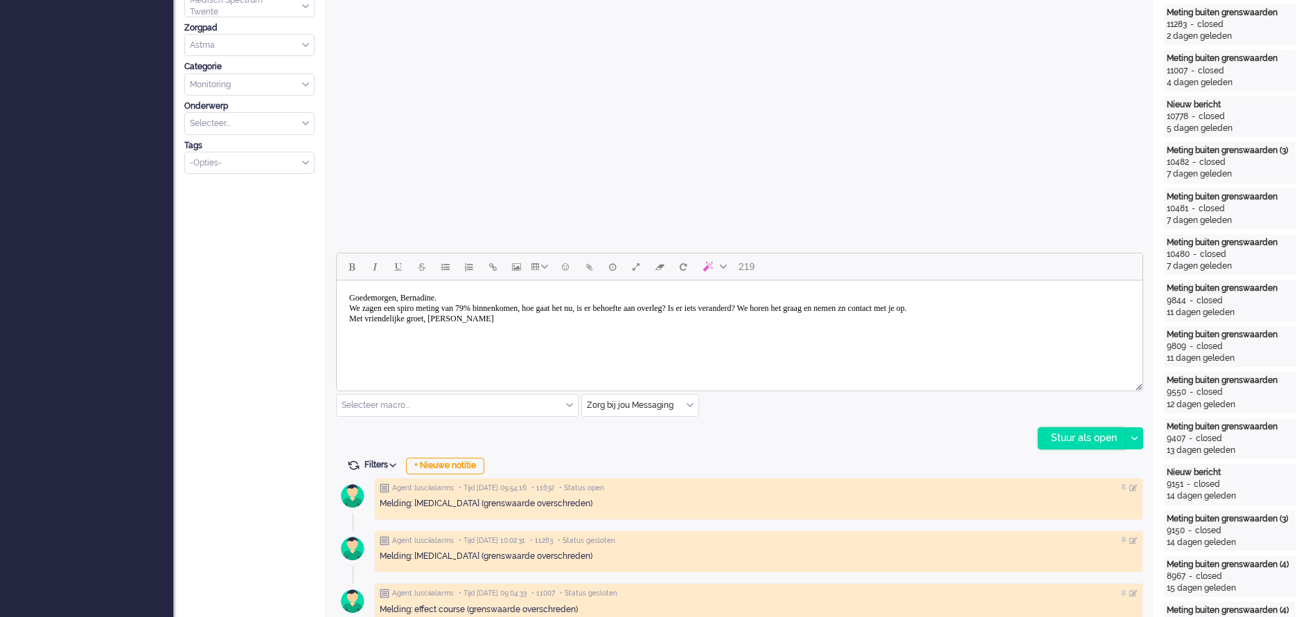
click at [1075, 439] on div "Stuur als open" at bounding box center [1081, 438] width 87 height 21
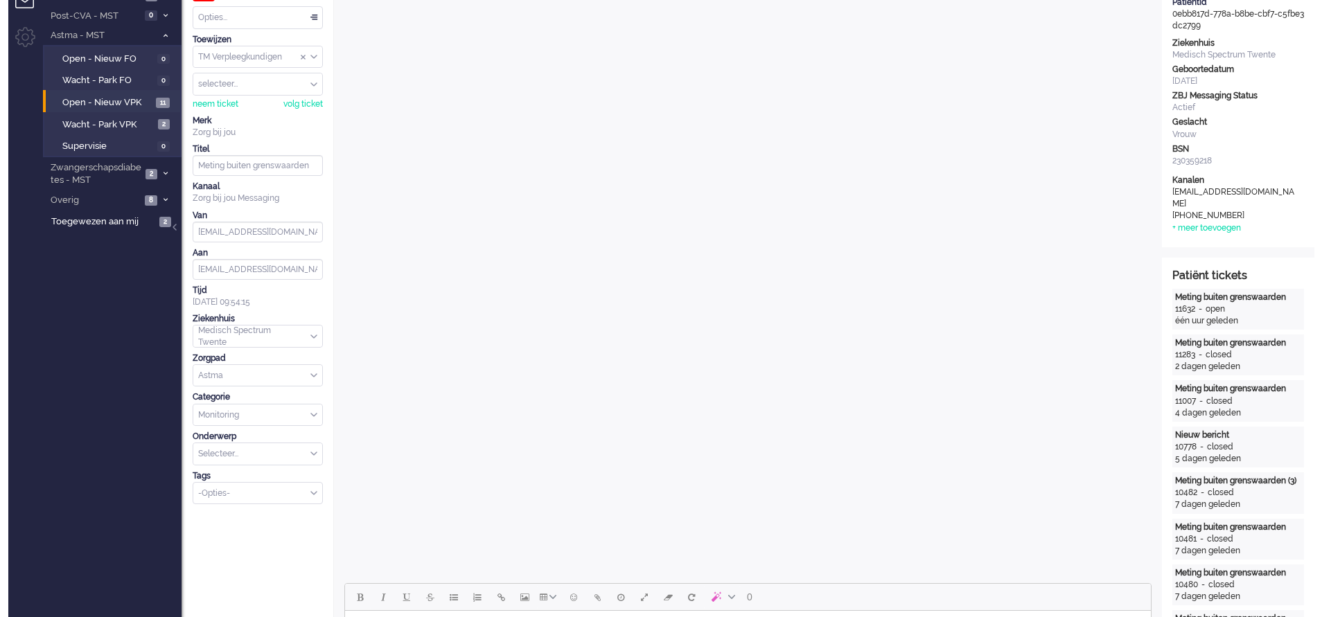
scroll to position [0, 0]
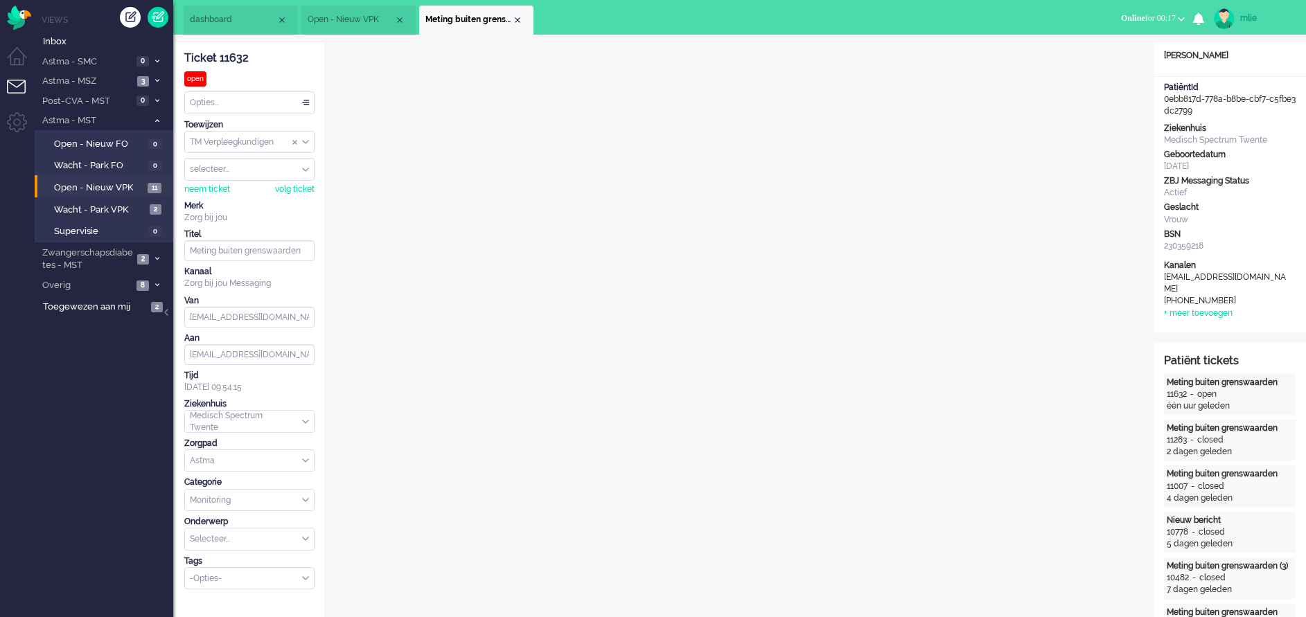
click at [307, 105] on div "Opties..." at bounding box center [249, 102] width 129 height 21
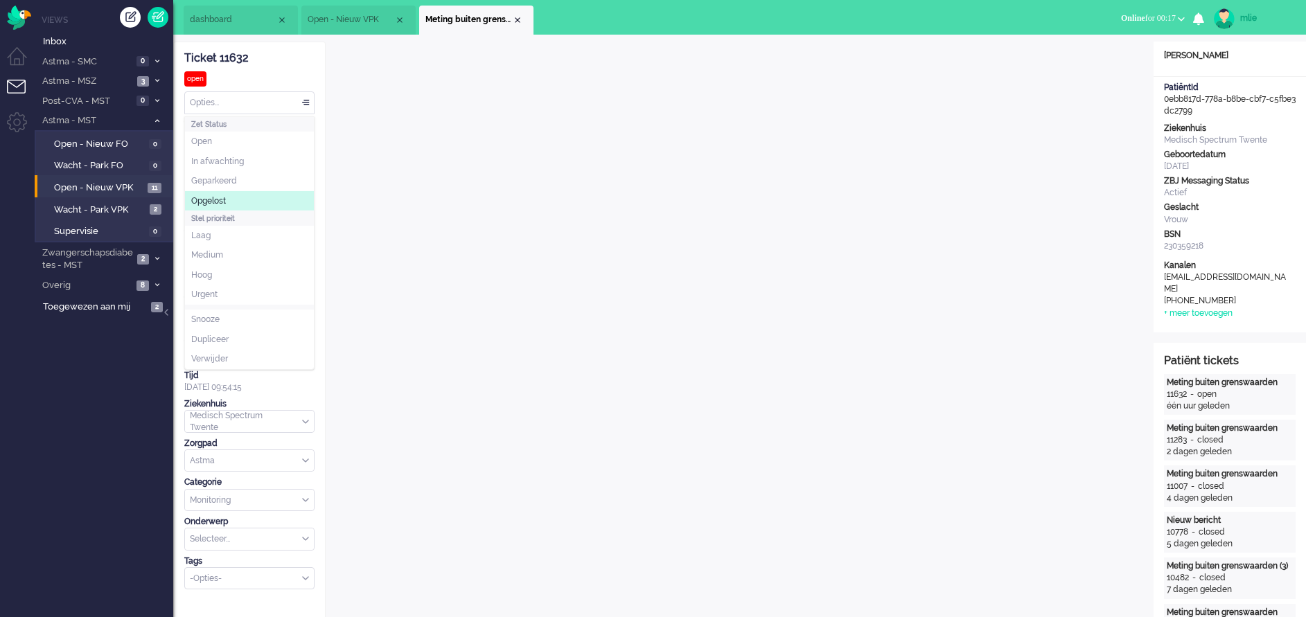
click at [206, 196] on span "Opgelost" at bounding box center [208, 201] width 35 height 12
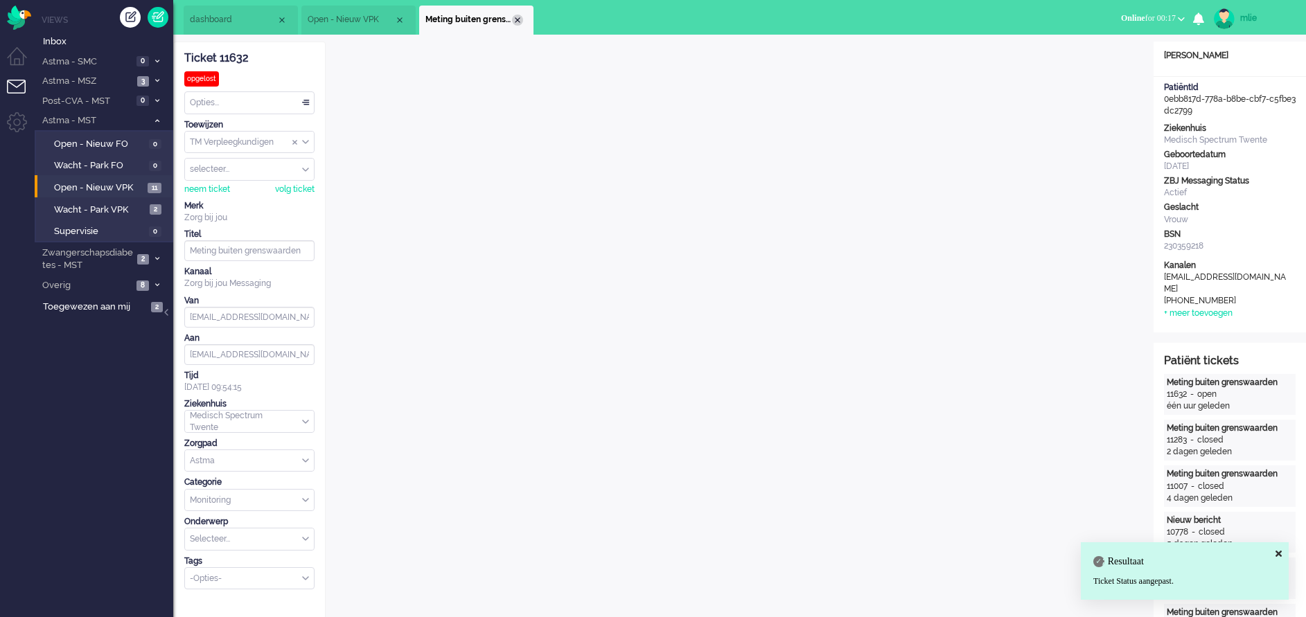
click at [518, 17] on div "Close tab" at bounding box center [517, 20] width 11 height 11
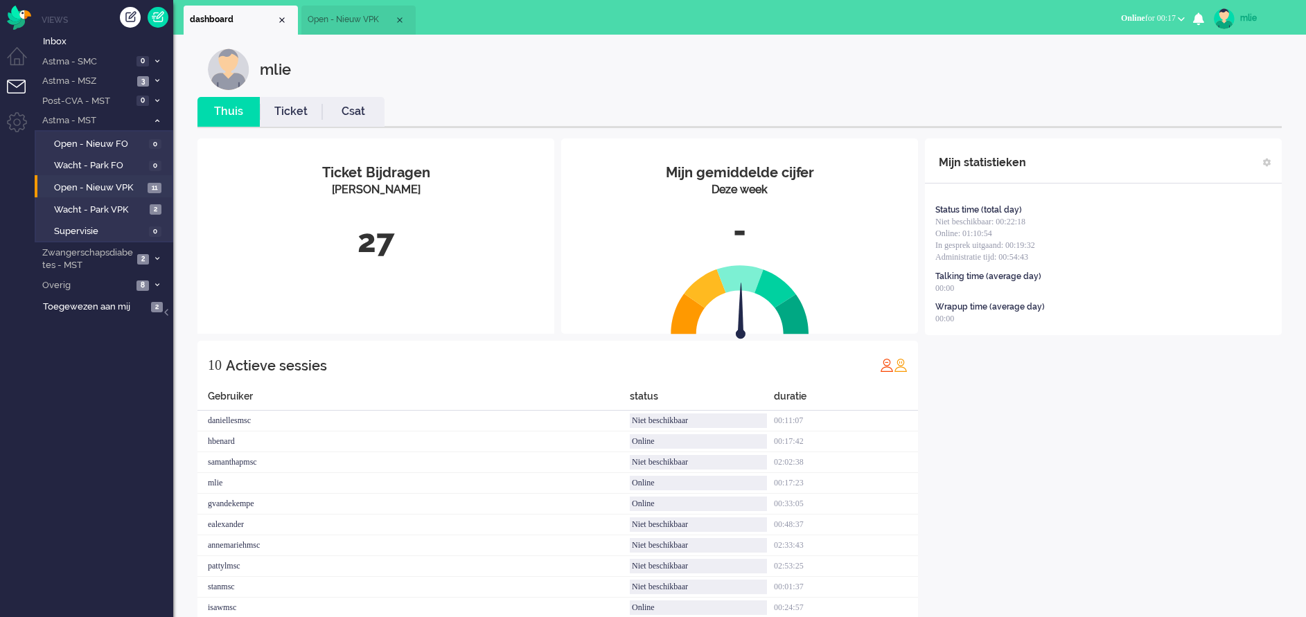
click at [292, 114] on link "Ticket" at bounding box center [291, 112] width 62 height 16
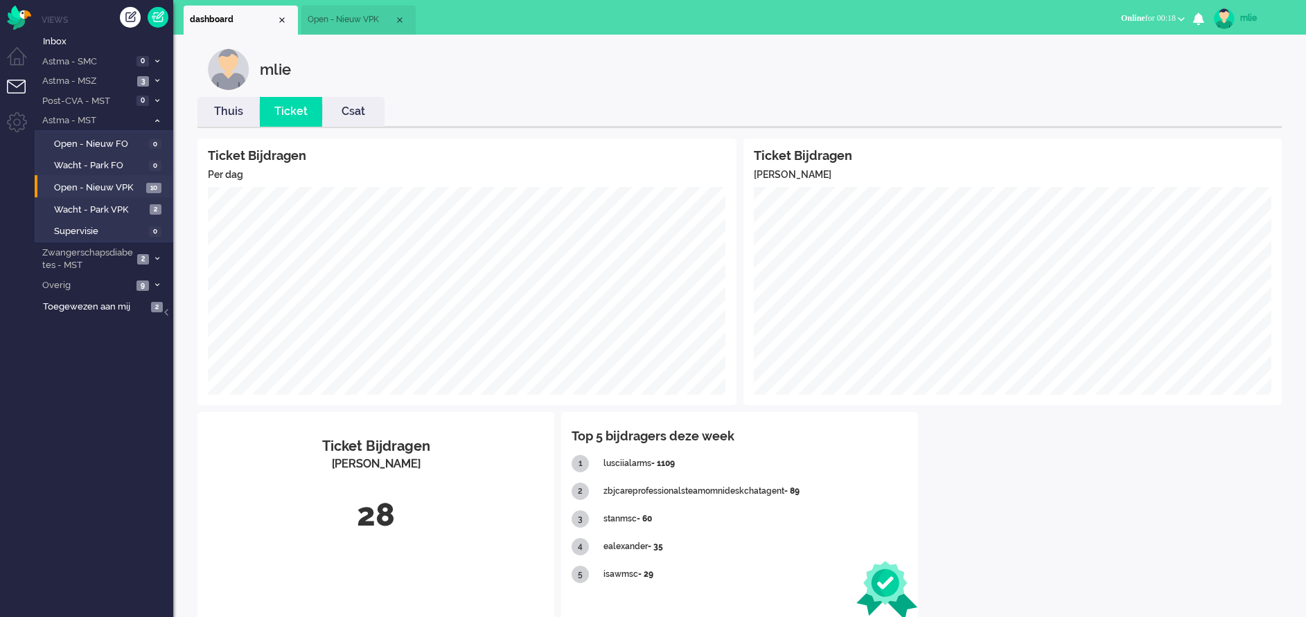
click at [365, 24] on span "Open - Nieuw VPK" at bounding box center [351, 20] width 87 height 12
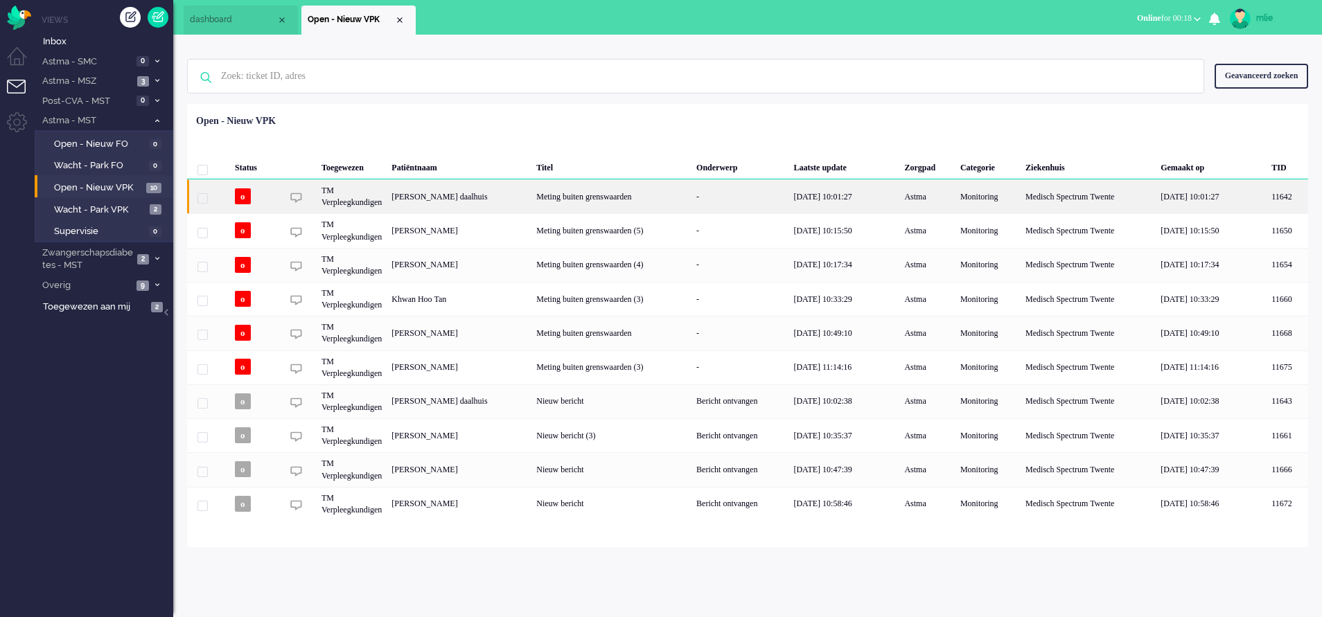
click at [691, 195] on div "Meting buiten grenswaarden" at bounding box center [611, 196] width 160 height 34
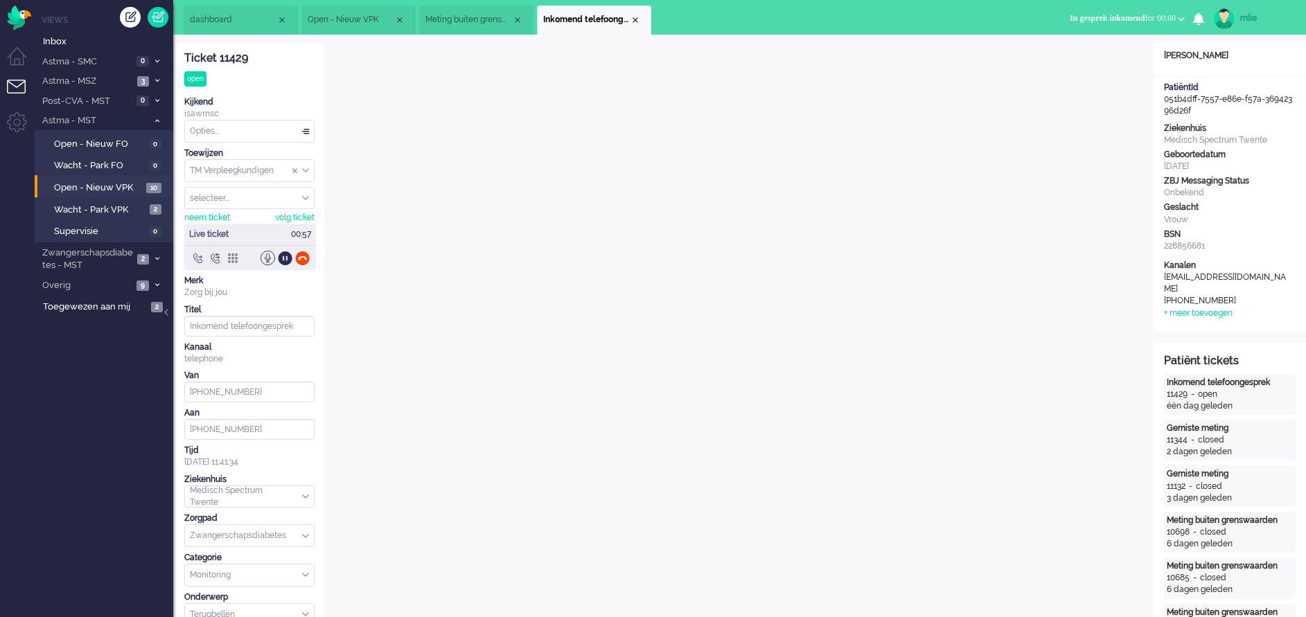
click at [471, 16] on span "Meting buiten grenswaarden" at bounding box center [468, 20] width 87 height 12
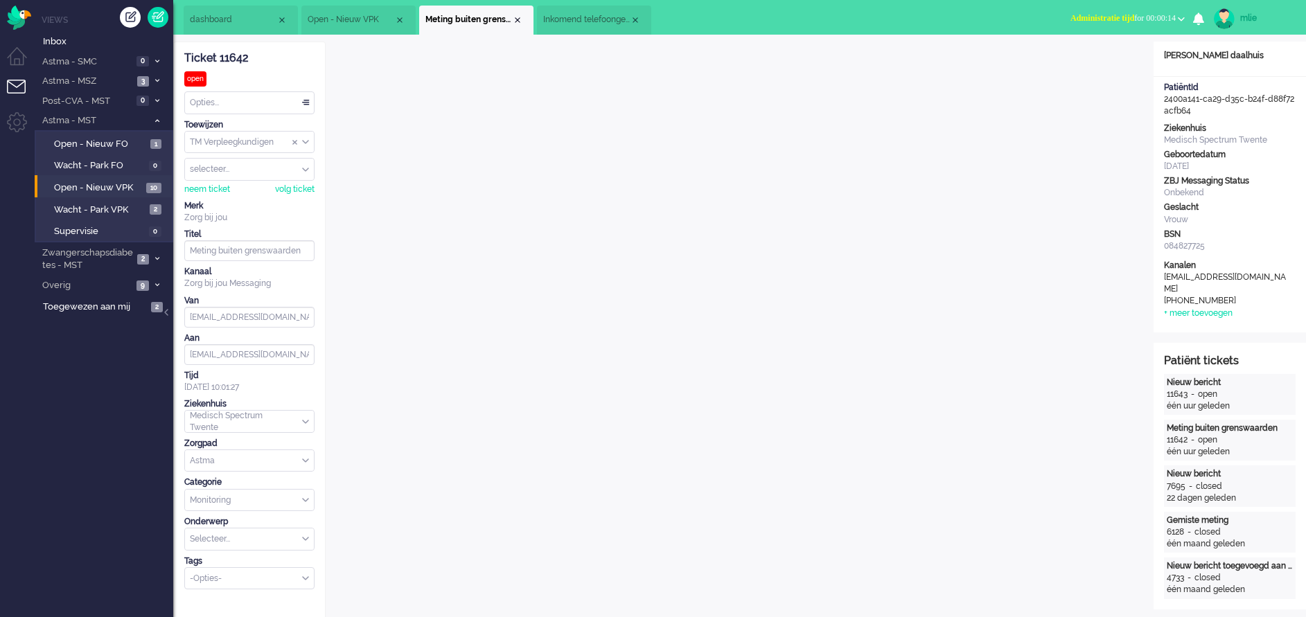
click at [1118, 17] on span "Administratie tijd" at bounding box center [1102, 18] width 64 height 10
click at [1093, 62] on label "Online" at bounding box center [1126, 62] width 109 height 12
click at [226, 24] on span "dashboard" at bounding box center [233, 20] width 87 height 12
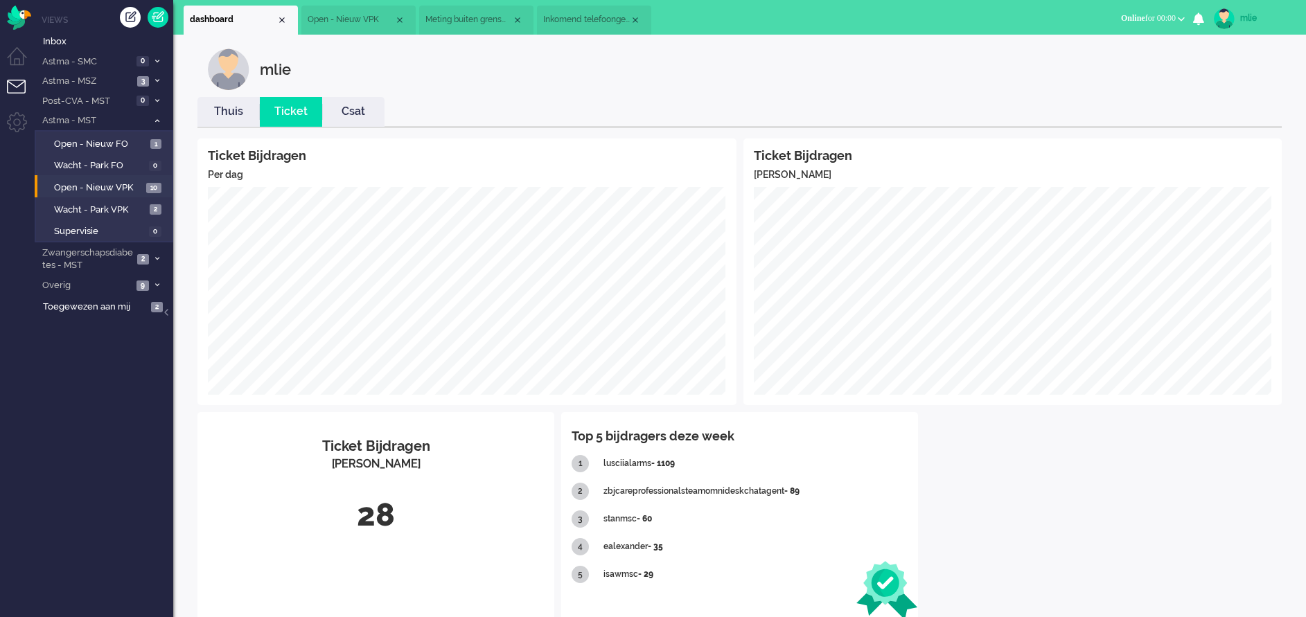
click at [236, 112] on link "Thuis" at bounding box center [228, 112] width 62 height 16
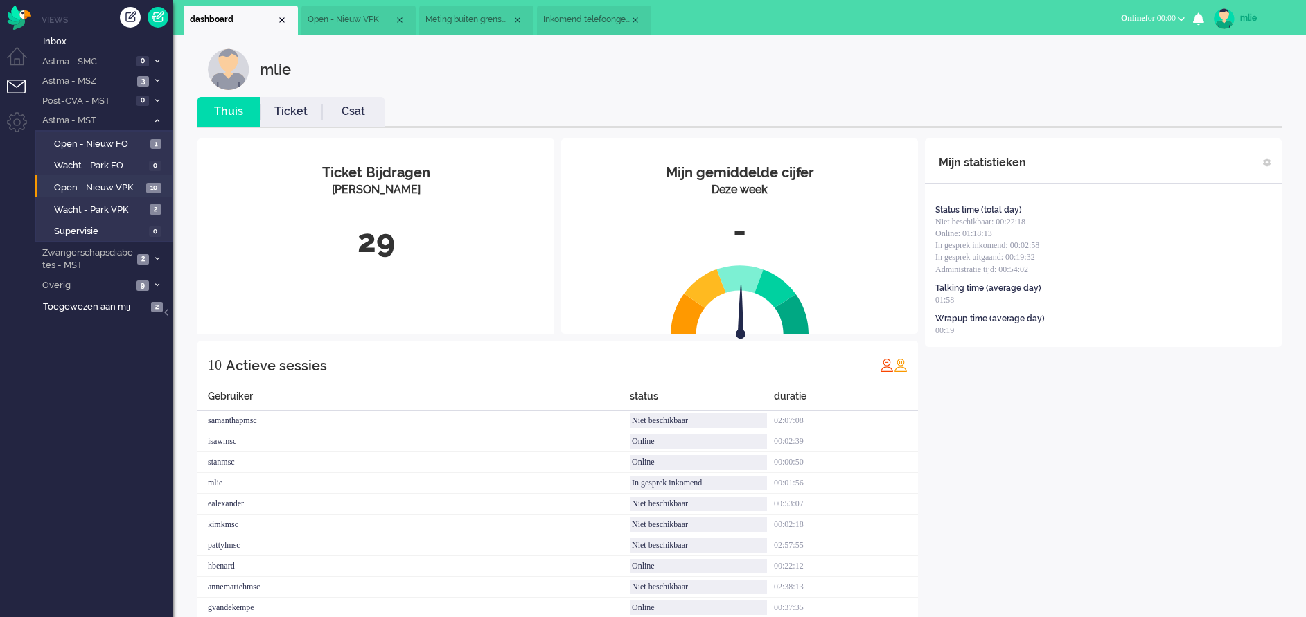
click at [580, 17] on span "Inkomend telefoongesprek" at bounding box center [586, 20] width 87 height 12
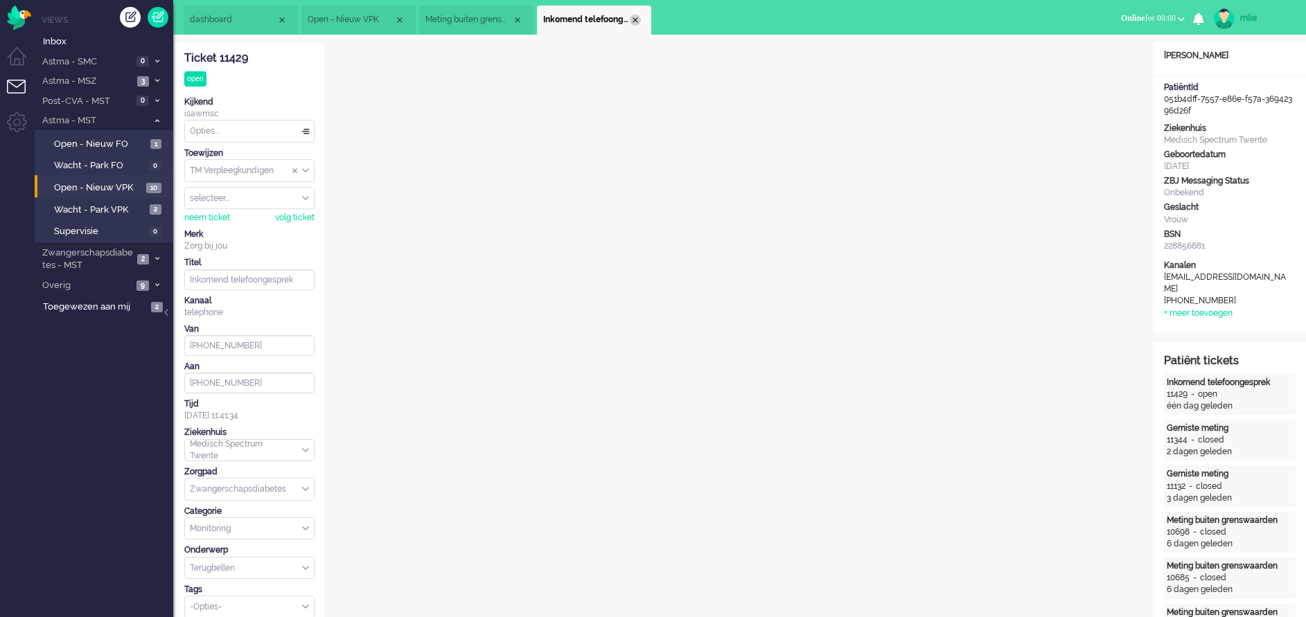
click at [635, 21] on div "Close tab" at bounding box center [635, 20] width 11 height 11
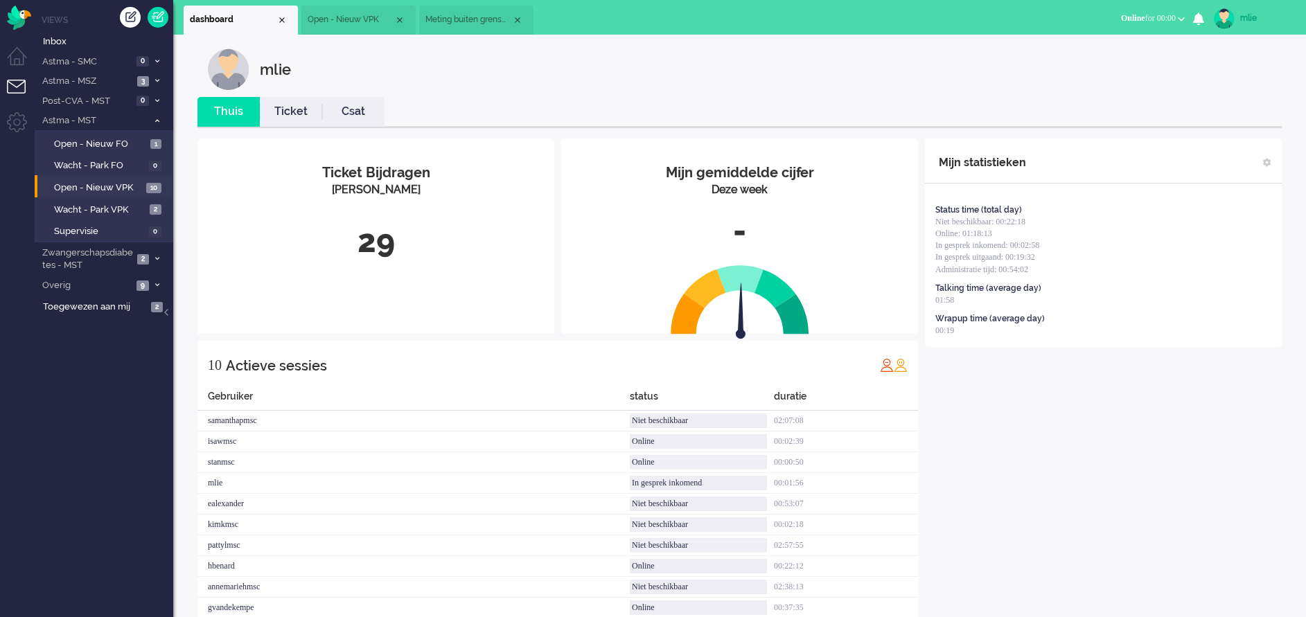
click at [476, 24] on span "Meting buiten grenswaarden" at bounding box center [468, 20] width 87 height 12
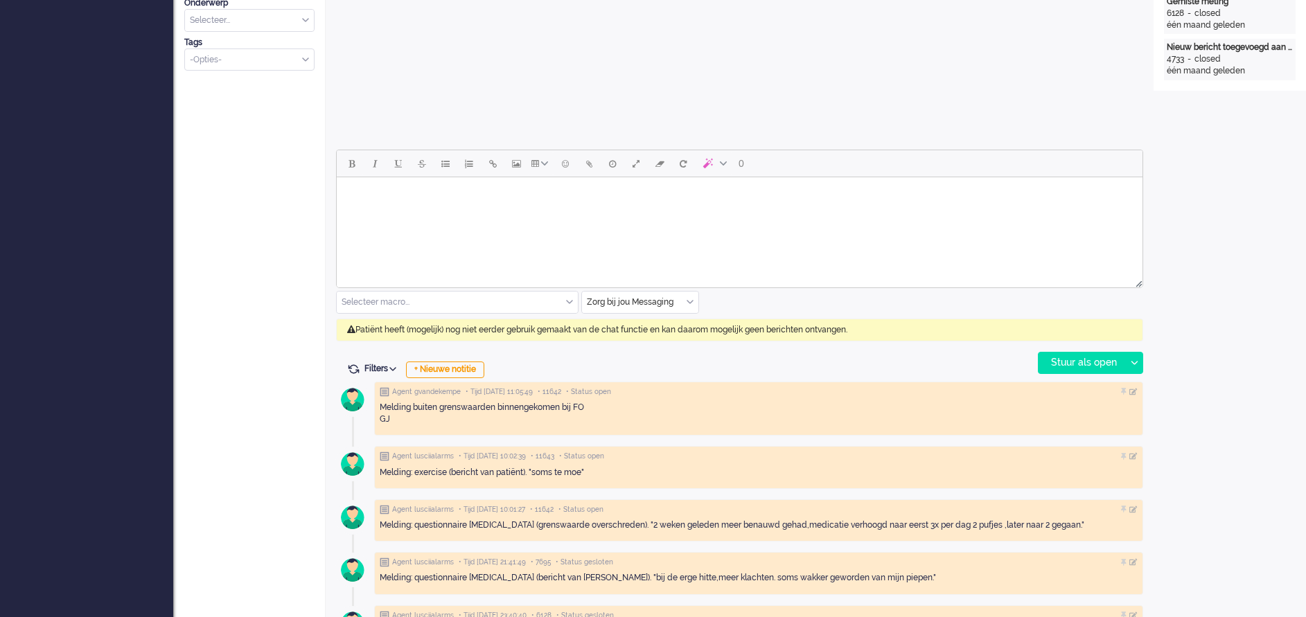
scroll to position [519, 0]
click at [686, 303] on div "Zorg bij jou Messaging" at bounding box center [640, 301] width 116 height 21
click at [651, 346] on span "uitgaand telefoon" at bounding box center [622, 343] width 69 height 12
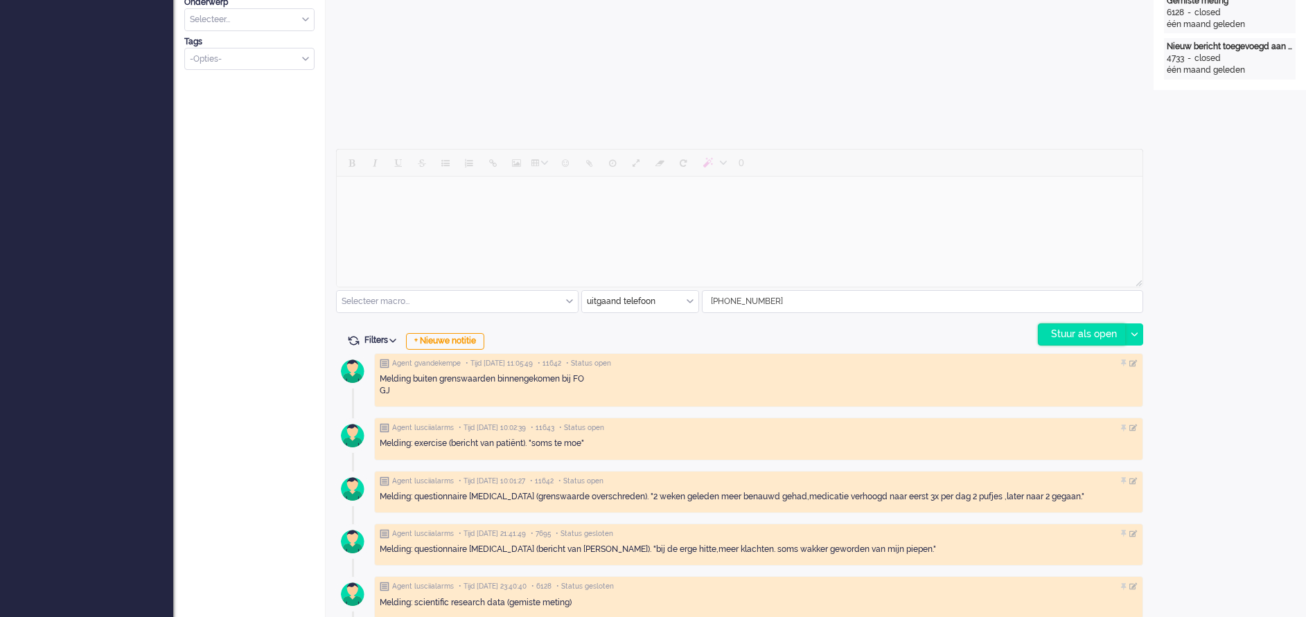
click at [1094, 339] on div "Stuur als open" at bounding box center [1081, 334] width 87 height 21
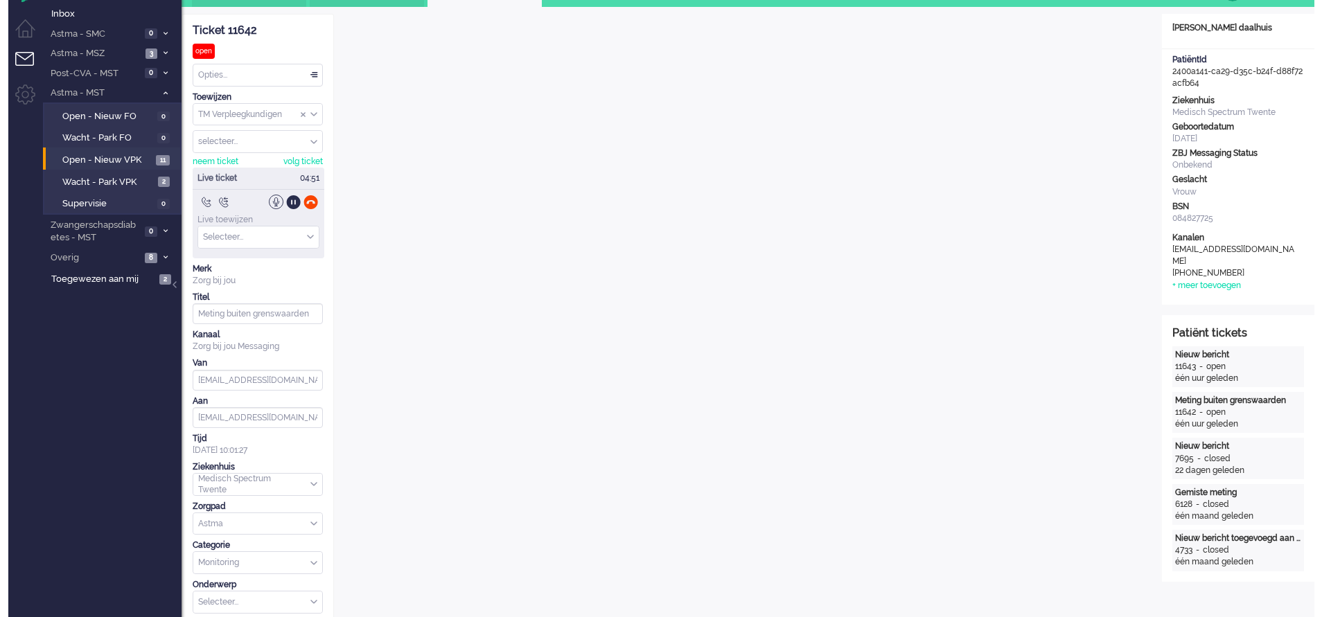
scroll to position [0, 0]
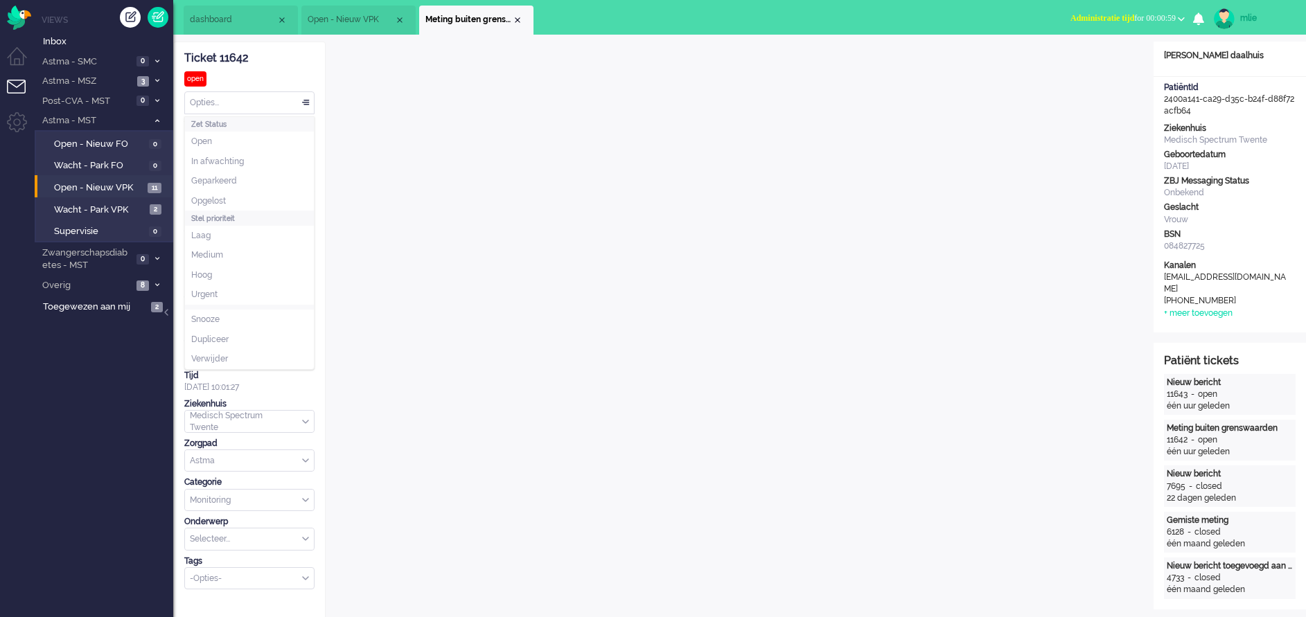
click at [300, 103] on div "Opties..." at bounding box center [249, 102] width 129 height 21
click at [232, 200] on li "Opgelost" at bounding box center [249, 201] width 129 height 20
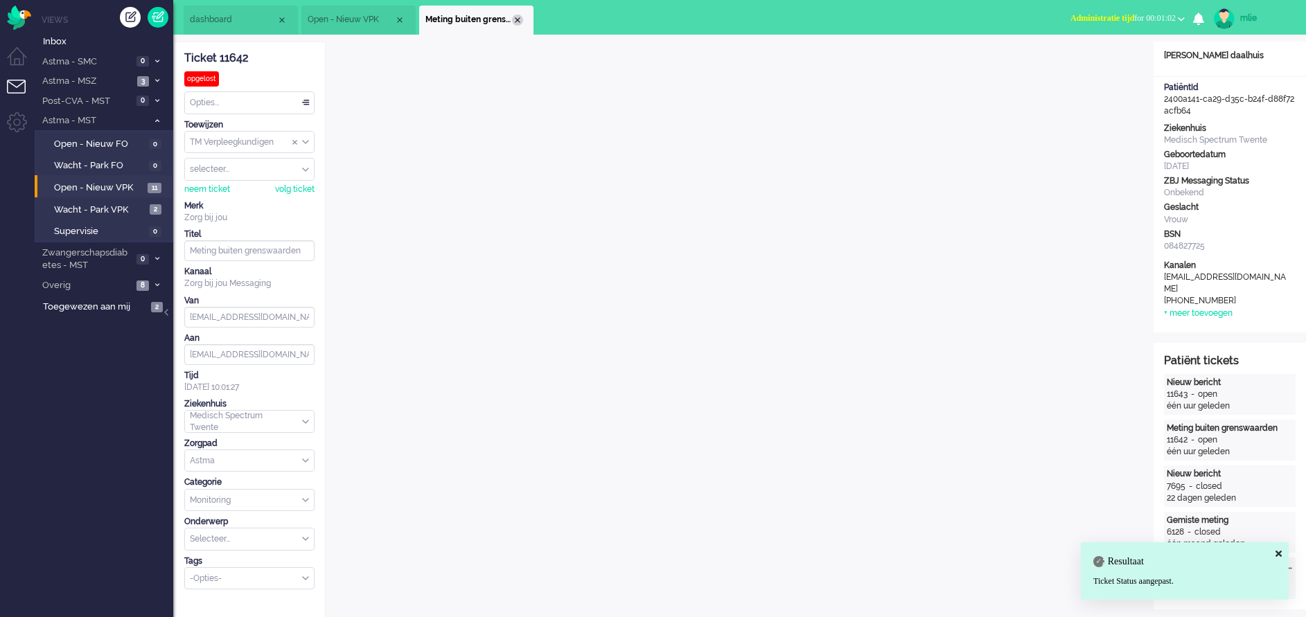
click at [518, 17] on div "Close tab" at bounding box center [517, 20] width 11 height 11
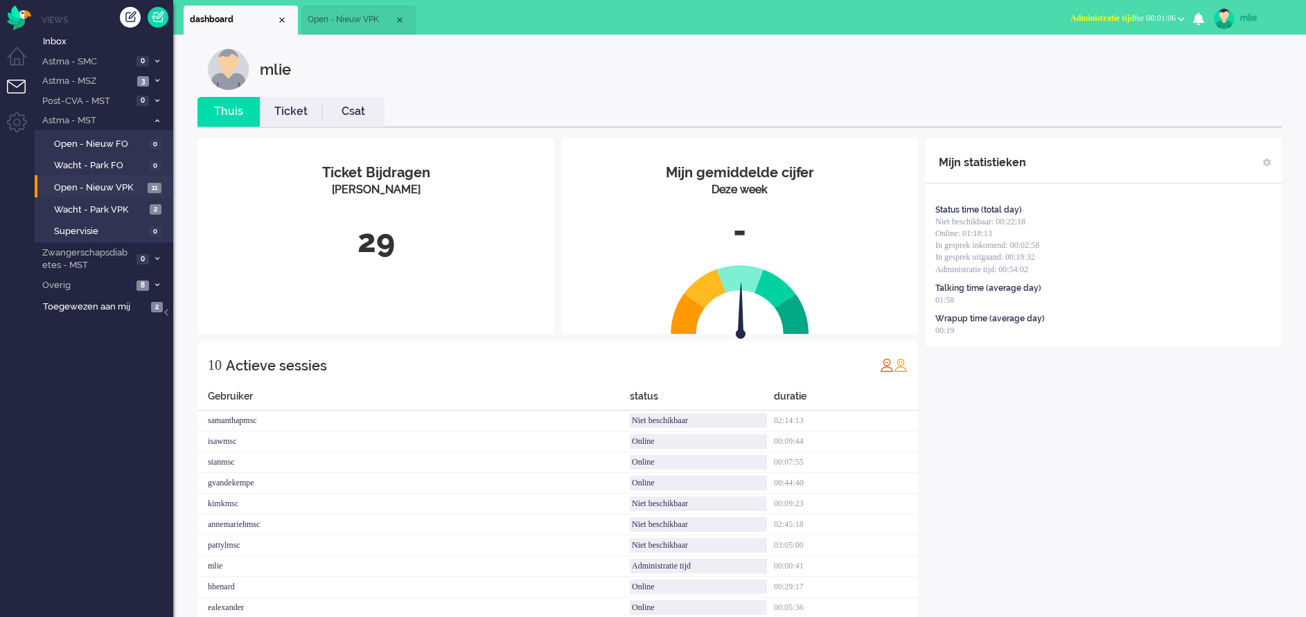
click at [286, 112] on link "Ticket" at bounding box center [291, 112] width 62 height 16
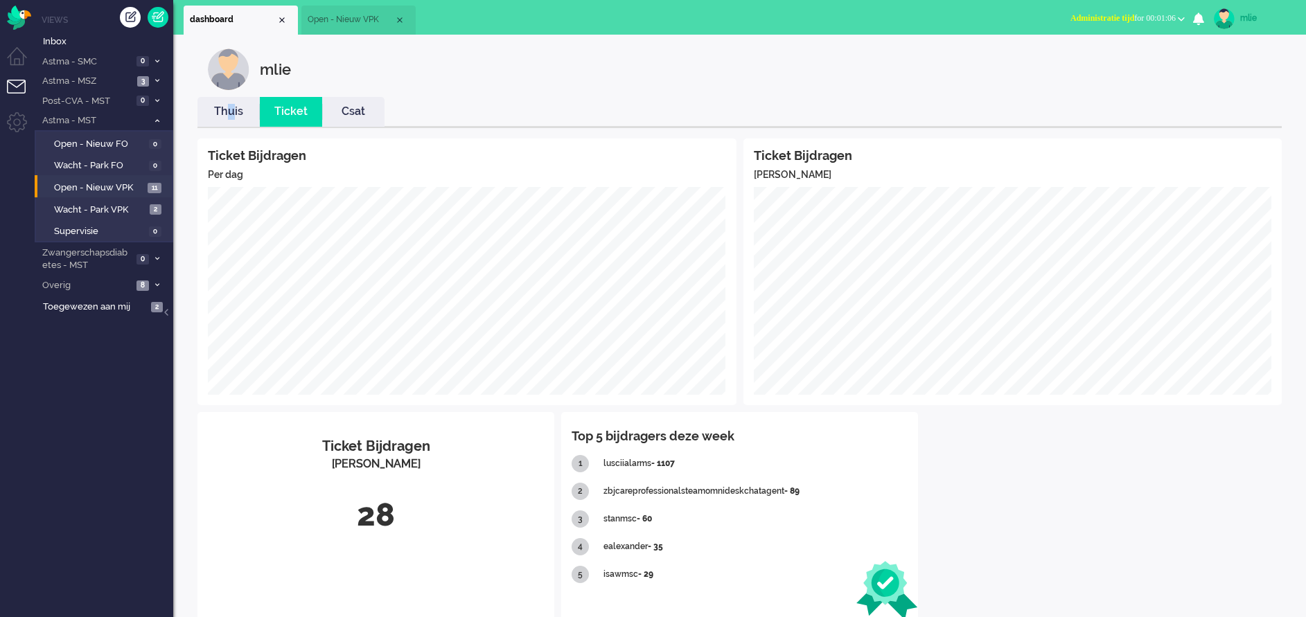
click at [233, 105] on link "Thuis" at bounding box center [228, 112] width 62 height 16
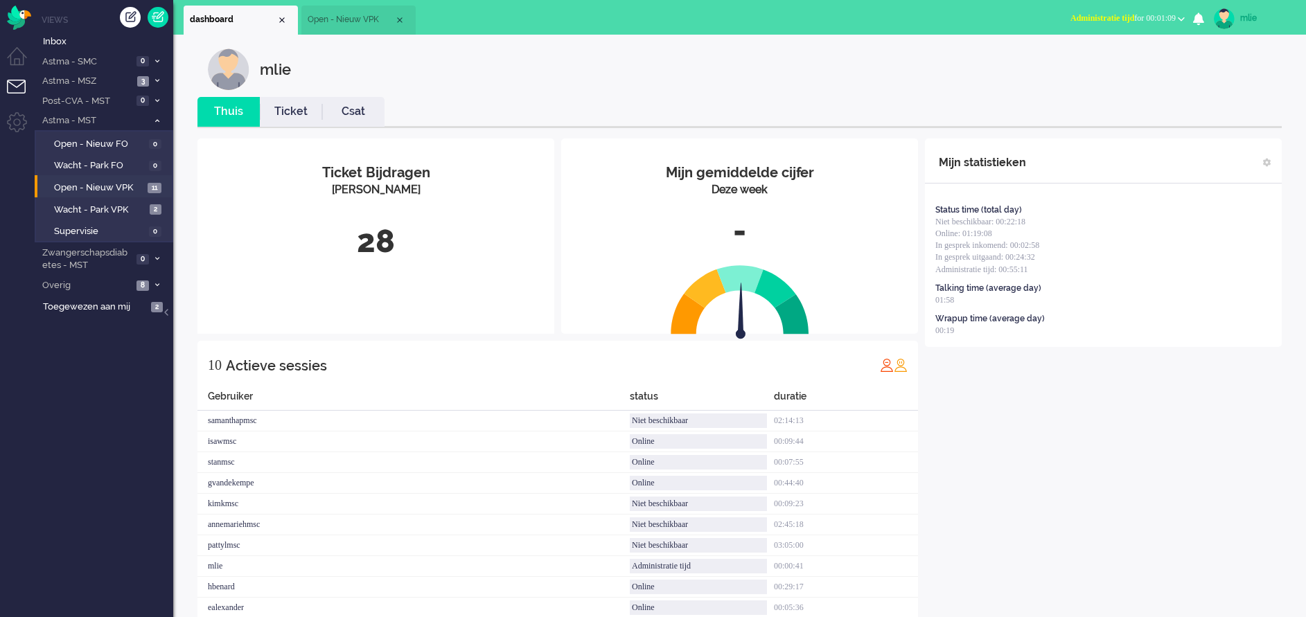
click at [921, 76] on div "mlie" at bounding box center [750, 69] width 1084 height 42
click at [353, 14] on span "Open - Nieuw VPK" at bounding box center [351, 20] width 87 height 12
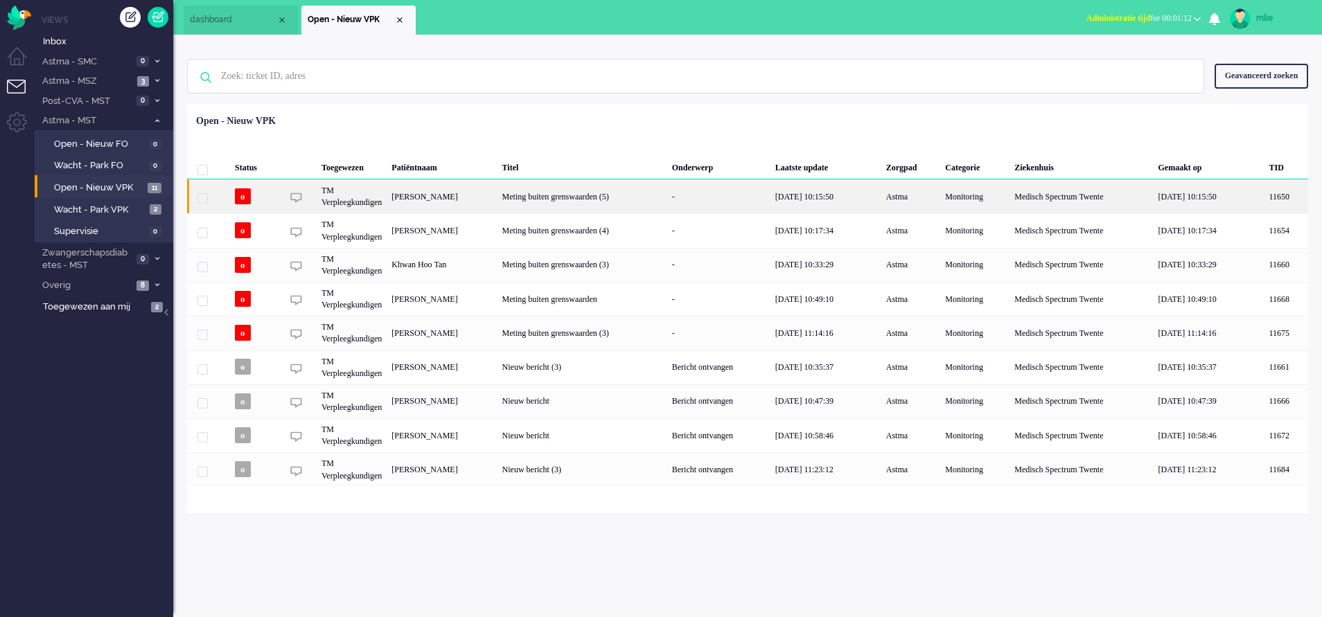
click at [770, 192] on div "-" at bounding box center [718, 196] width 103 height 34
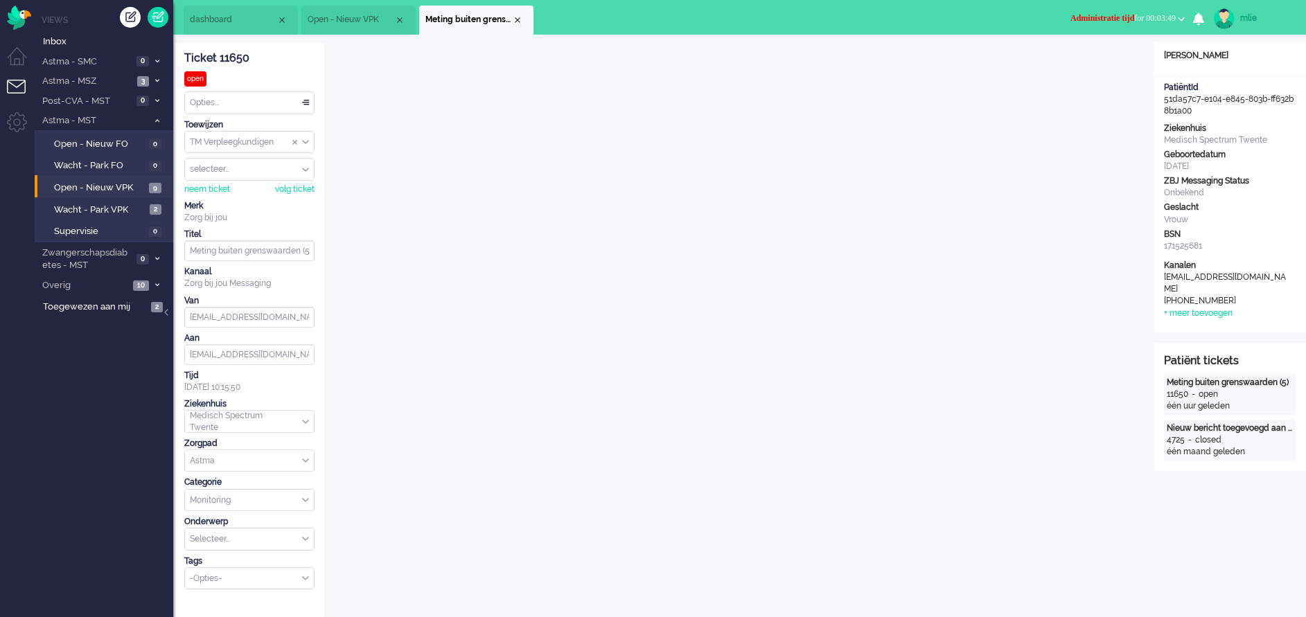
click at [519, 14] on li "Meting buiten grenswaarden (5)" at bounding box center [476, 20] width 114 height 29
click at [78, 206] on span "Wacht - Park VPK" at bounding box center [100, 210] width 92 height 13
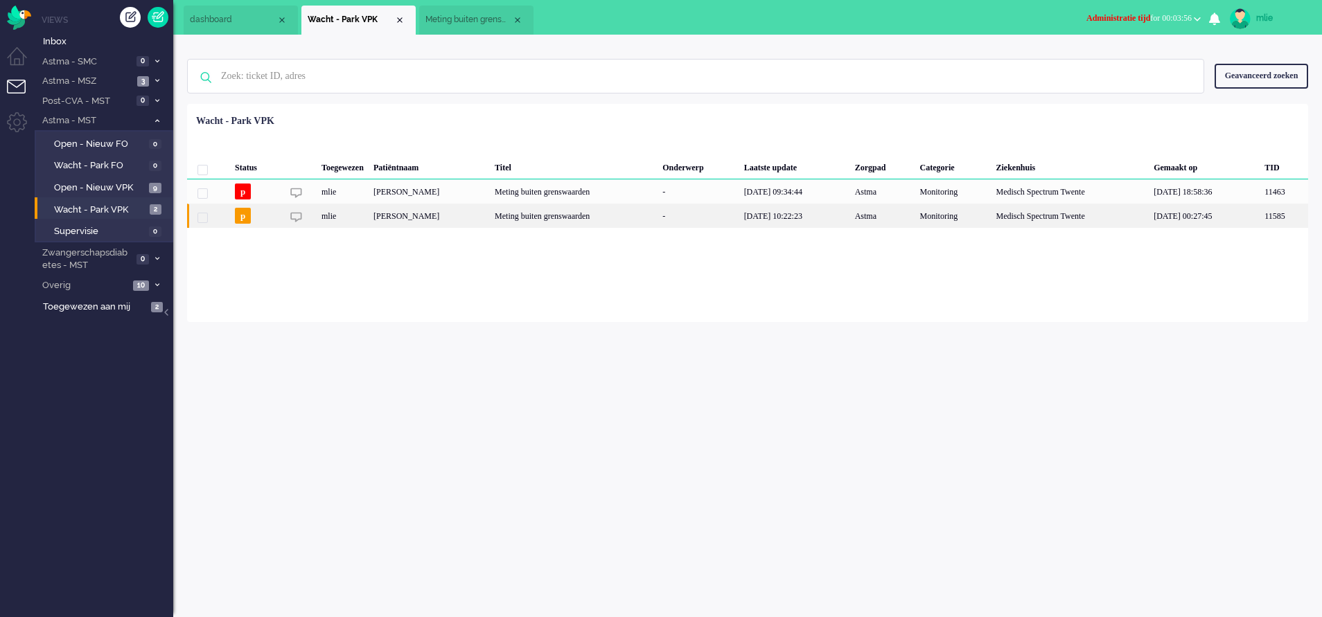
click at [607, 217] on div "Meting buiten grenswaarden" at bounding box center [574, 216] width 168 height 24
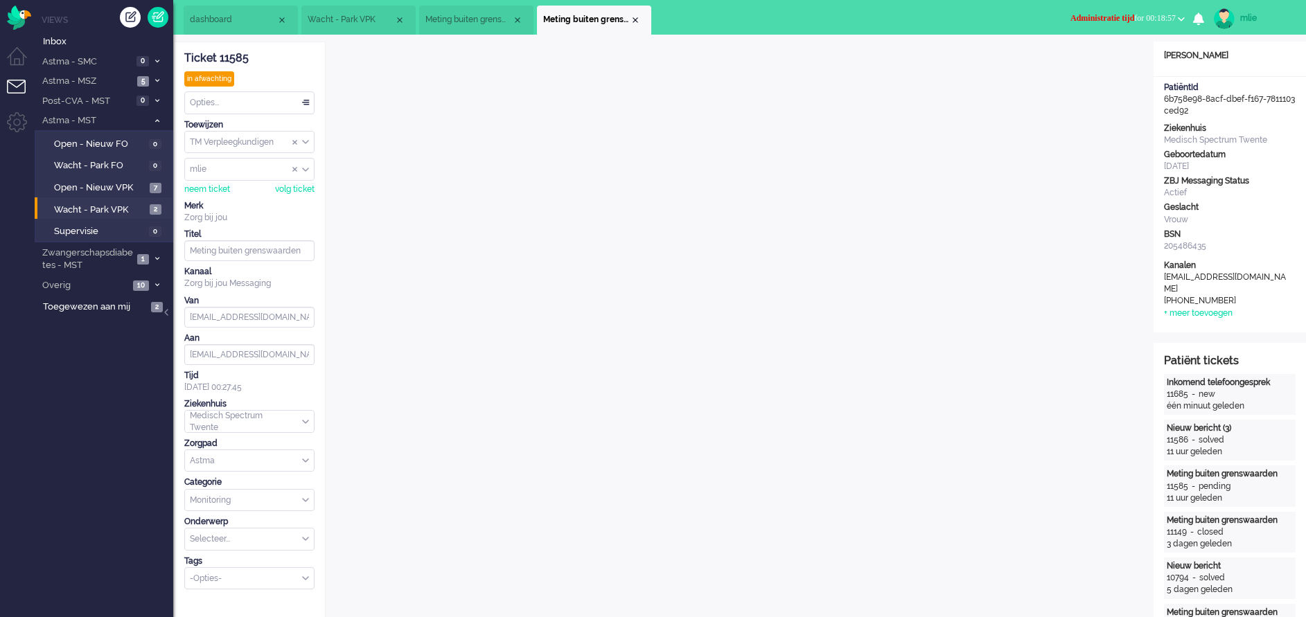
click at [1077, 19] on span "Administratie tijd" at bounding box center [1102, 18] width 64 height 10
click at [1085, 57] on label "Online" at bounding box center [1126, 62] width 109 height 12
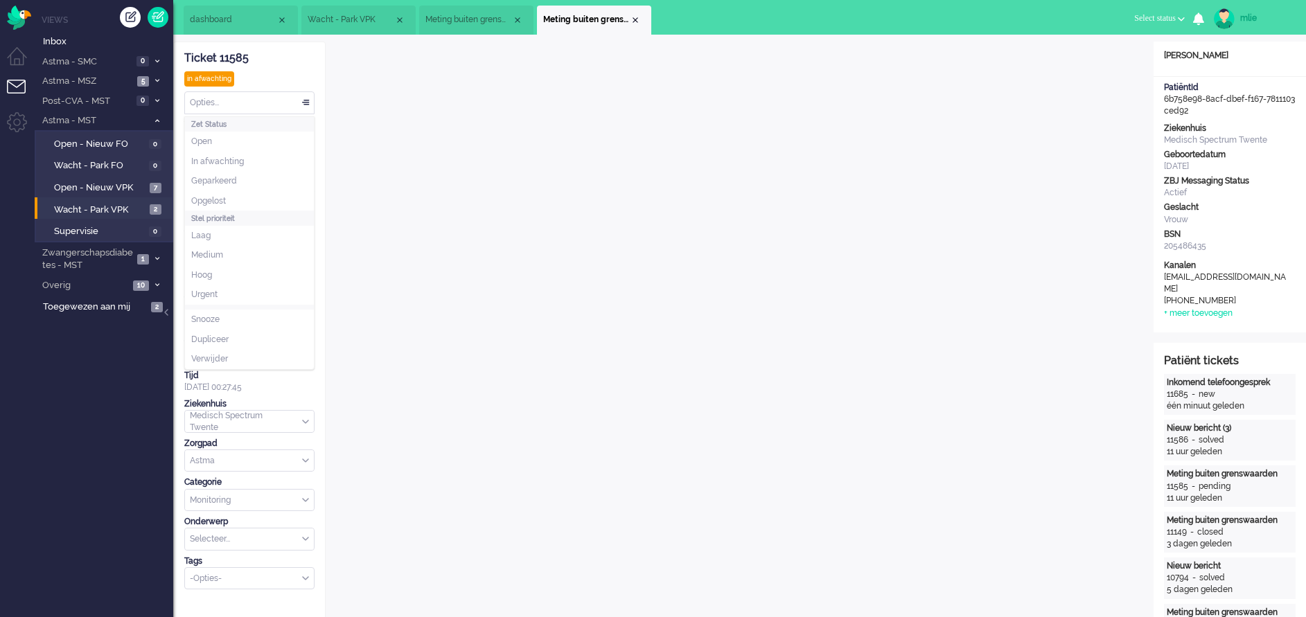
click at [307, 99] on div "Opties..." at bounding box center [249, 102] width 129 height 21
click at [224, 194] on li "Opgelost" at bounding box center [249, 201] width 129 height 20
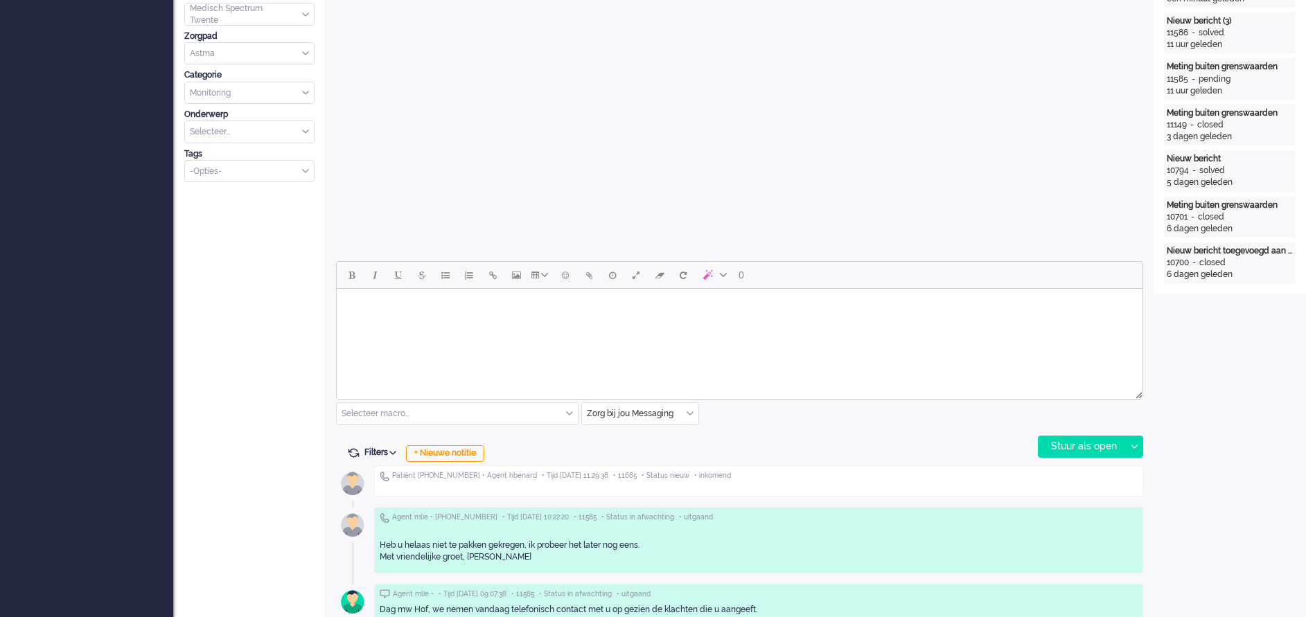
scroll to position [416, 0]
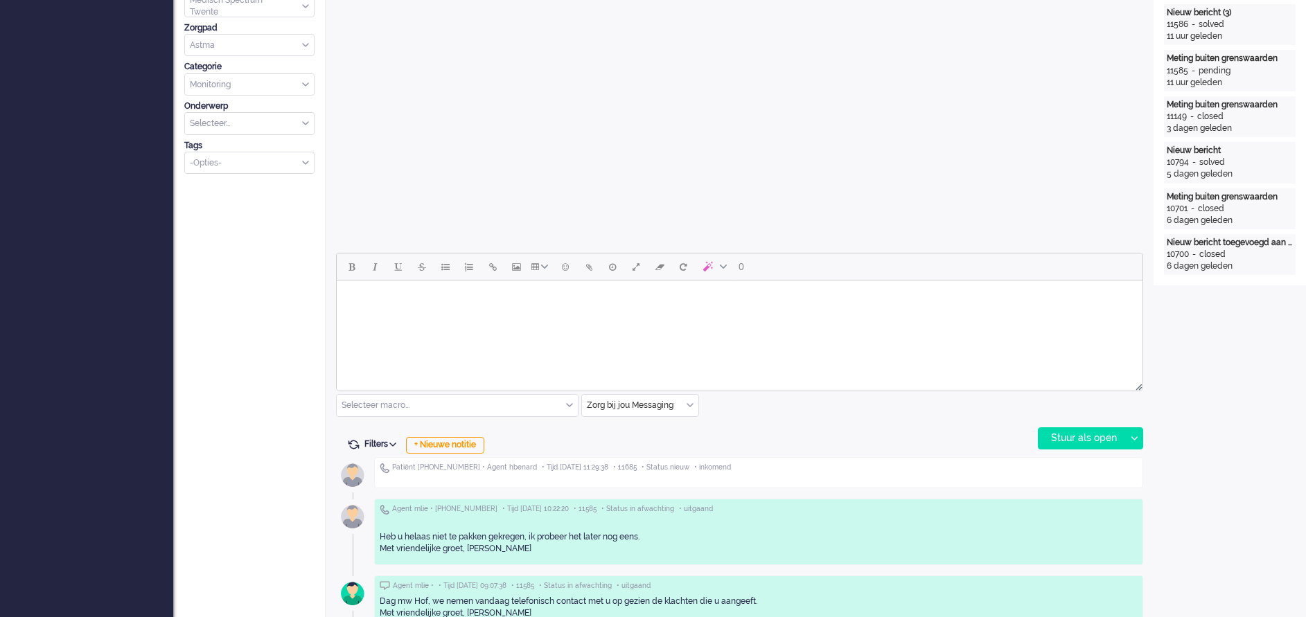
click at [384, 297] on body "Rich Text Area. Press ALT-0 for help." at bounding box center [739, 298] width 794 height 24
click at [1058, 430] on div "Stuur als open" at bounding box center [1081, 438] width 87 height 21
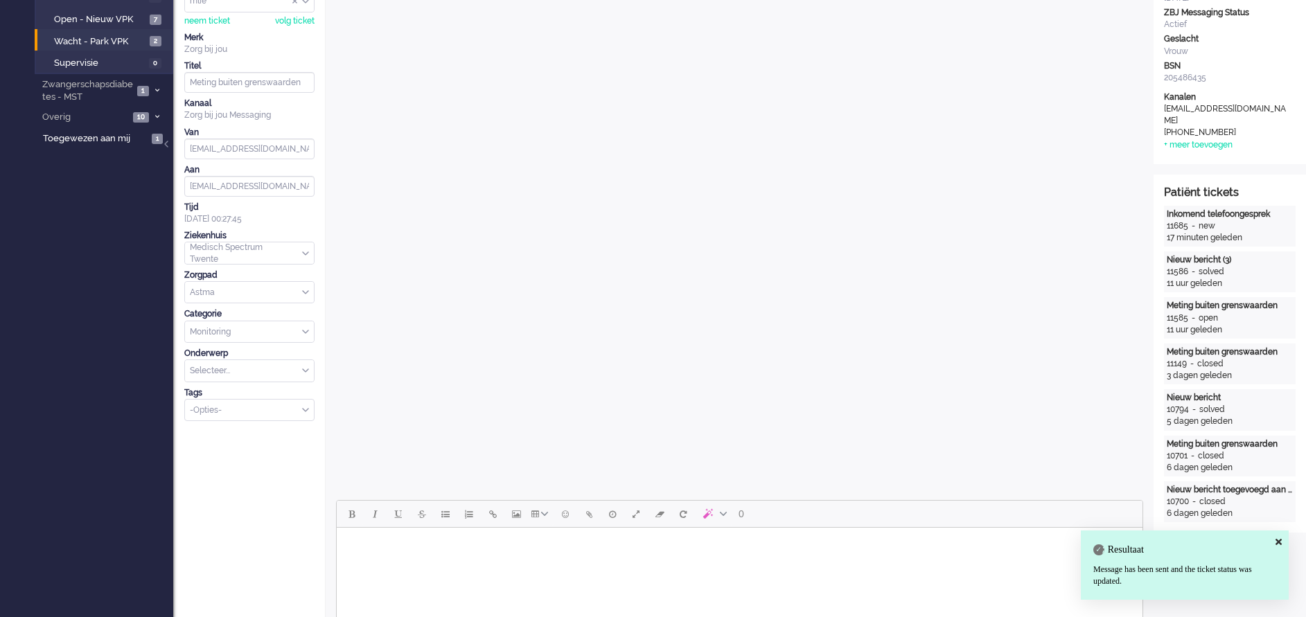
scroll to position [0, 0]
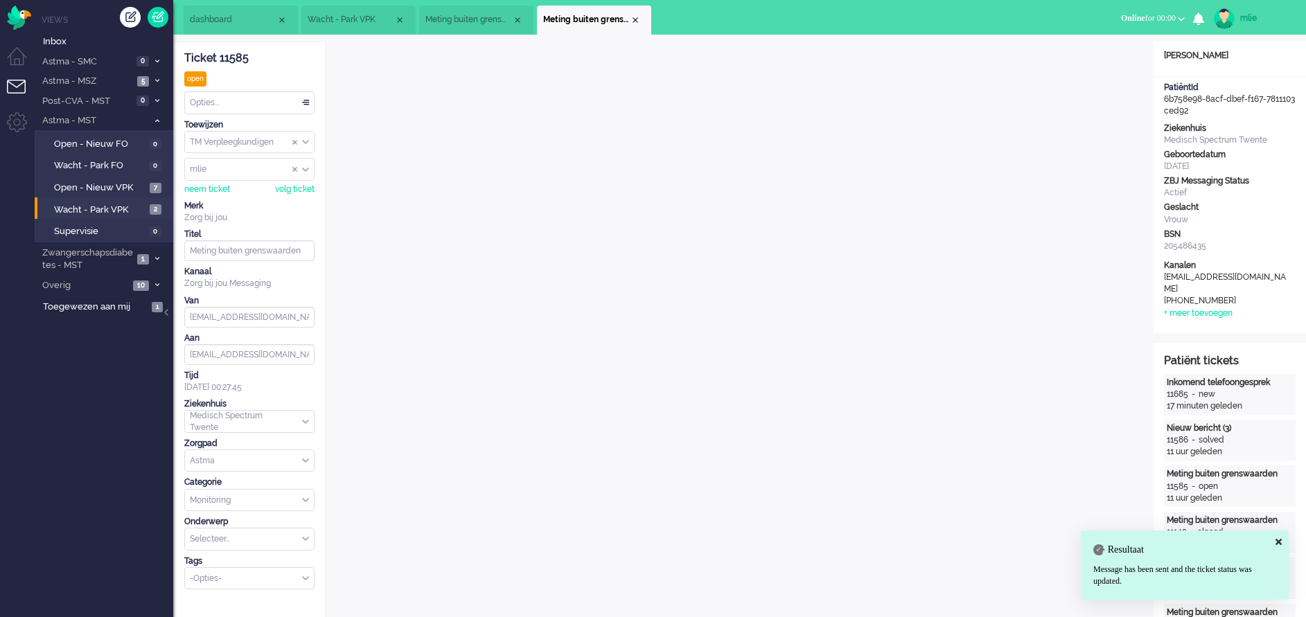
click at [306, 100] on div "Opties..." at bounding box center [249, 102] width 129 height 21
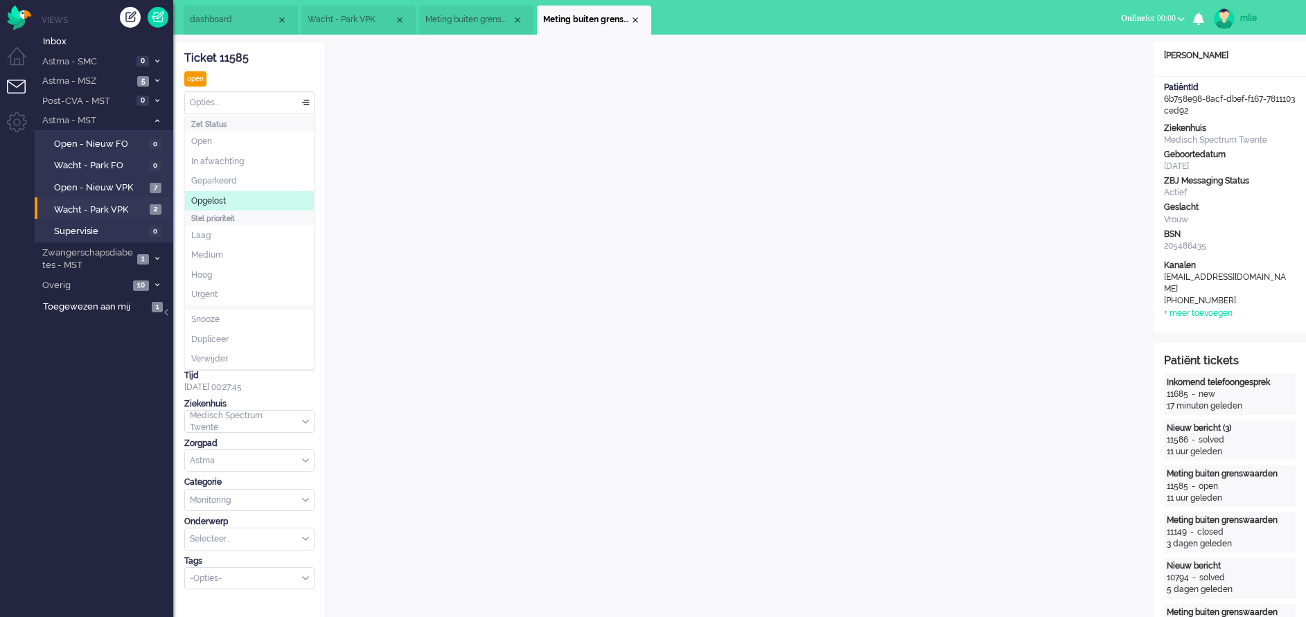
click at [219, 200] on span "Opgelost" at bounding box center [208, 201] width 35 height 12
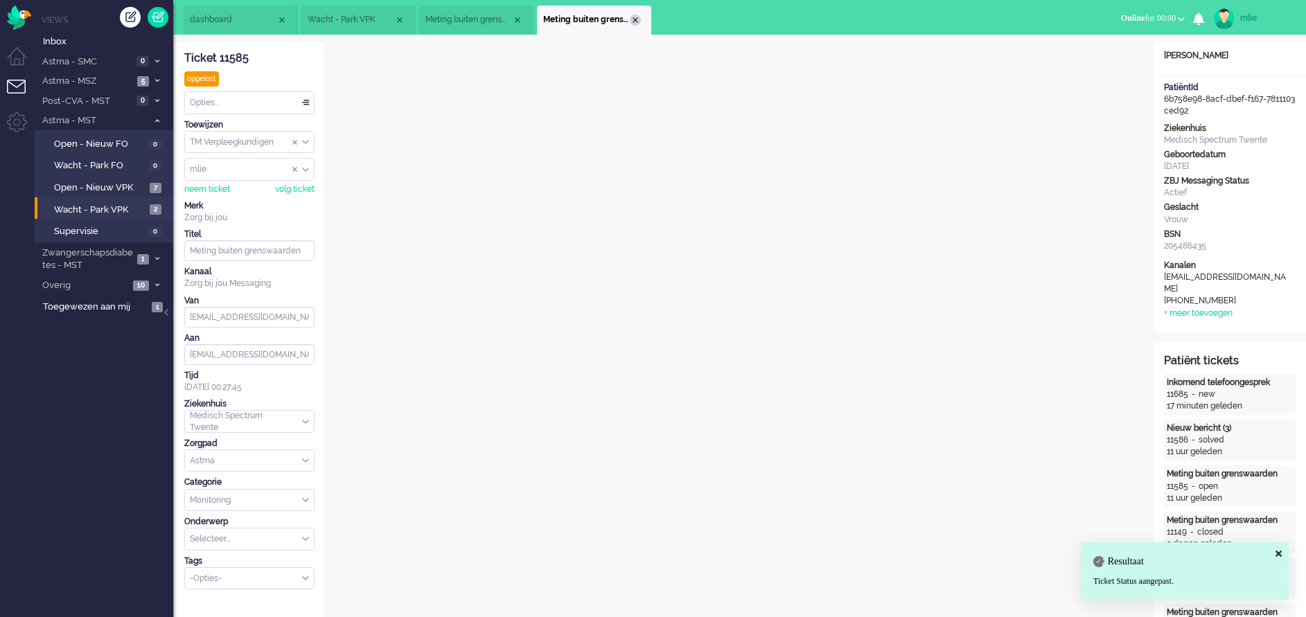
click at [635, 24] on div "Close tab" at bounding box center [635, 20] width 11 height 11
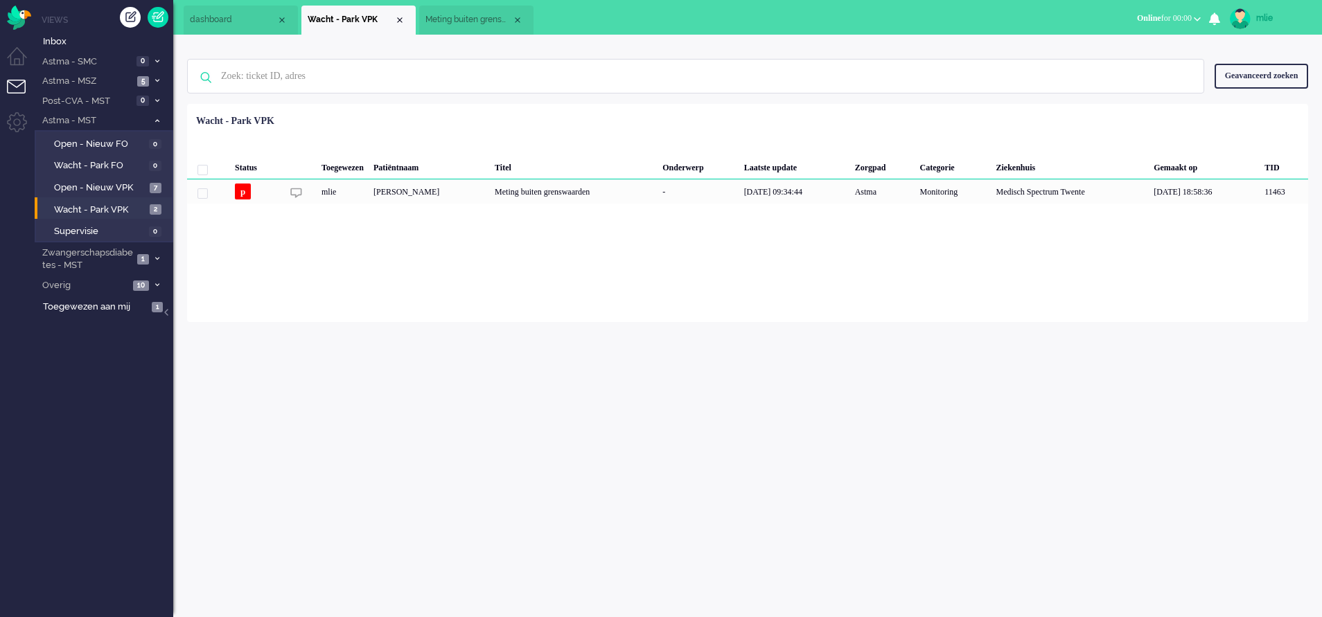
click at [488, 21] on span "Meting buiten grenswaarden (5)" at bounding box center [468, 20] width 87 height 12
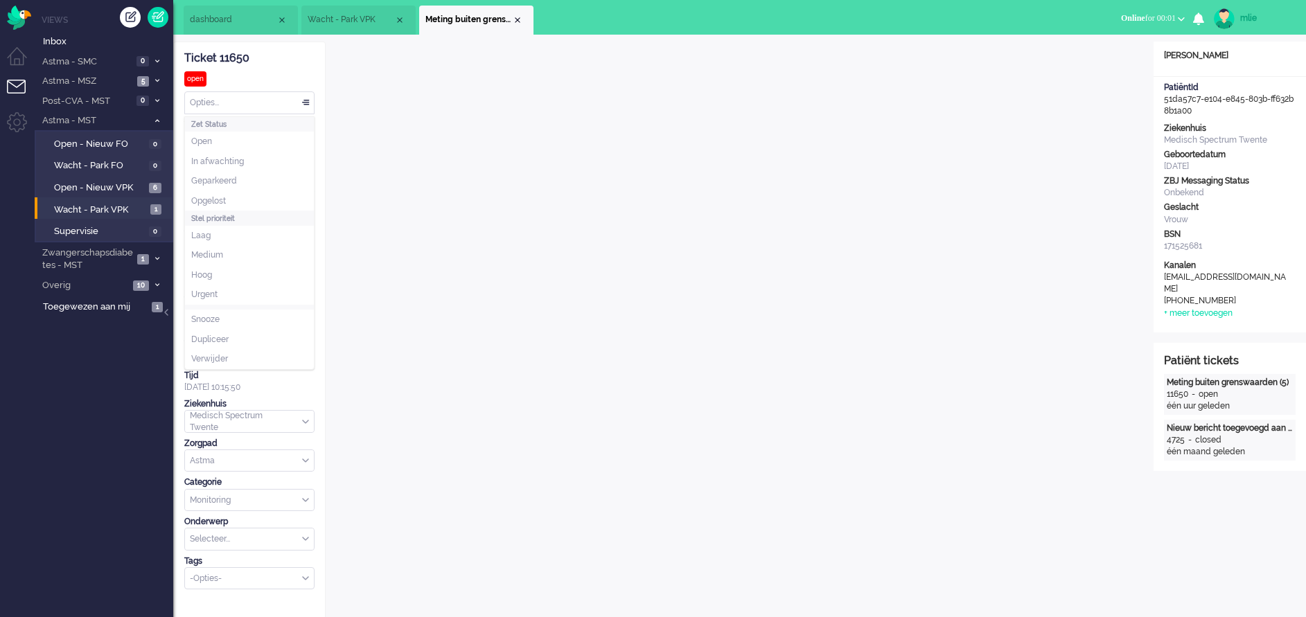
click at [303, 103] on div "Opties..." at bounding box center [249, 102] width 129 height 21
click at [233, 202] on li "Opgelost" at bounding box center [249, 201] width 129 height 20
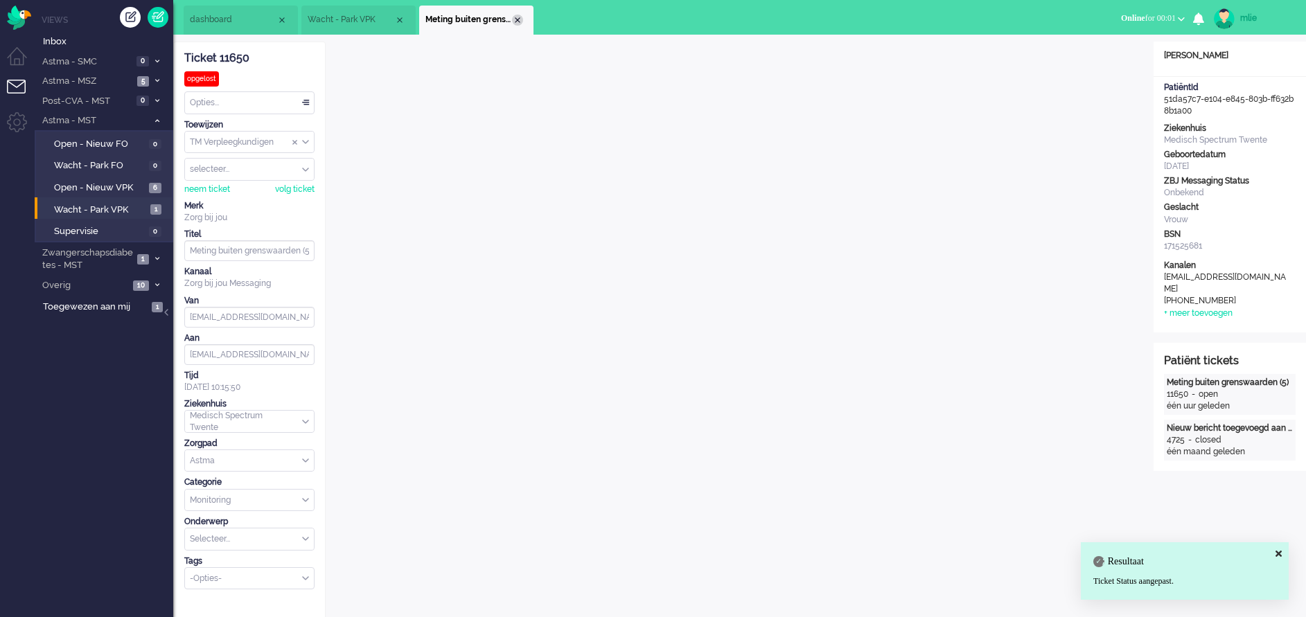
click at [522, 18] on div "Close tab" at bounding box center [517, 20] width 11 height 11
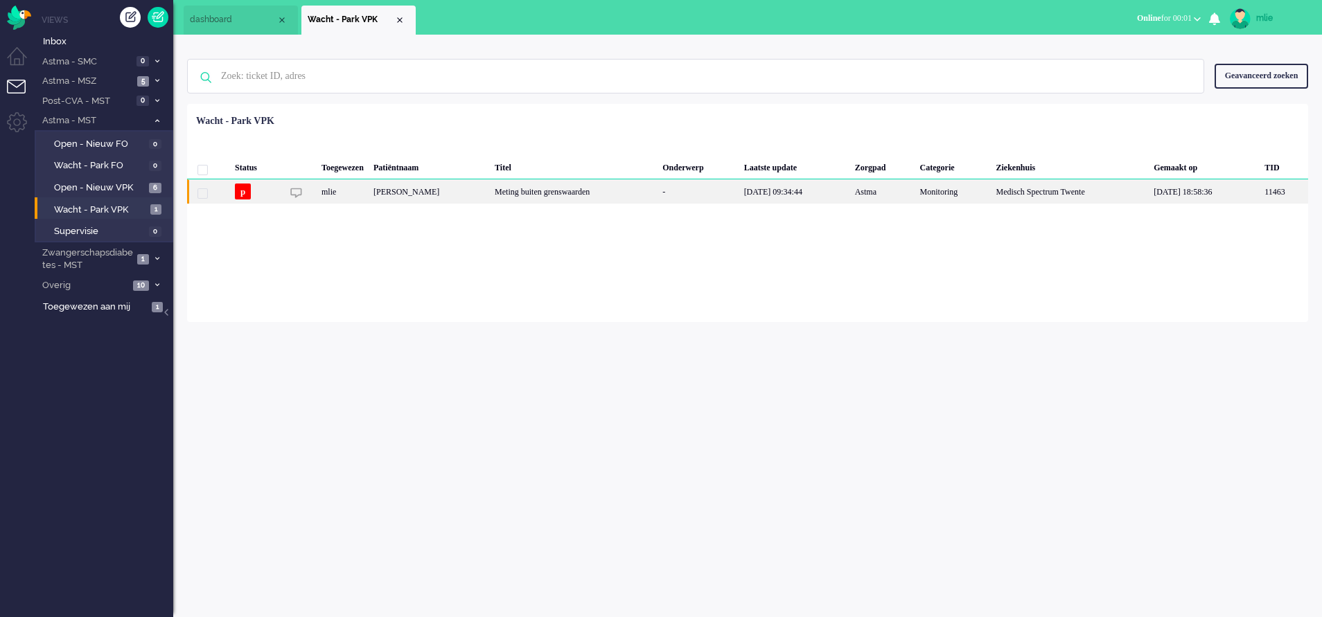
click at [578, 186] on div "Meting buiten grenswaarden" at bounding box center [574, 191] width 168 height 24
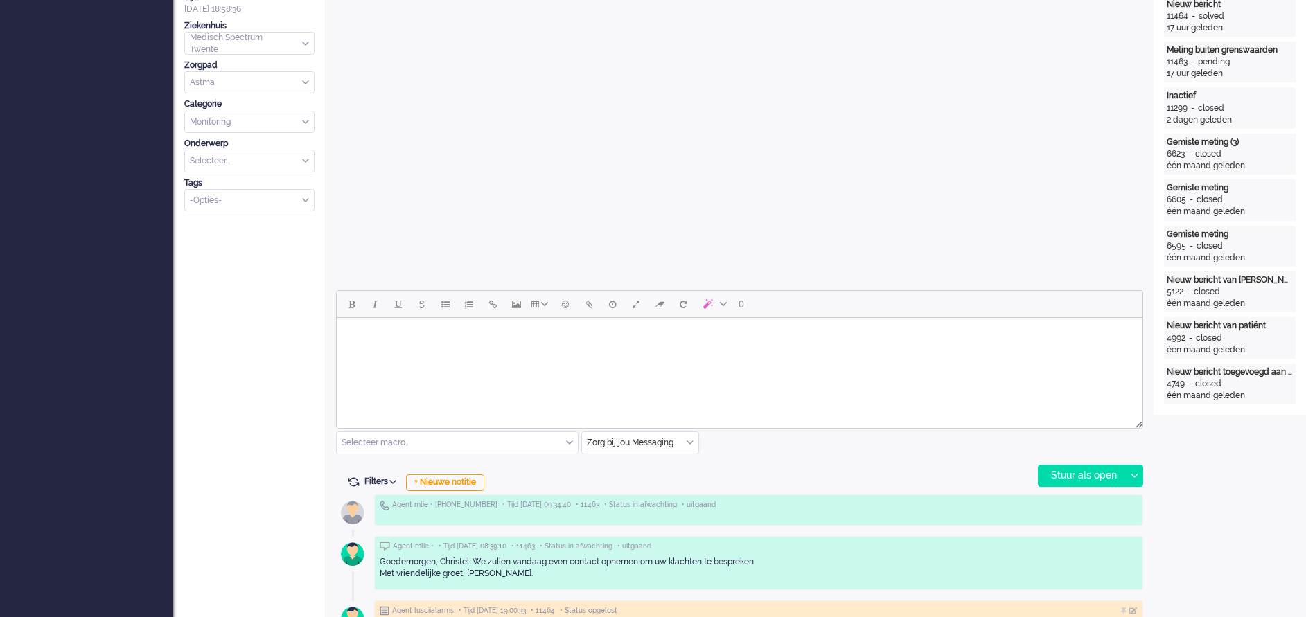
scroll to position [48, 0]
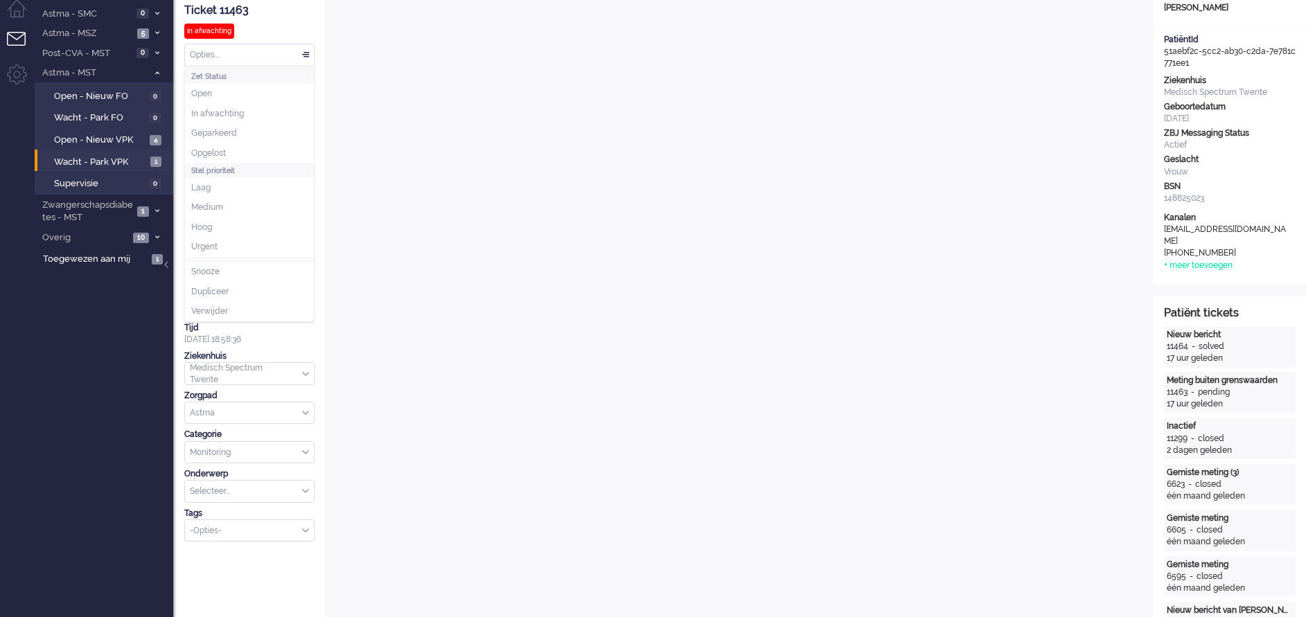
click at [299, 54] on div "Opties..." at bounding box center [249, 54] width 129 height 21
click at [228, 151] on li "Opgelost" at bounding box center [249, 153] width 129 height 20
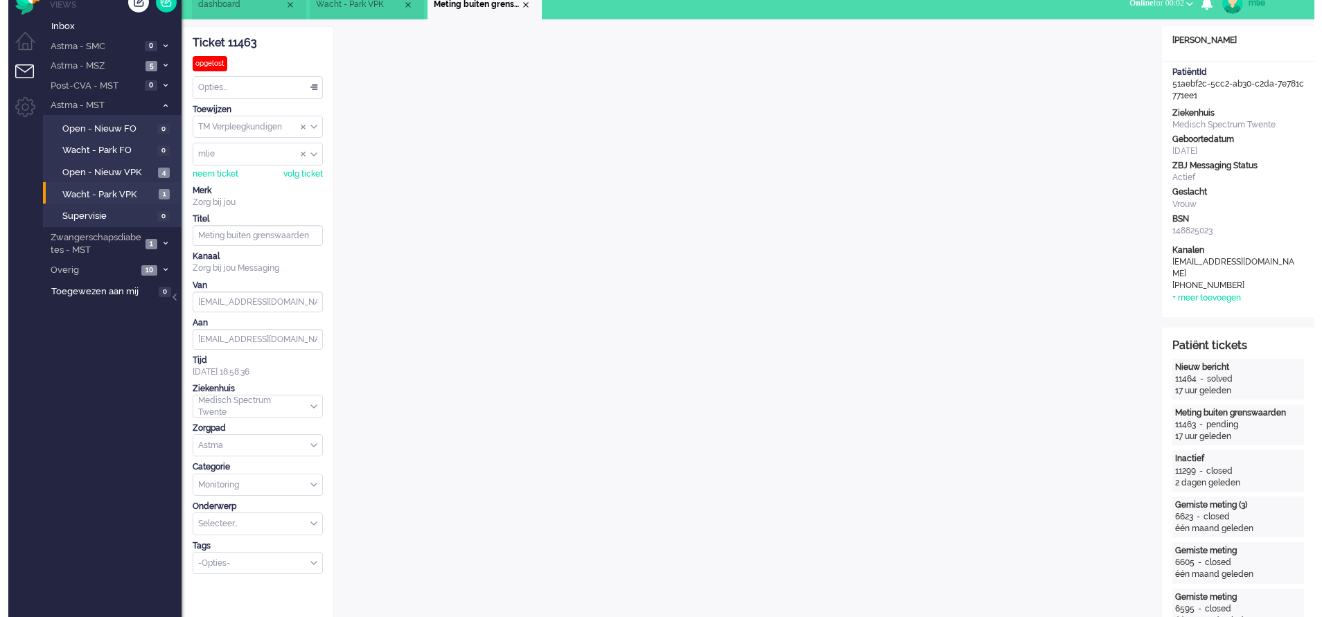
scroll to position [0, 0]
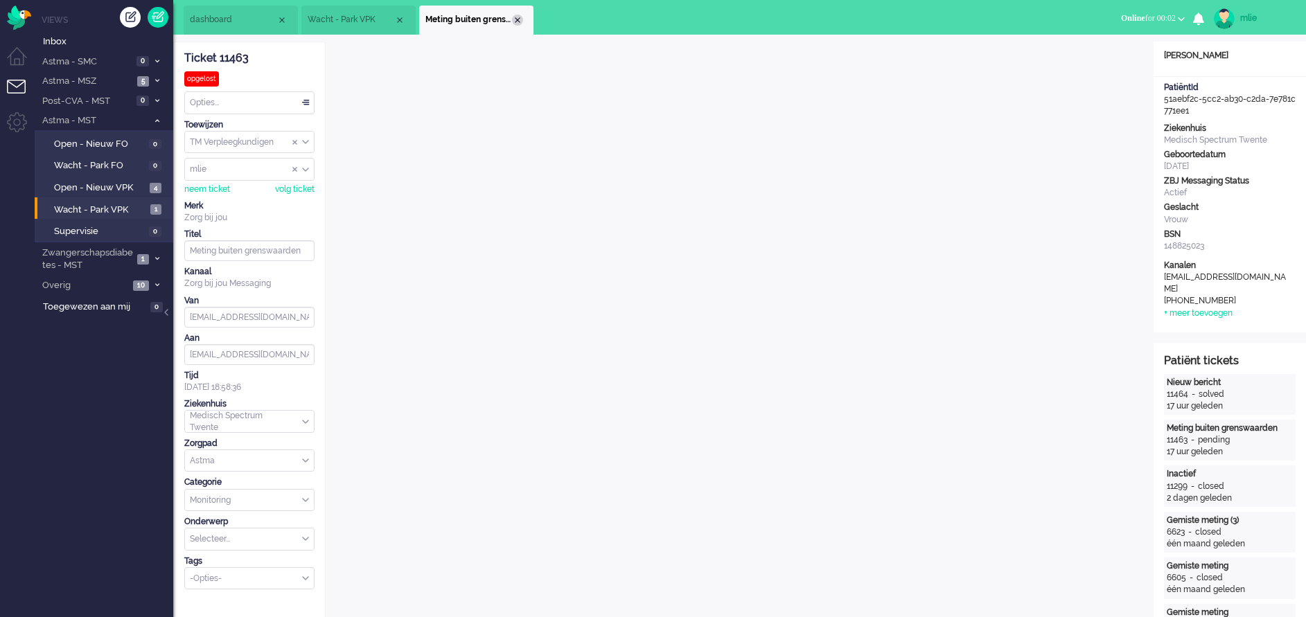
click at [519, 20] on div "Close tab" at bounding box center [517, 20] width 11 height 11
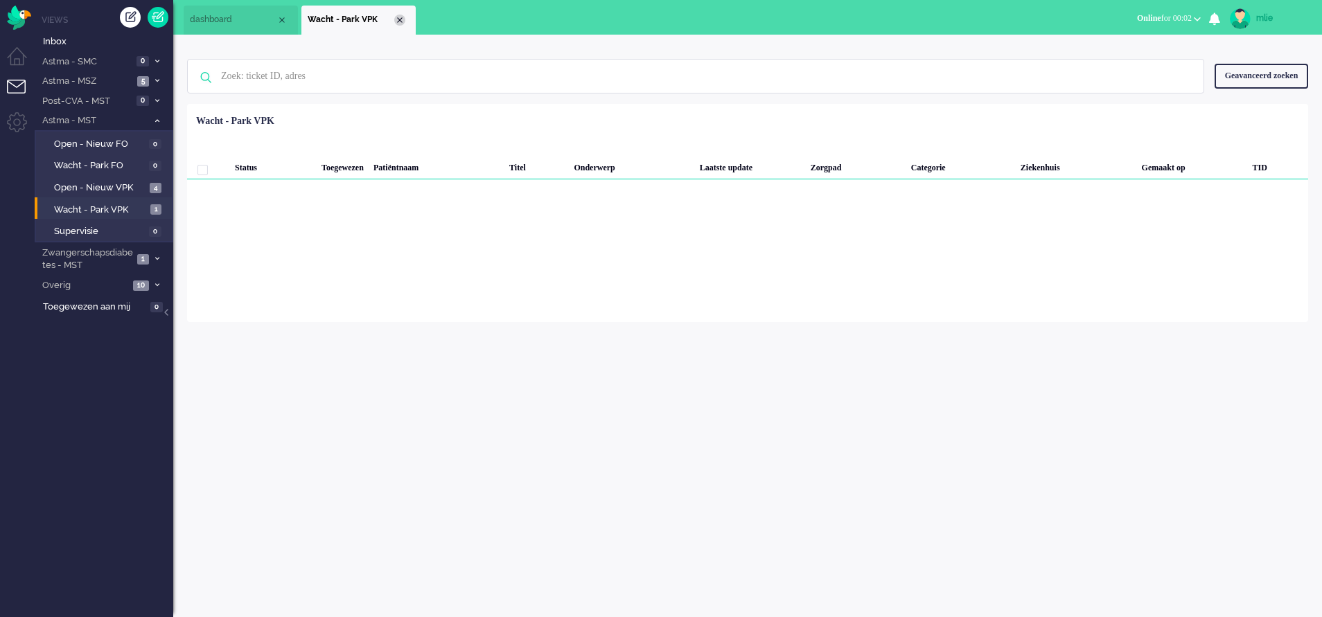
click at [398, 19] on div "Close tab" at bounding box center [399, 20] width 11 height 11
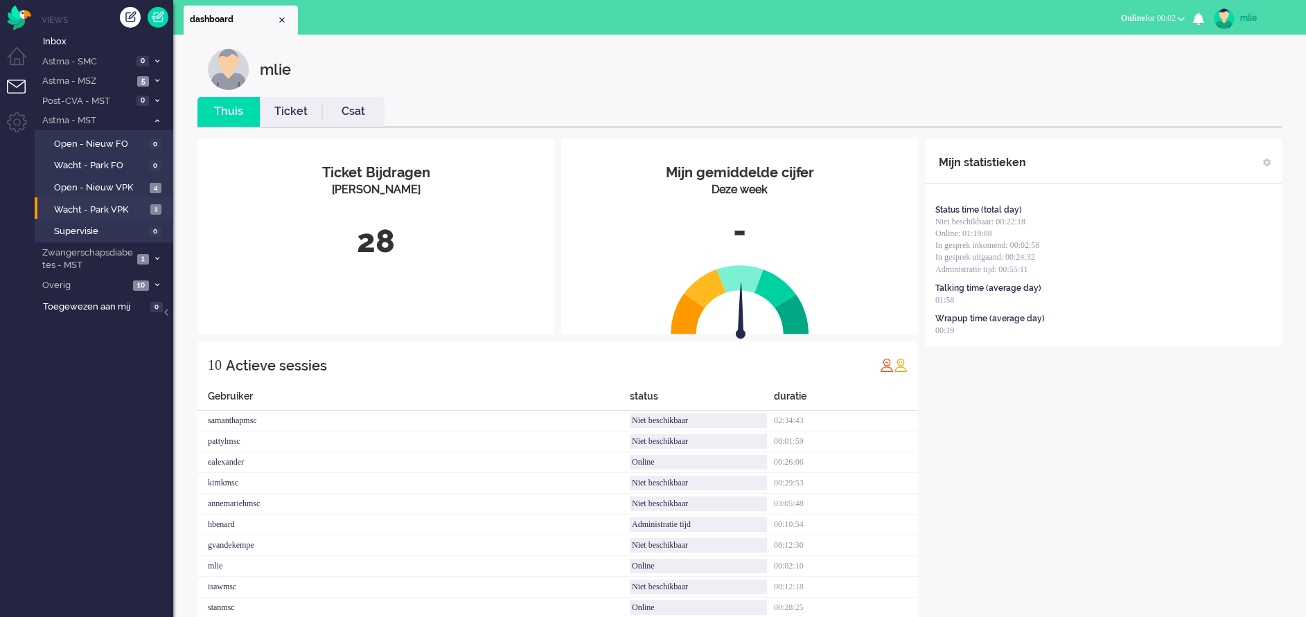
click at [298, 118] on link "Ticket" at bounding box center [291, 112] width 62 height 16
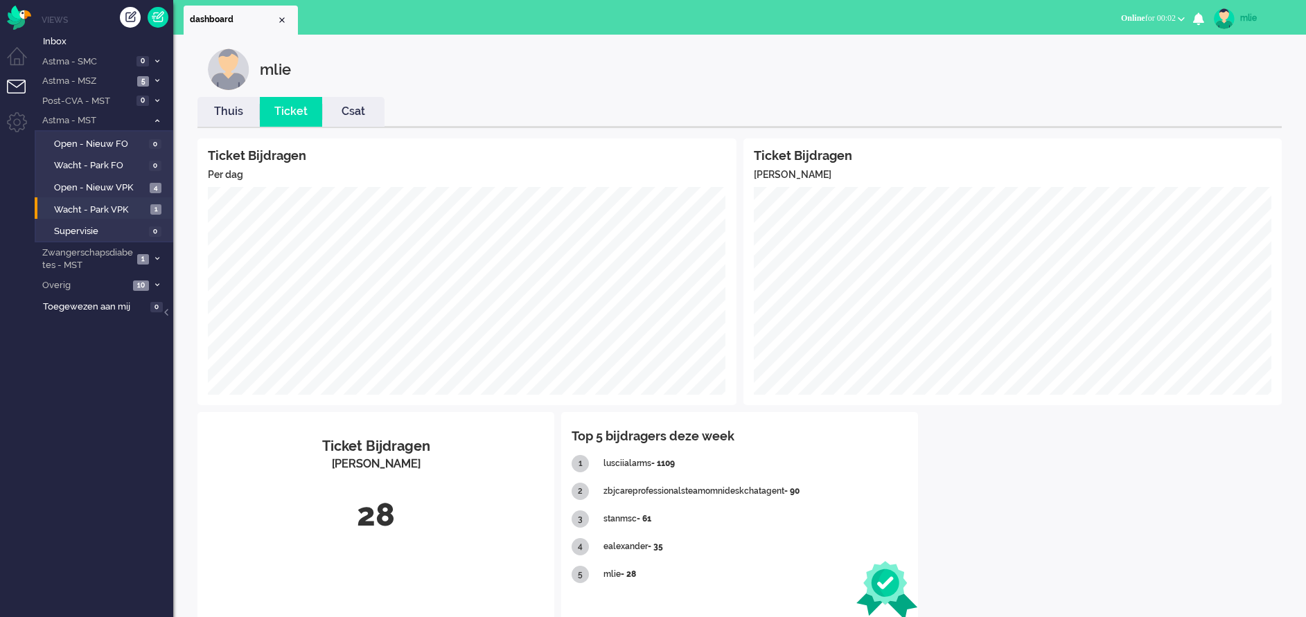
click at [229, 116] on link "Thuis" at bounding box center [228, 112] width 62 height 16
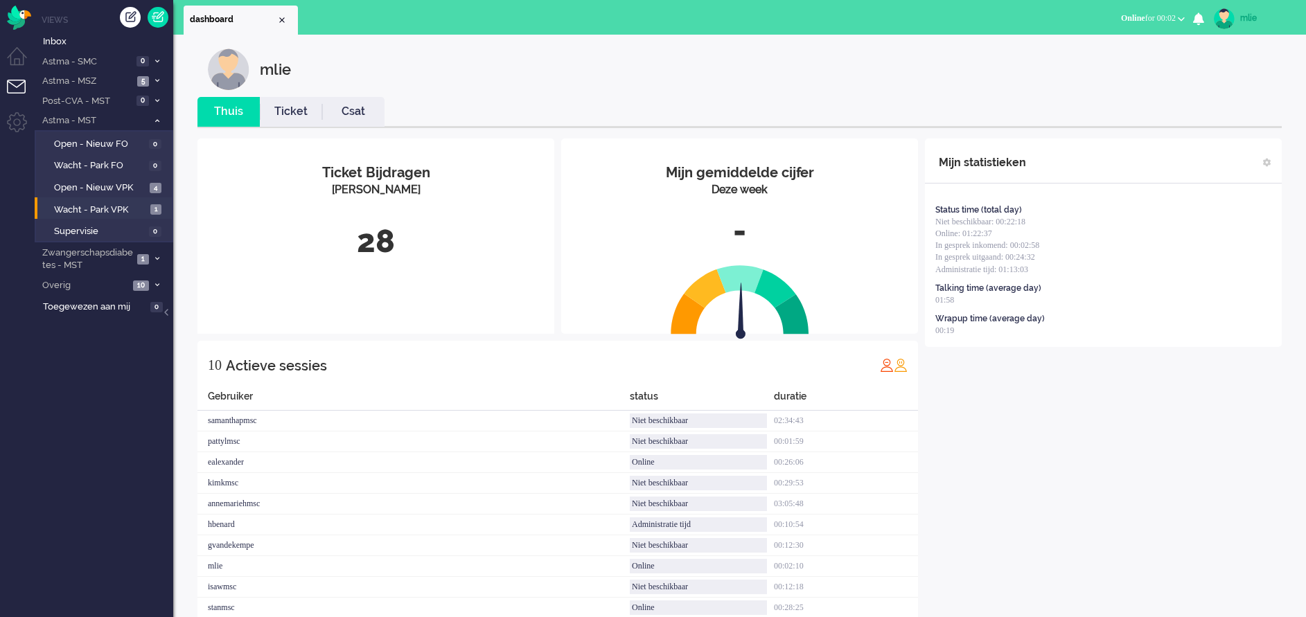
click at [296, 118] on link "Ticket" at bounding box center [291, 112] width 62 height 16
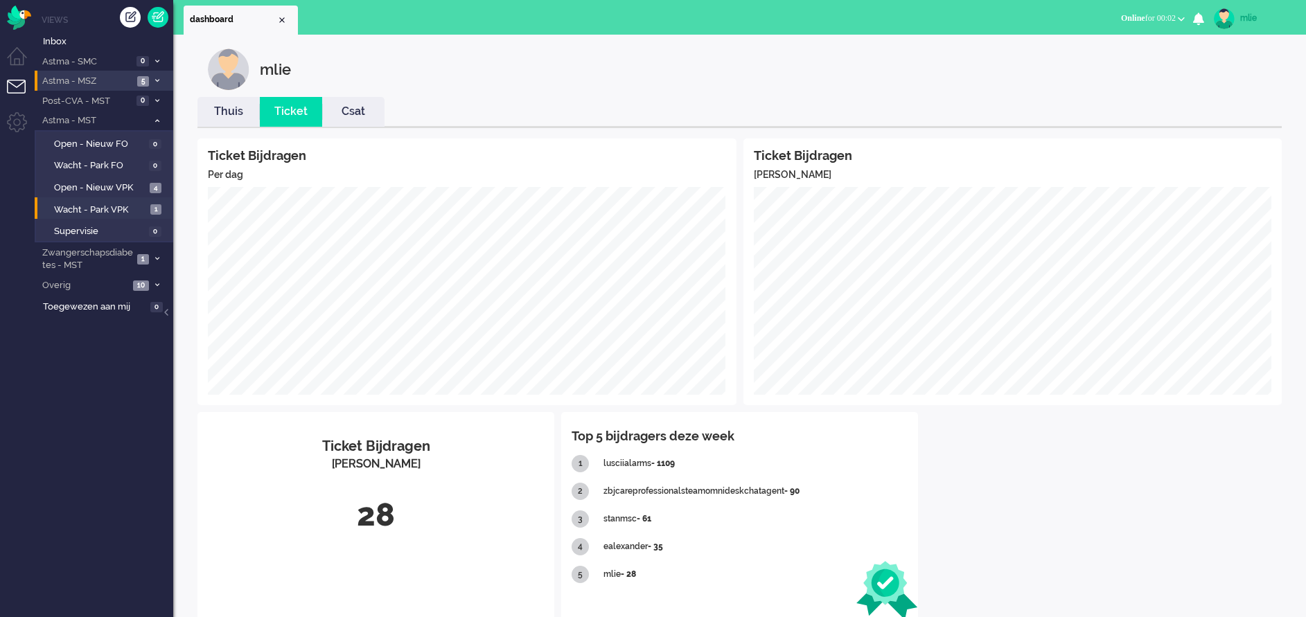
click at [145, 78] on span "5" at bounding box center [143, 81] width 12 height 10
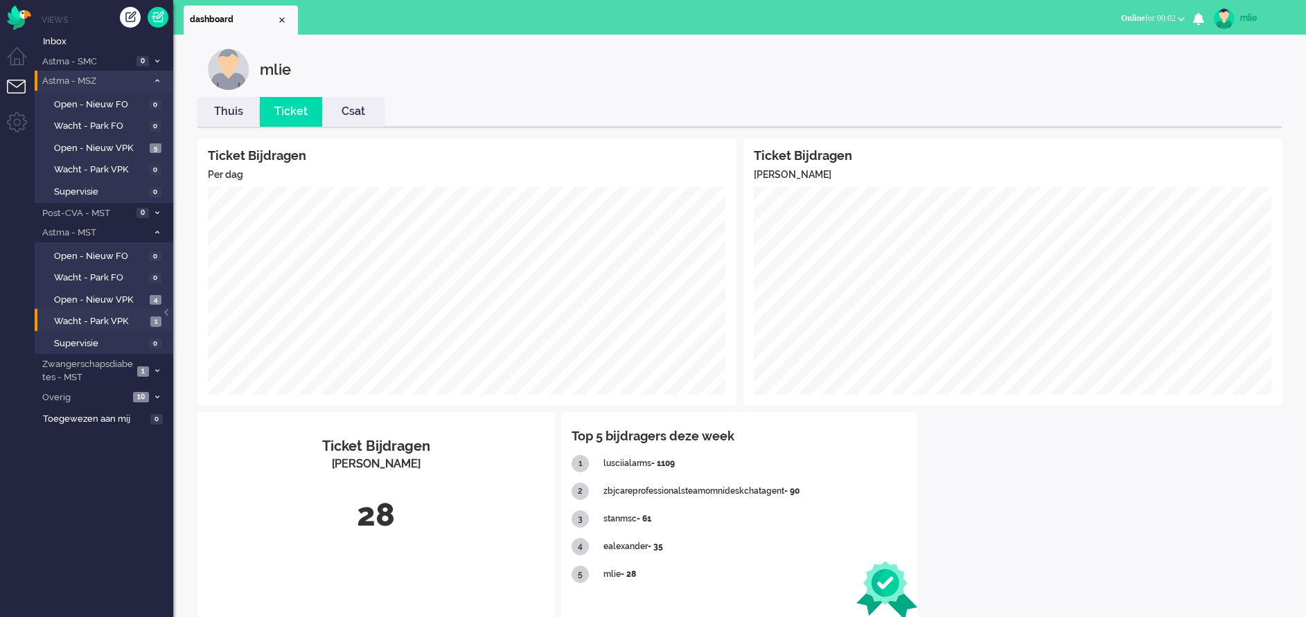
click at [150, 78] on li "Astma - MSZ 5" at bounding box center [104, 81] width 139 height 20
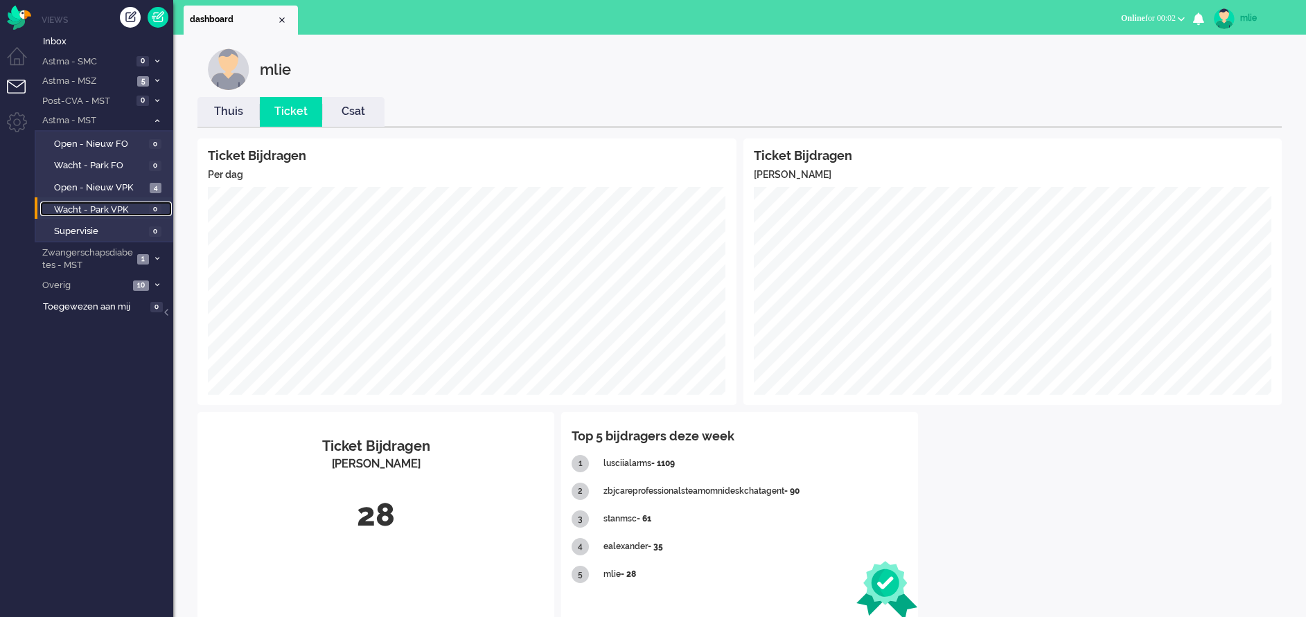
click at [99, 211] on span "Wacht - Park VPK" at bounding box center [99, 210] width 91 height 13
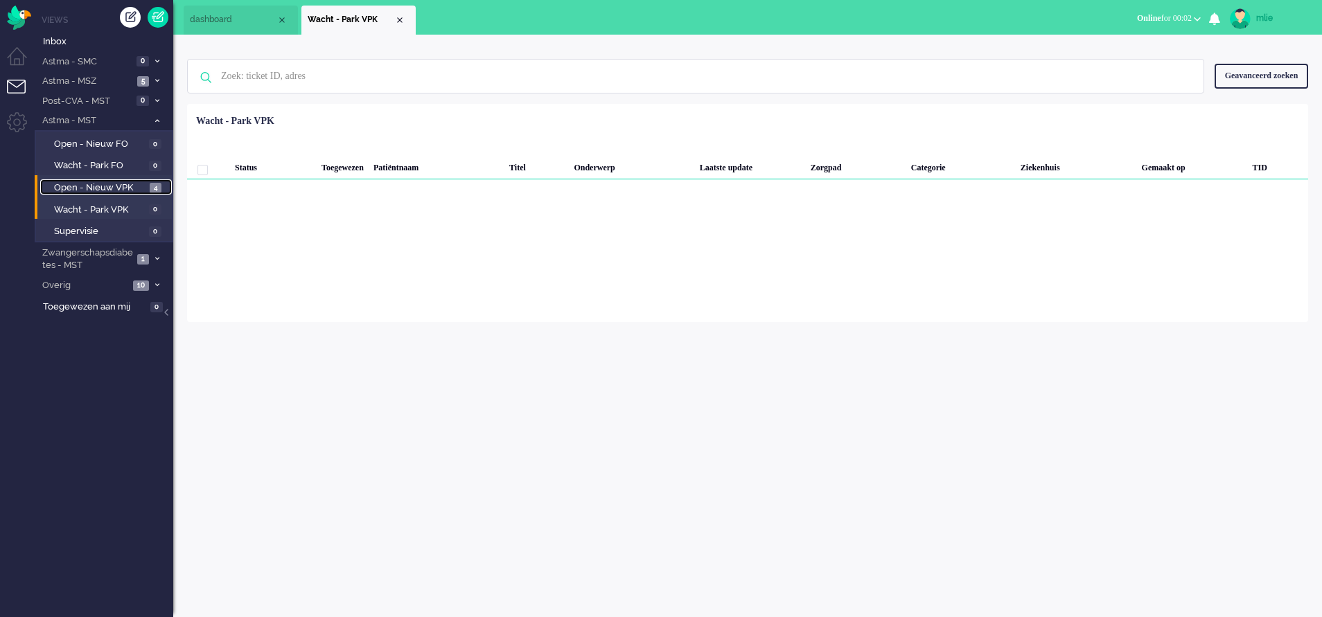
click at [84, 188] on span "Open - Nieuw VPK" at bounding box center [100, 187] width 92 height 13
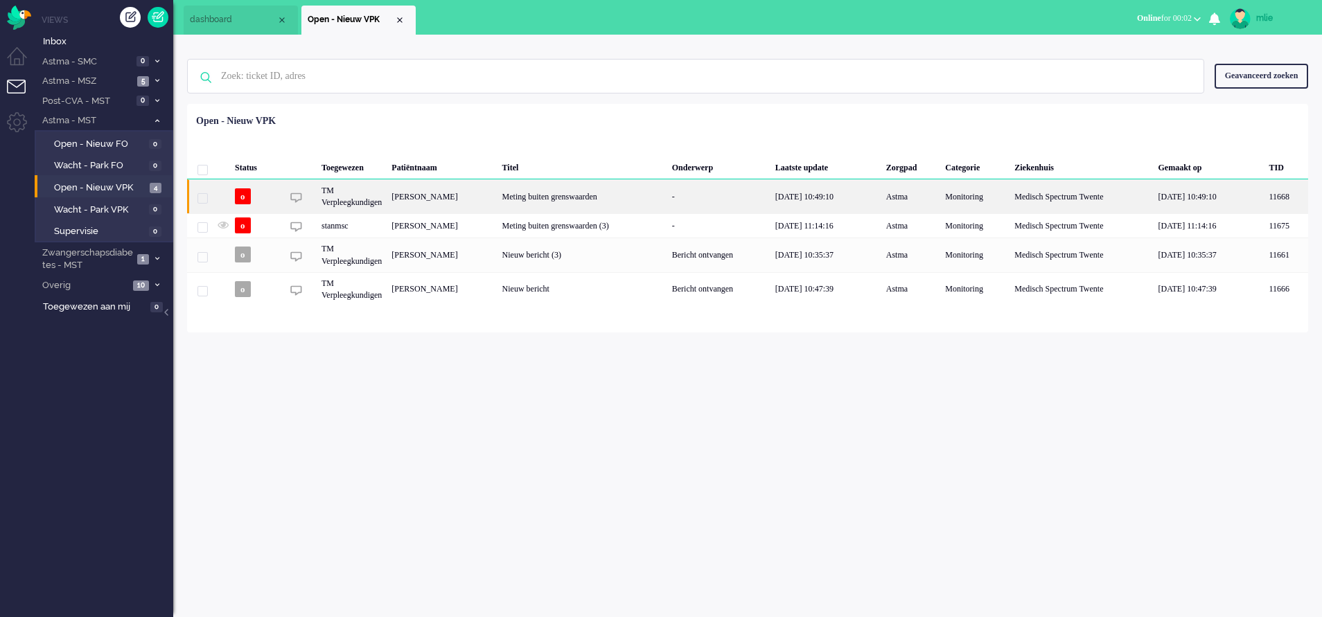
click at [667, 195] on div "Meting buiten grenswaarden" at bounding box center [582, 196] width 170 height 34
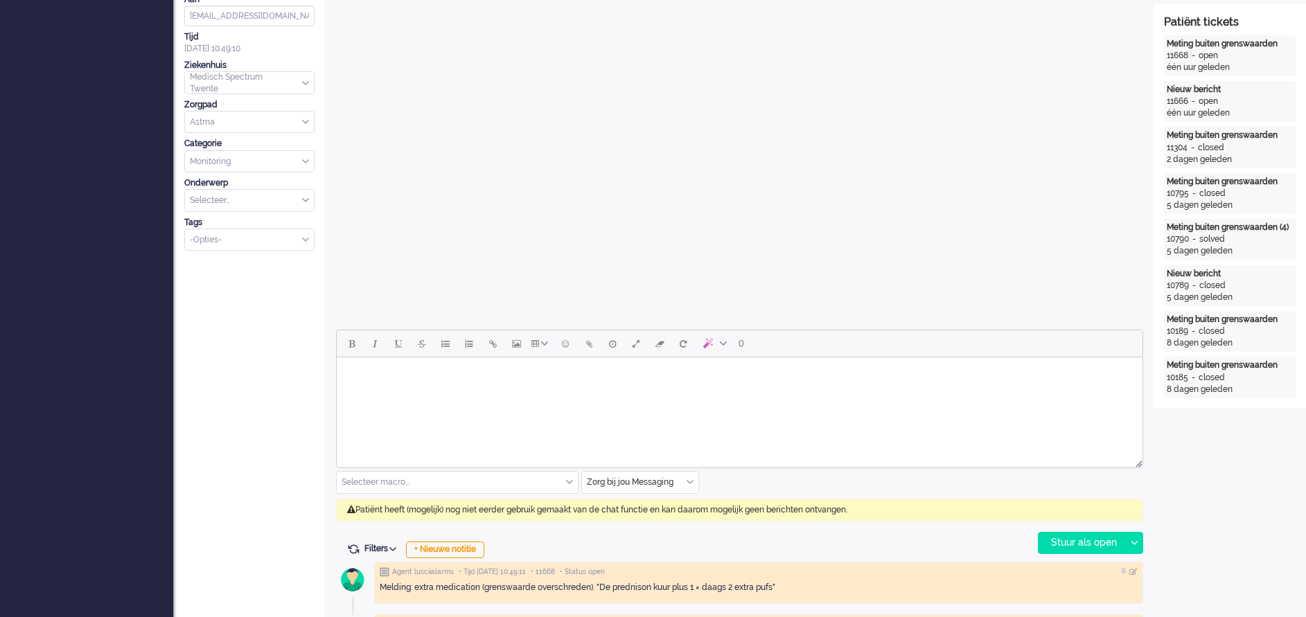
scroll to position [416, 0]
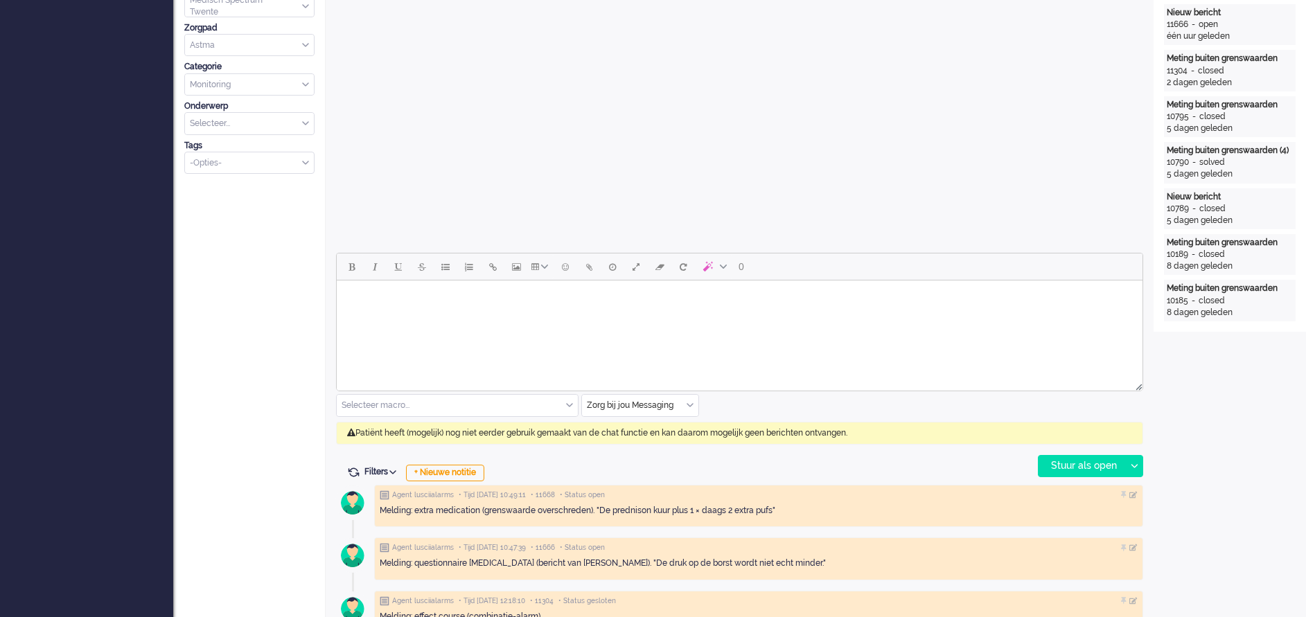
click at [691, 401] on div "Zorg bij jou Messaging" at bounding box center [640, 405] width 116 height 21
click at [638, 447] on span "uitgaand telefoon" at bounding box center [622, 447] width 69 height 12
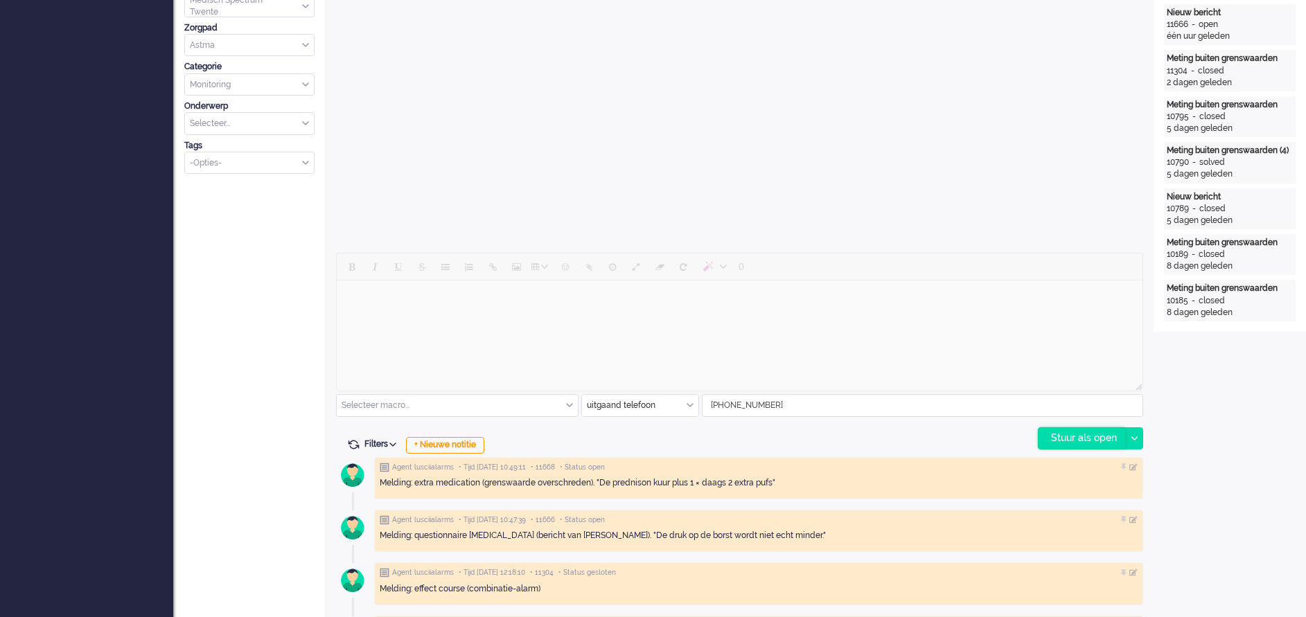
click at [1077, 437] on div "Stuur als open" at bounding box center [1081, 438] width 87 height 21
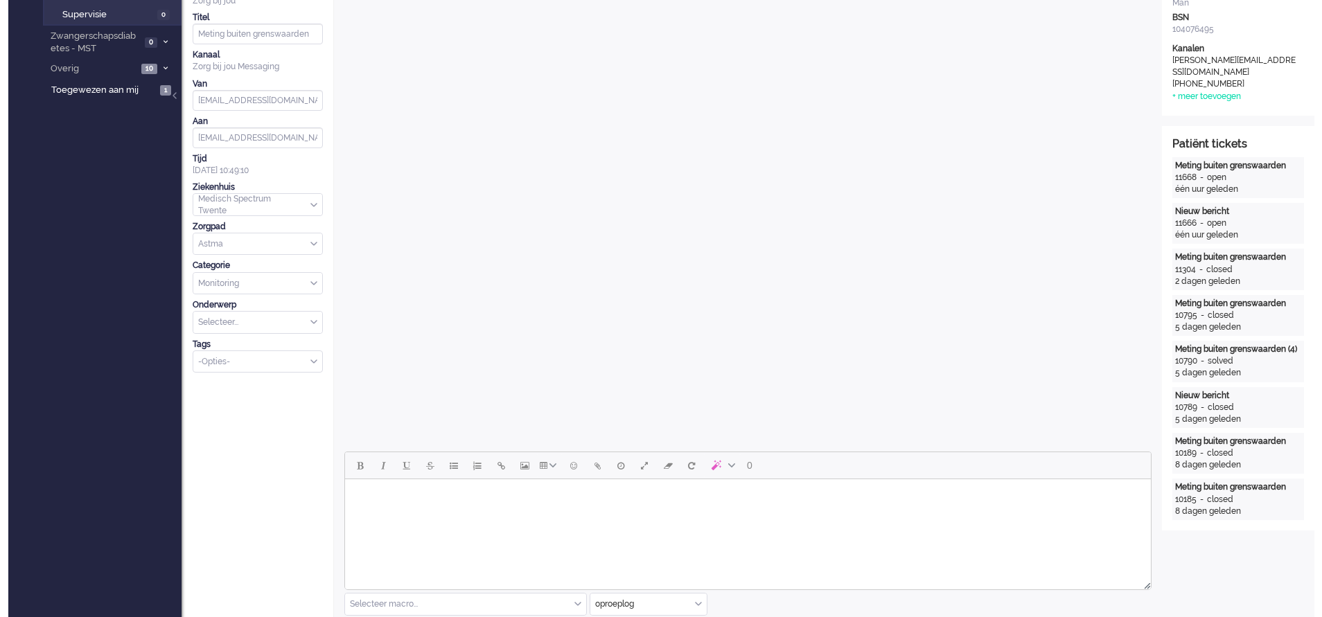
scroll to position [0, 0]
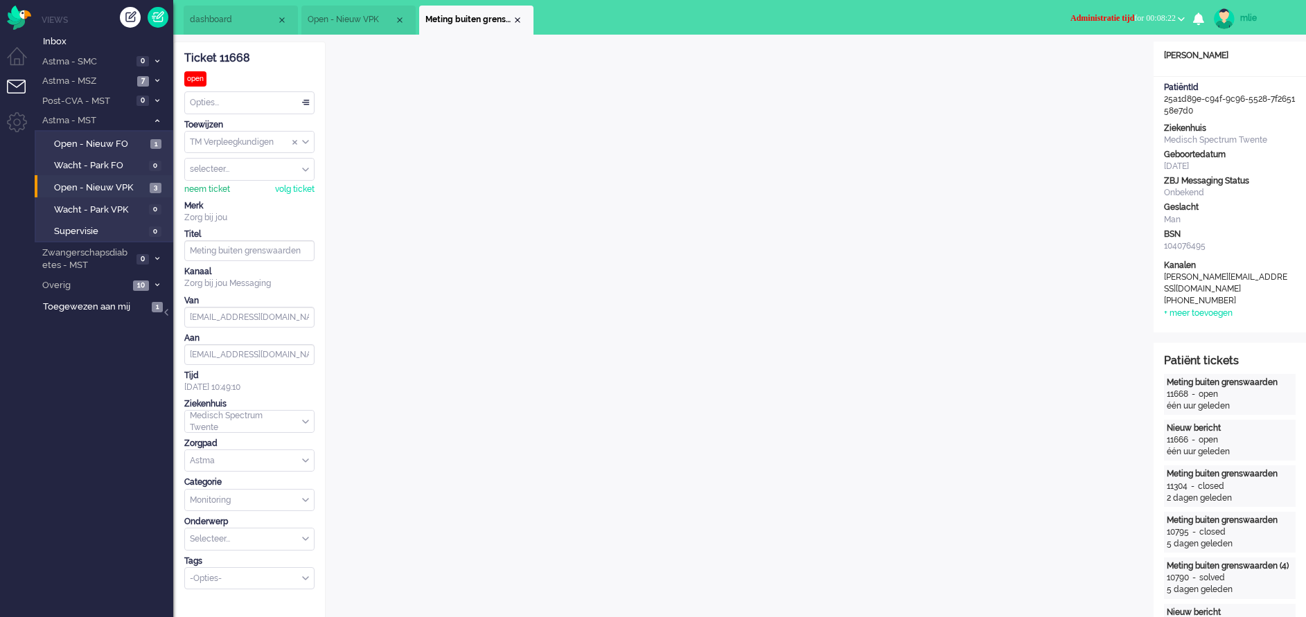
click at [219, 185] on div "neem ticket" at bounding box center [207, 190] width 46 height 12
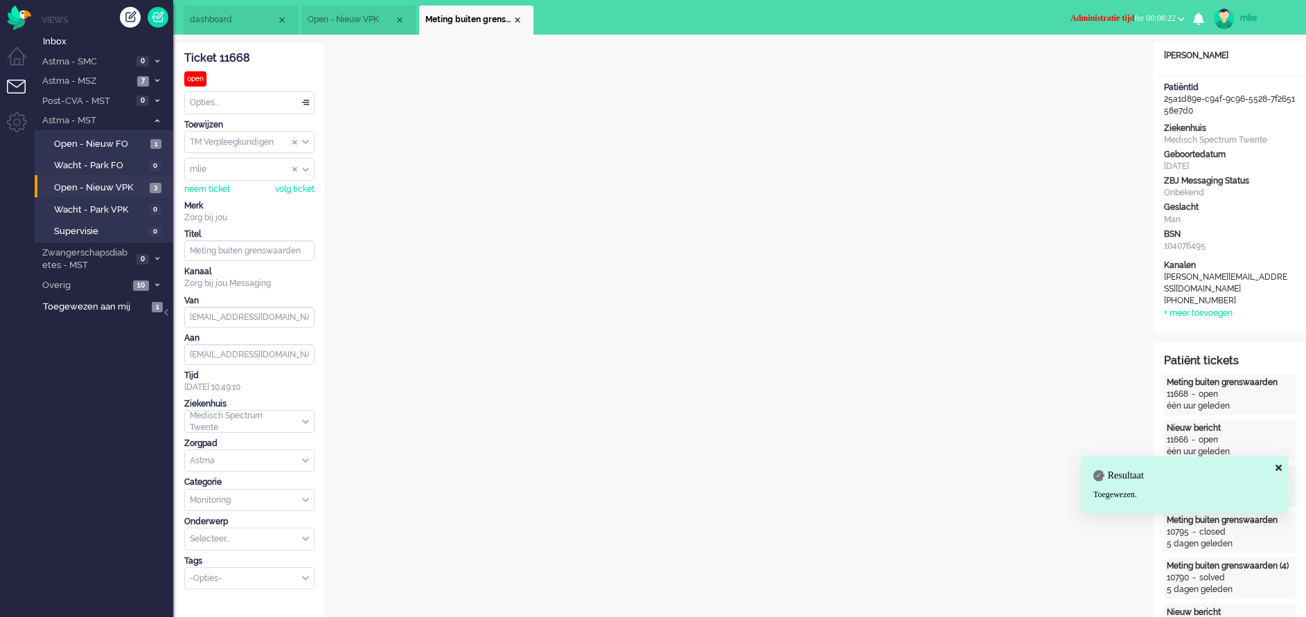
click at [308, 104] on div "Opties..." at bounding box center [249, 102] width 129 height 21
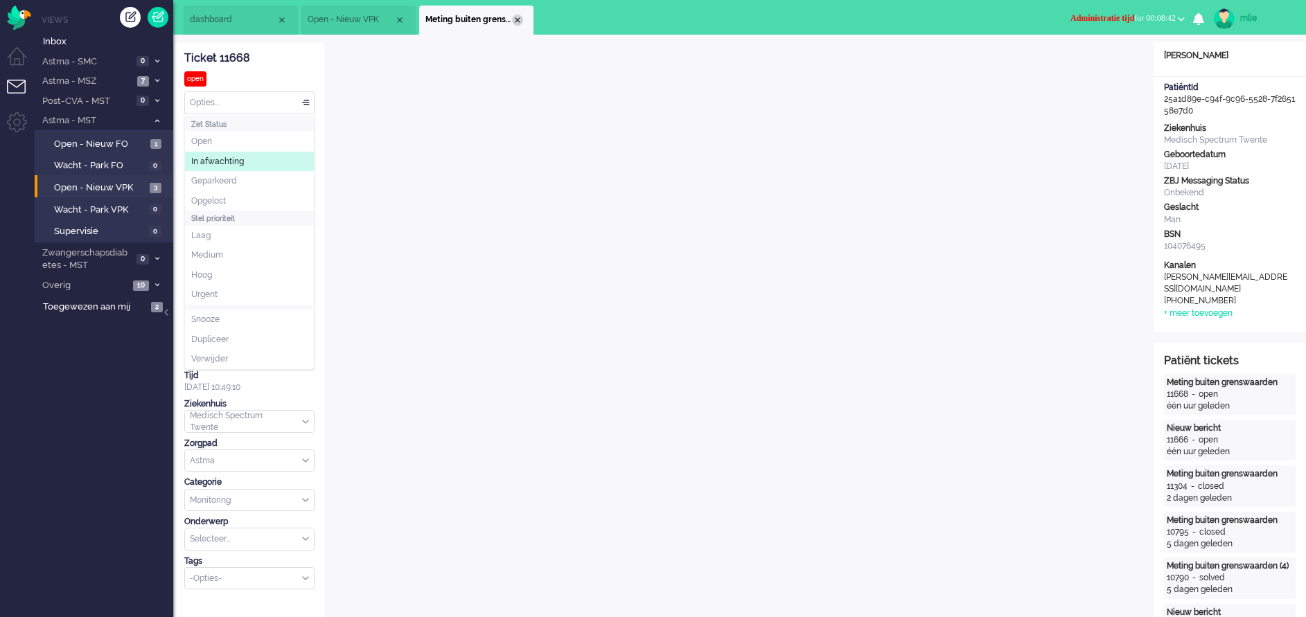
click at [517, 19] on div "Close tab" at bounding box center [517, 20] width 11 height 11
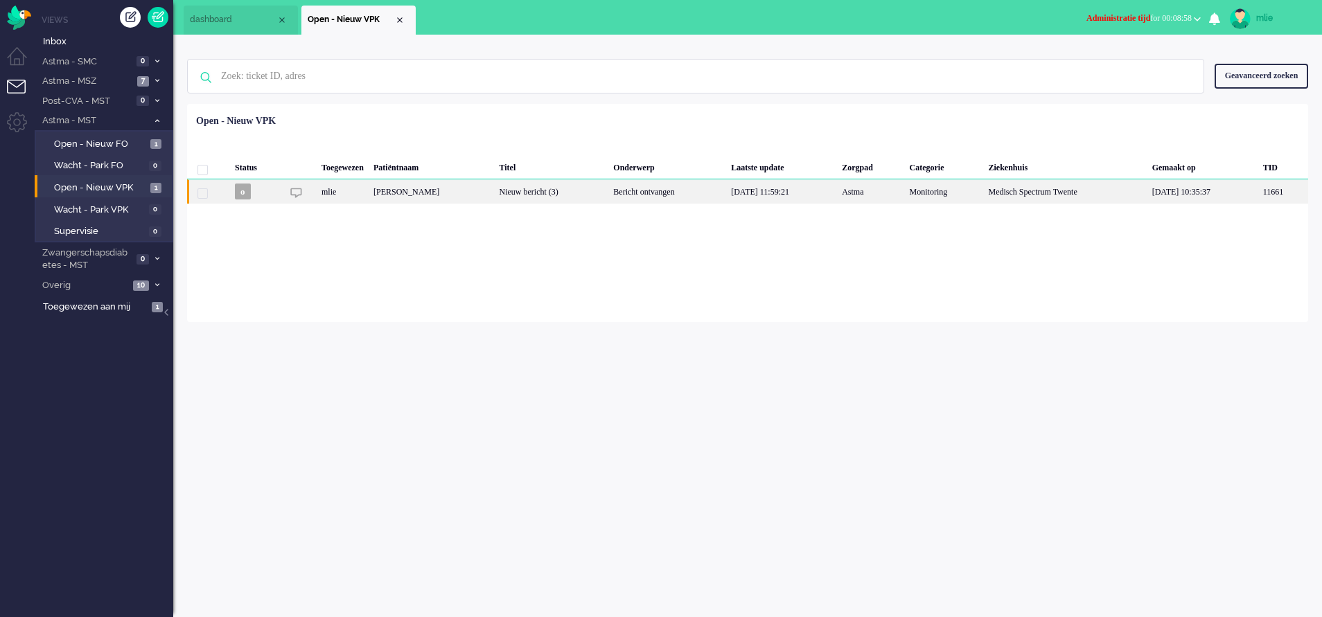
click at [637, 194] on div "Bericht ontvangen" at bounding box center [667, 191] width 118 height 24
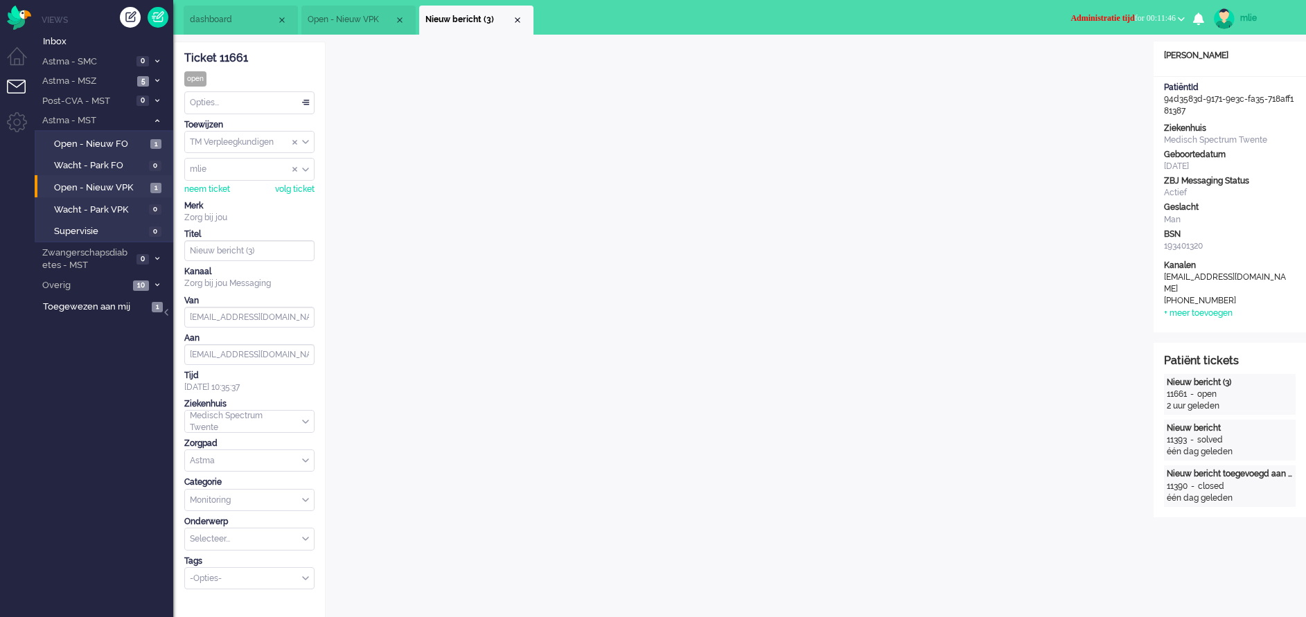
click at [1094, 16] on span "Administratie tijd" at bounding box center [1102, 18] width 64 height 10
click at [1087, 59] on label "Online" at bounding box center [1126, 62] width 109 height 12
click at [107, 84] on span "Astma - MSZ" at bounding box center [86, 81] width 93 height 13
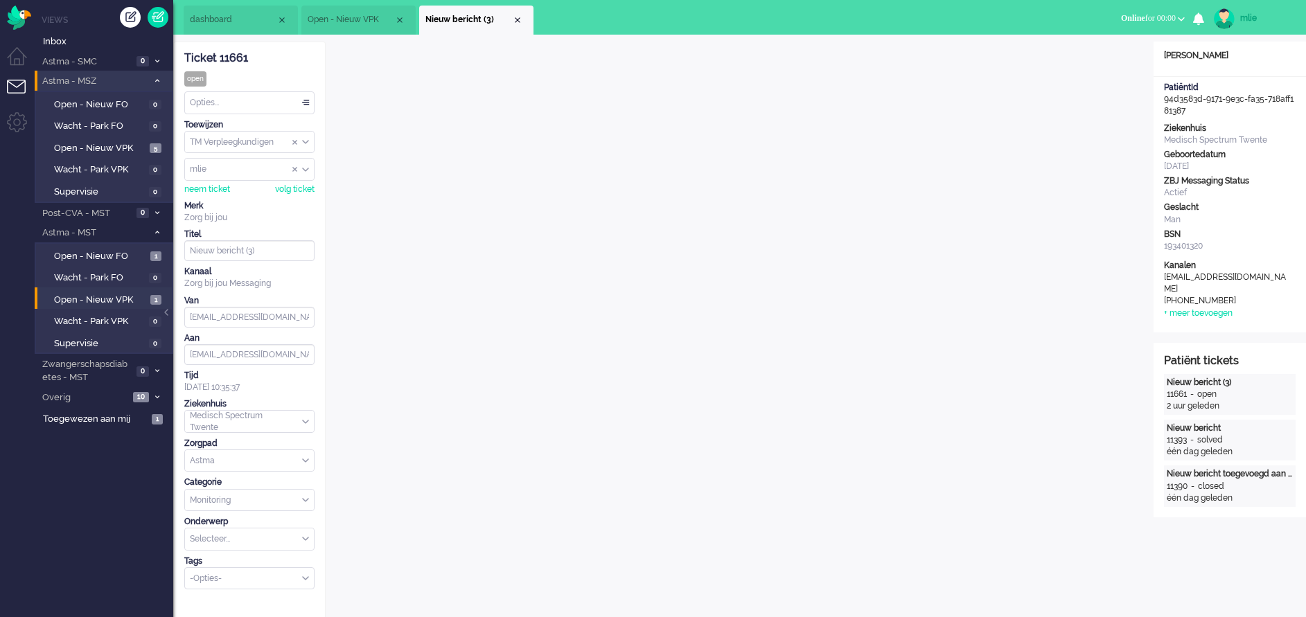
click at [167, 78] on li "Astma - MSZ 5" at bounding box center [104, 81] width 139 height 20
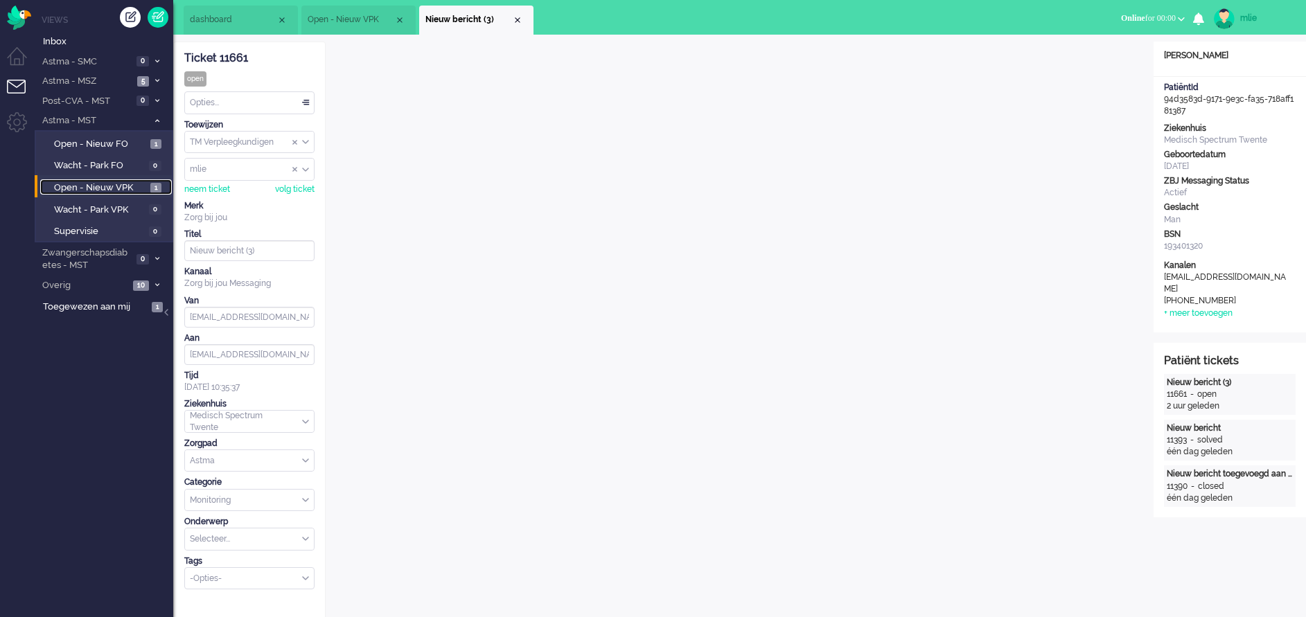
click at [103, 186] on span "Open - Nieuw VPK" at bounding box center [100, 187] width 93 height 13
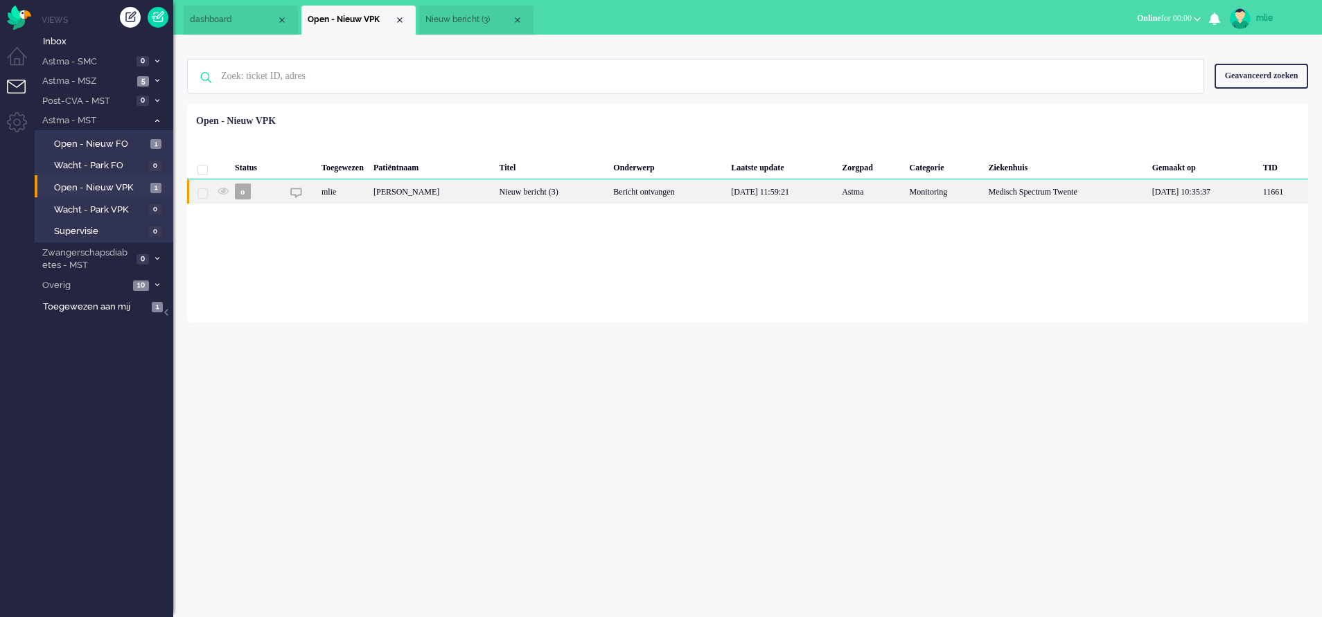
click at [671, 191] on div "Bericht ontvangen" at bounding box center [667, 191] width 118 height 24
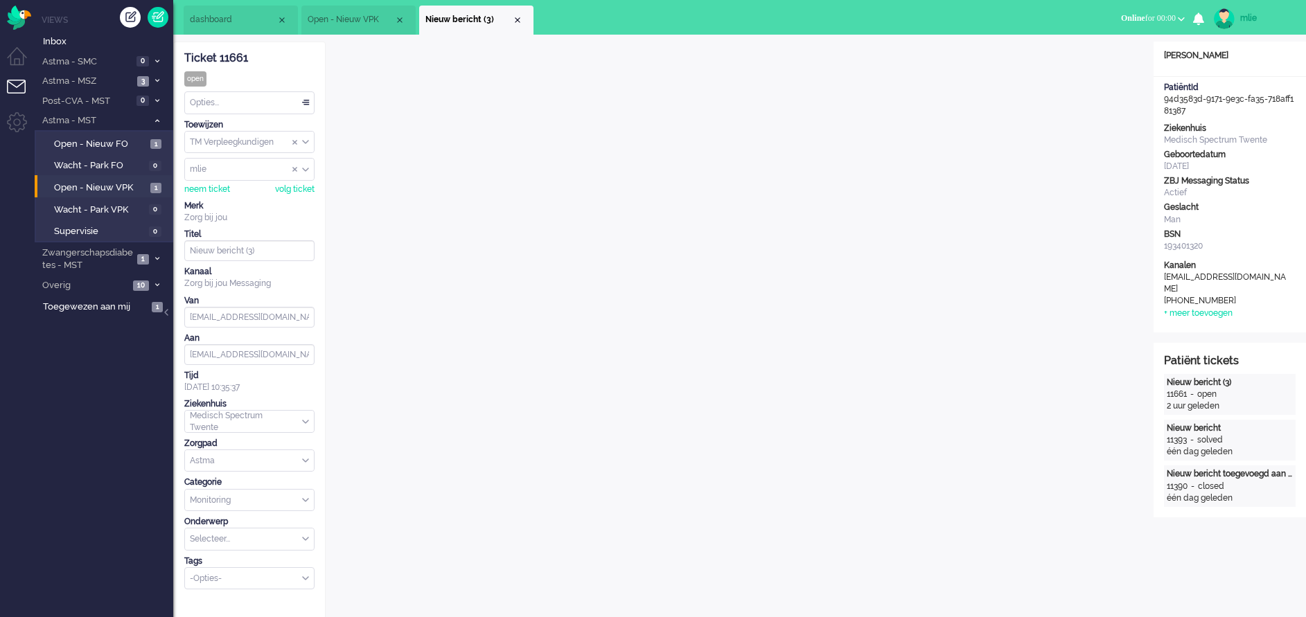
click at [233, 26] on li "dashboard" at bounding box center [241, 20] width 114 height 29
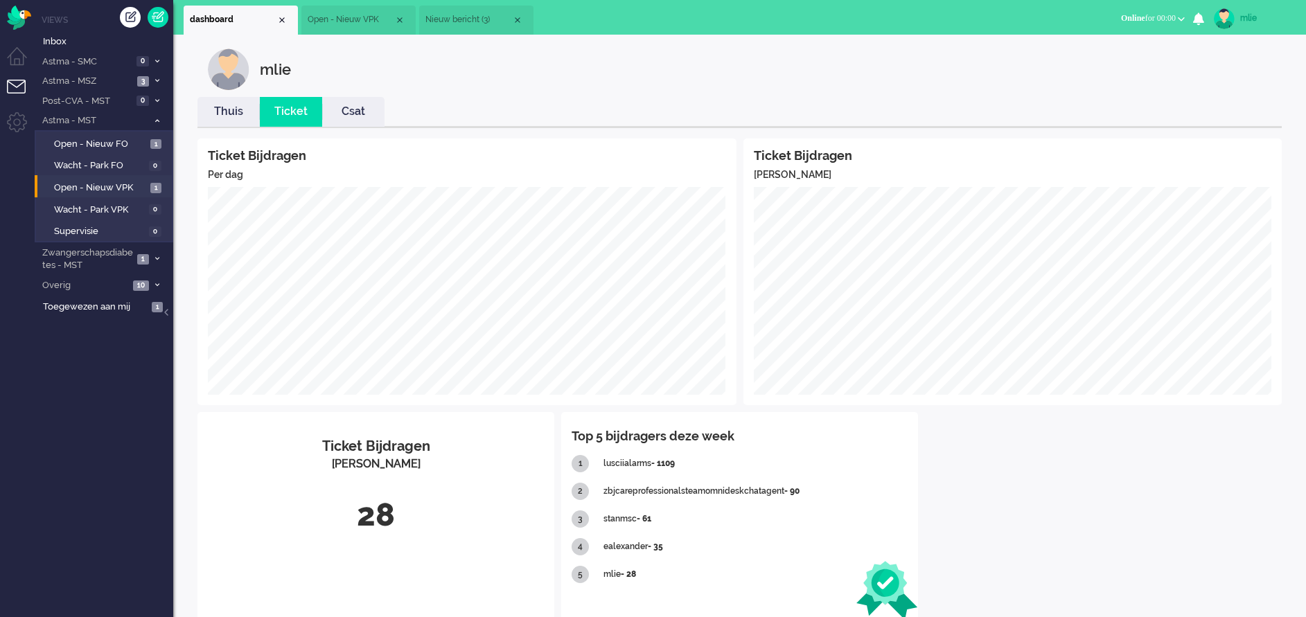
click at [342, 21] on span "Open - Nieuw VPK" at bounding box center [351, 20] width 87 height 12
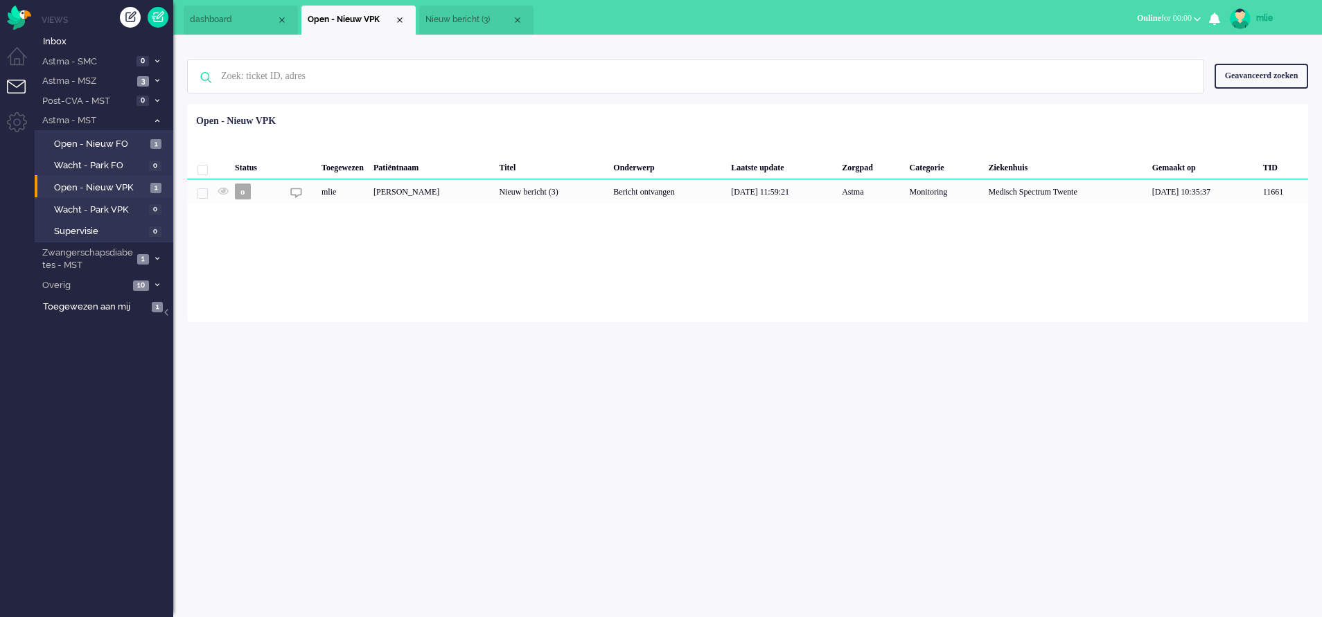
click at [468, 24] on span "Nieuw bericht (3)" at bounding box center [468, 20] width 87 height 12
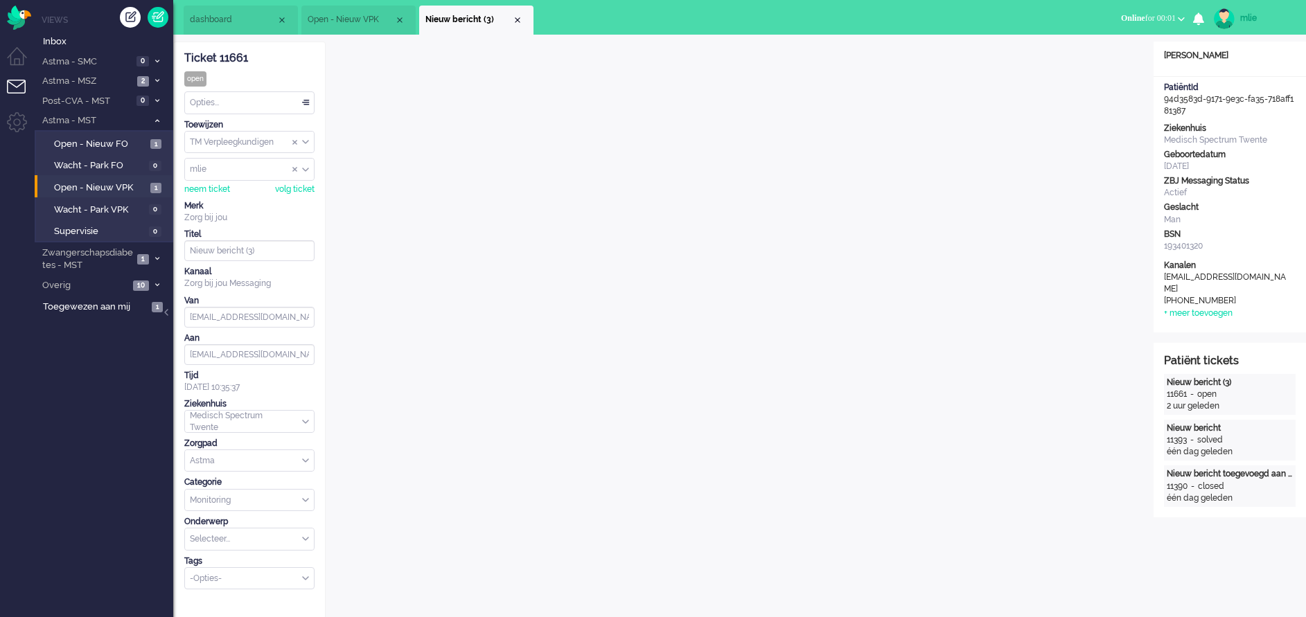
click at [242, 23] on span "dashboard" at bounding box center [233, 20] width 87 height 12
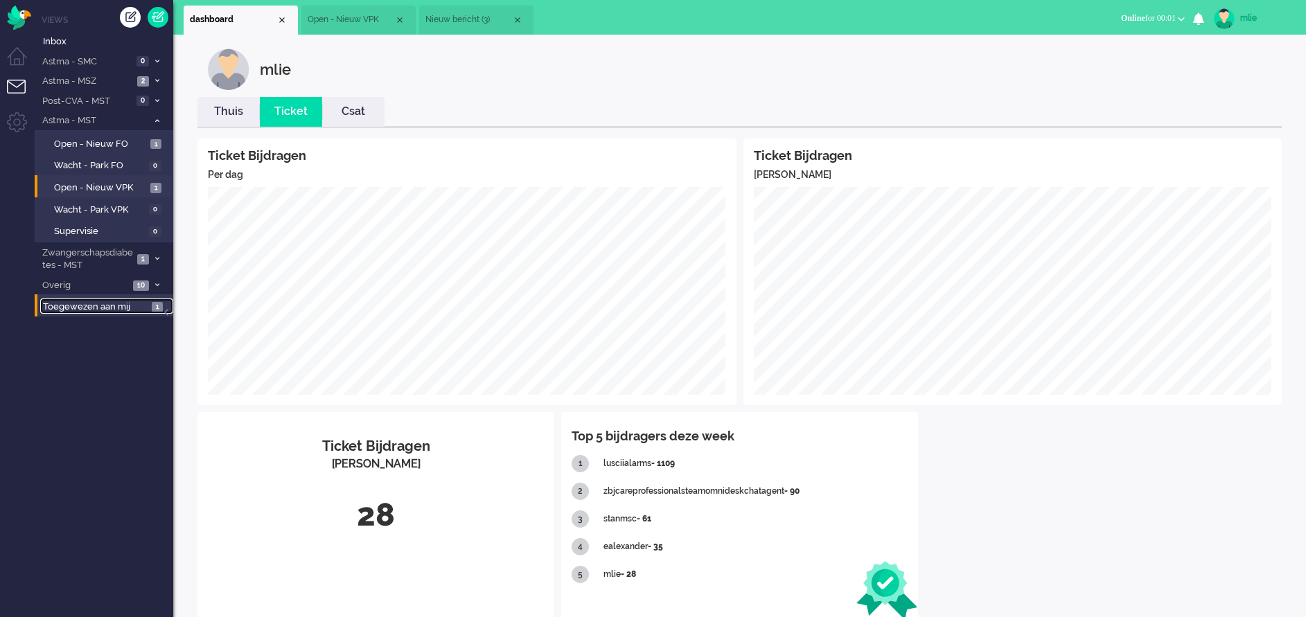
click at [82, 306] on span "Toegewezen aan mij" at bounding box center [95, 307] width 105 height 13
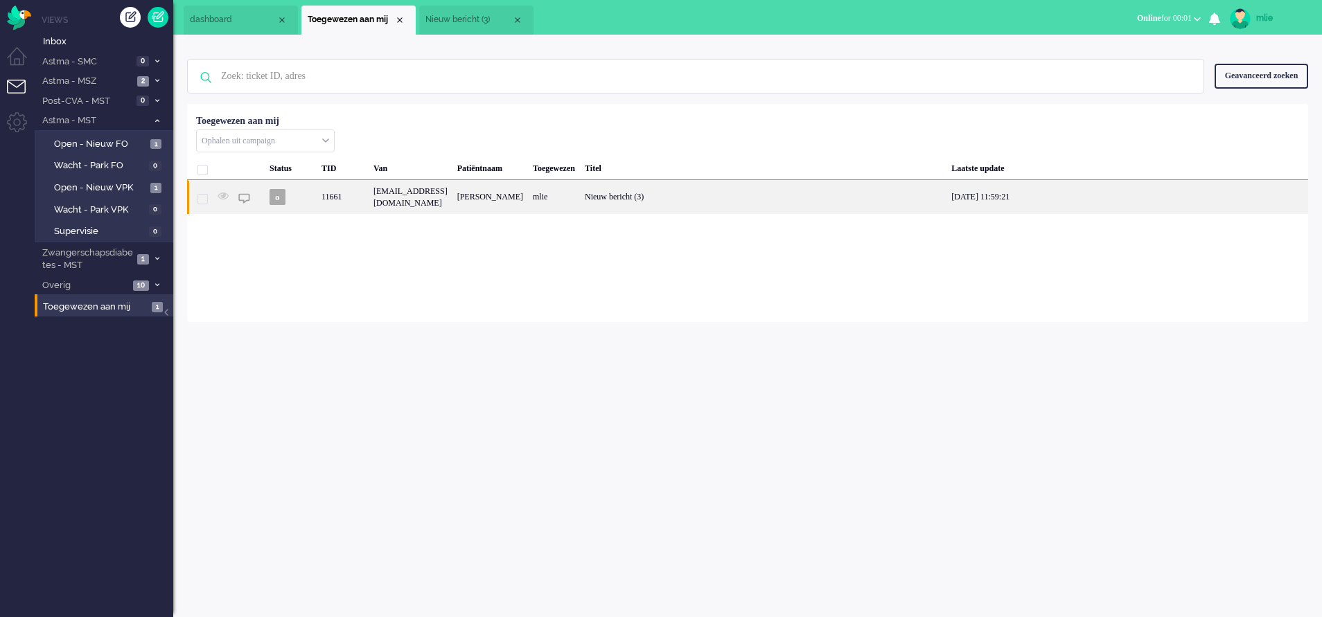
click at [580, 199] on div "mlie" at bounding box center [554, 197] width 52 height 34
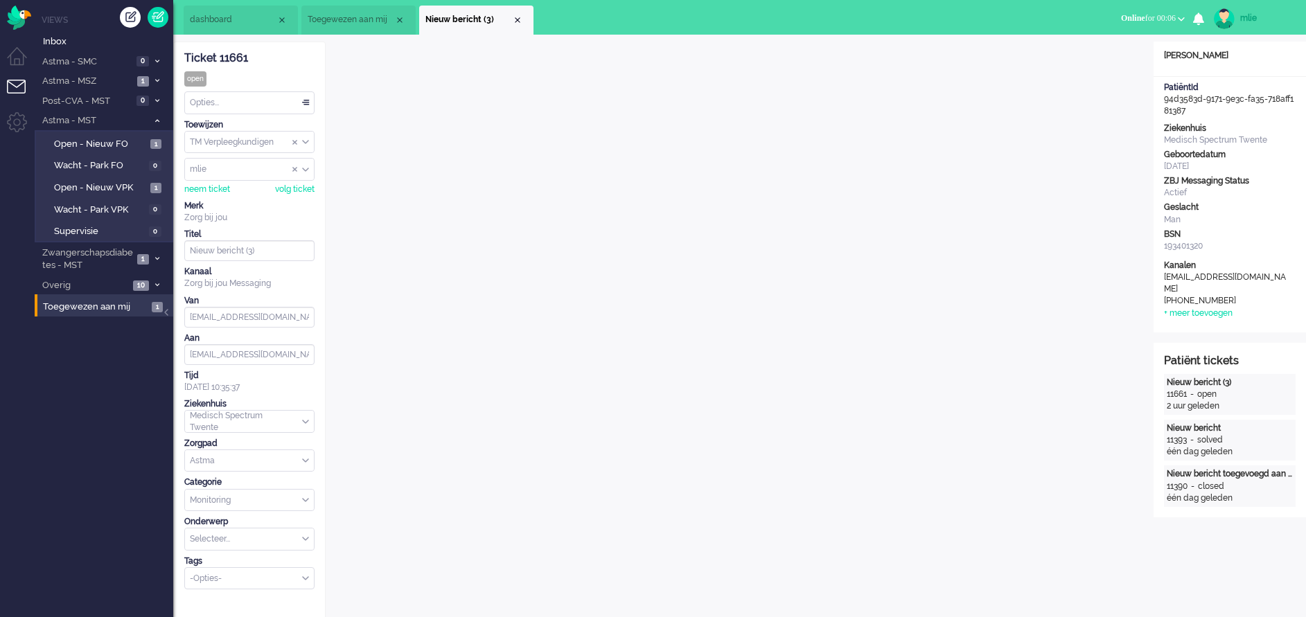
click at [304, 102] on div "Opties..." at bounding box center [249, 102] width 129 height 21
click at [221, 203] on span "Opgelost" at bounding box center [208, 201] width 35 height 12
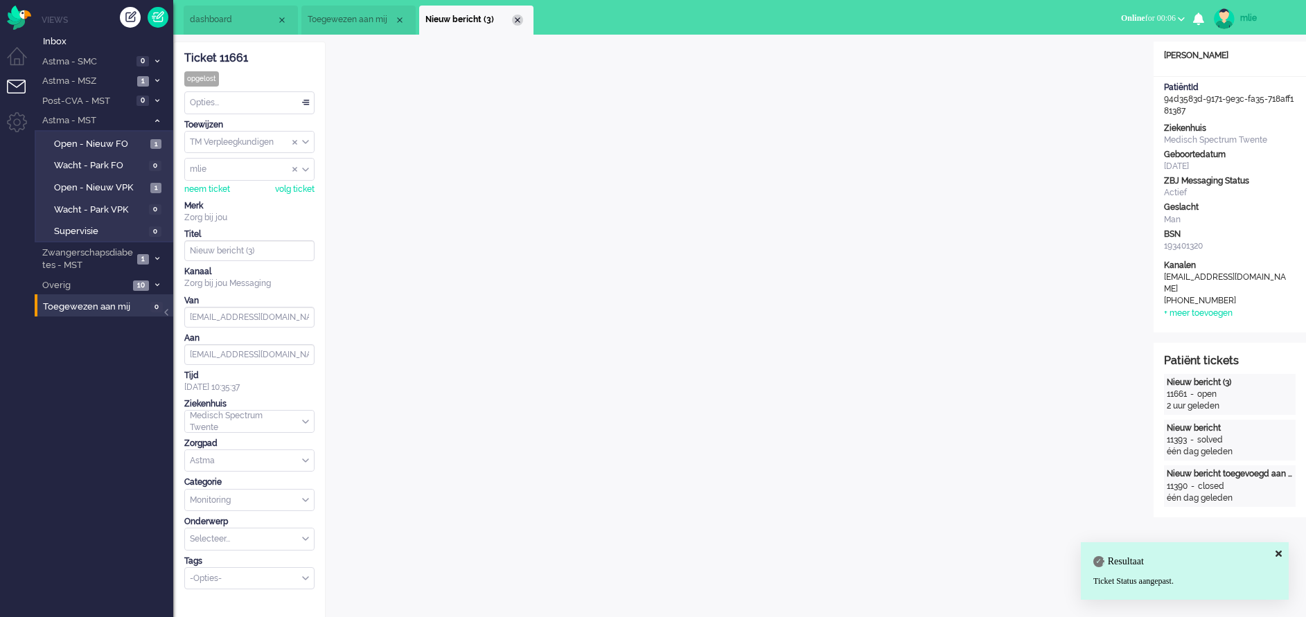
click at [519, 24] on div "Close tab" at bounding box center [517, 20] width 11 height 11
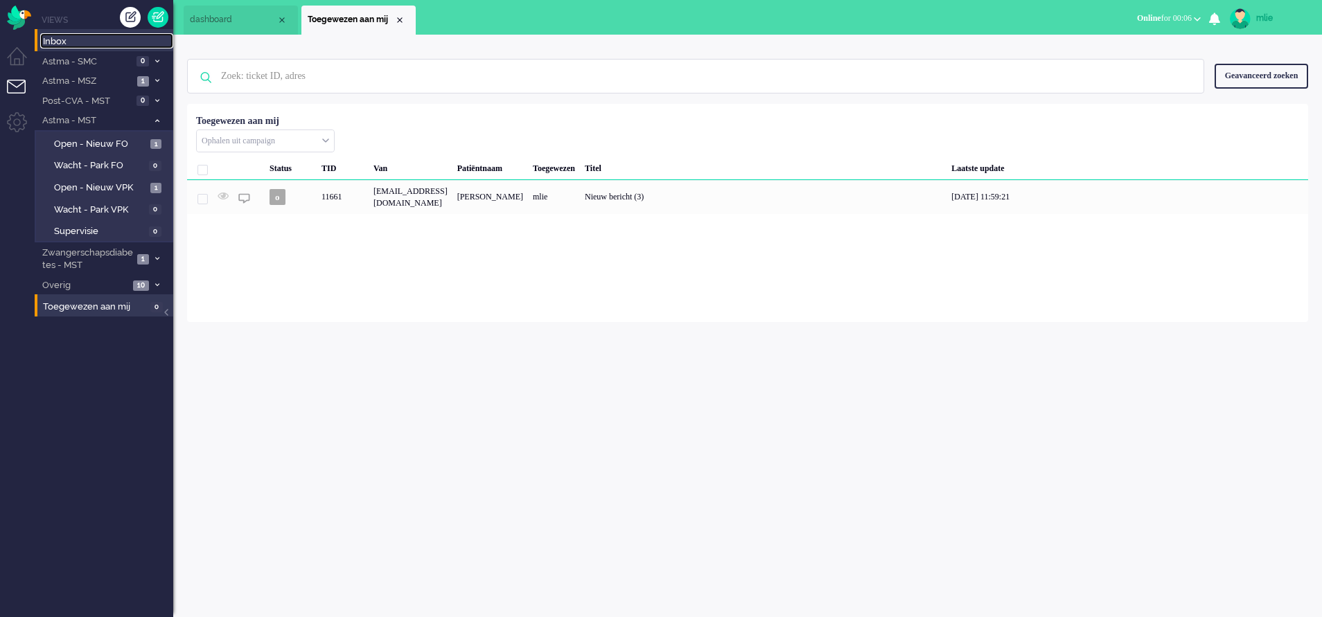
click at [80, 39] on span "Inbox" at bounding box center [108, 41] width 130 height 13
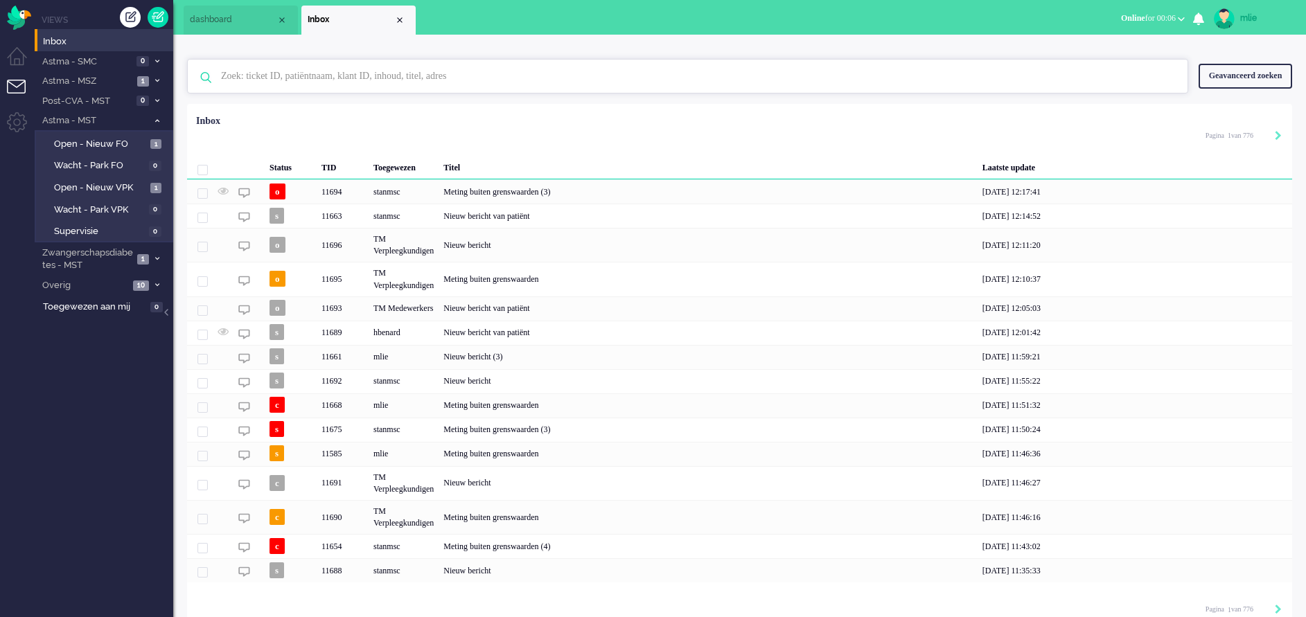
click at [309, 79] on input "text" at bounding box center [690, 76] width 958 height 33
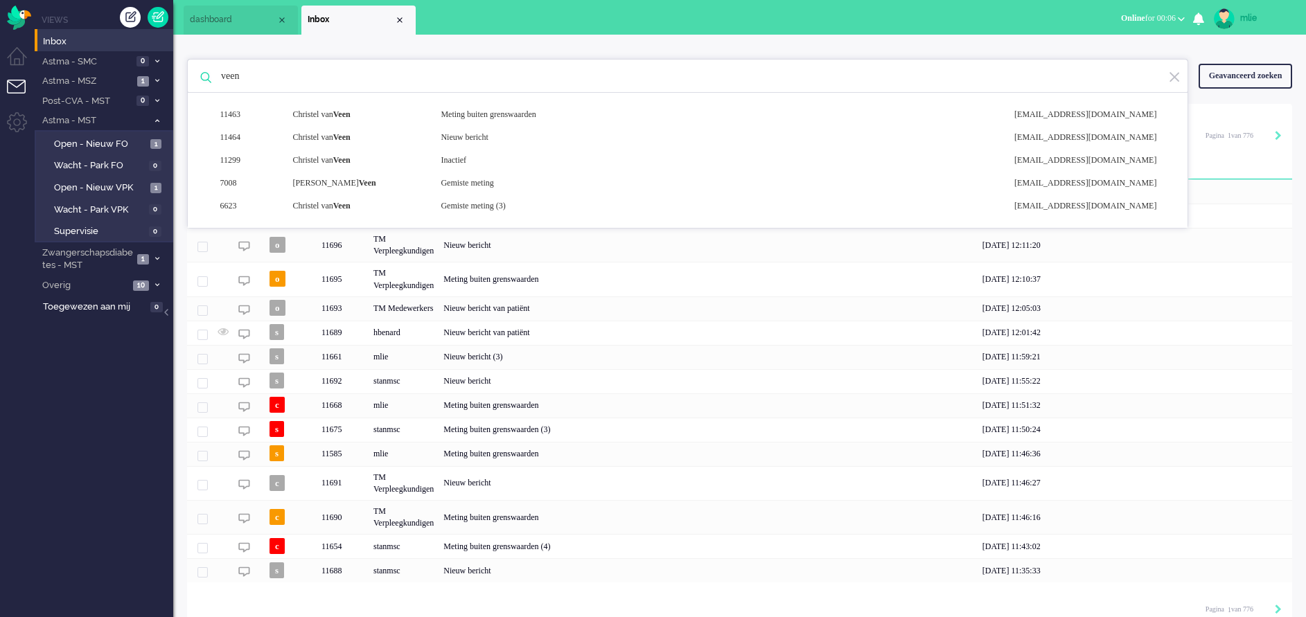
type input "veen"
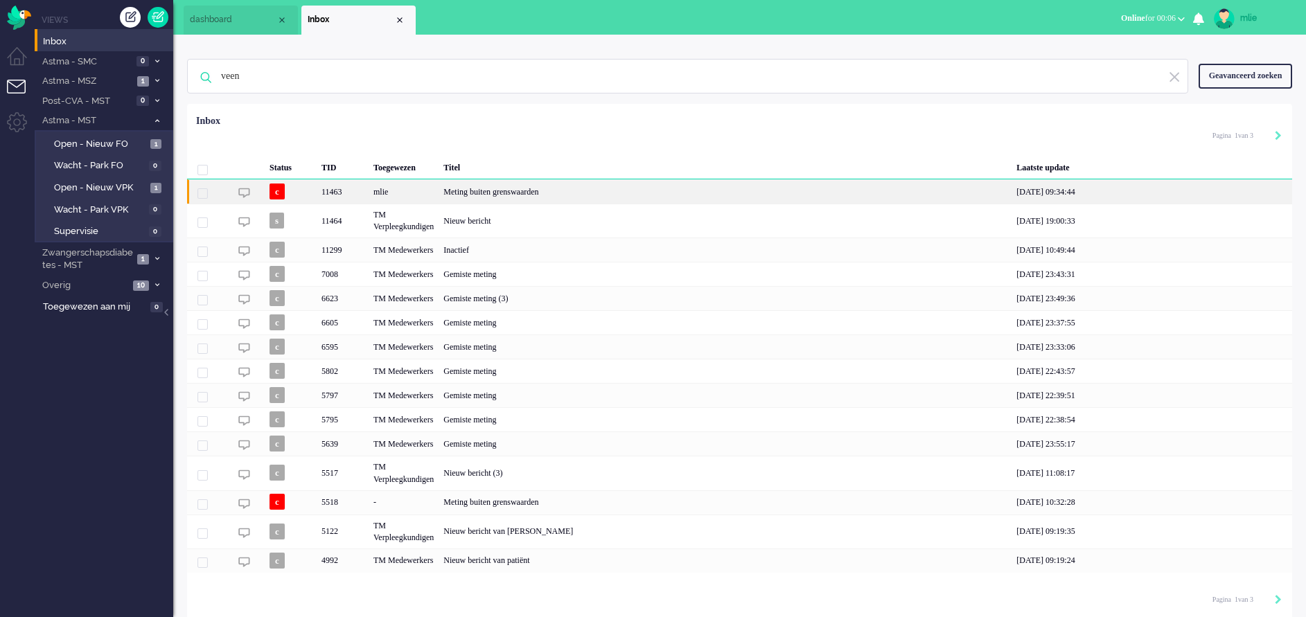
click at [497, 188] on div "Meting buiten grenswaarden" at bounding box center [724, 191] width 573 height 24
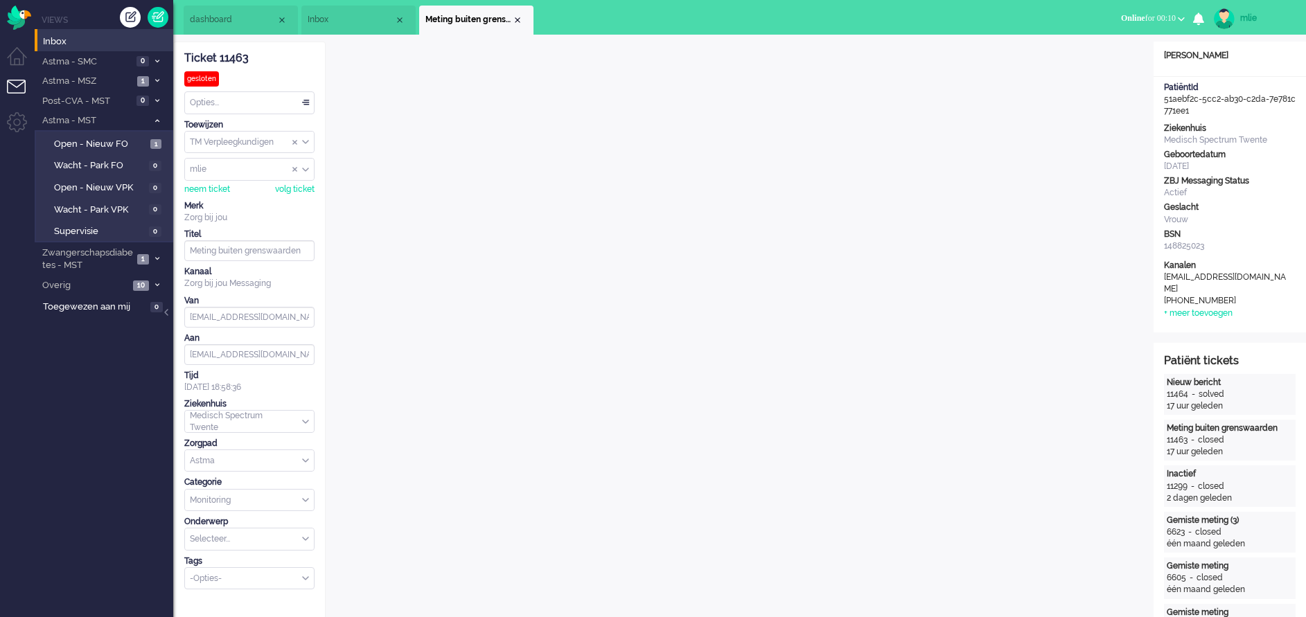
click at [525, 22] on li "Meting buiten grenswaarden" at bounding box center [476, 20] width 114 height 29
click at [68, 40] on span "Inbox" at bounding box center [108, 41] width 130 height 13
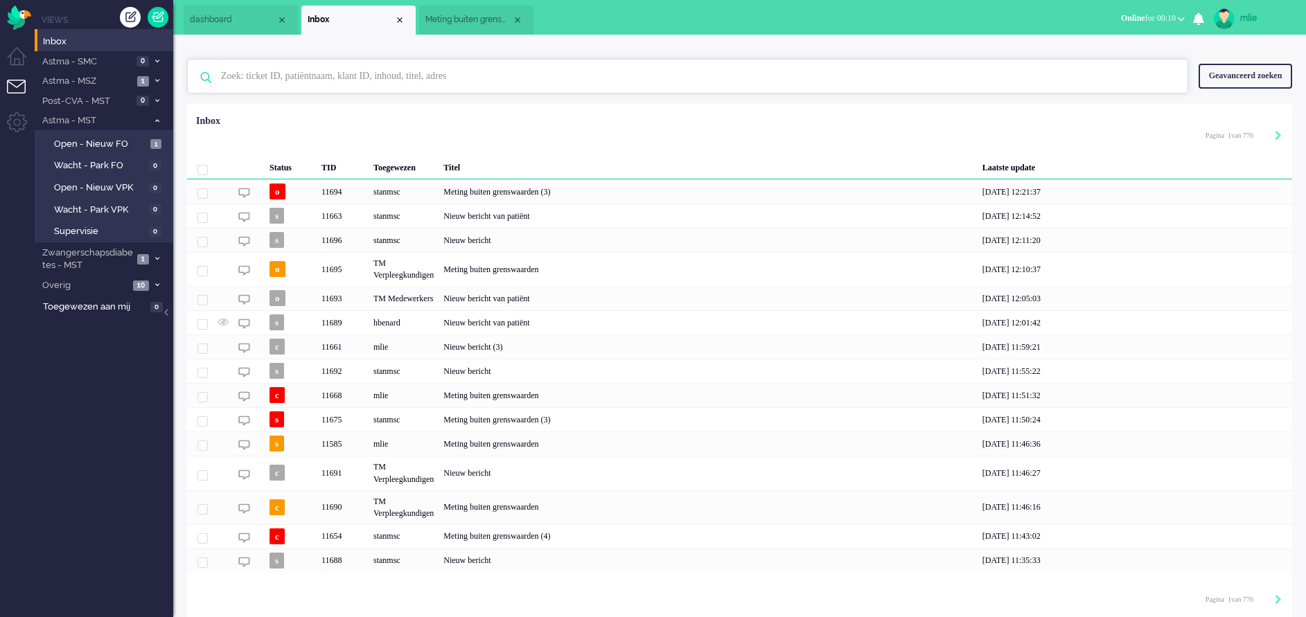
click at [267, 73] on input "text" at bounding box center [690, 76] width 958 height 33
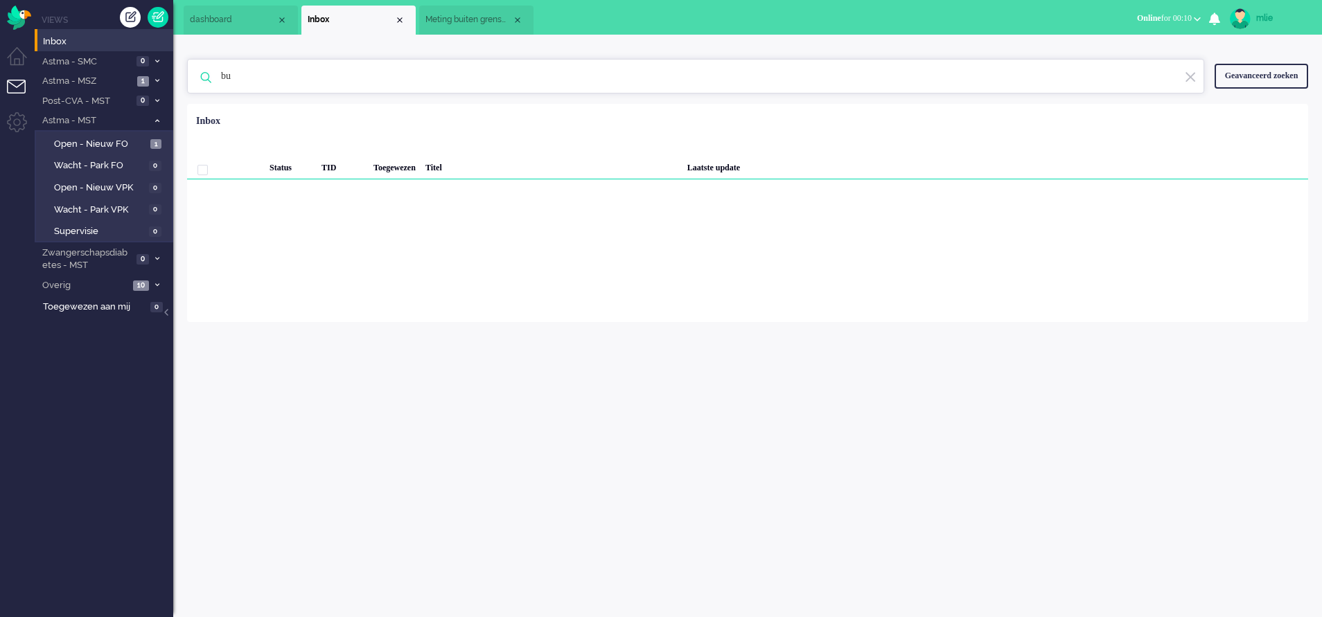
type input "b"
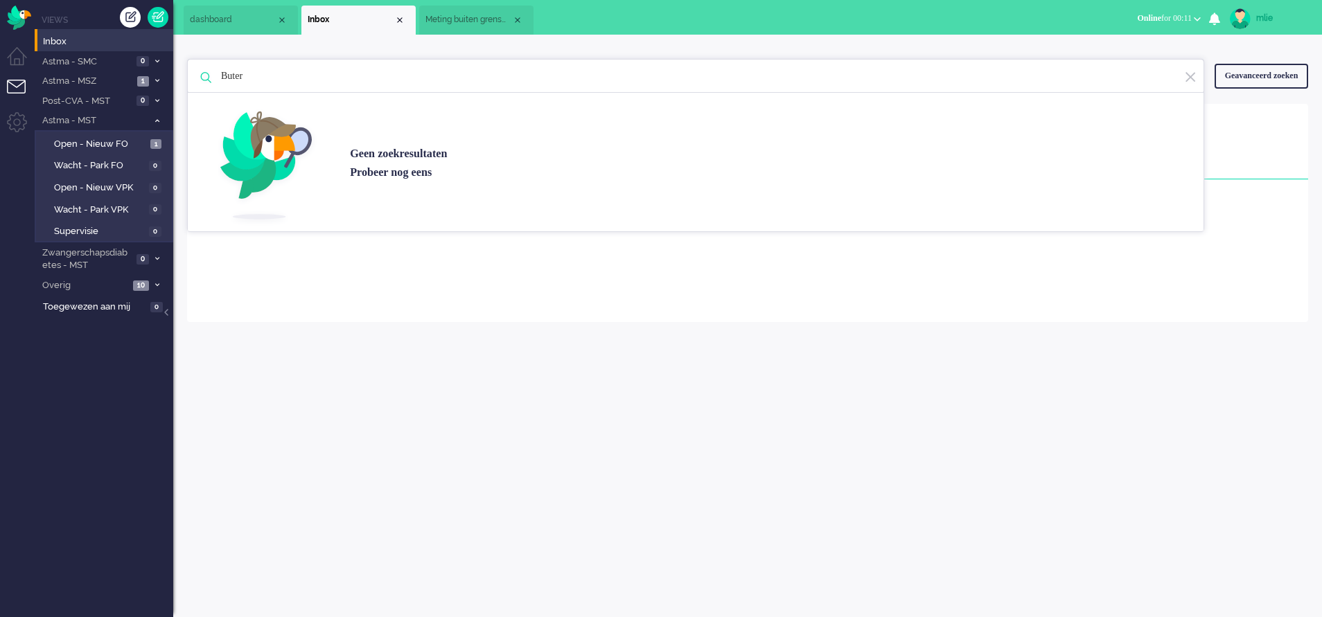
type input "Buter"
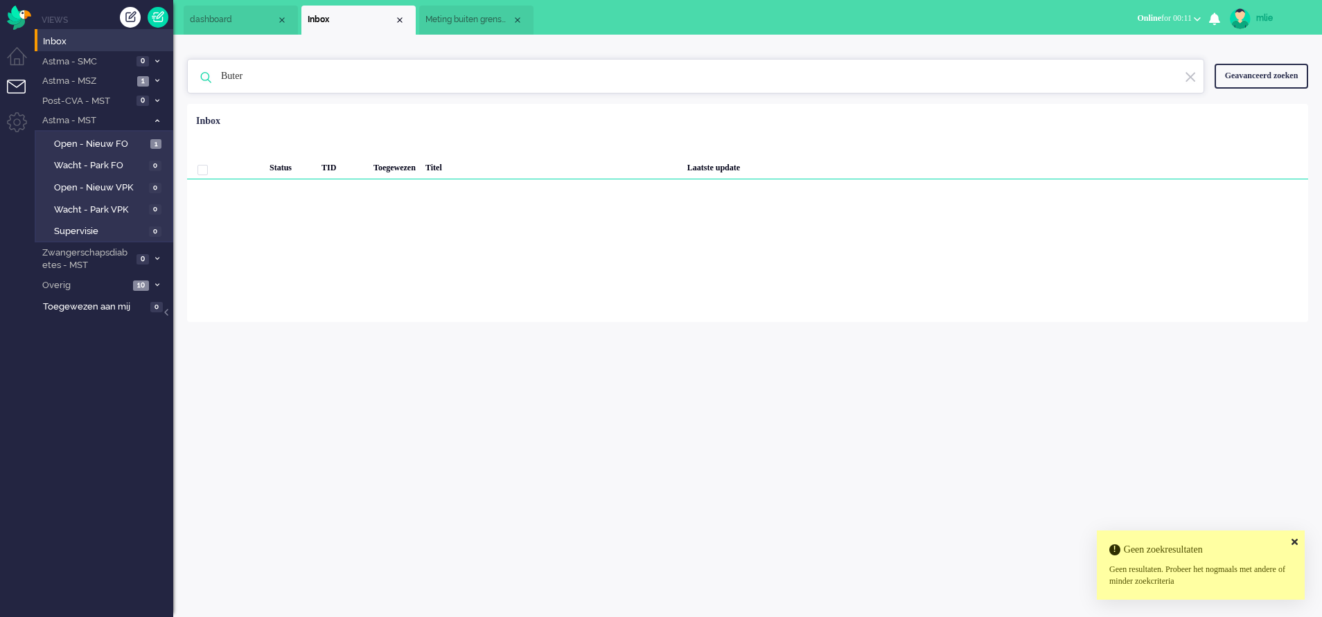
drag, startPoint x: 267, startPoint y: 73, endPoint x: 213, endPoint y: 76, distance: 53.4
click at [213, 76] on input "Buter" at bounding box center [698, 76] width 974 height 33
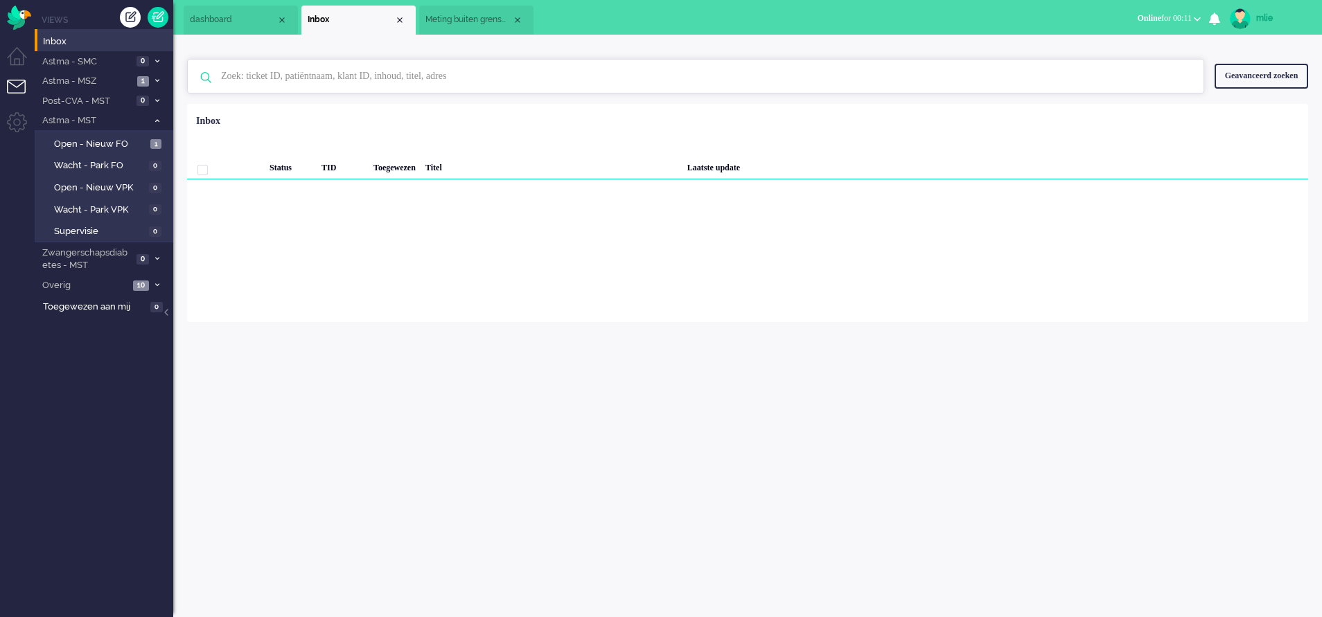
click at [256, 78] on input "text" at bounding box center [698, 76] width 974 height 33
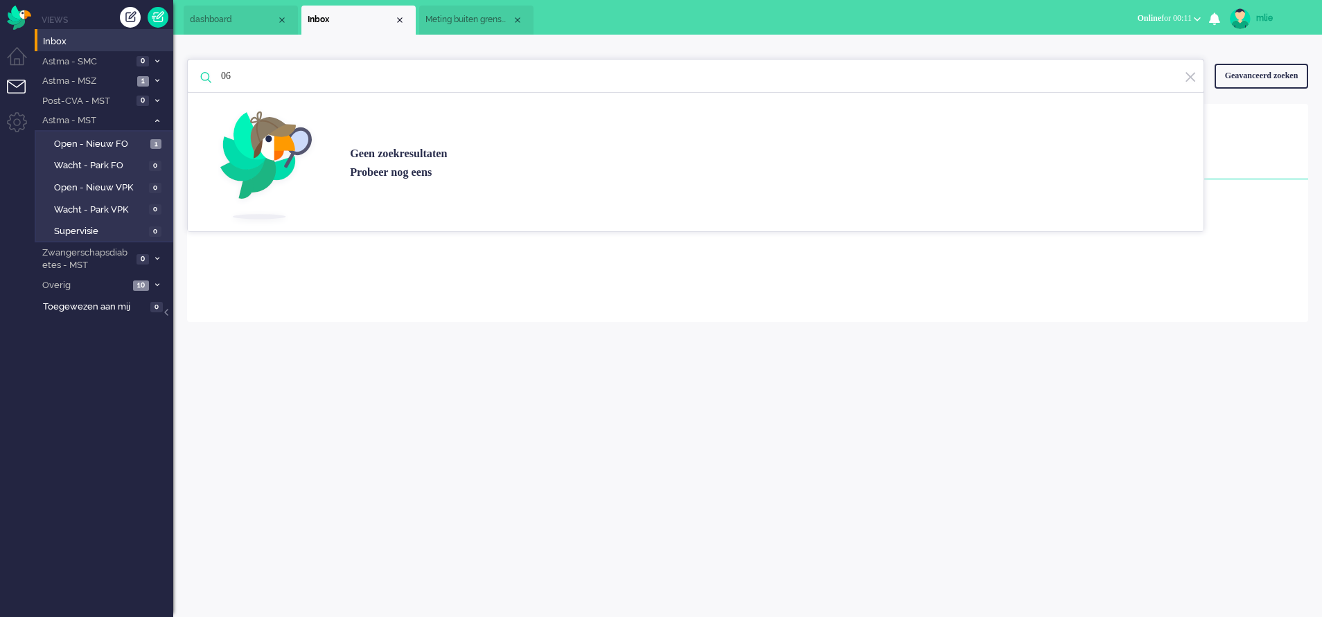
type input "0"
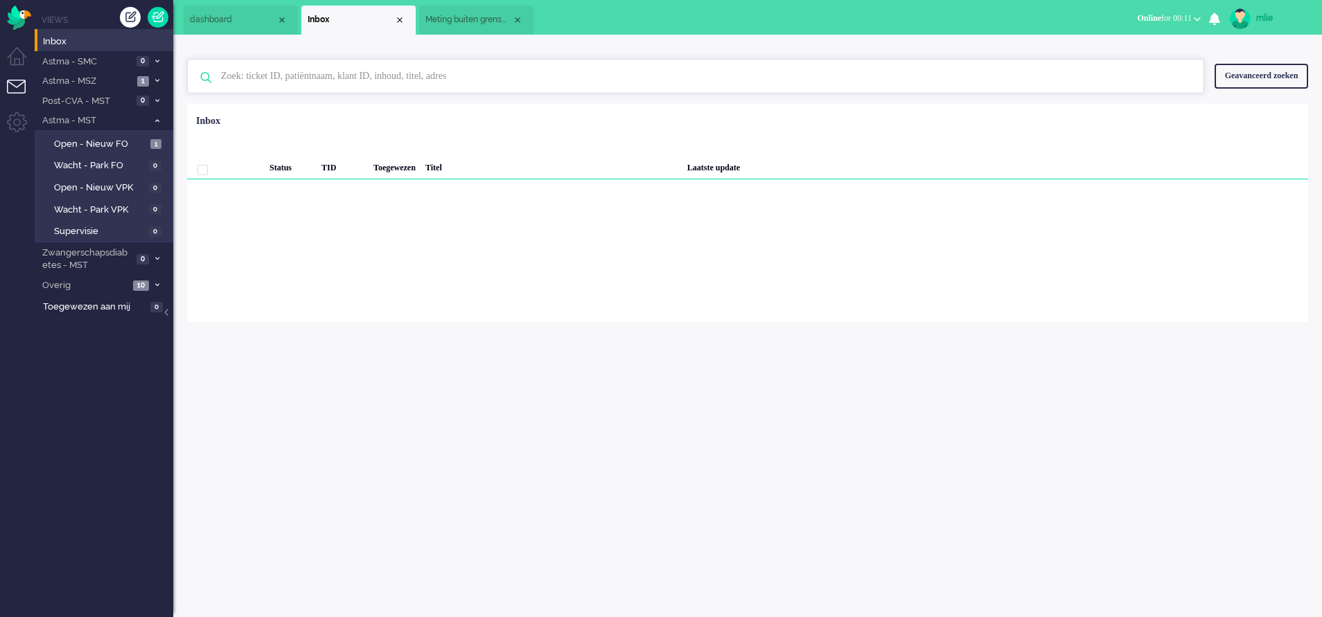
click at [281, 75] on input "text" at bounding box center [698, 76] width 974 height 33
click at [112, 305] on span "Toegewezen aan mij" at bounding box center [94, 307] width 103 height 13
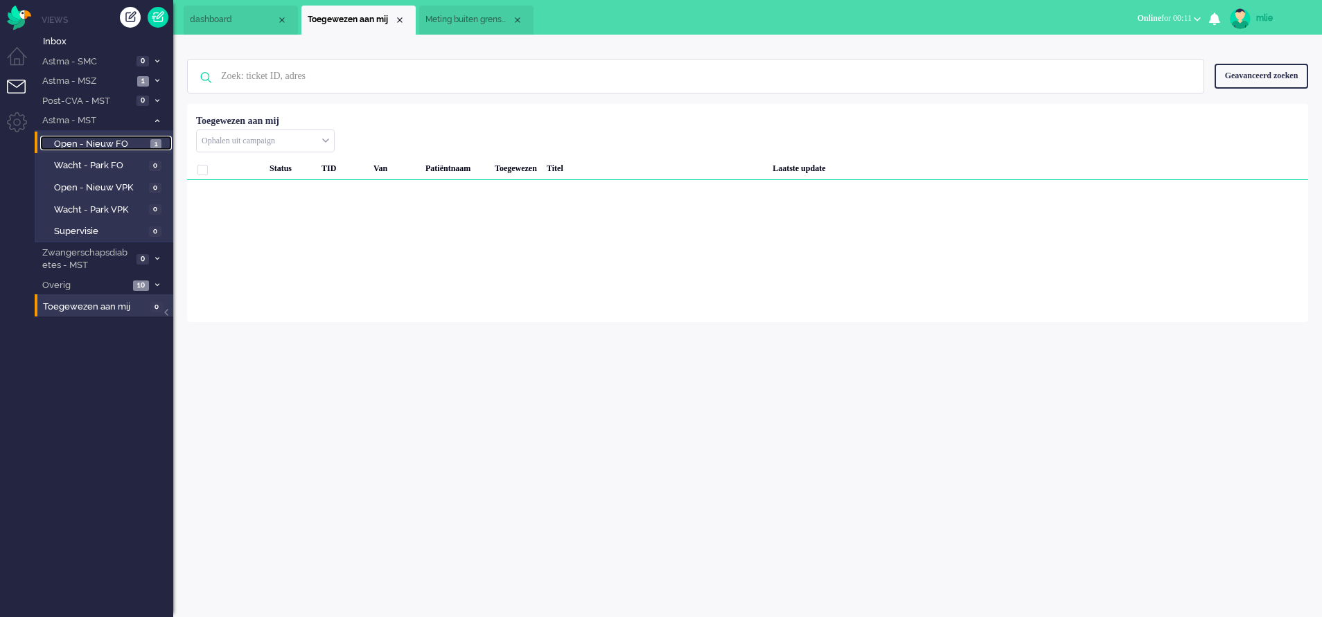
click at [122, 141] on span "Open - Nieuw FO" at bounding box center [100, 144] width 93 height 13
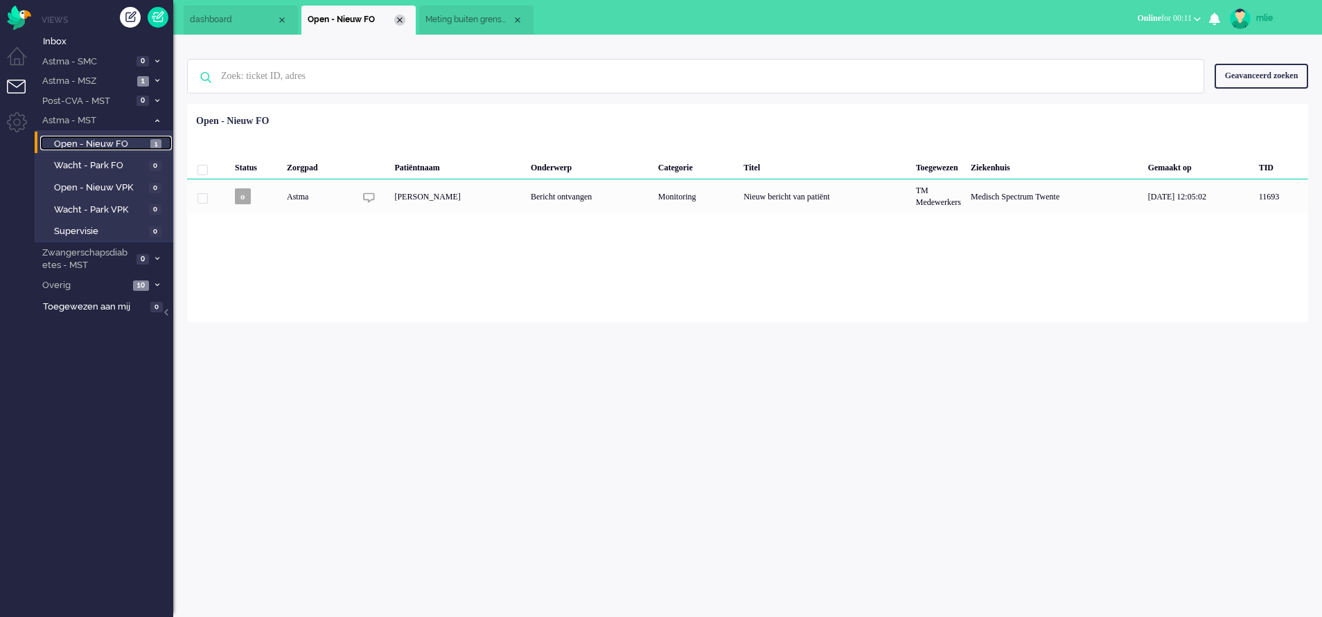
click at [400, 23] on div "Close tab" at bounding box center [399, 20] width 11 height 11
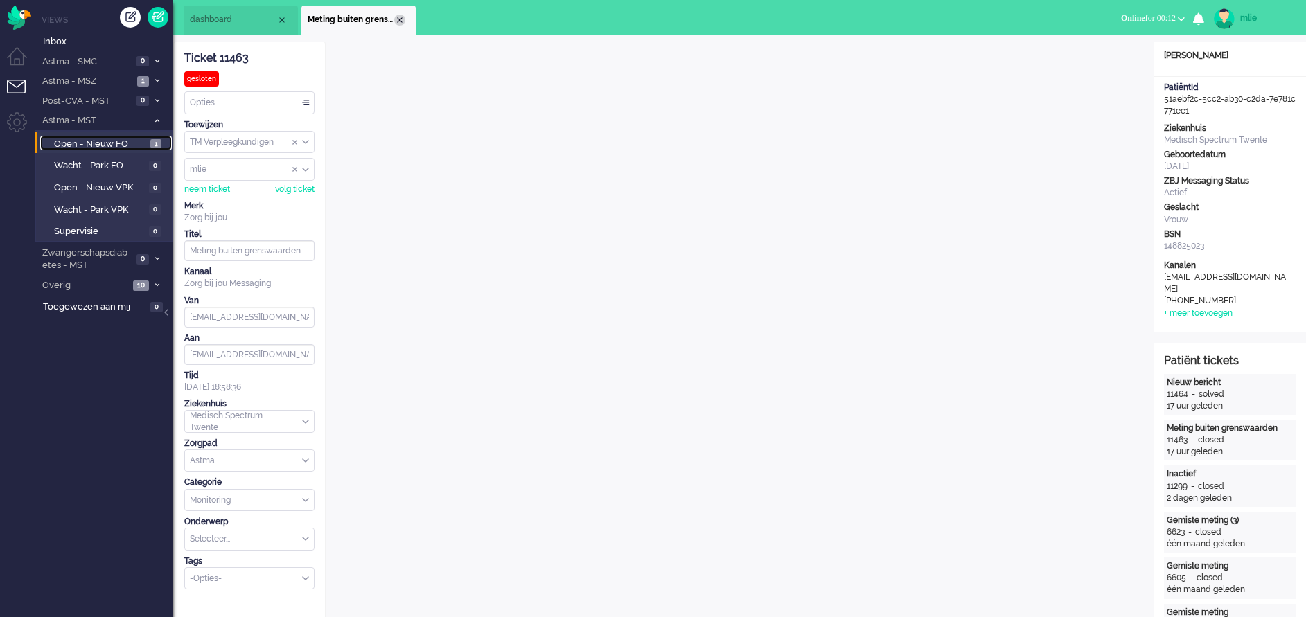
click at [398, 16] on div "Close tab" at bounding box center [399, 20] width 11 height 11
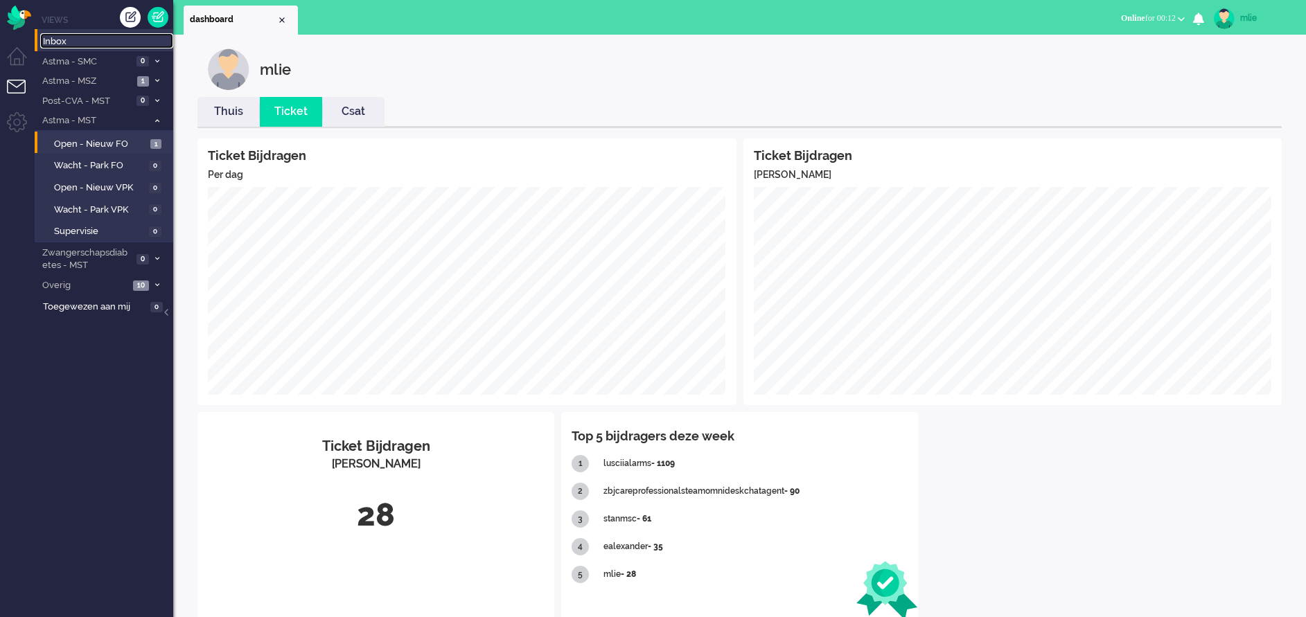
click at [69, 40] on span "Inbox" at bounding box center [108, 41] width 130 height 13
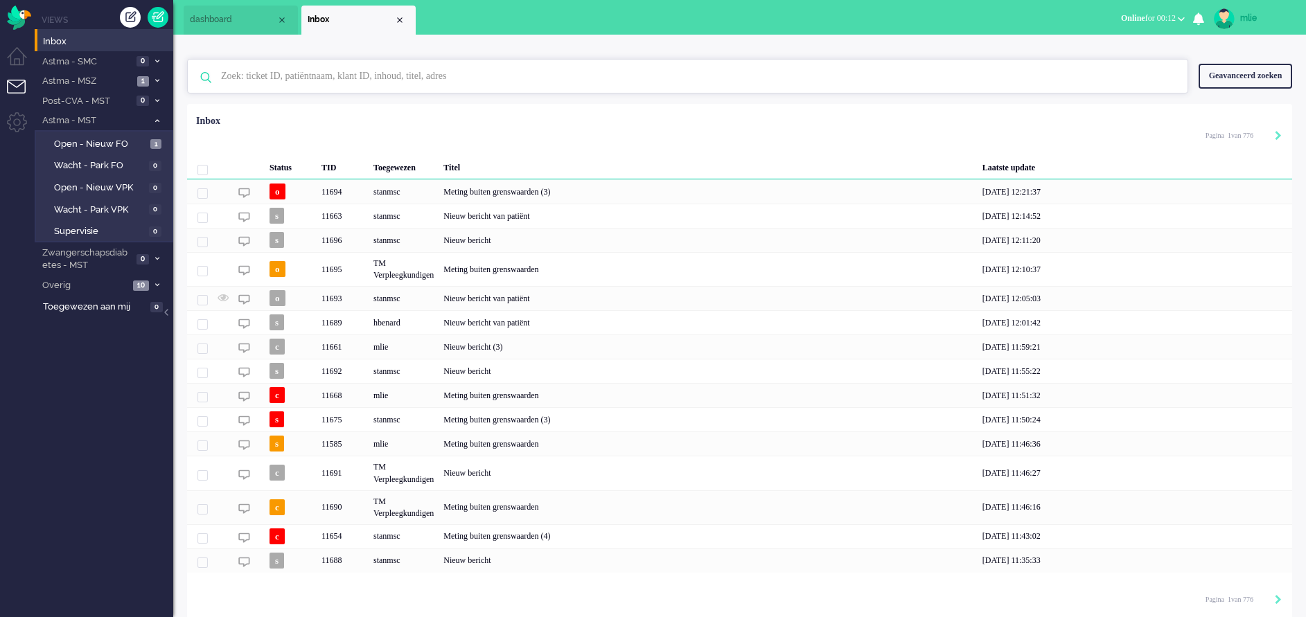
click at [258, 73] on input "text" at bounding box center [690, 76] width 958 height 33
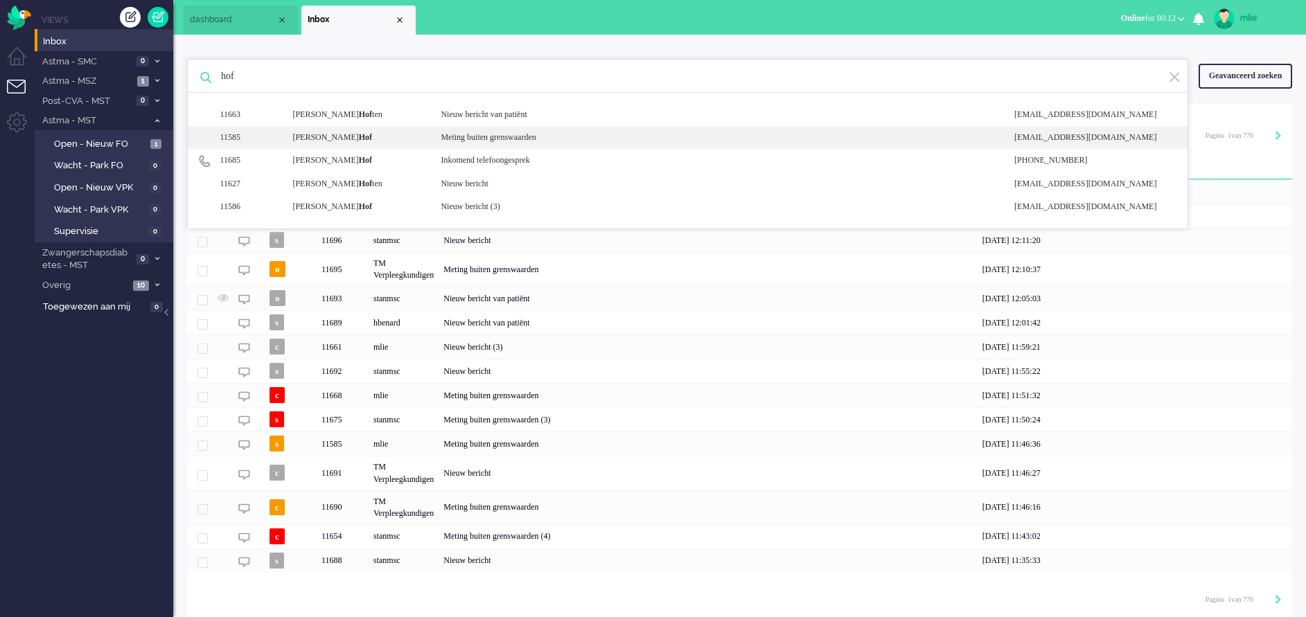
type input "hof"
click at [526, 129] on div "11585 Kelly Hof Meting buiten grenswaarden noreply+6b758e98-8acf-dbef-f167-7811…" at bounding box center [687, 137] width 999 height 23
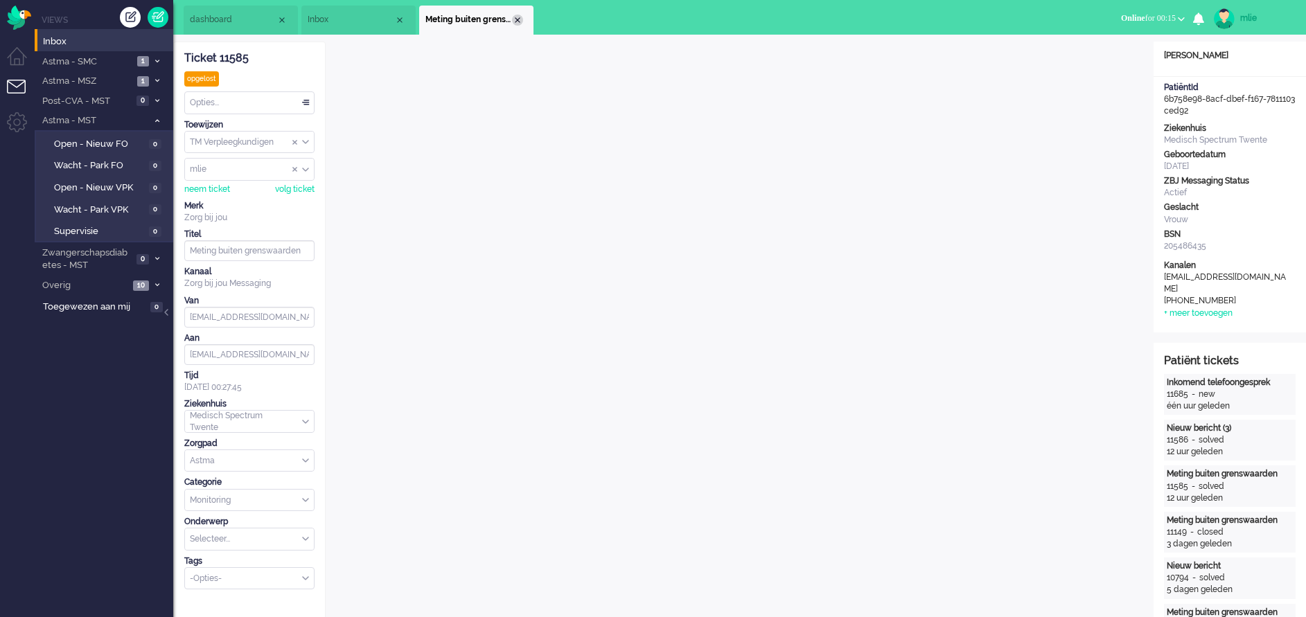
click at [519, 21] on div "Close tab" at bounding box center [517, 20] width 11 height 11
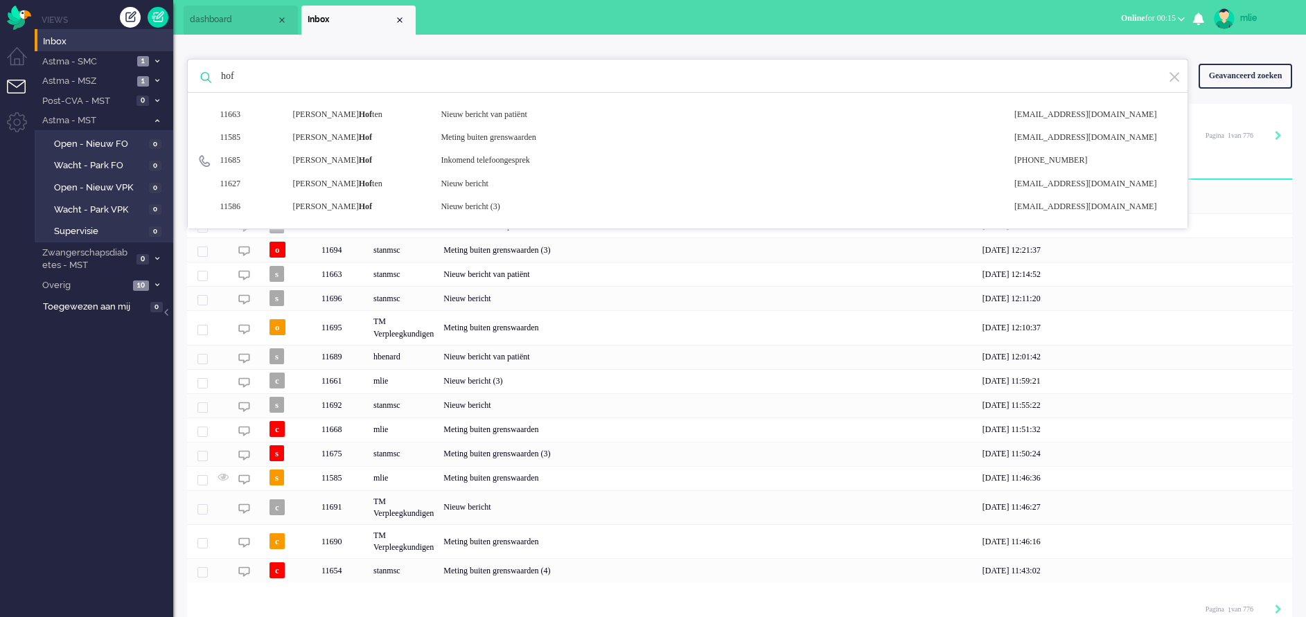
click at [405, 22] on li "Inbox" at bounding box center [358, 20] width 114 height 29
click at [405, 21] on li "Inbox" at bounding box center [358, 20] width 114 height 29
click at [403, 21] on div "Close tab" at bounding box center [399, 20] width 11 height 11
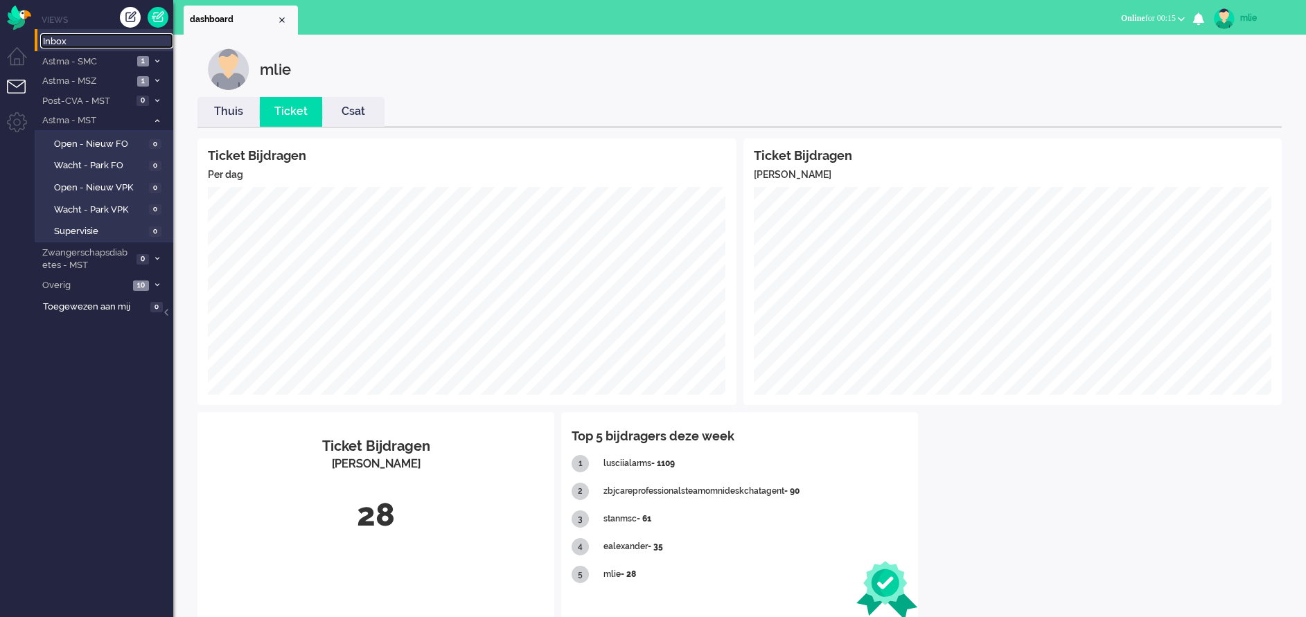
click at [60, 39] on span "Inbox" at bounding box center [108, 41] width 130 height 13
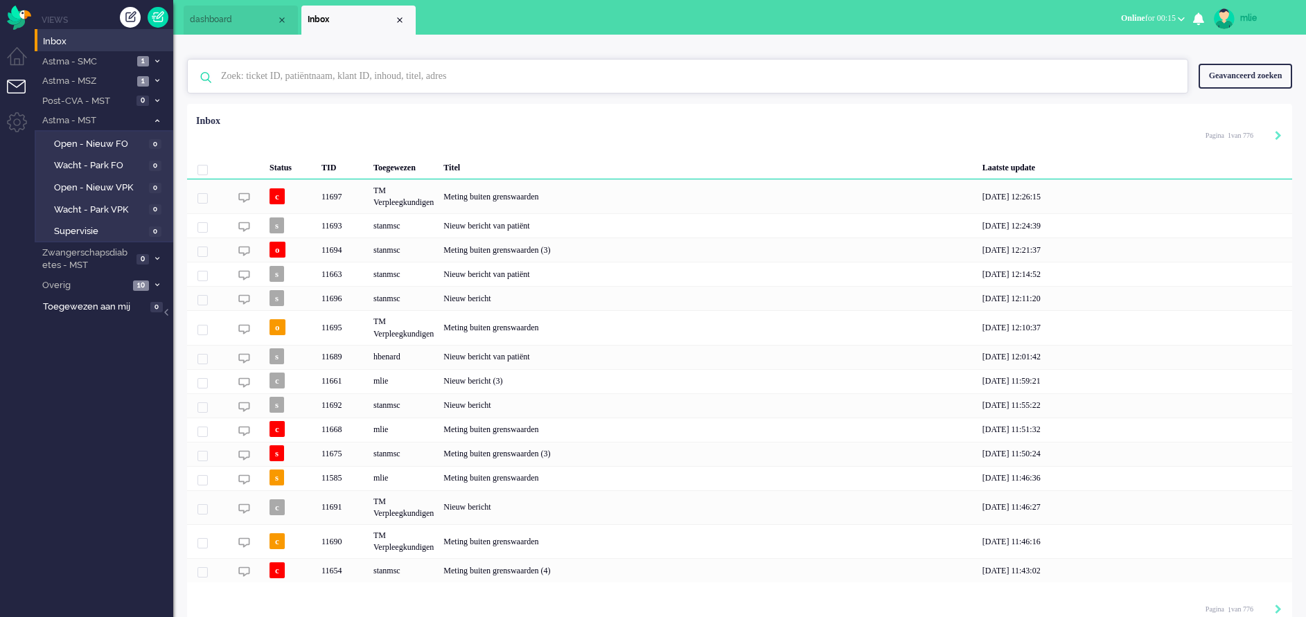
click at [260, 83] on input "text" at bounding box center [690, 76] width 958 height 33
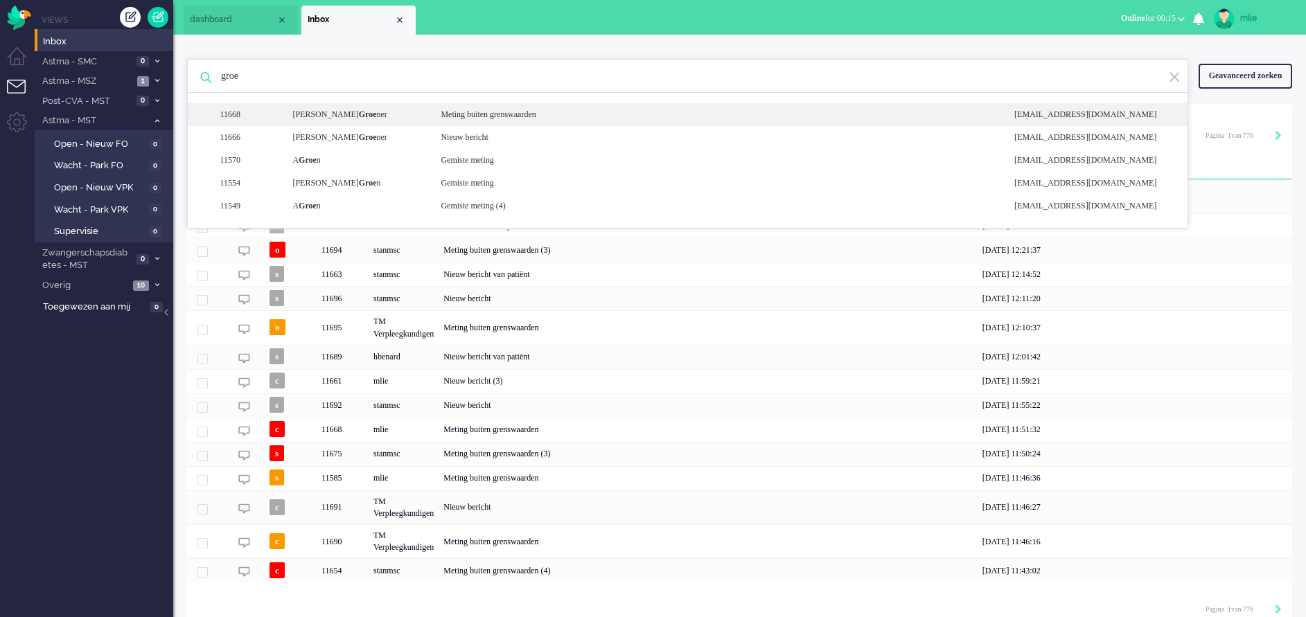
type input "groe"
click at [508, 116] on div "Meting buiten grenswaarden" at bounding box center [716, 115] width 573 height 12
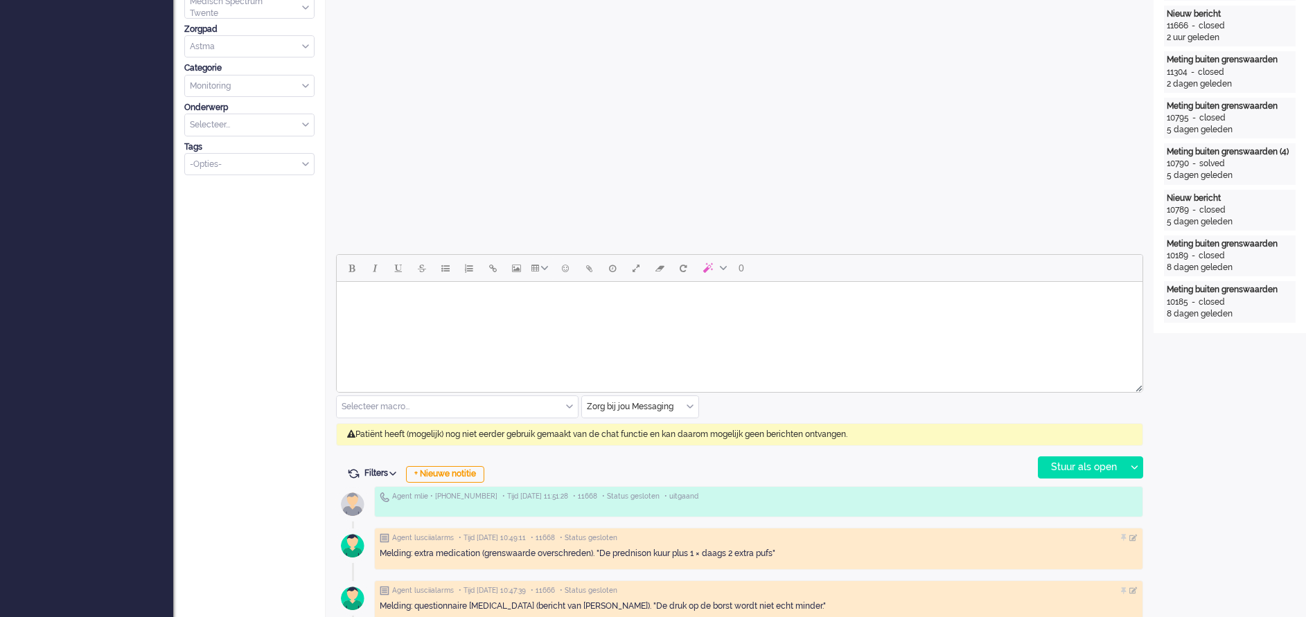
scroll to position [416, 0]
click at [436, 316] on html at bounding box center [740, 298] width 806 height 35
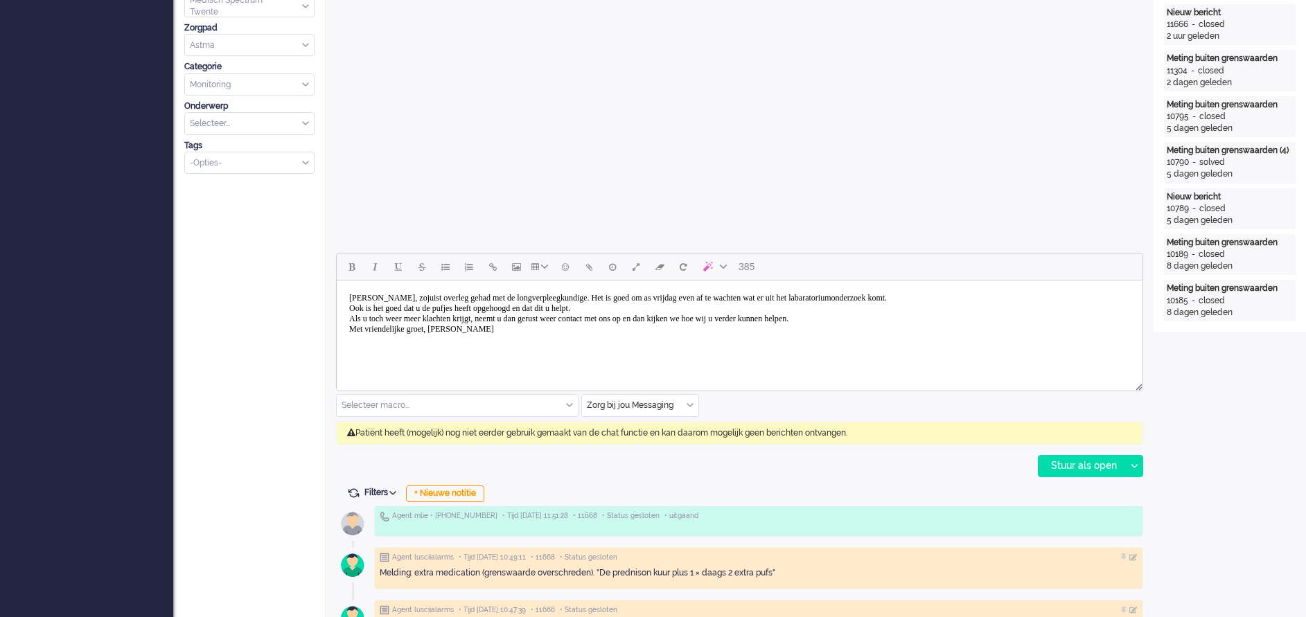
click at [922, 321] on body "Dag heer Groener, zojuist overleg gehad met de longverpleegkundige. Het is goed…" at bounding box center [739, 313] width 794 height 55
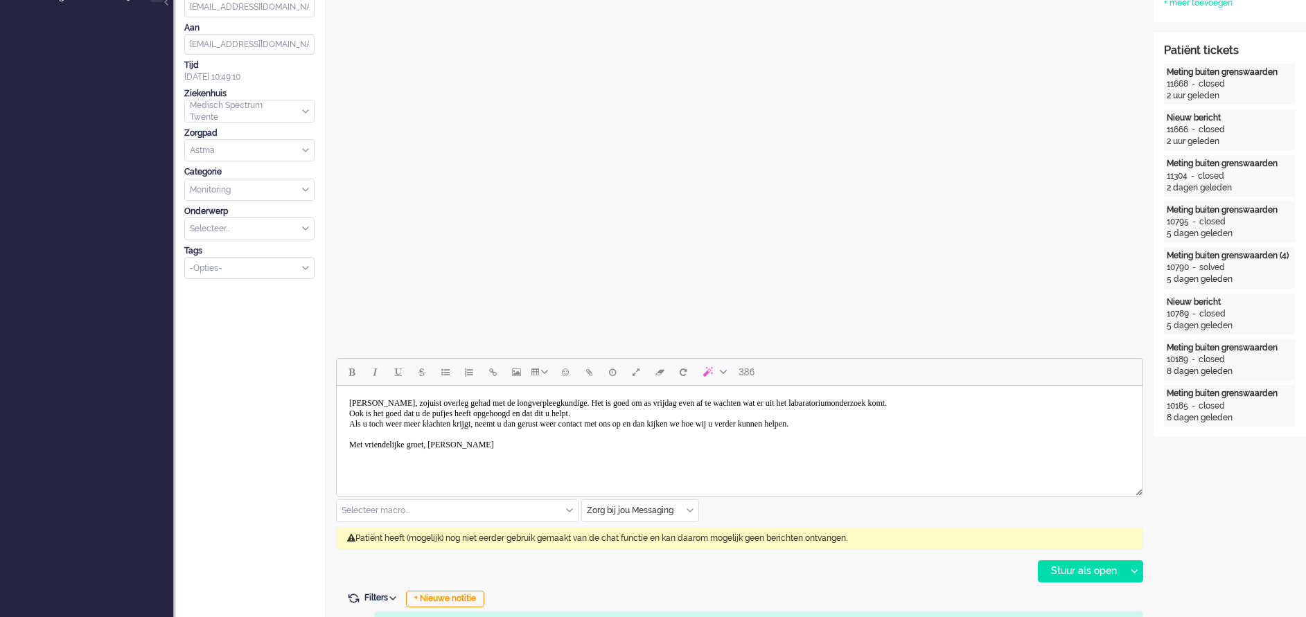
scroll to position [312, 0]
click at [1078, 573] on div "Stuur als open" at bounding box center [1081, 570] width 87 height 21
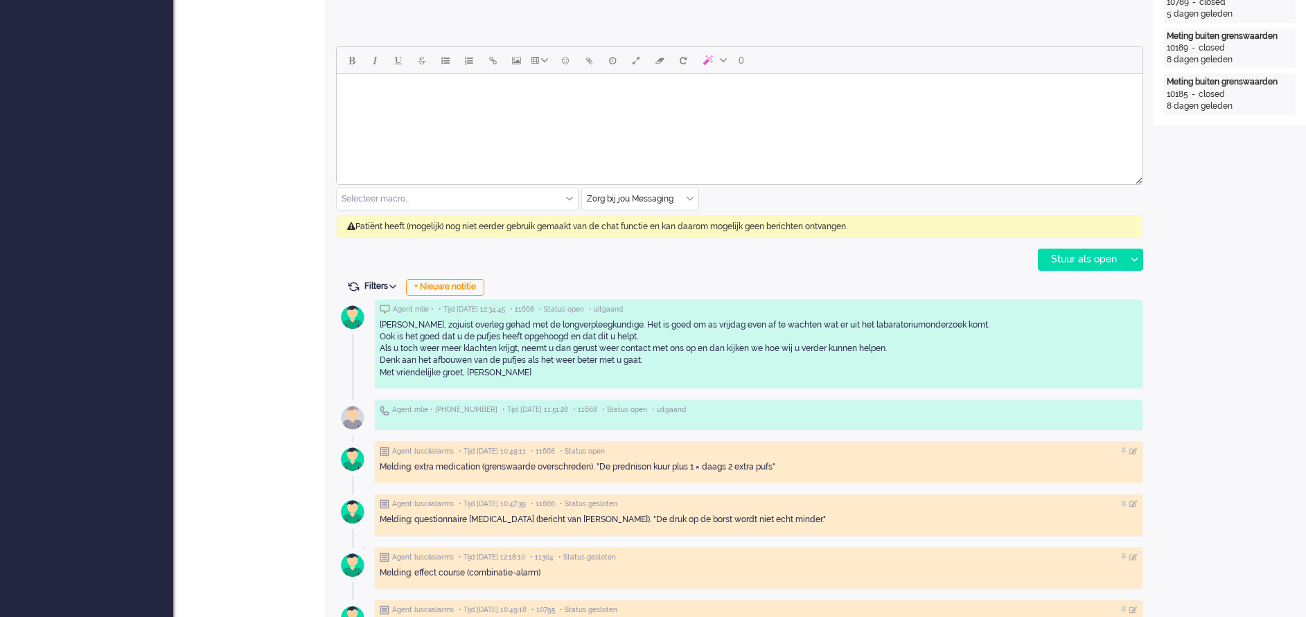
scroll to position [623, 0]
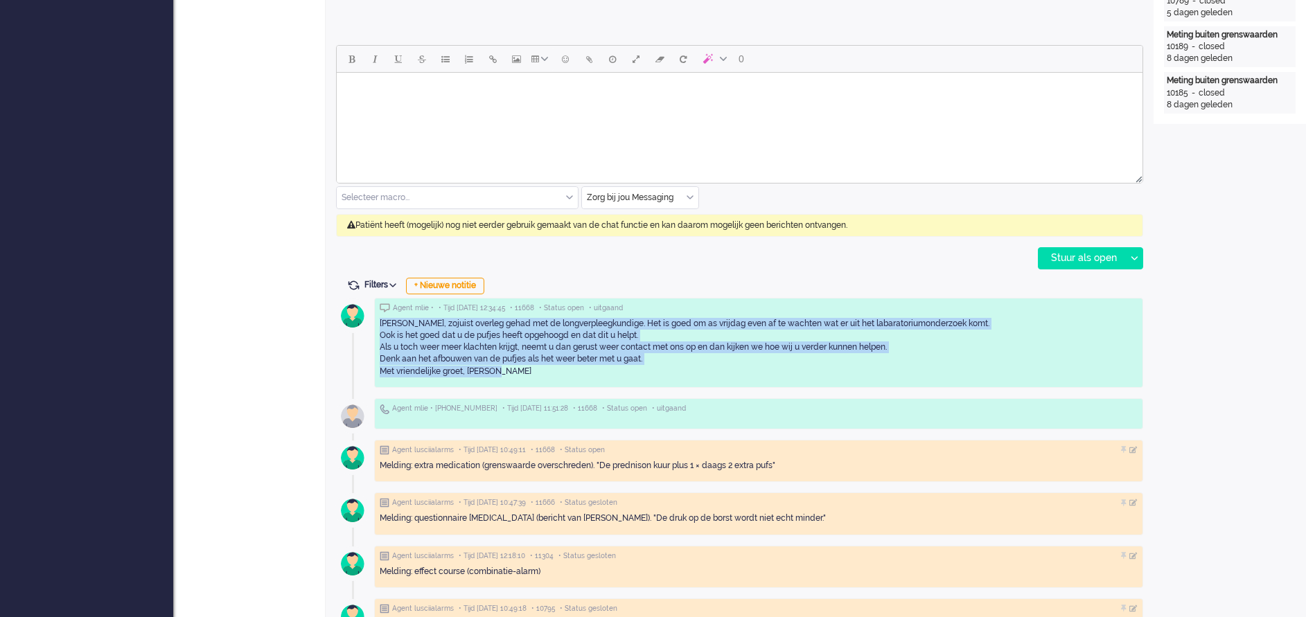
drag, startPoint x: 377, startPoint y: 321, endPoint x: 517, endPoint y: 372, distance: 148.4
click at [517, 372] on div "Agent mlie • • Tijd 16/09/2025 12:34:45 • 11668 • Status open • uitgaand Dag he…" at bounding box center [758, 343] width 769 height 90
drag, startPoint x: 517, startPoint y: 372, endPoint x: 485, endPoint y: 342, distance: 43.6
copy div "Dag heer Groener, zojuist overleg gehad met de longverpleegkundige. Het is goed…"
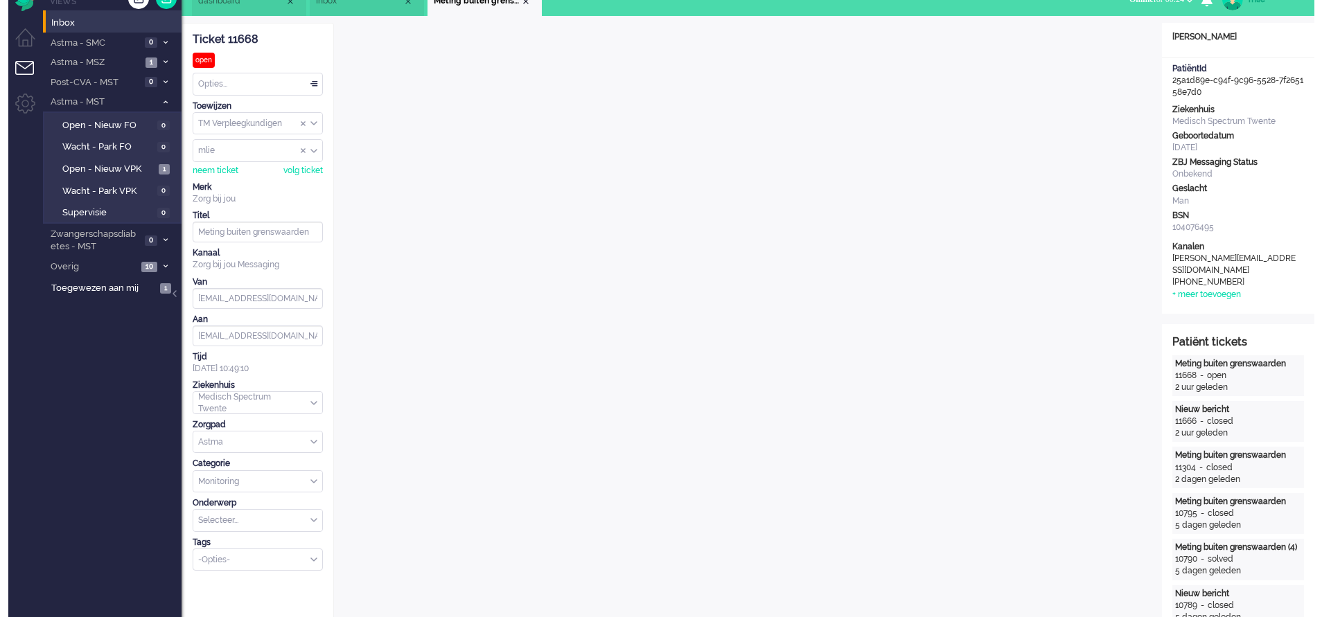
scroll to position [0, 0]
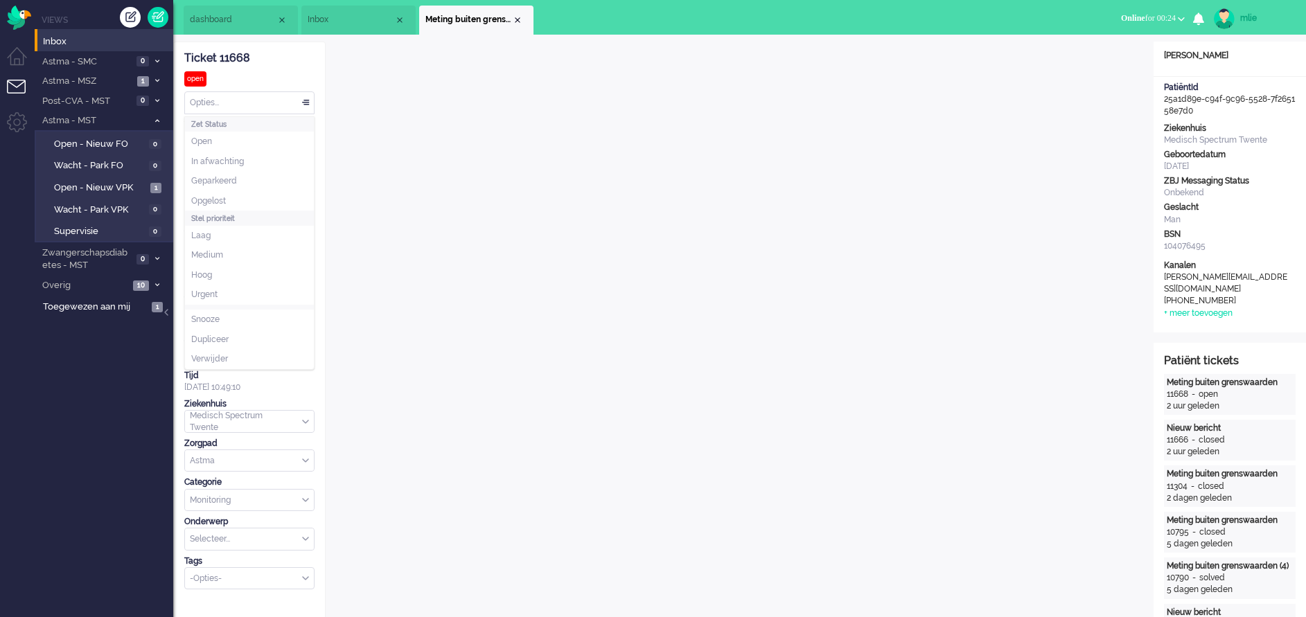
click at [304, 96] on div "Opties..." at bounding box center [249, 102] width 129 height 21
click at [200, 199] on span "Opgelost" at bounding box center [208, 201] width 35 height 12
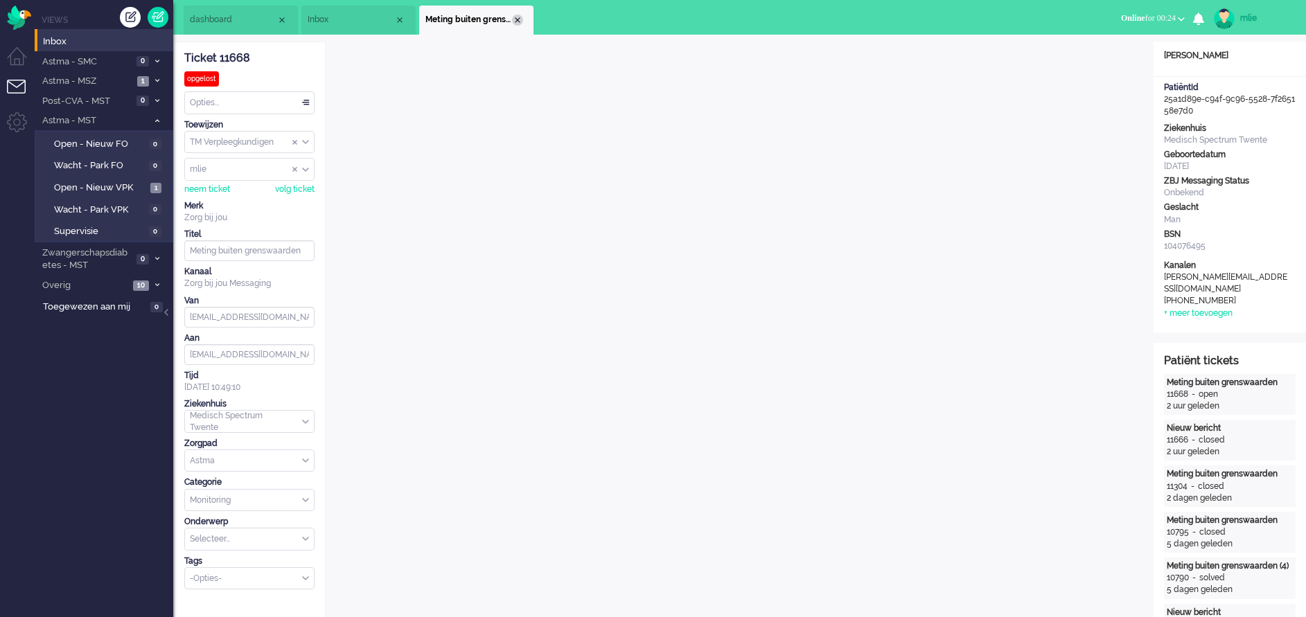
click at [519, 20] on div "Close tab" at bounding box center [517, 20] width 11 height 11
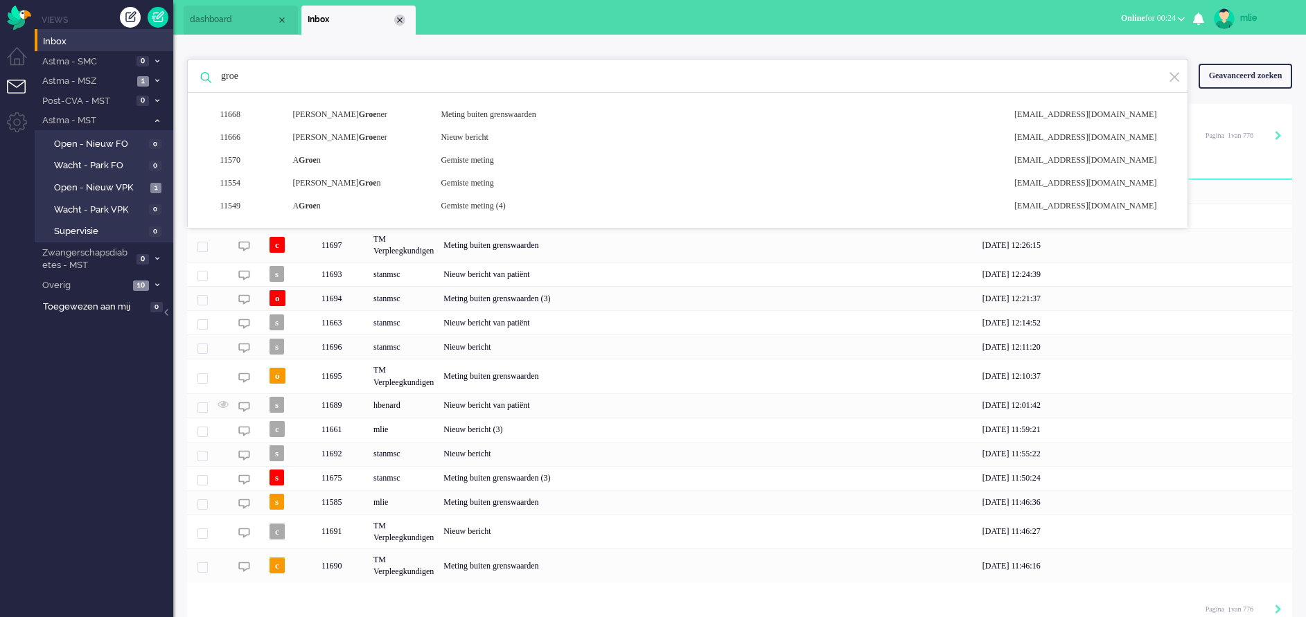
click at [404, 24] on li "Inbox" at bounding box center [358, 20] width 114 height 29
click at [399, 19] on div "Close tab" at bounding box center [398, 20] width 11 height 11
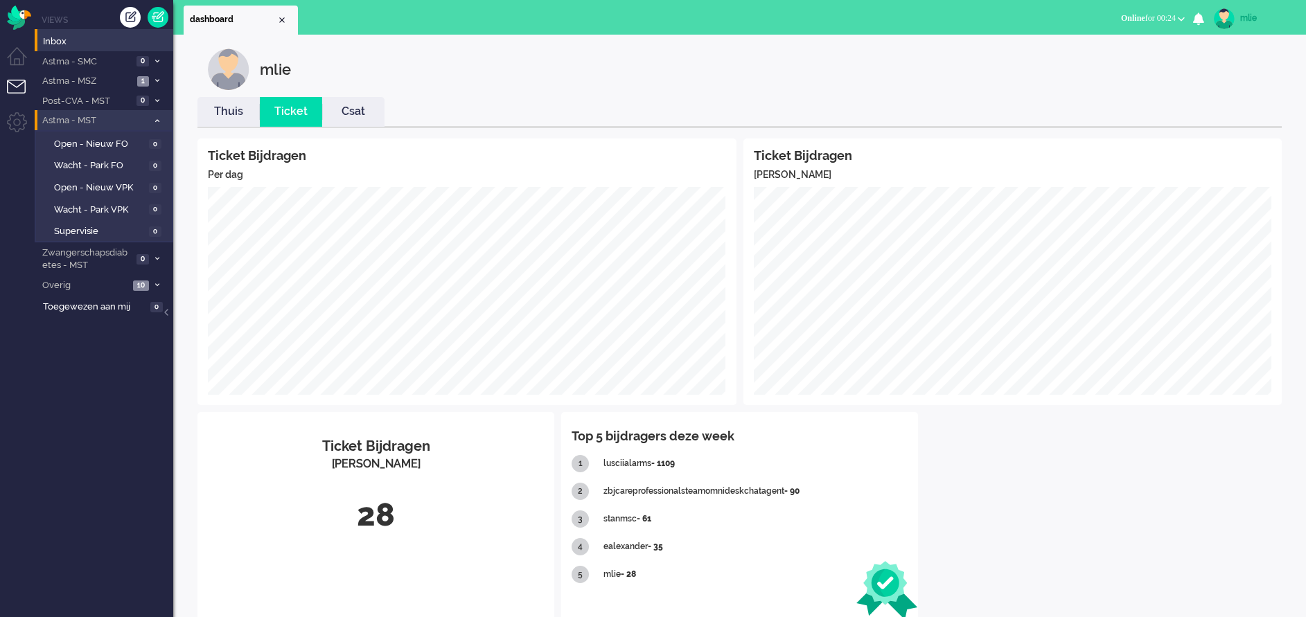
click at [153, 117] on span at bounding box center [157, 121] width 10 height 8
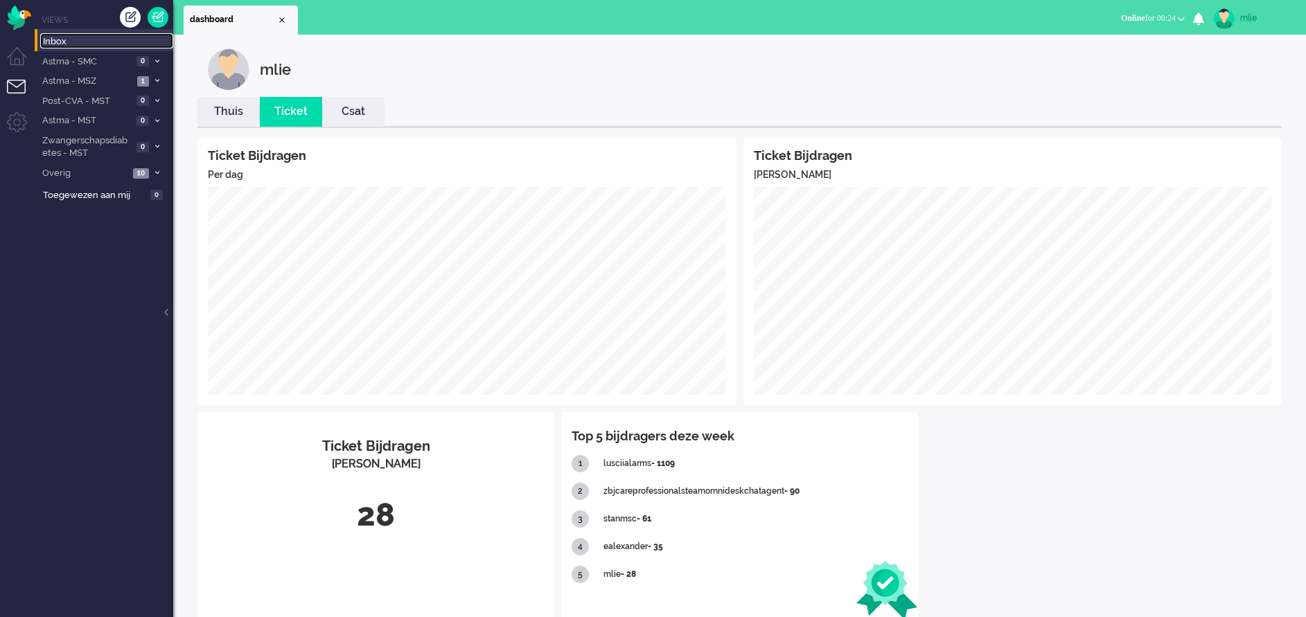
click at [65, 40] on span "Inbox" at bounding box center [108, 41] width 130 height 13
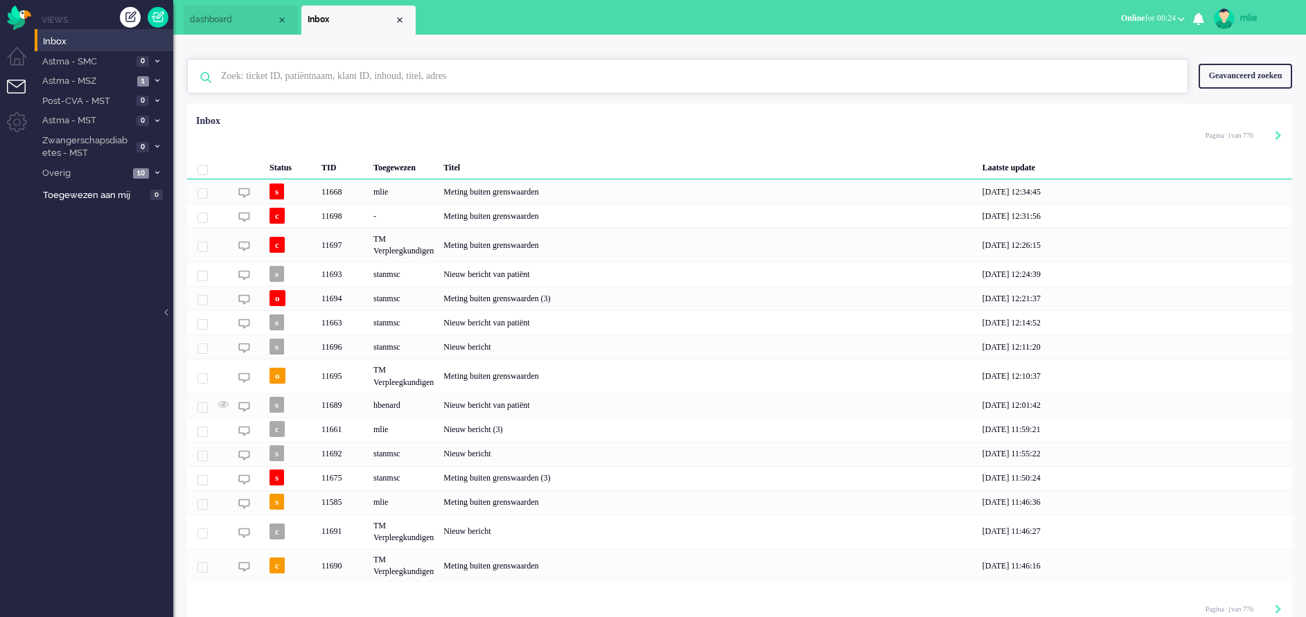
click at [267, 82] on input "text" at bounding box center [690, 76] width 958 height 33
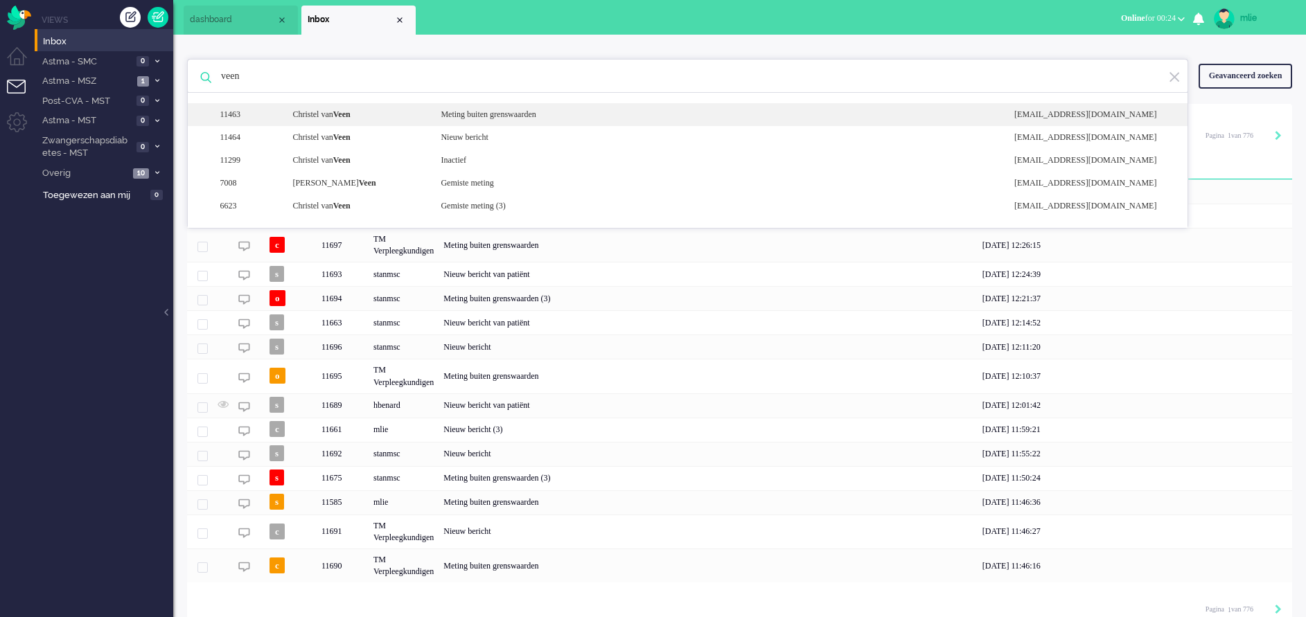
type input "veen"
click at [525, 110] on div "Meting buiten grenswaarden" at bounding box center [716, 115] width 573 height 12
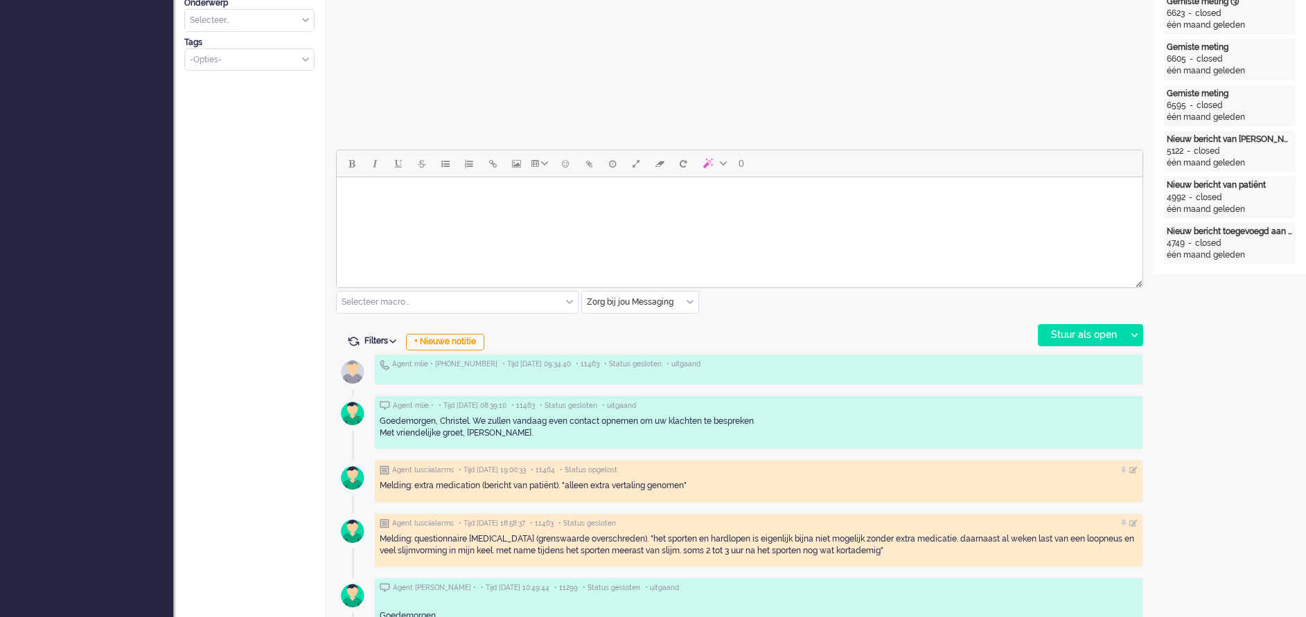
scroll to position [561, 0]
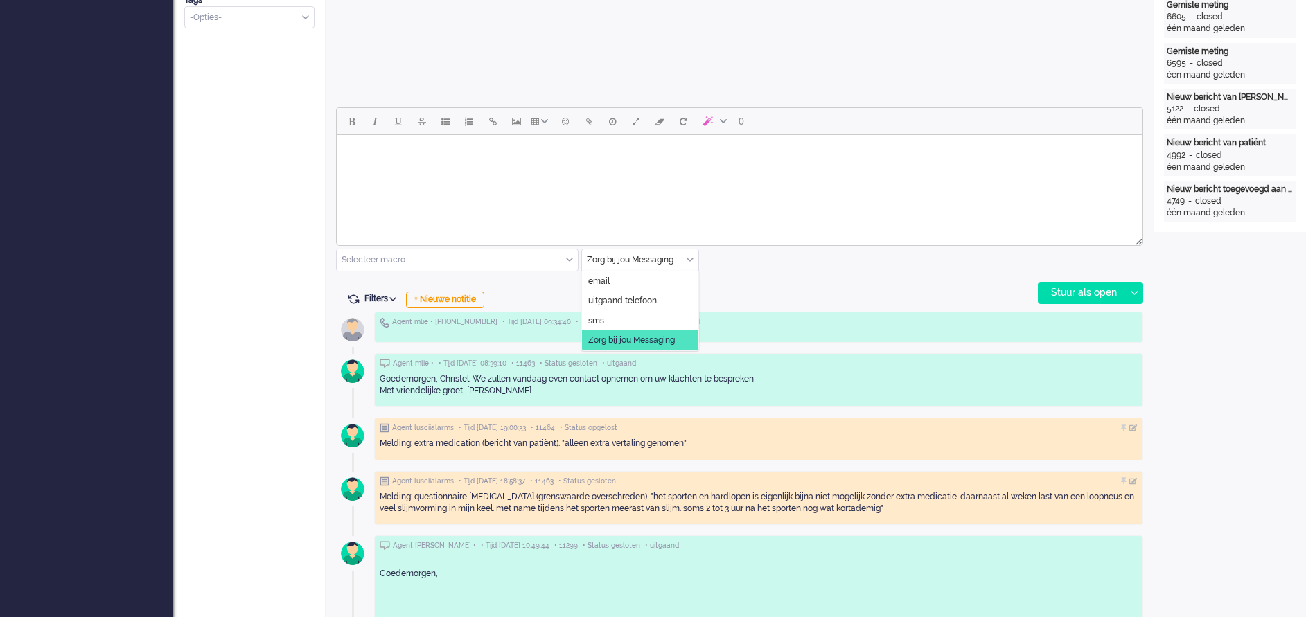
click at [689, 258] on div "Zorg bij jou Messaging" at bounding box center [640, 259] width 116 height 21
click at [639, 296] on span "uitgaand telefoon" at bounding box center [622, 301] width 69 height 12
click at [1087, 297] on div "Stuur als open" at bounding box center [1081, 293] width 87 height 21
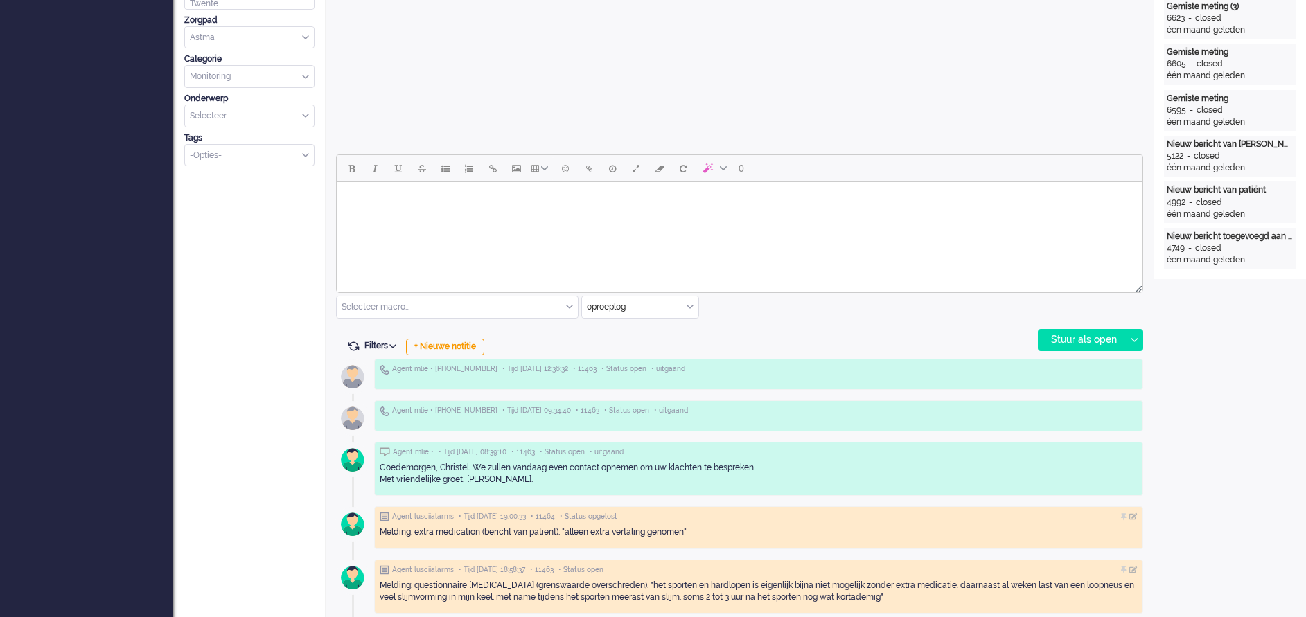
scroll to position [519, 0]
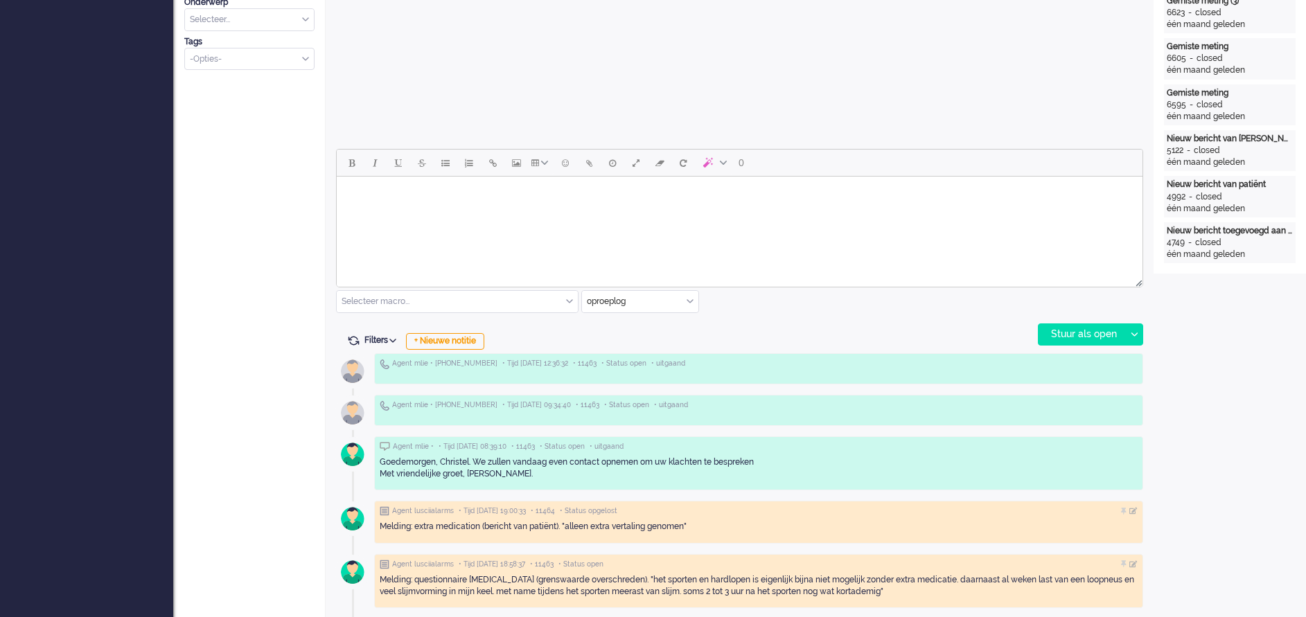
click at [463, 212] on html at bounding box center [740, 194] width 806 height 35
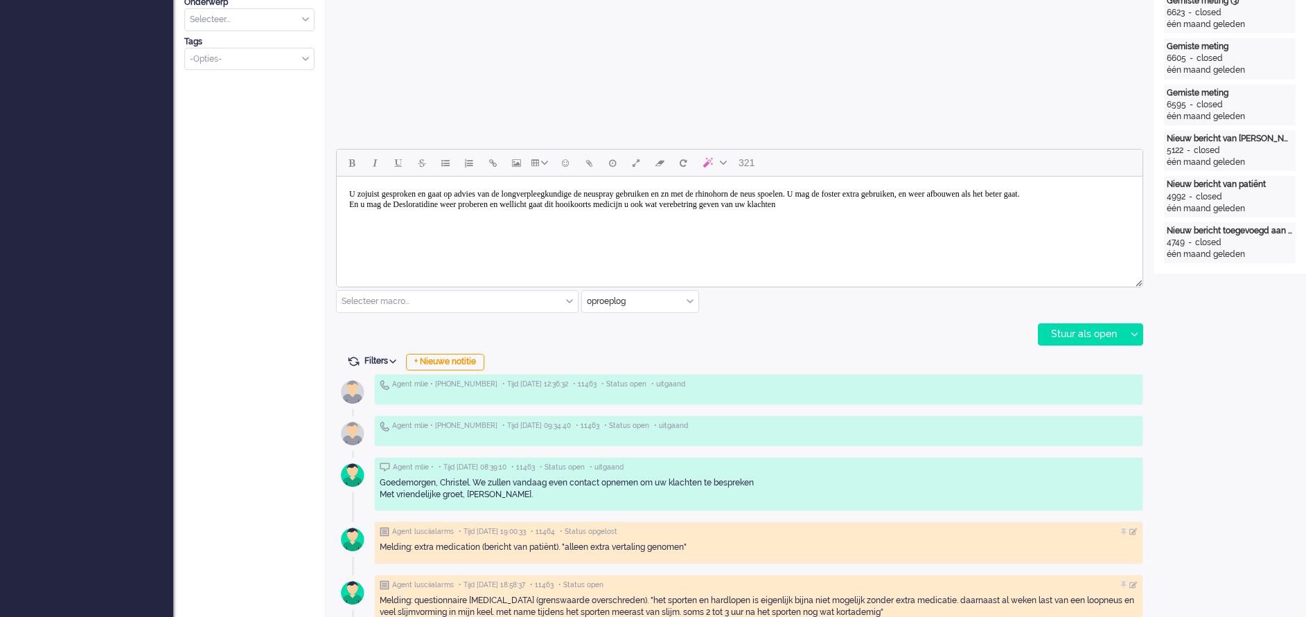
click at [750, 214] on body "U zojuist gesproken en gaat op advies van de longverpleegkundige de neuspray ge…" at bounding box center [739, 199] width 794 height 35
click at [891, 215] on body "U zojuist gesproken en gaat op advies van de longverpleegkundige de neuspray ge…" at bounding box center [739, 199] width 794 height 35
click at [1071, 327] on div "Stuur als open" at bounding box center [1081, 334] width 87 height 21
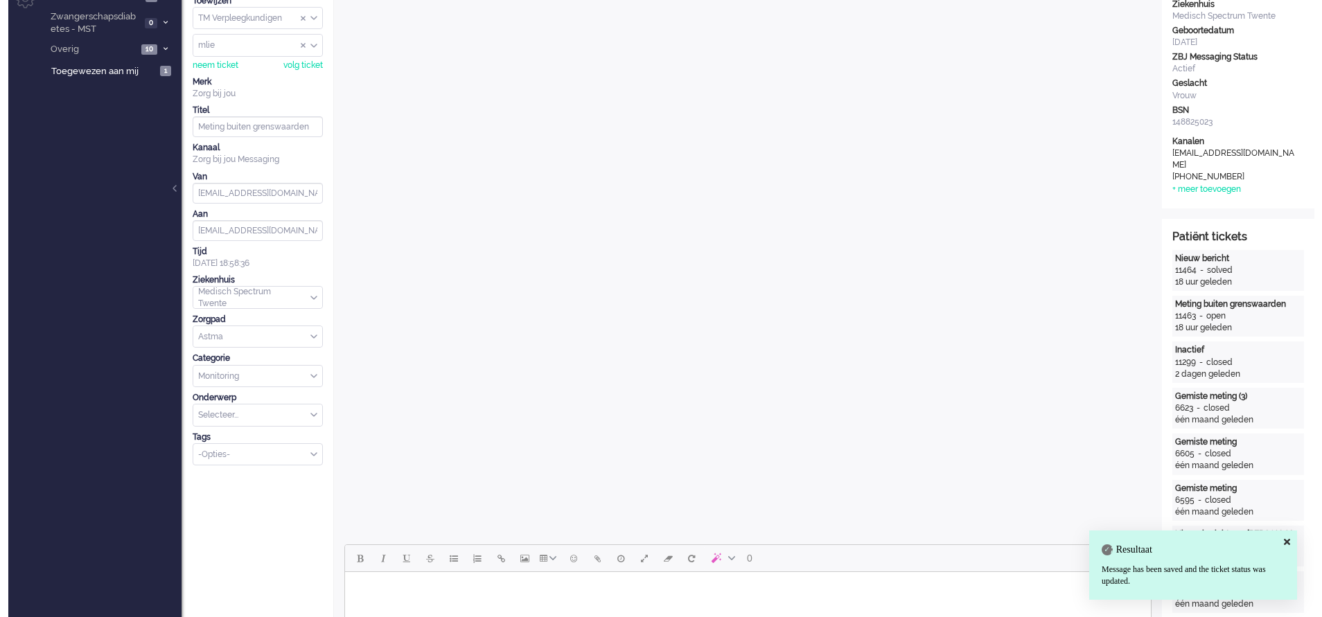
scroll to position [0, 0]
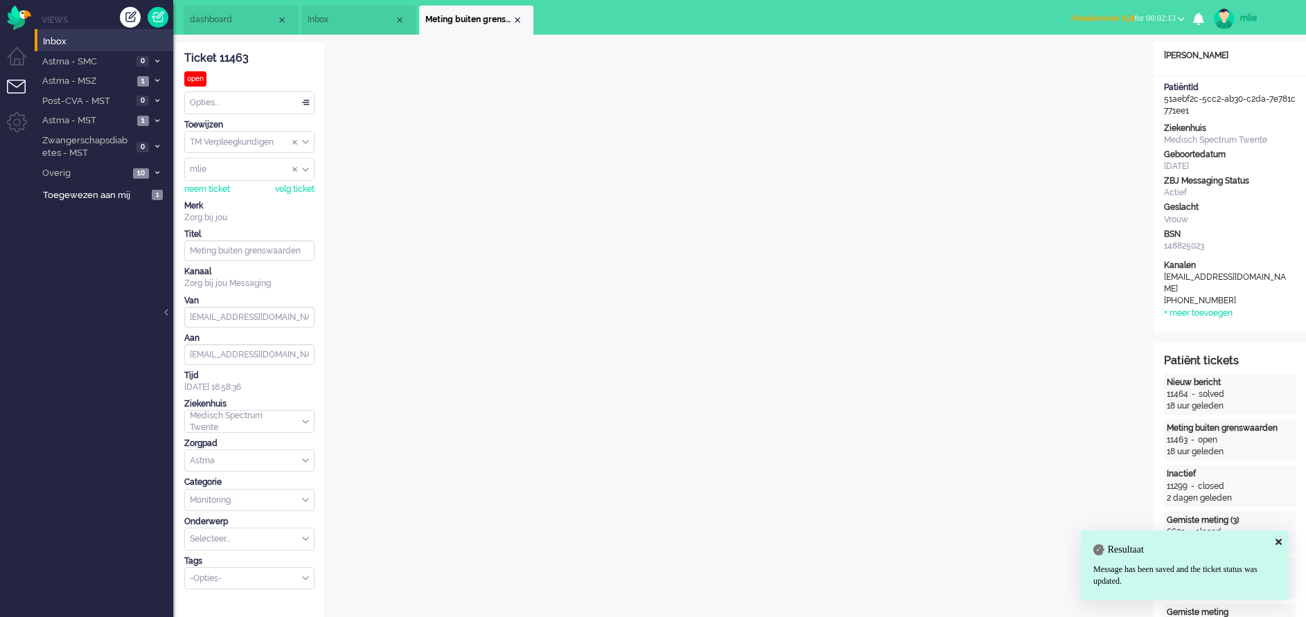
click at [1095, 12] on button "Administratie tijd for 00:02:13" at bounding box center [1127, 18] width 131 height 20
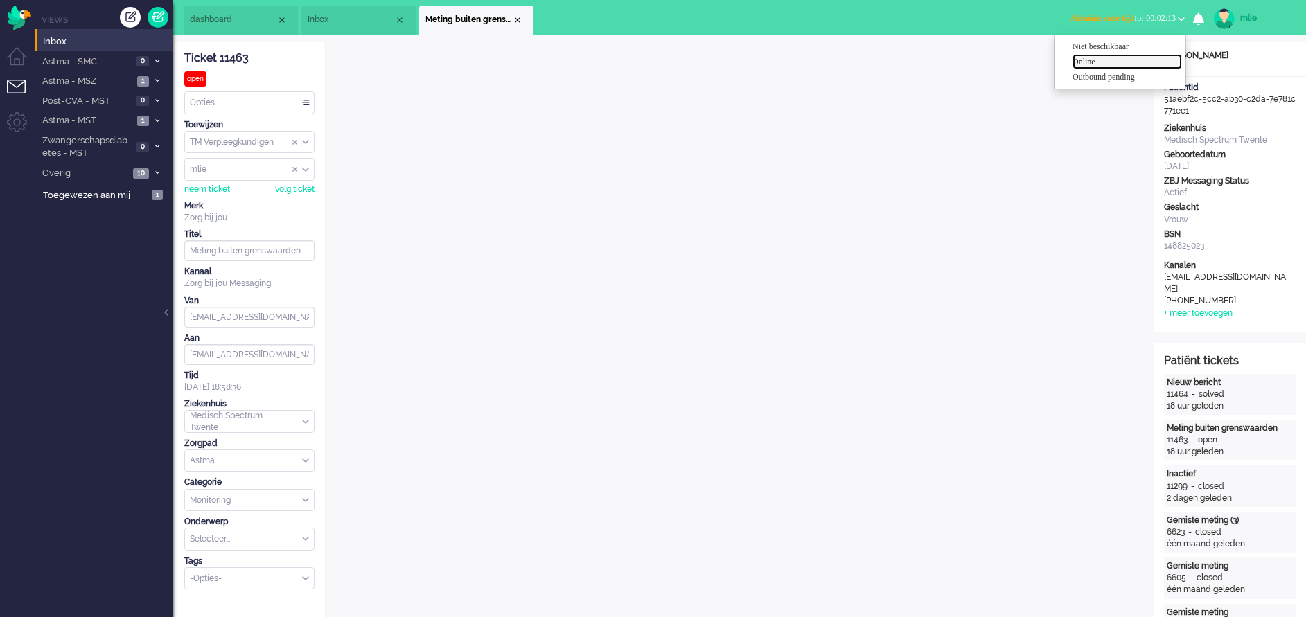
click at [1100, 65] on label "Online" at bounding box center [1126, 62] width 109 height 12
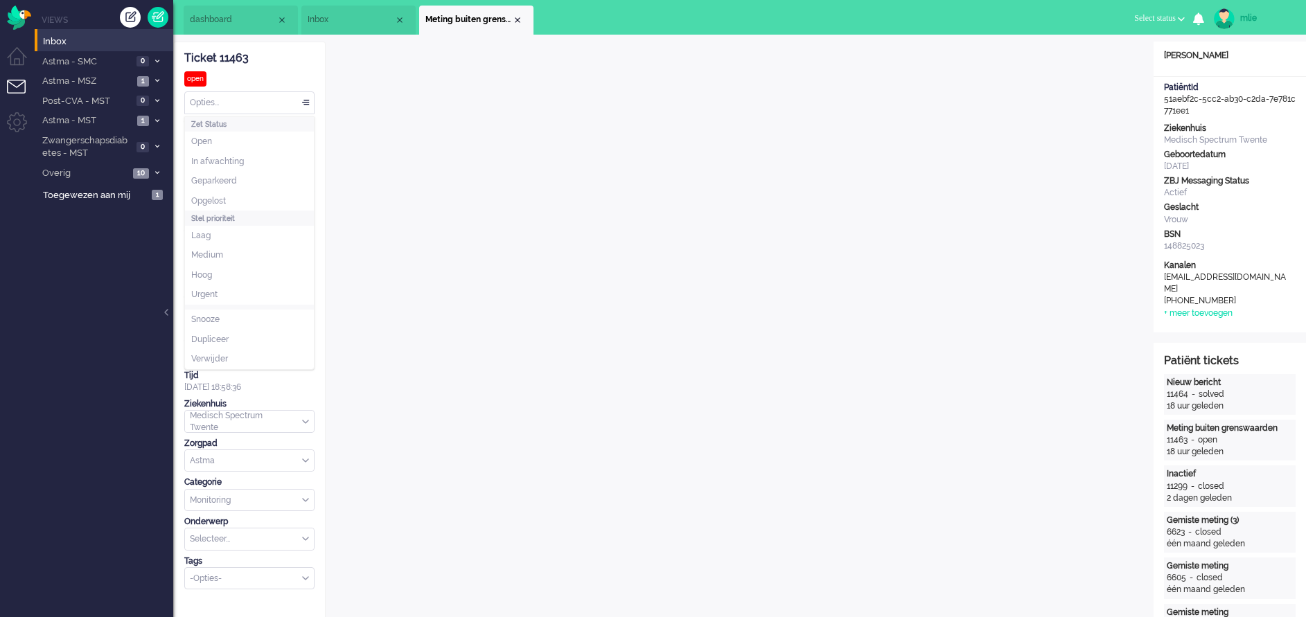
click at [305, 103] on div "Opties..." at bounding box center [249, 102] width 129 height 21
click at [230, 200] on li "Opgelost" at bounding box center [249, 201] width 129 height 20
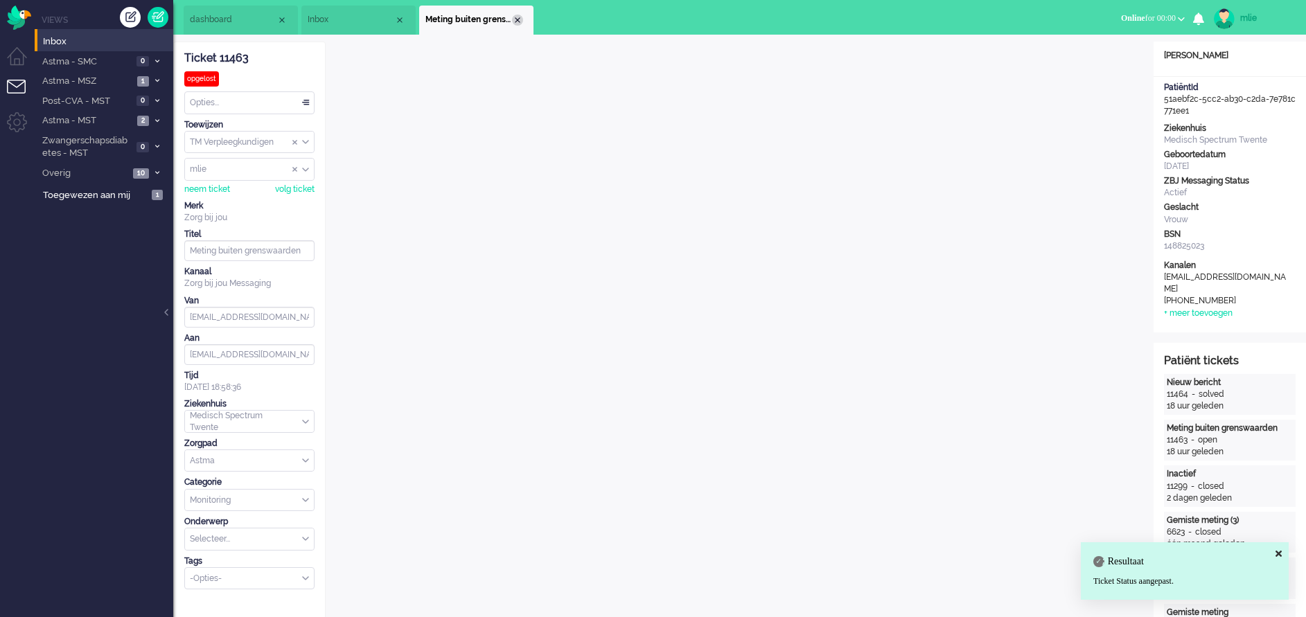
click at [516, 17] on div "Close tab" at bounding box center [517, 20] width 11 height 11
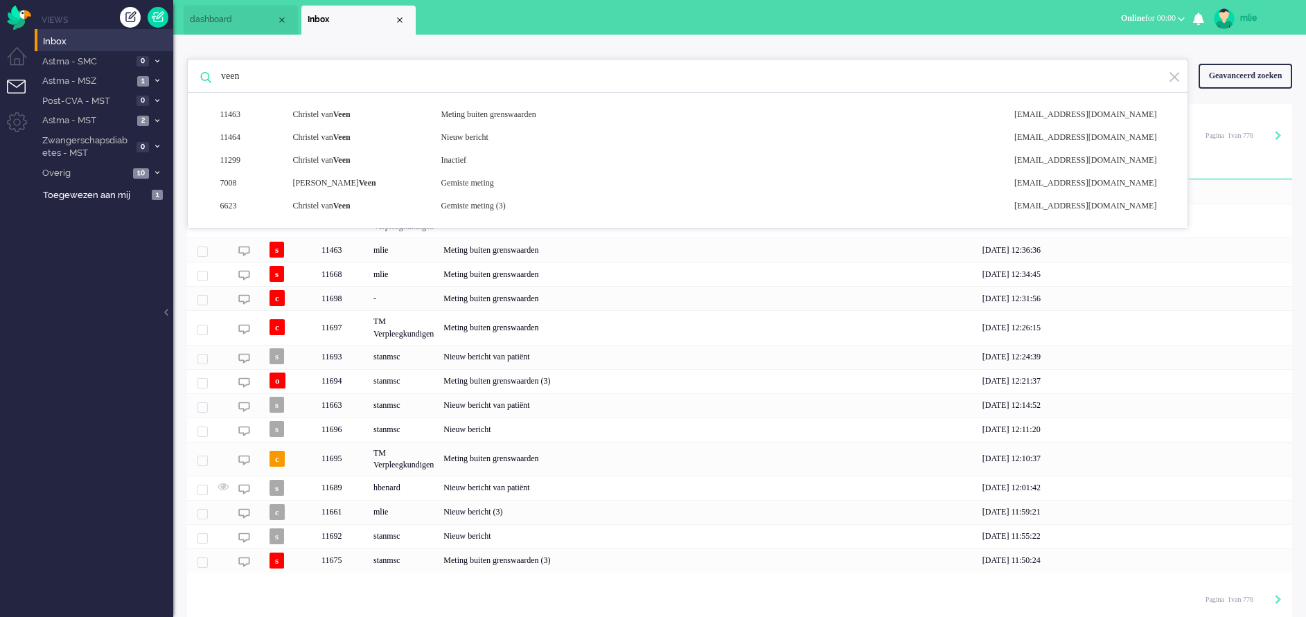
click at [400, 17] on div "Close tab" at bounding box center [399, 20] width 11 height 11
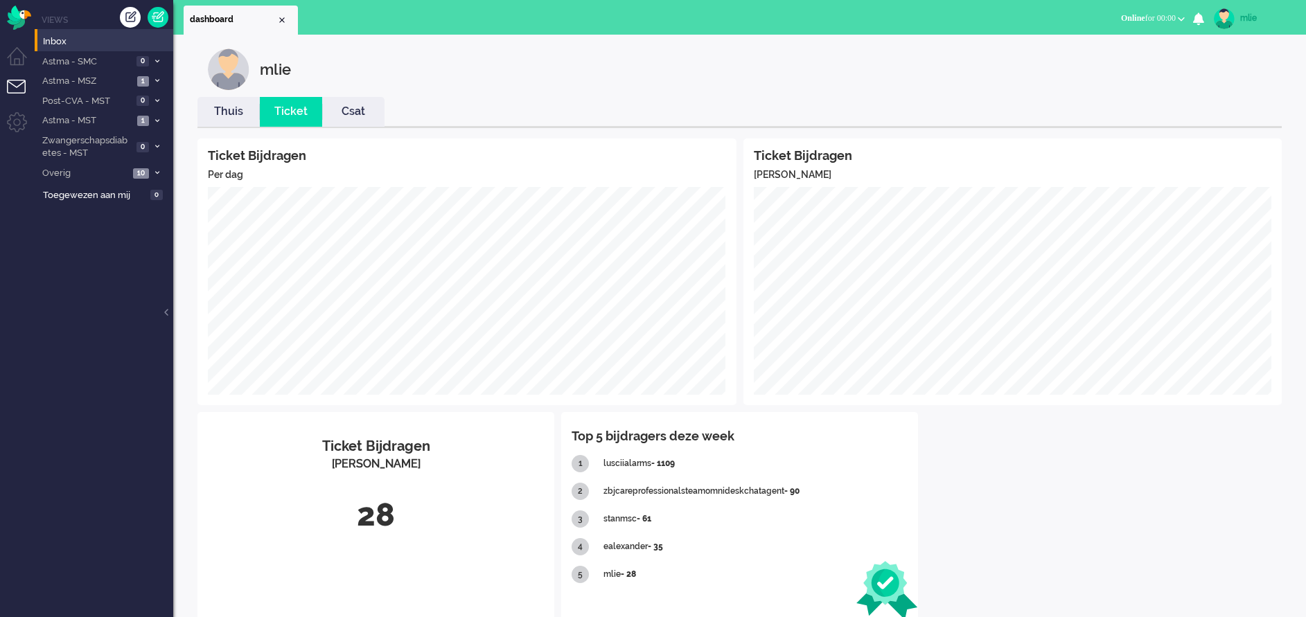
click at [1253, 17] on div "mlie" at bounding box center [1266, 18] width 52 height 14
click at [1231, 111] on link "Uitloggen" at bounding box center [1250, 112] width 96 height 14
